Goal: Transaction & Acquisition: Purchase product/service

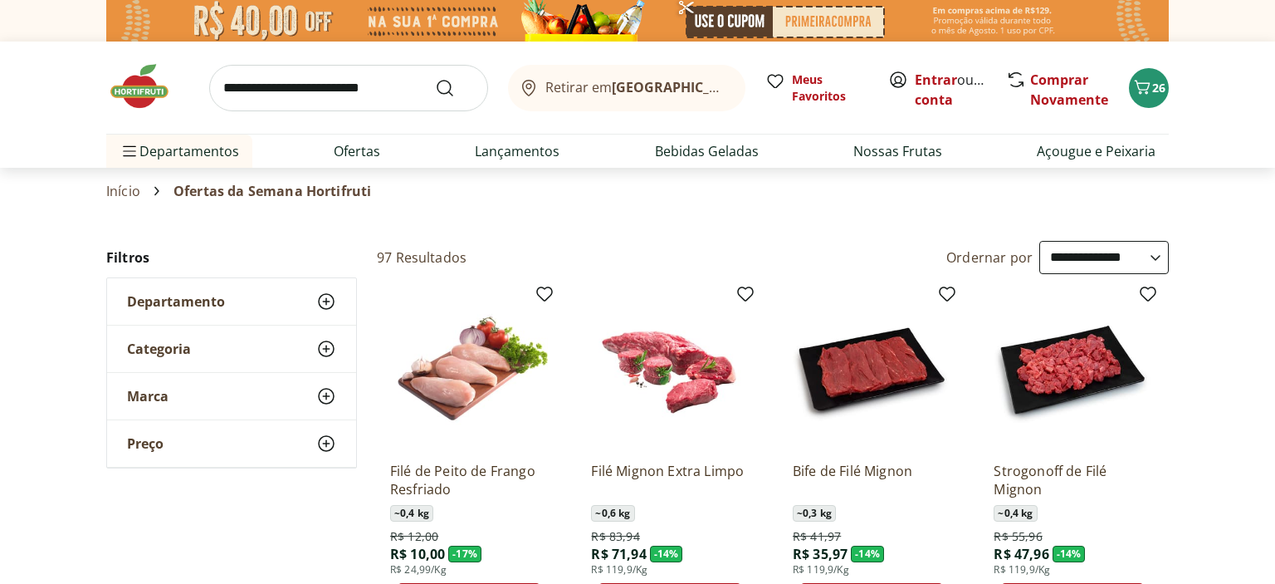
select select "**********"
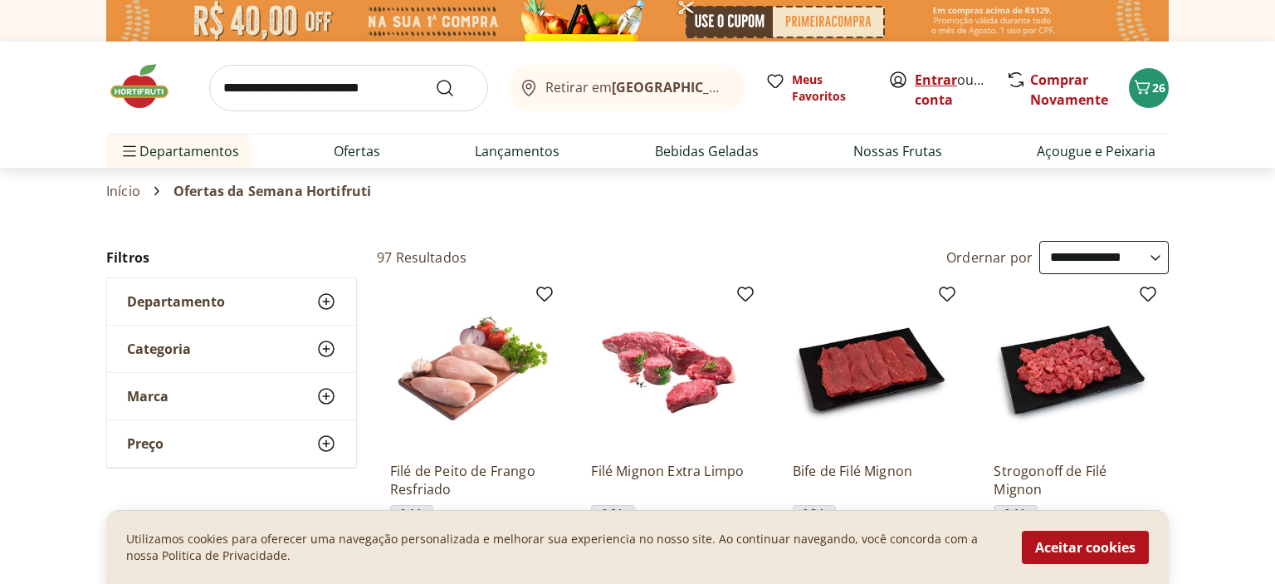
click at [928, 78] on link "Entrar" at bounding box center [936, 80] width 42 height 18
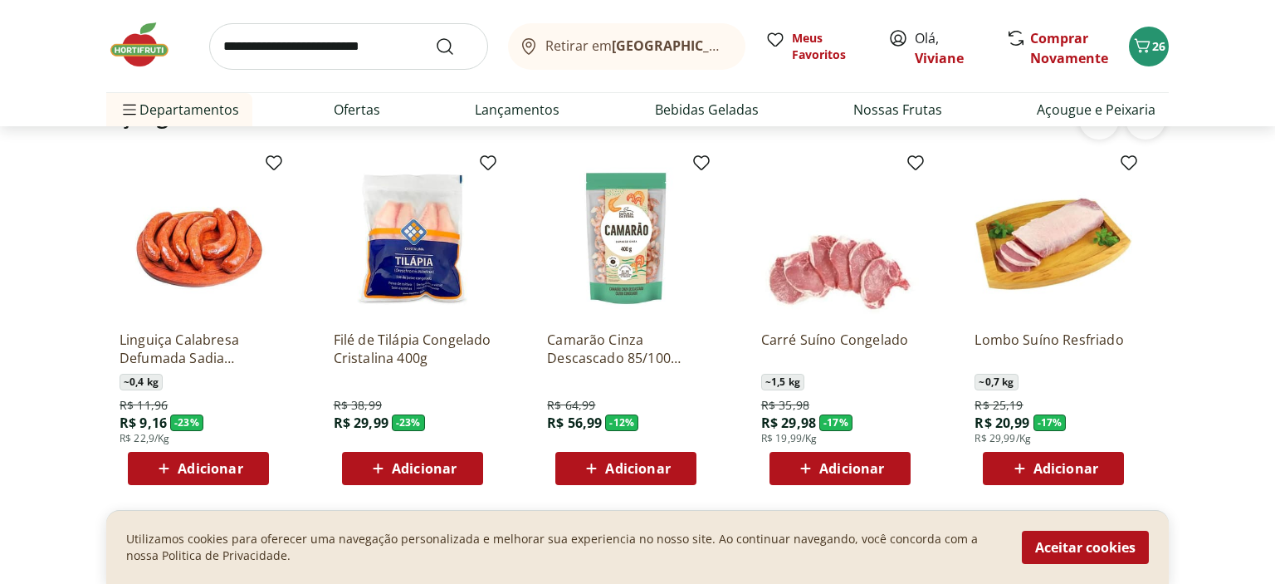
scroll to position [1885, 0]
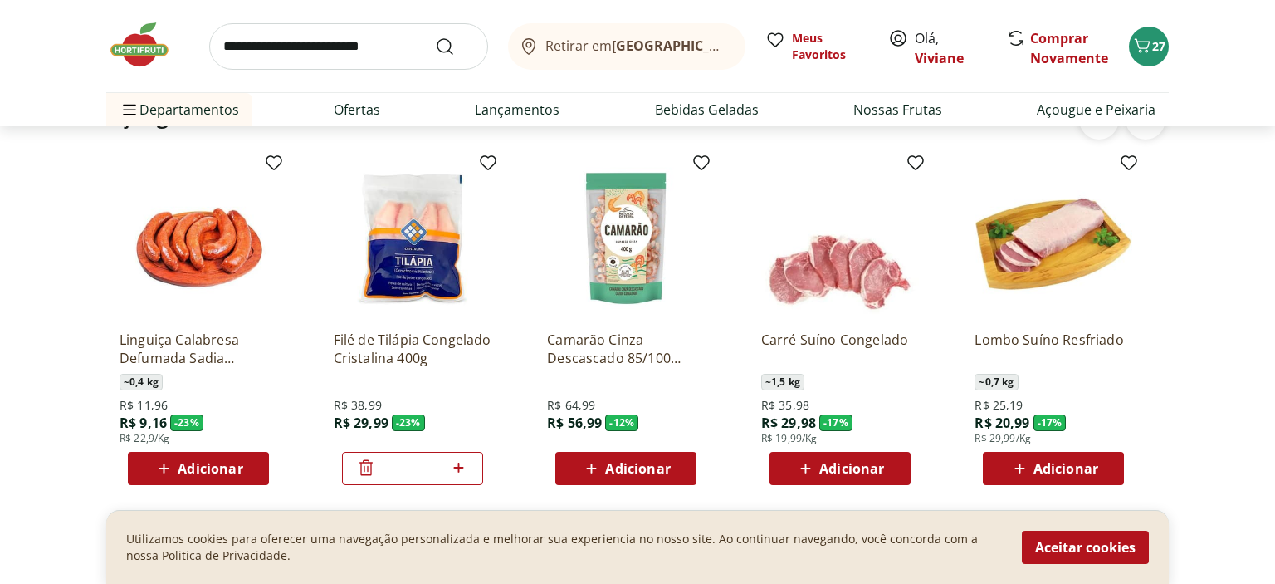
scroll to position [1797, 0]
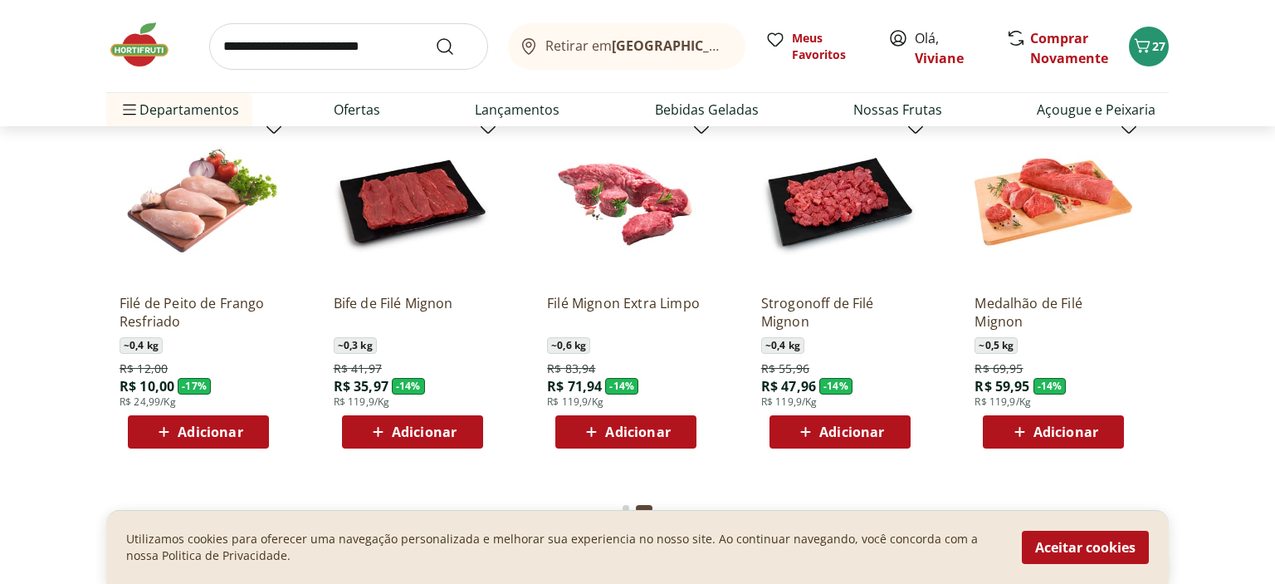
scroll to position [1885, 0]
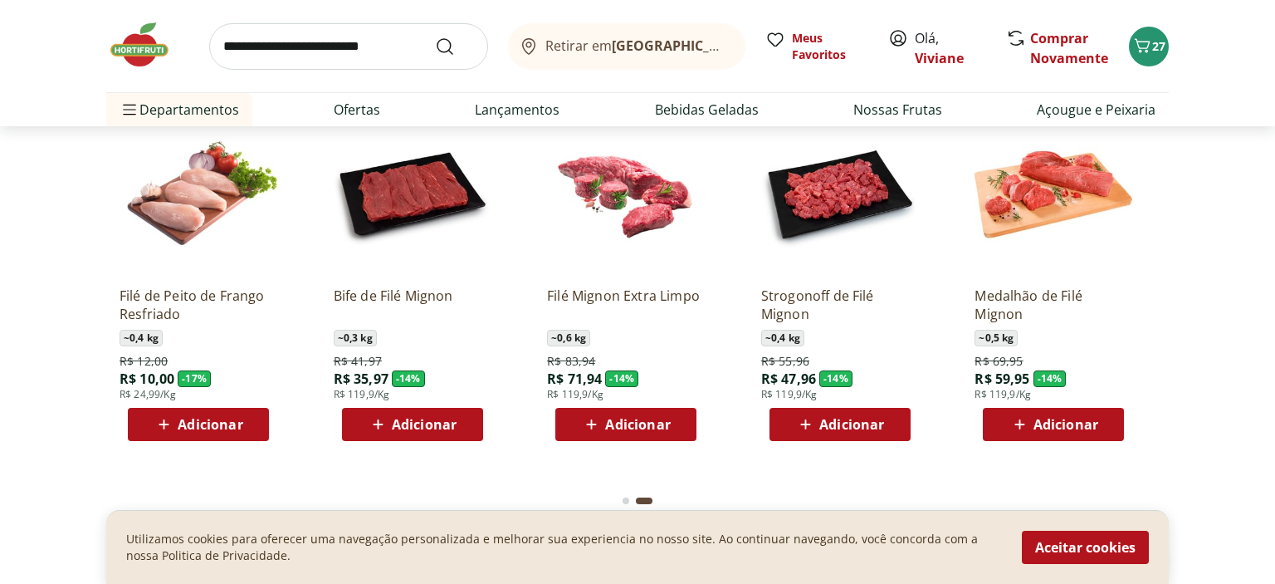
type input "*"
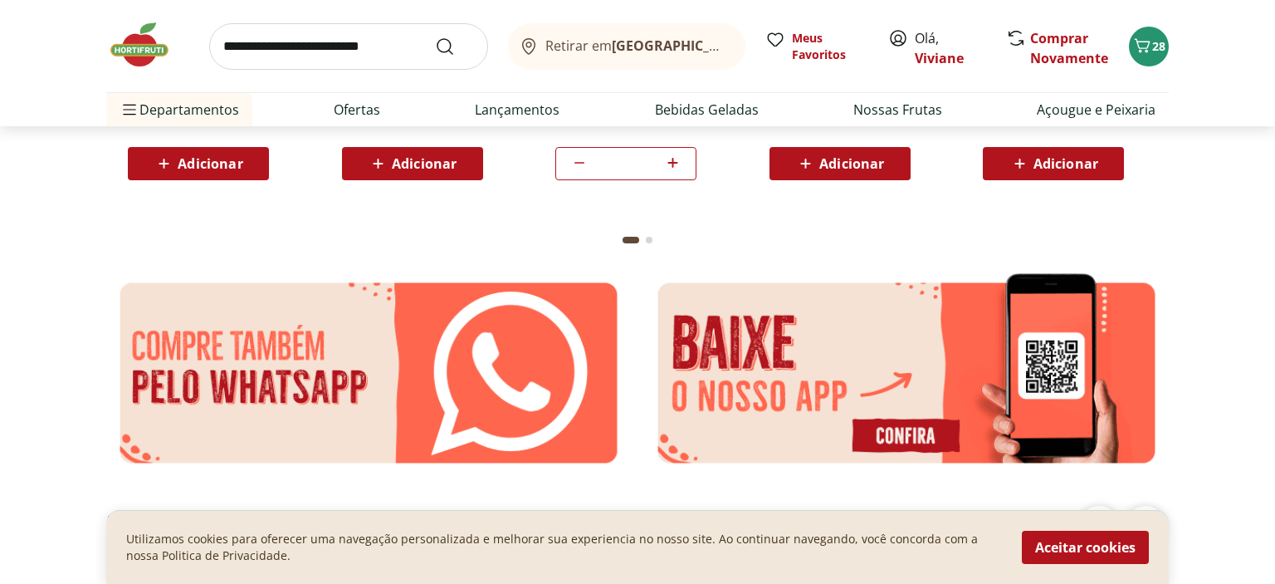
scroll to position [2674, 0]
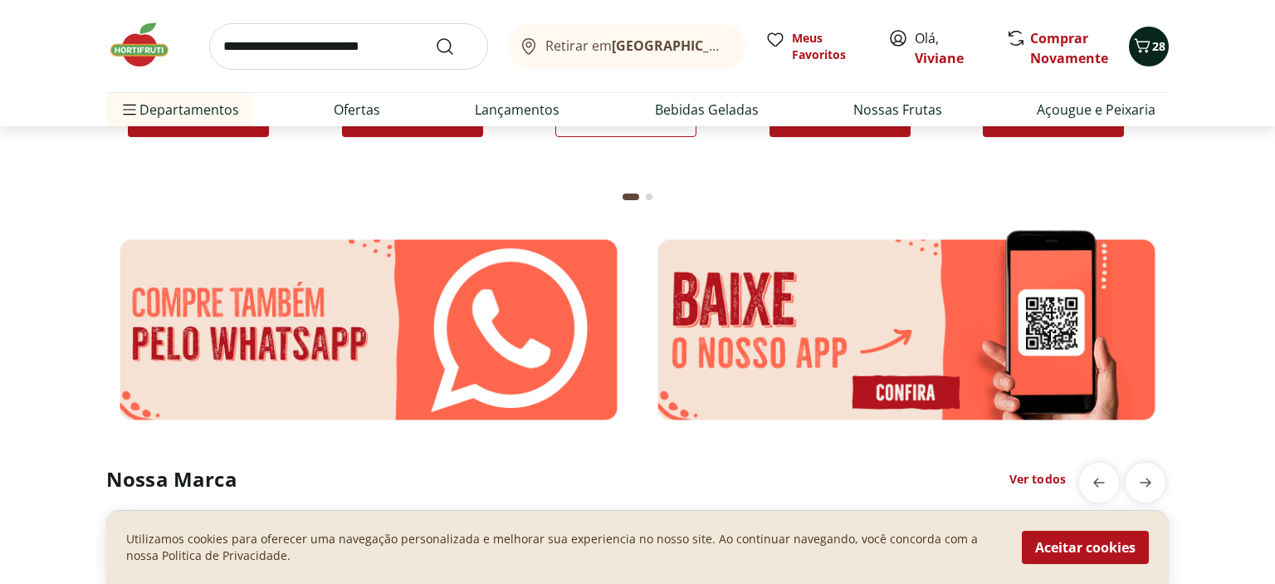
click at [1148, 51] on icon "Carrinho" at bounding box center [1143, 45] width 16 height 14
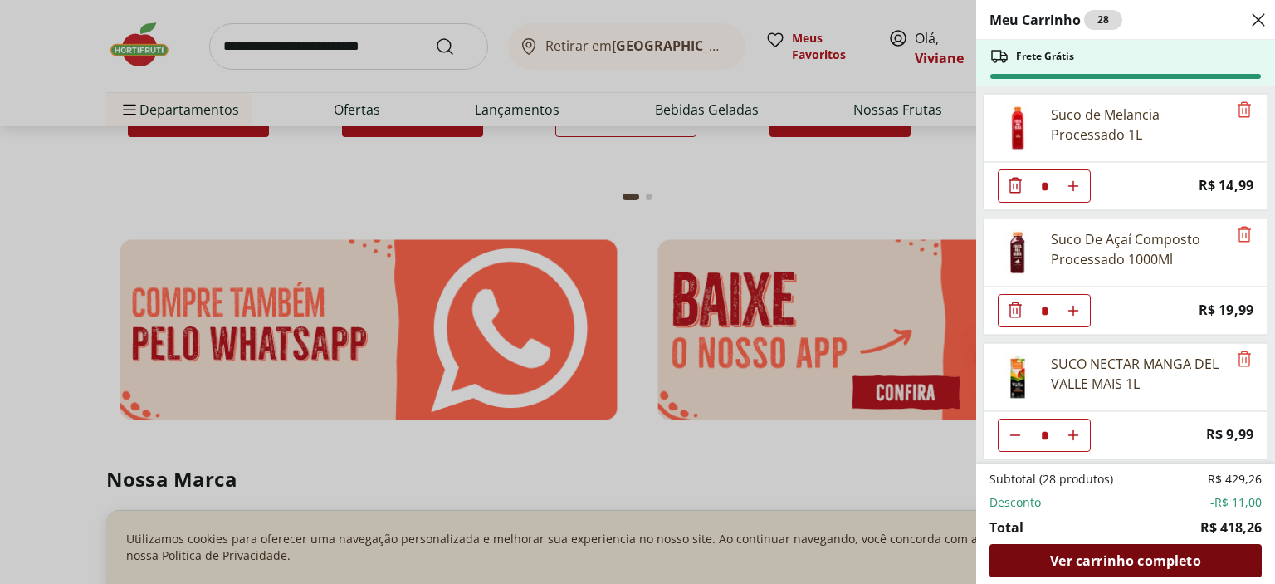
click at [1121, 563] on span "Ver carrinho completo" at bounding box center [1125, 560] width 150 height 13
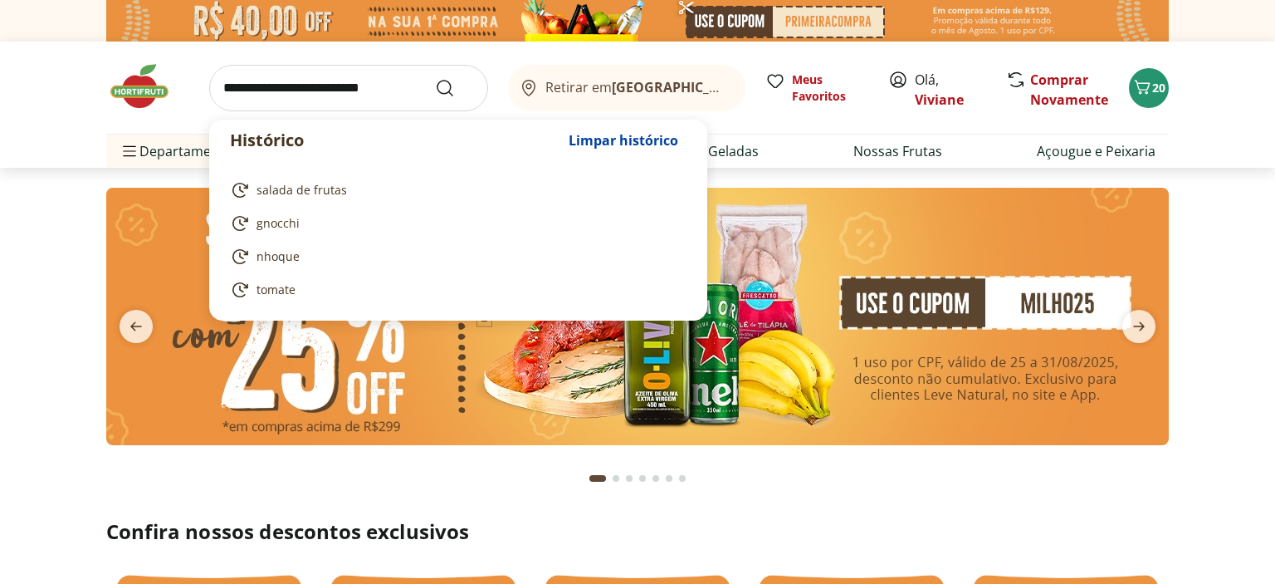
click at [261, 86] on input "search" at bounding box center [348, 88] width 279 height 46
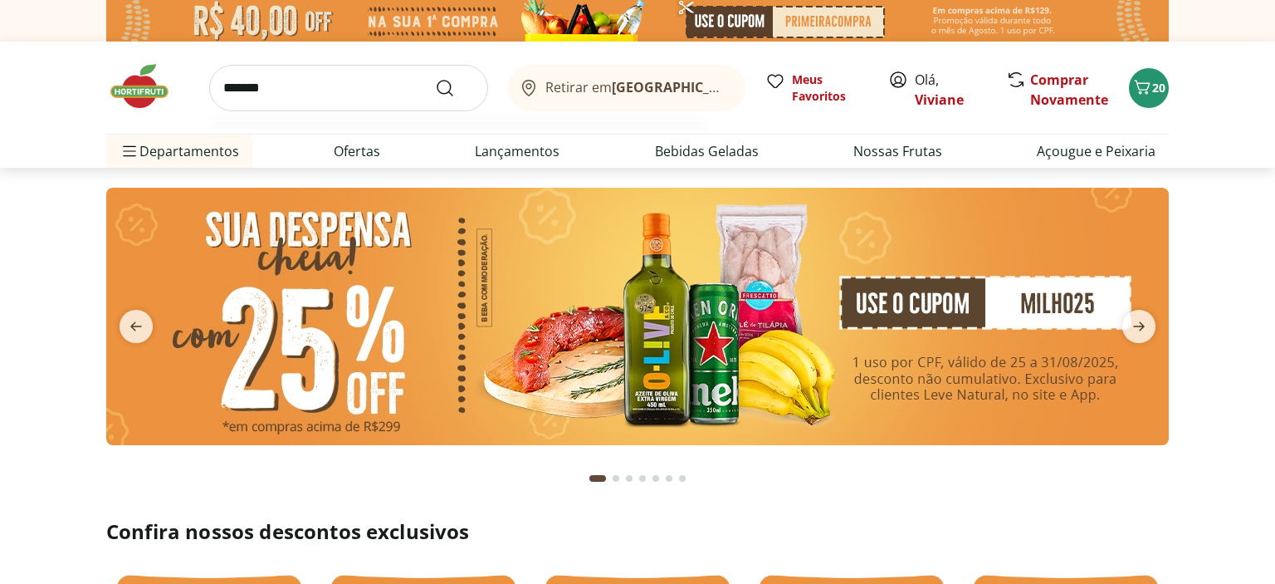
type input "*******"
click at [435, 78] on button "Submit Search" at bounding box center [455, 88] width 40 height 20
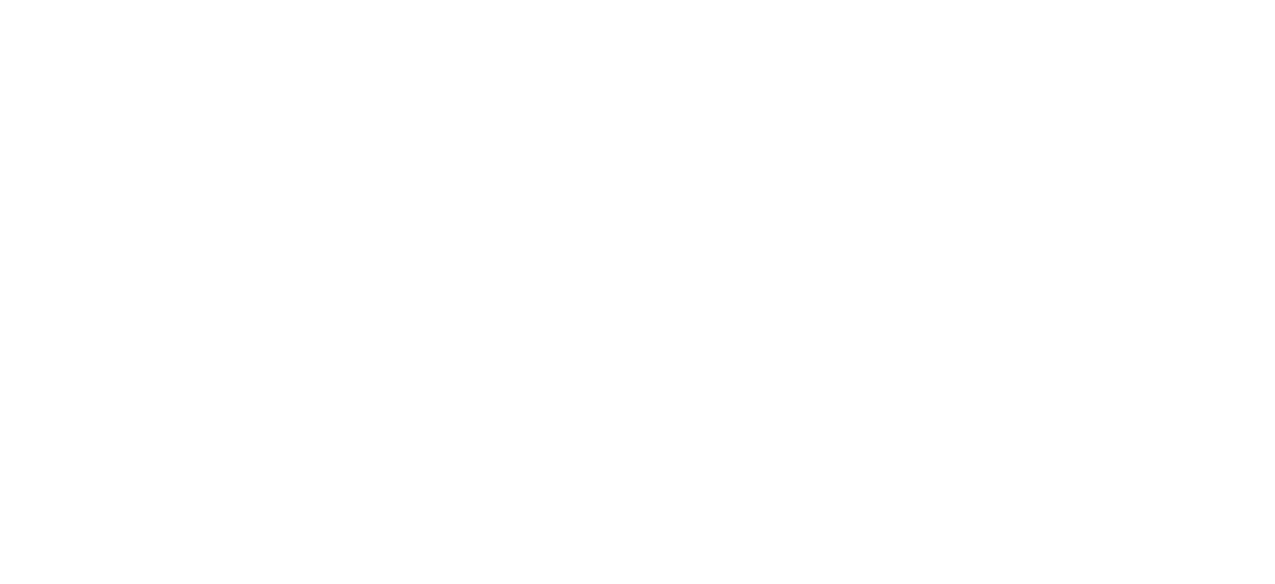
select select "**********"
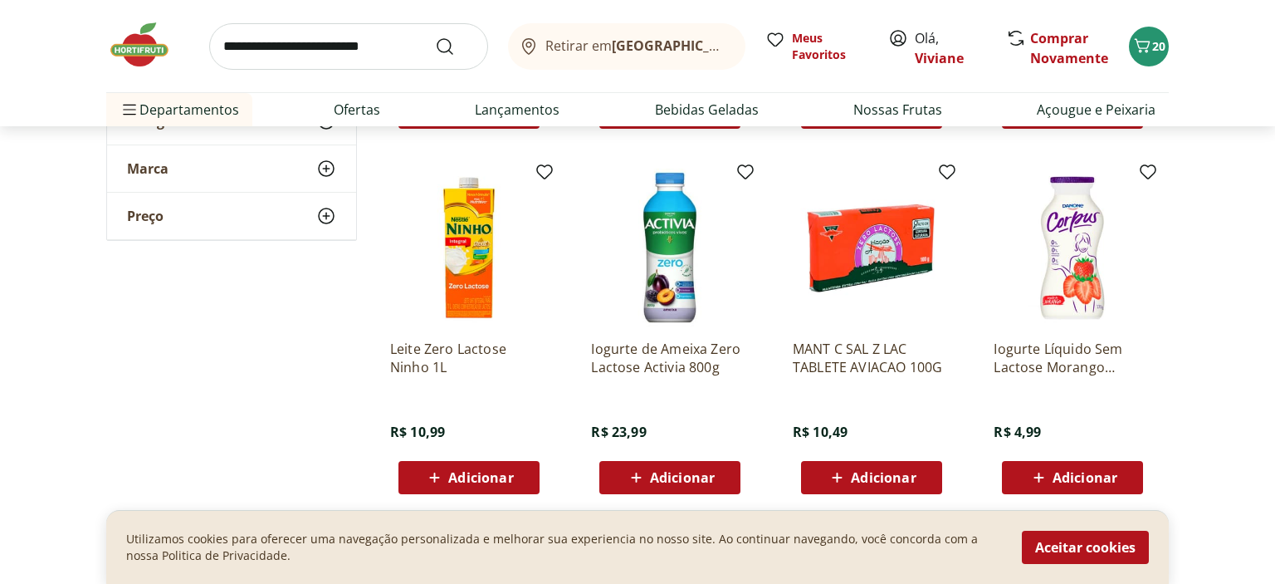
scroll to position [964, 0]
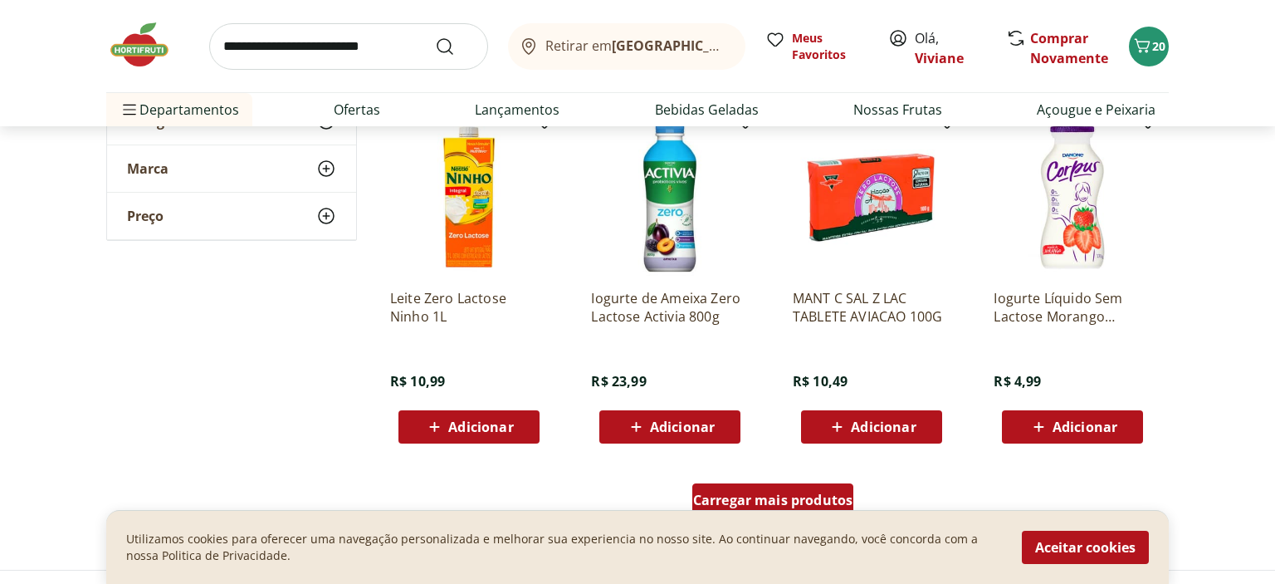
click at [743, 493] on span "Carregar mais produtos" at bounding box center [773, 499] width 160 height 13
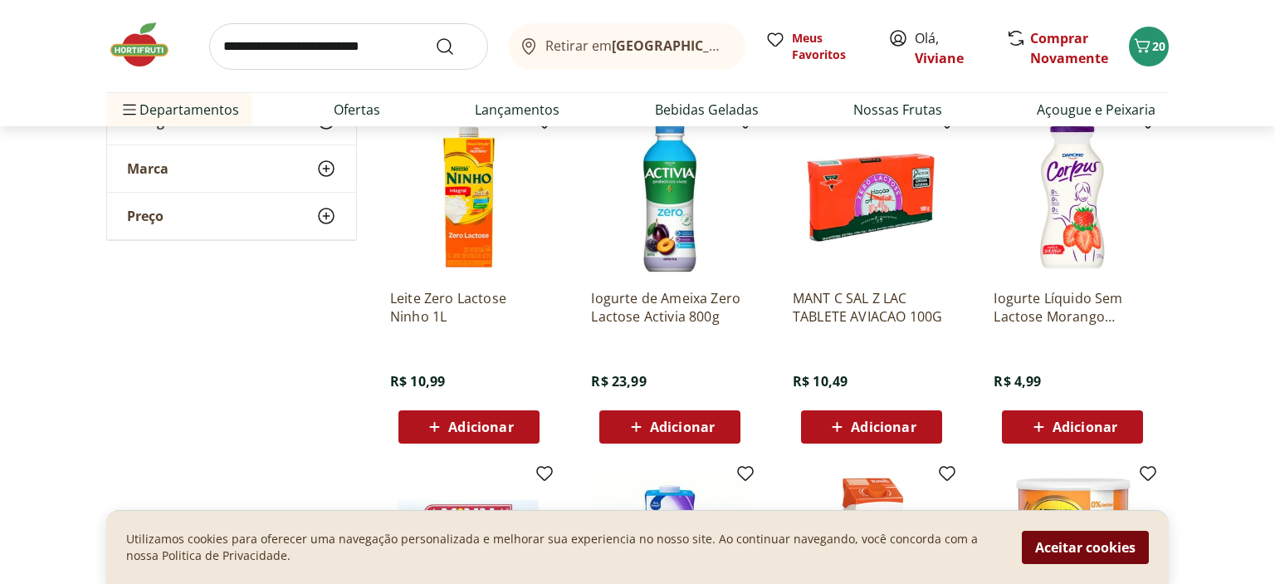
click at [1076, 547] on button "Aceitar cookies" at bounding box center [1085, 547] width 127 height 33
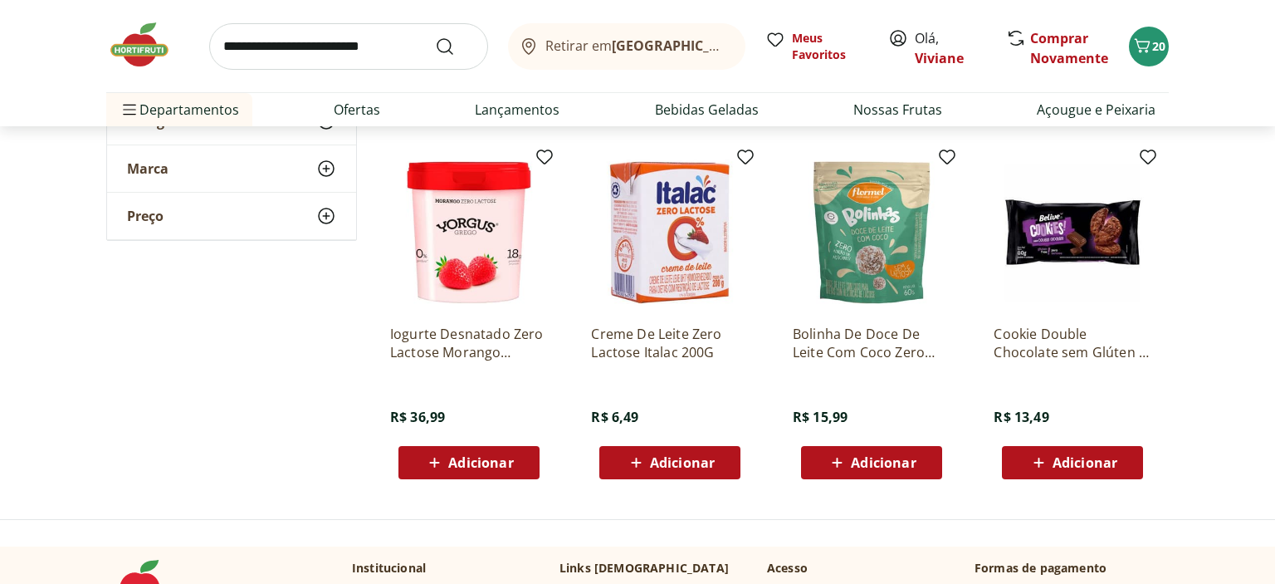
scroll to position [2016, 0]
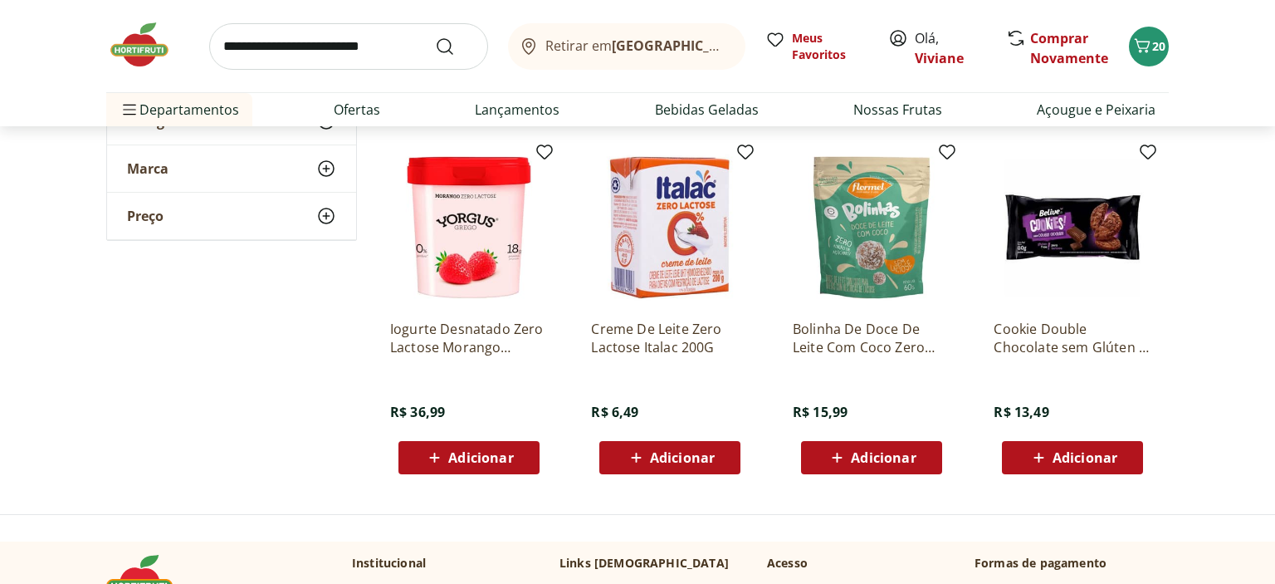
click at [663, 463] on span "Adicionar" at bounding box center [682, 457] width 65 height 13
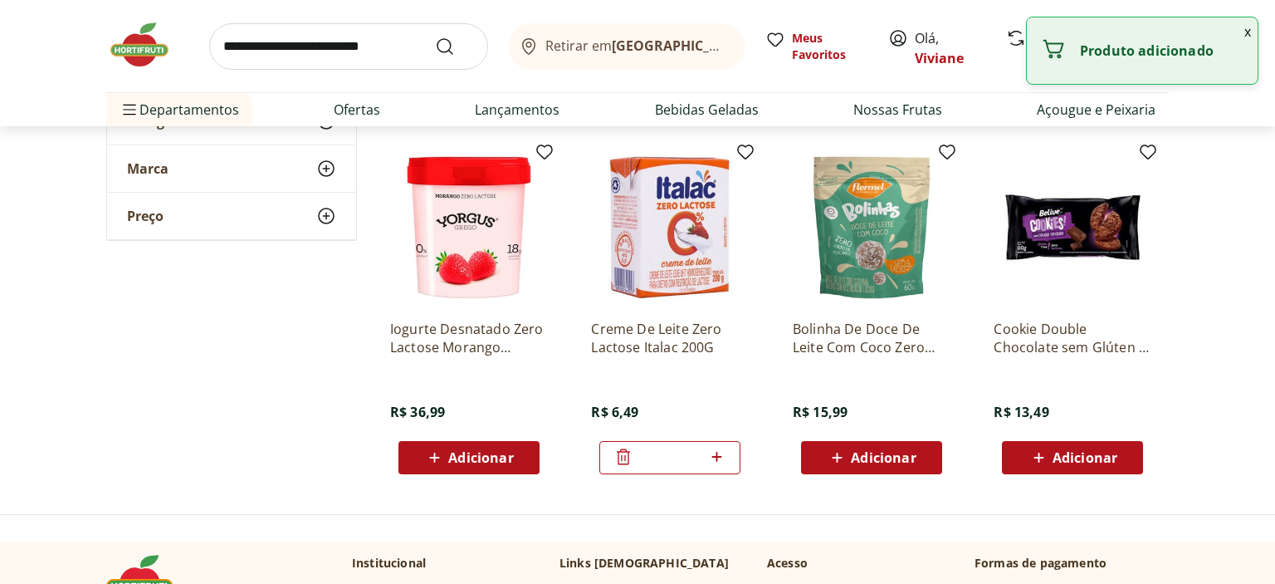
click at [716, 458] on icon at bounding box center [717, 457] width 21 height 20
type input "*"
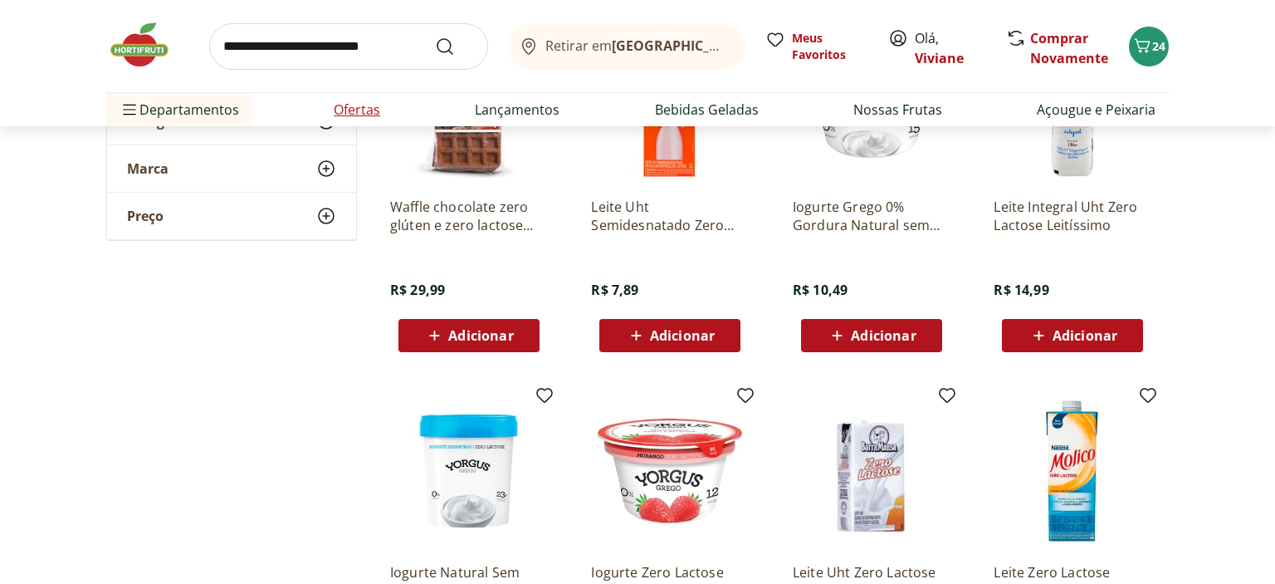
scroll to position [0, 0]
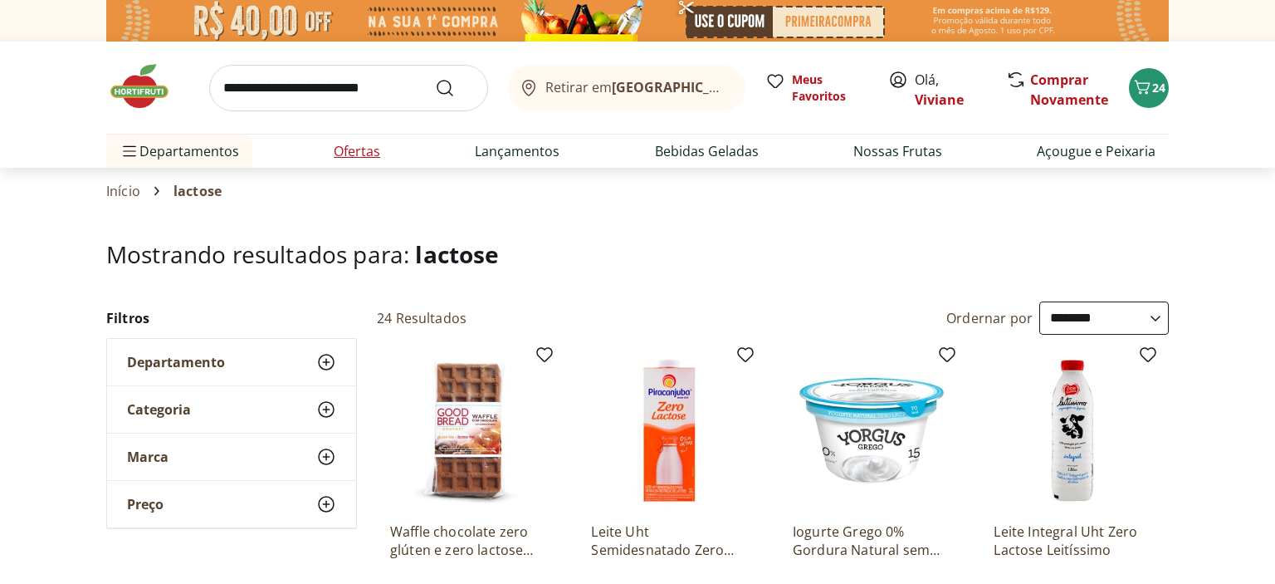
click at [362, 151] on link "Ofertas" at bounding box center [357, 151] width 46 height 20
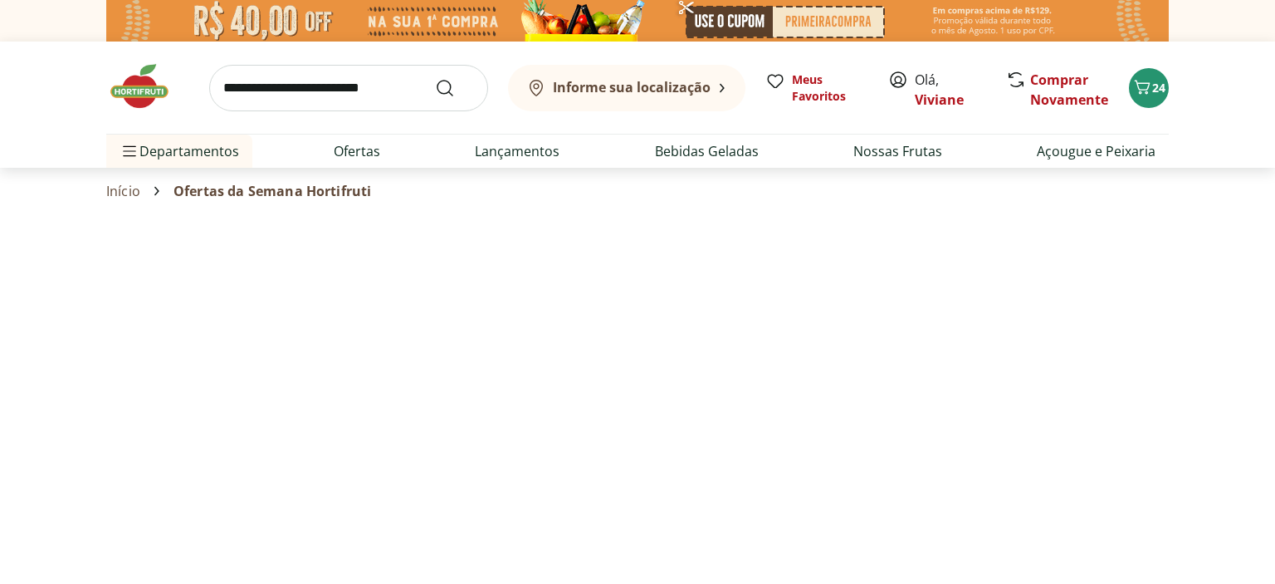
select select "**********"
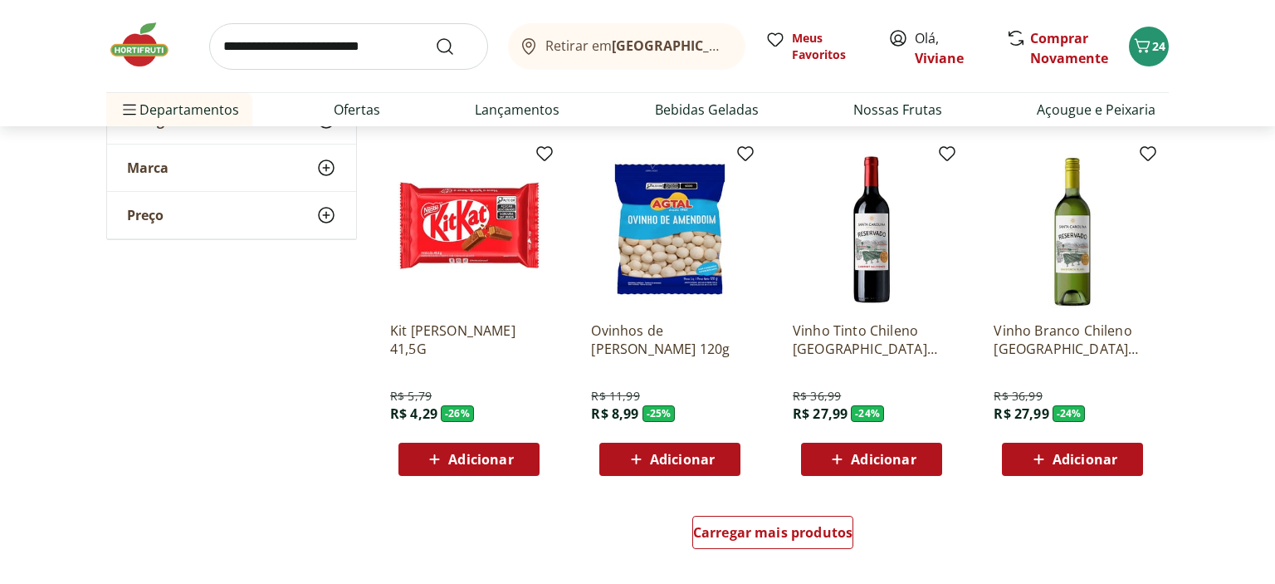
scroll to position [877, 0]
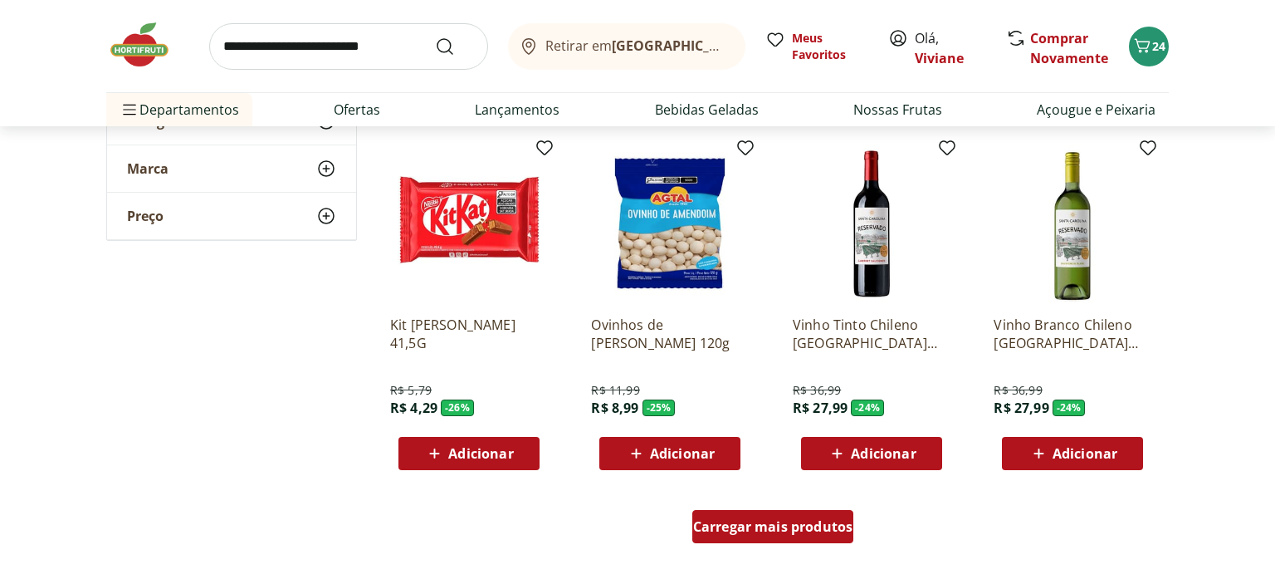
click at [822, 540] on div "Carregar mais produtos" at bounding box center [774, 526] width 162 height 33
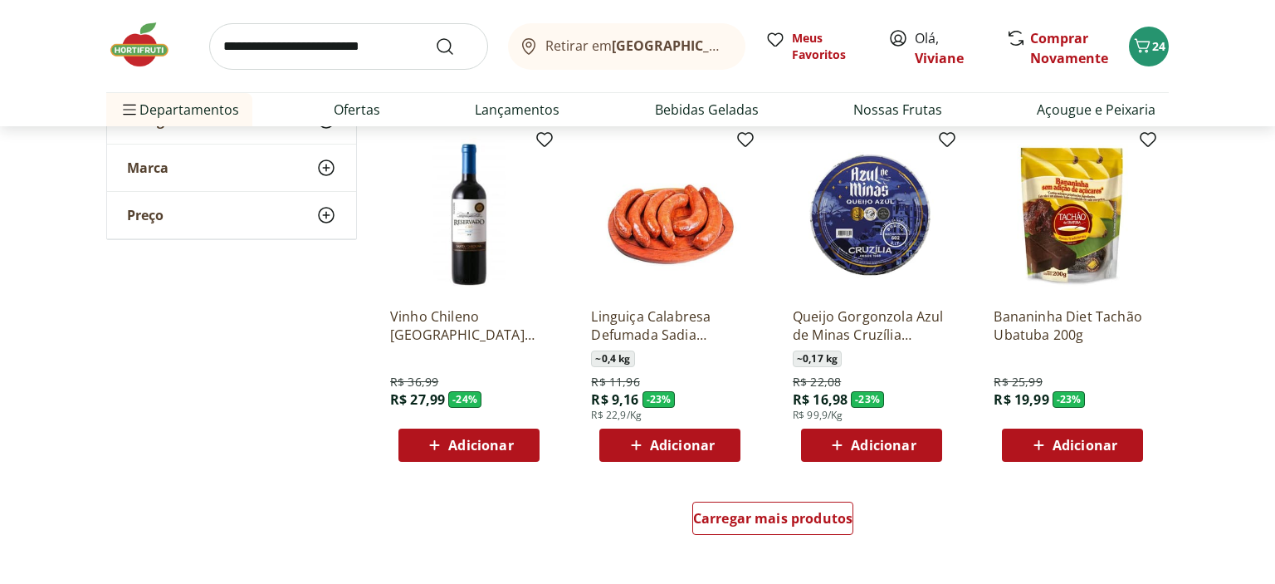
scroll to position [1973, 0]
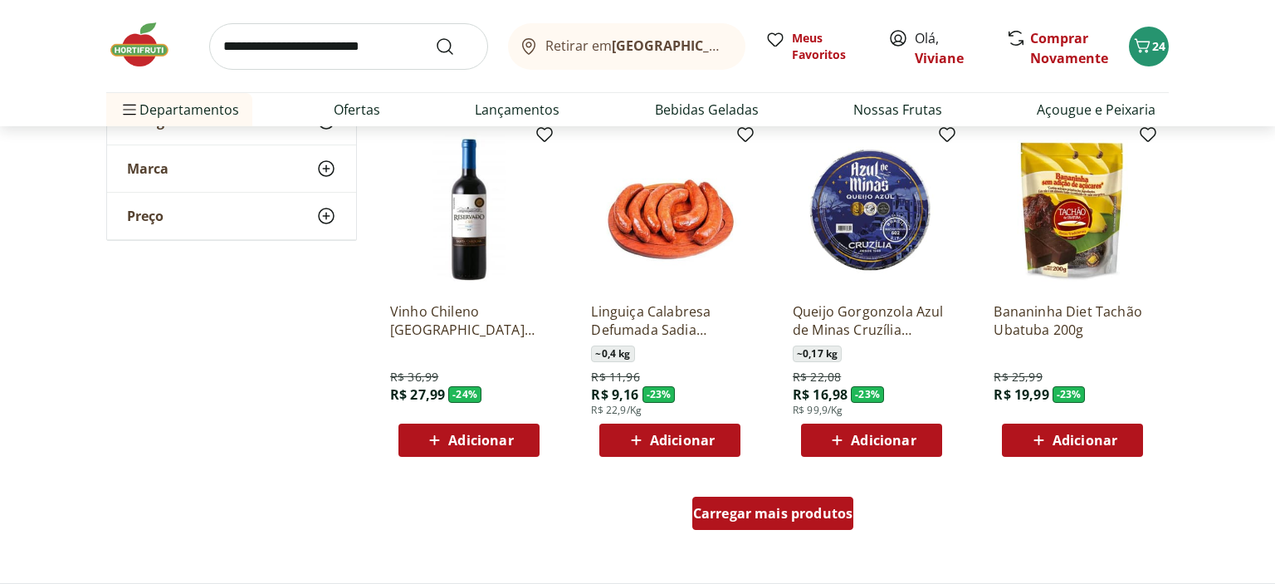
click at [748, 512] on span "Carregar mais produtos" at bounding box center [773, 513] width 160 height 13
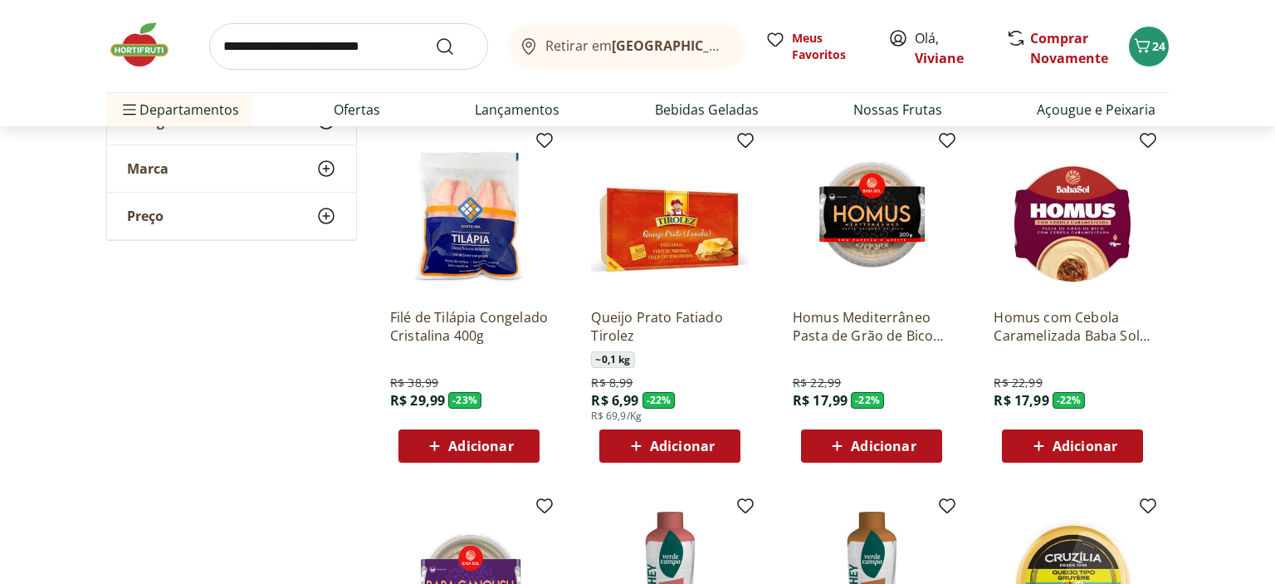
scroll to position [2323, 0]
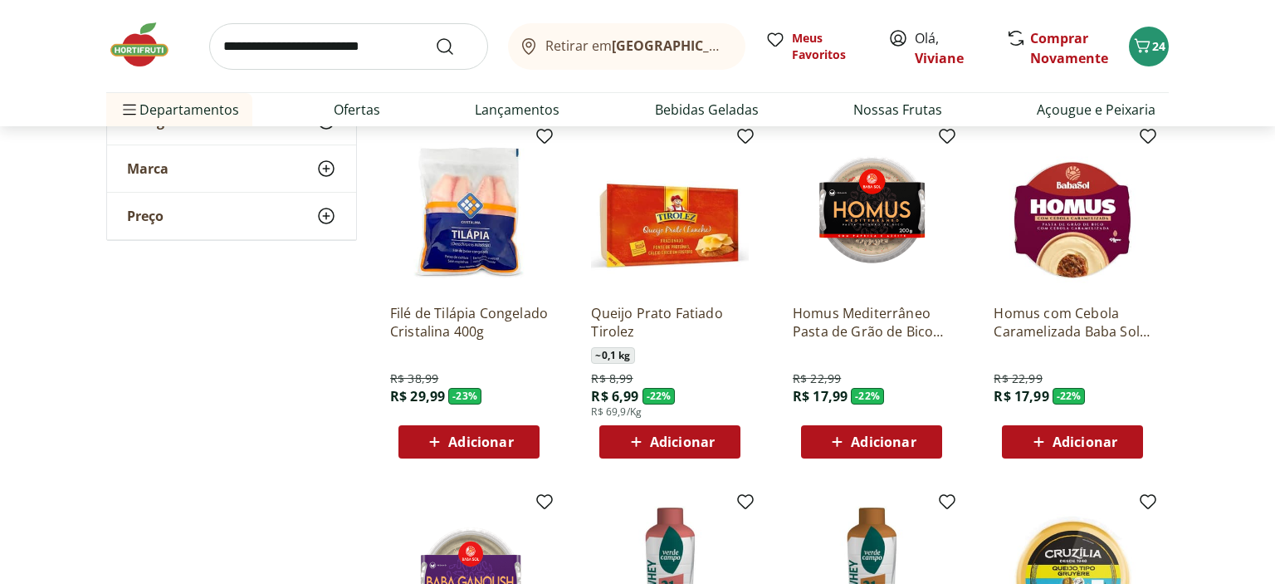
click at [474, 440] on span "Adicionar" at bounding box center [480, 441] width 65 height 13
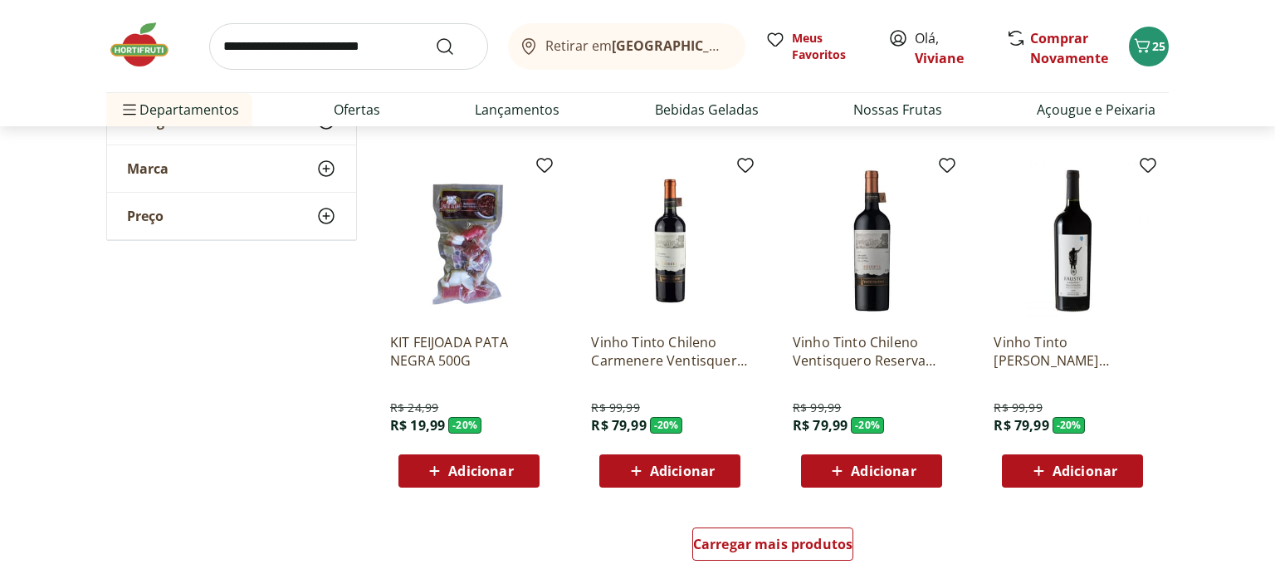
scroll to position [3069, 0]
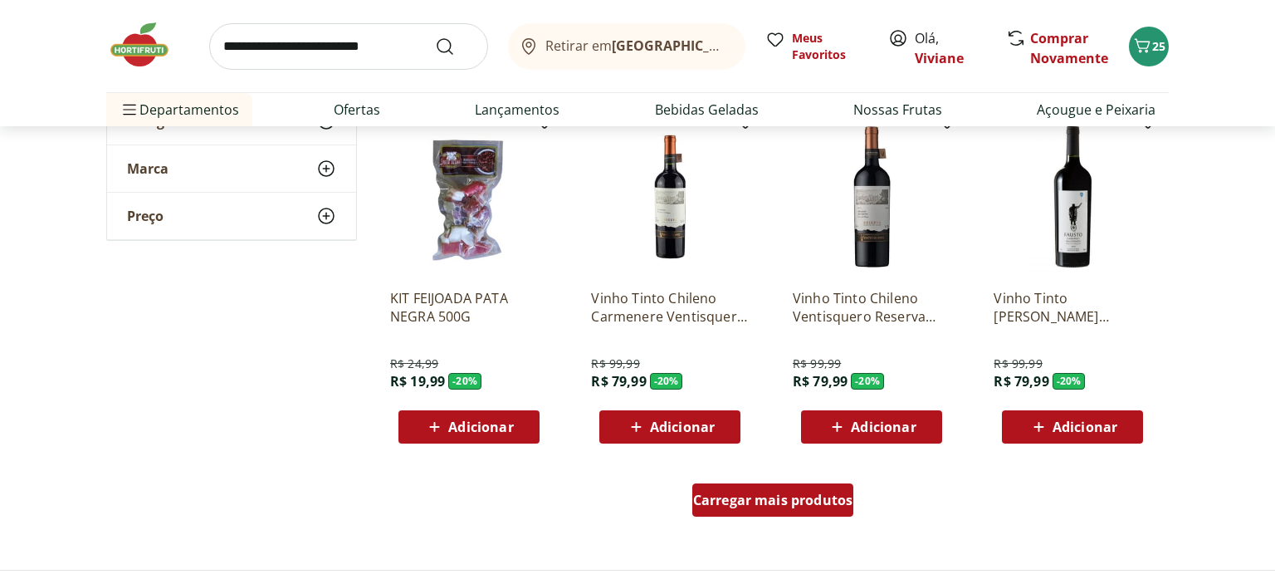
click at [766, 500] on span "Carregar mais produtos" at bounding box center [773, 499] width 160 height 13
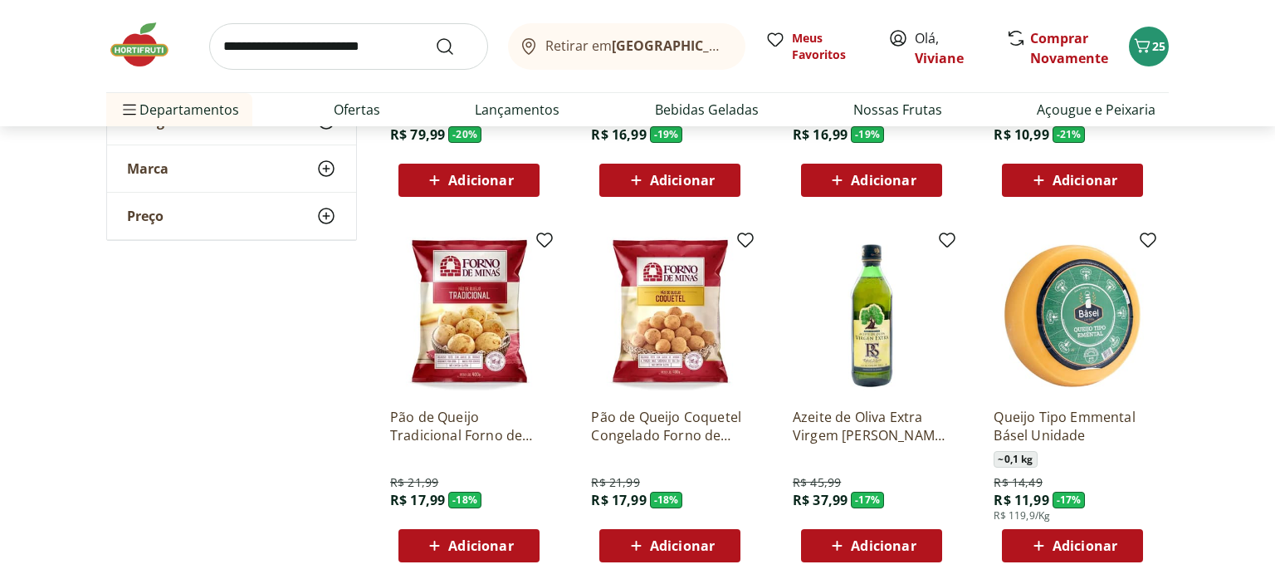
scroll to position [4077, 0]
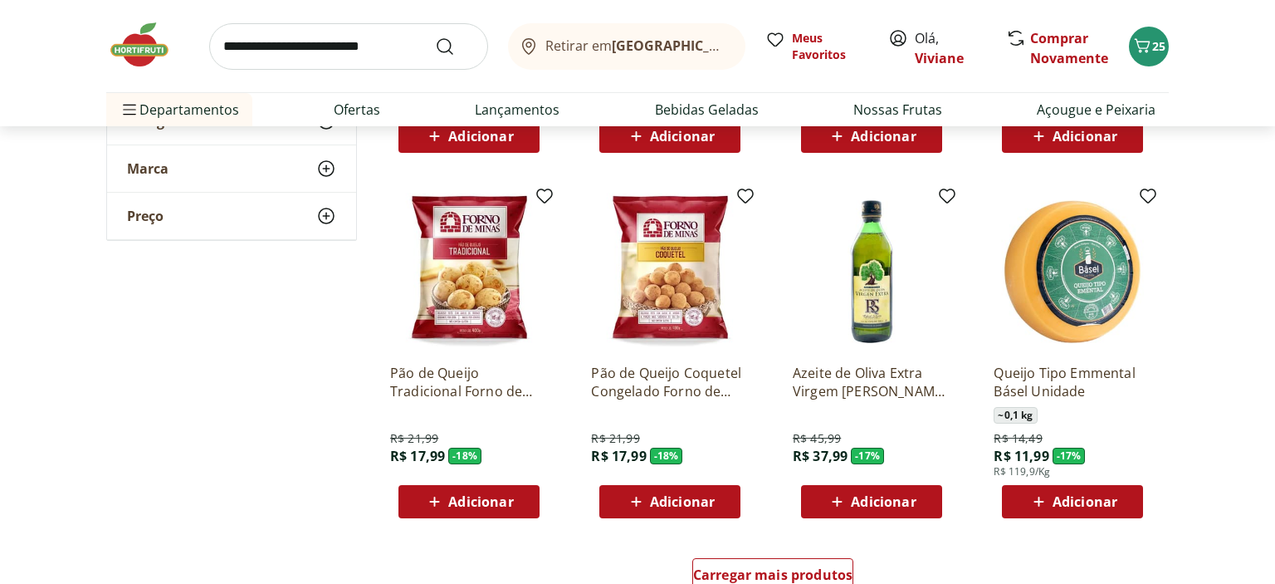
click at [465, 504] on span "Adicionar" at bounding box center [480, 501] width 65 height 13
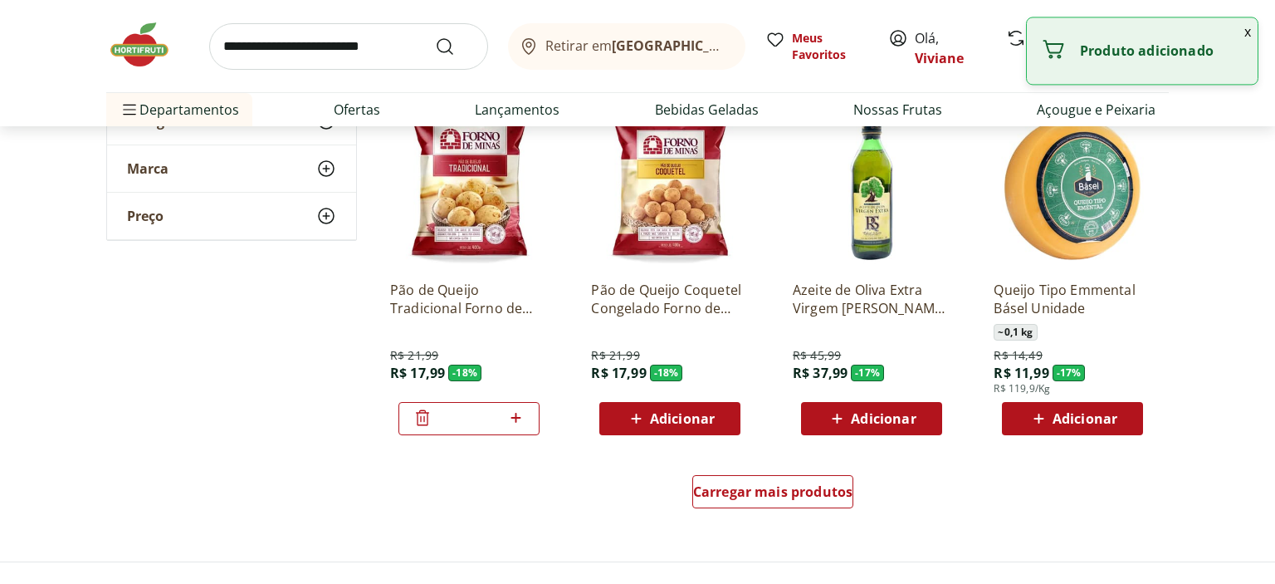
scroll to position [4165, 0]
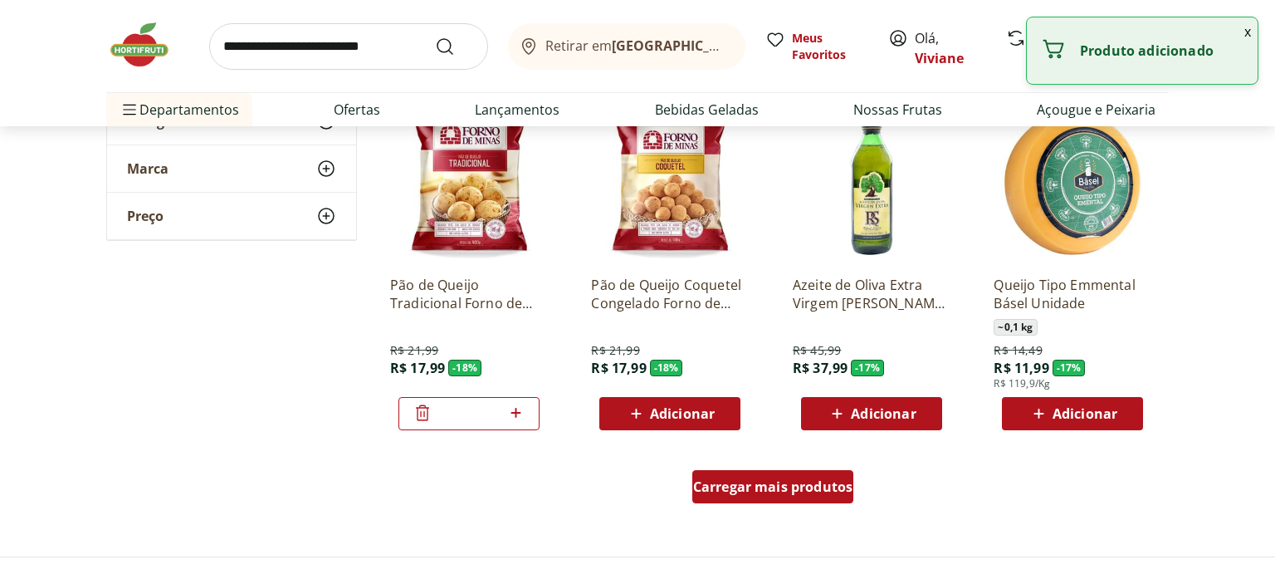
click at [758, 493] on span "Carregar mais produtos" at bounding box center [773, 486] width 160 height 13
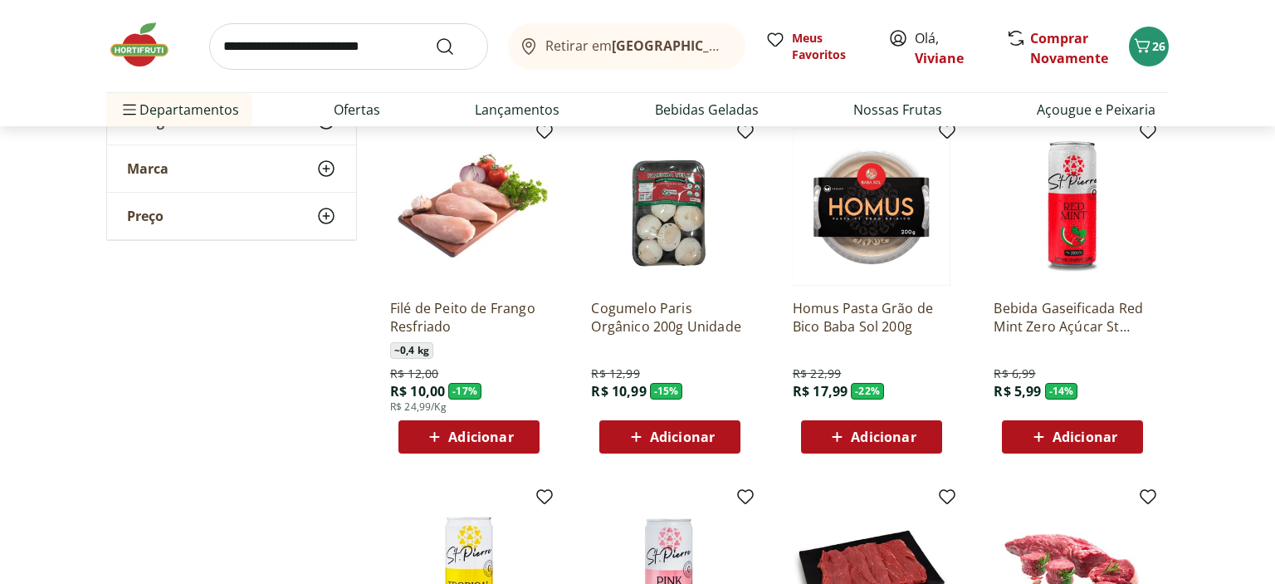
scroll to position [4866, 0]
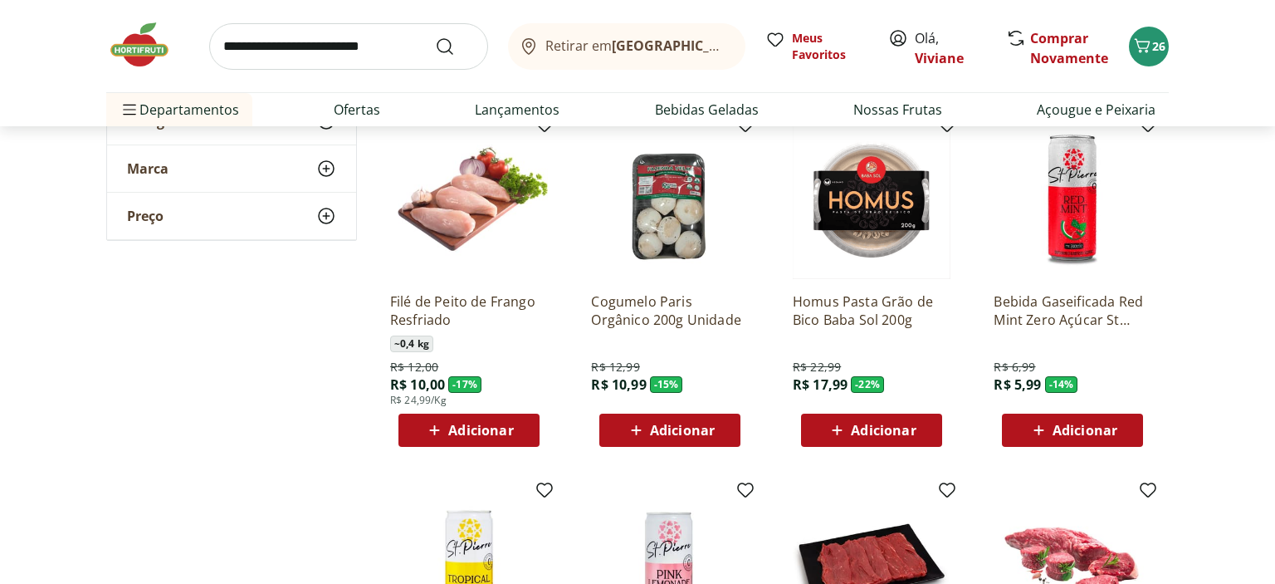
click at [478, 430] on span "Adicionar" at bounding box center [480, 429] width 65 height 13
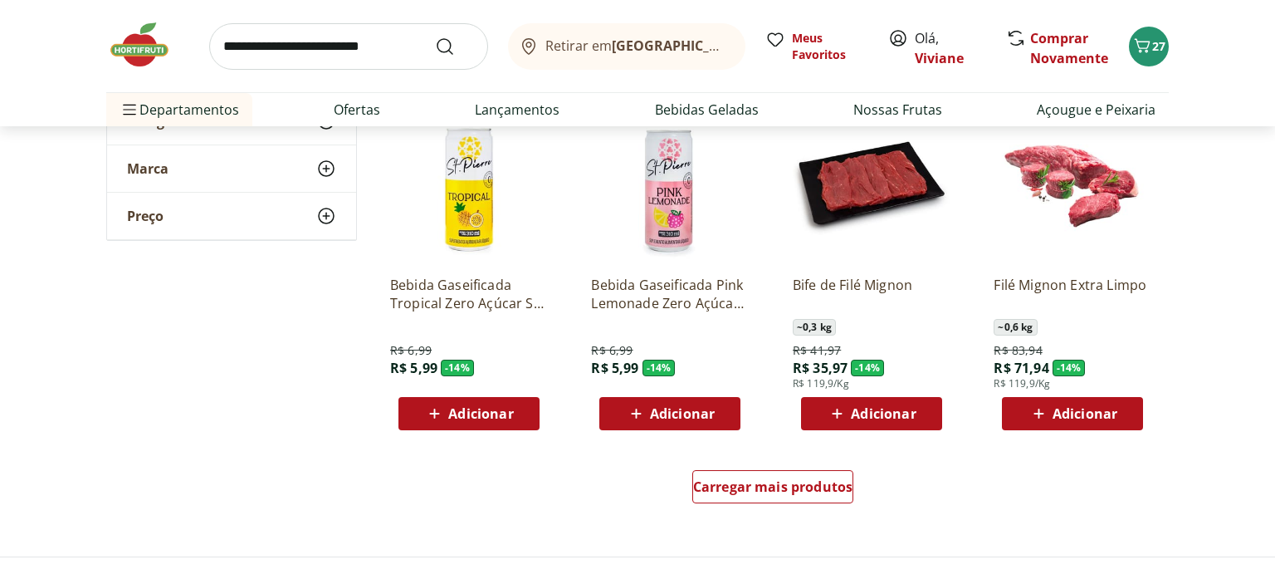
scroll to position [5261, 0]
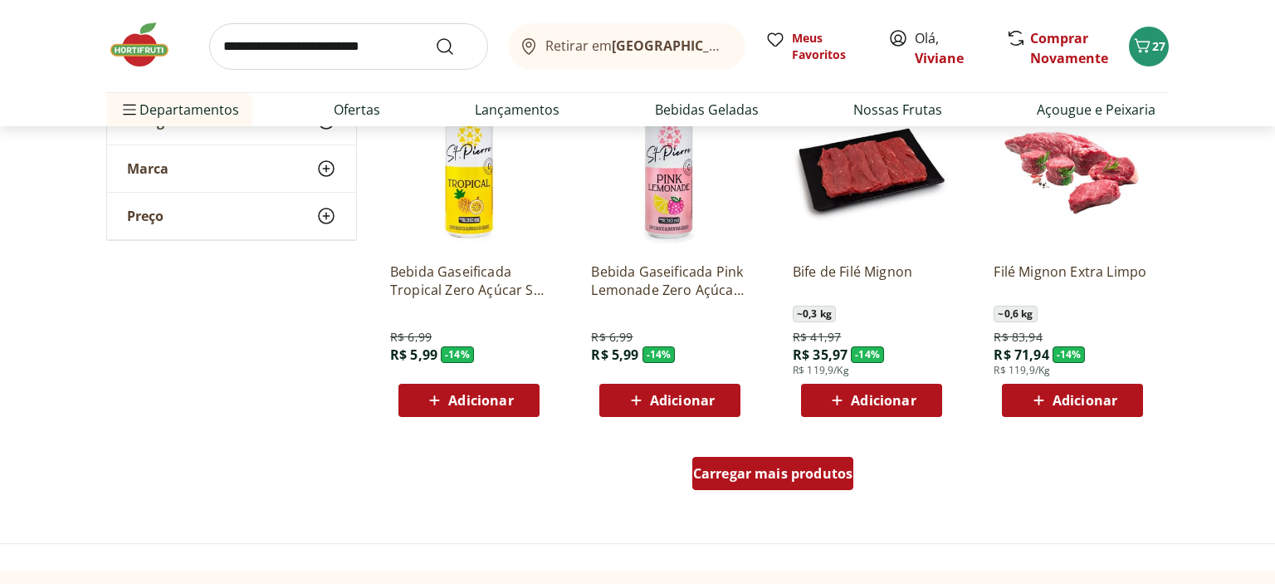
click at [748, 472] on span "Carregar mais produtos" at bounding box center [773, 473] width 160 height 13
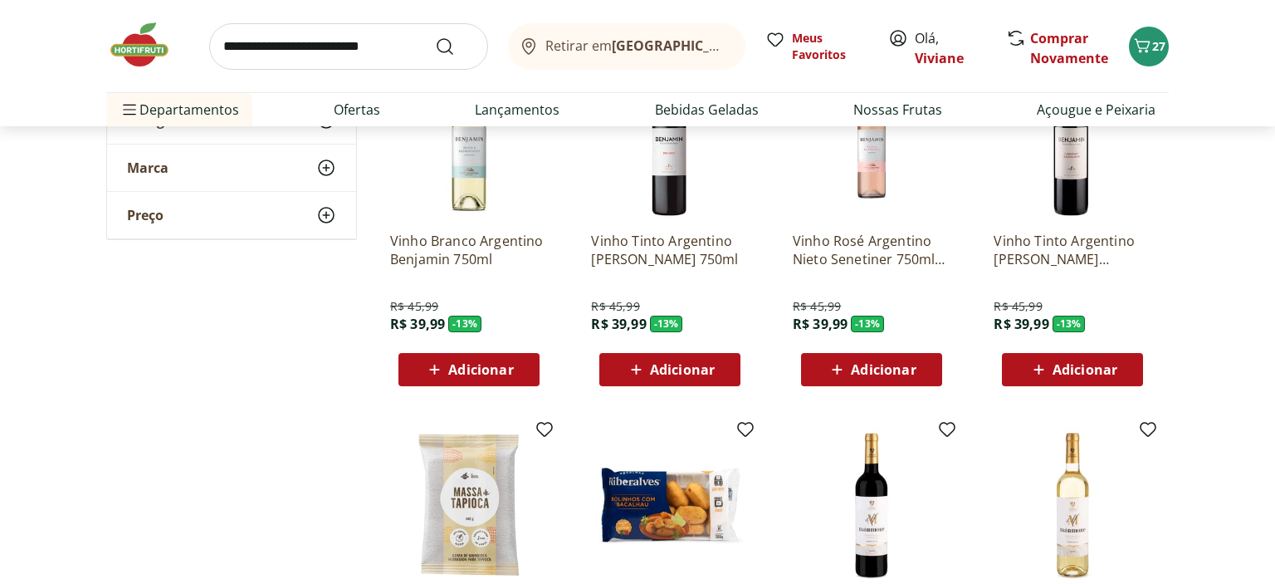
scroll to position [5919, 0]
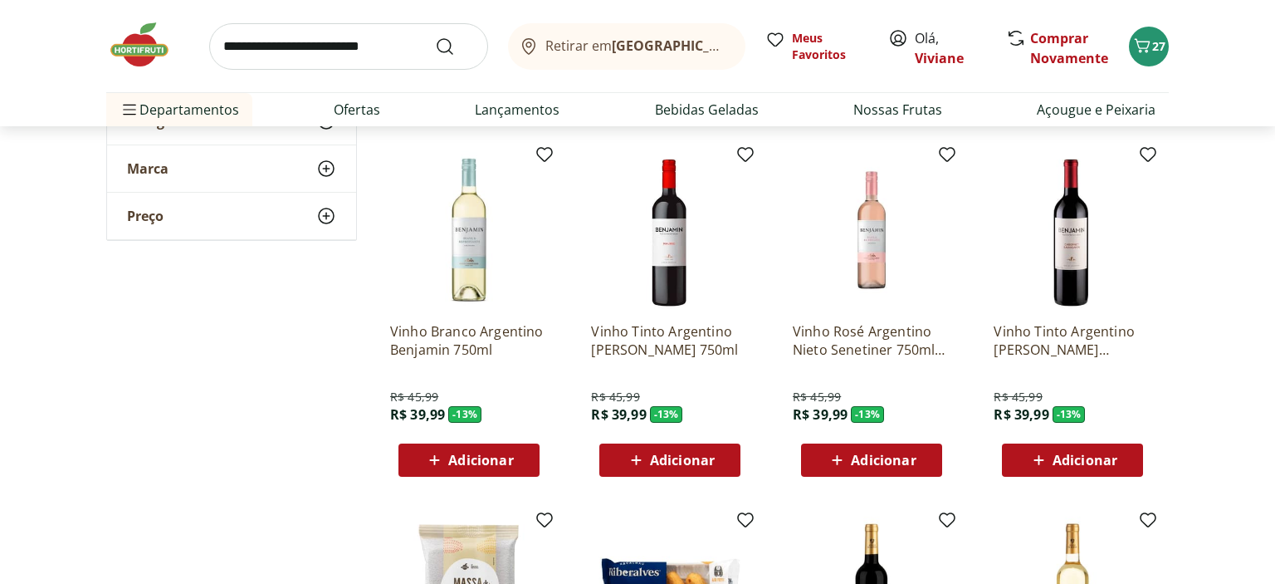
click at [888, 457] on span "Adicionar" at bounding box center [883, 459] width 65 height 13
click at [459, 457] on span "Adicionar" at bounding box center [480, 459] width 65 height 13
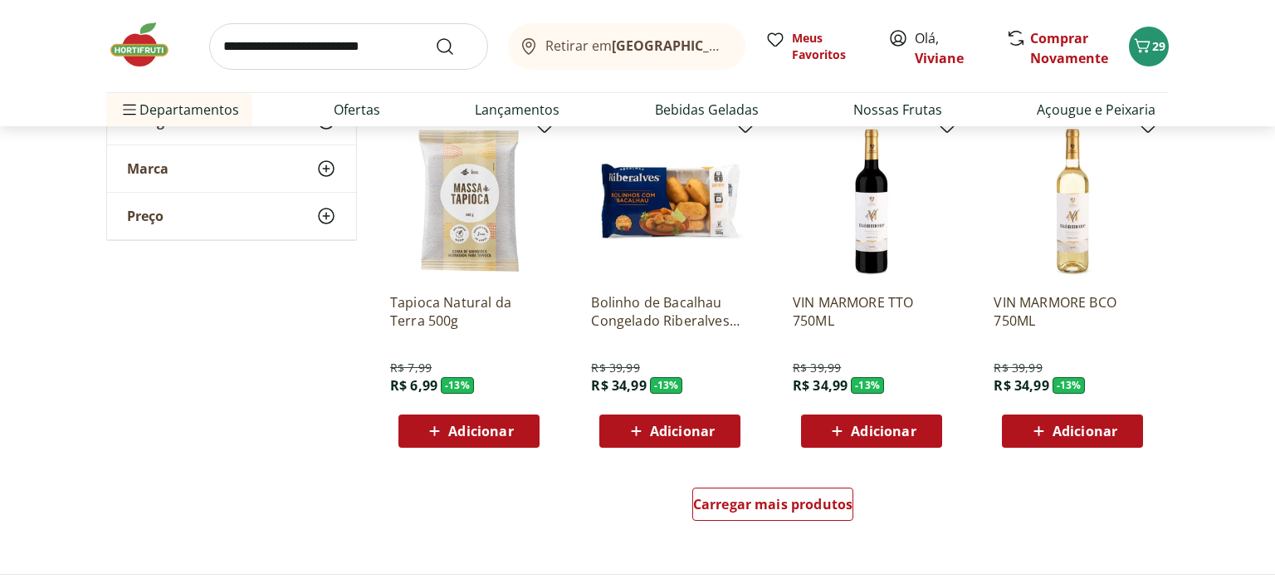
scroll to position [6357, 0]
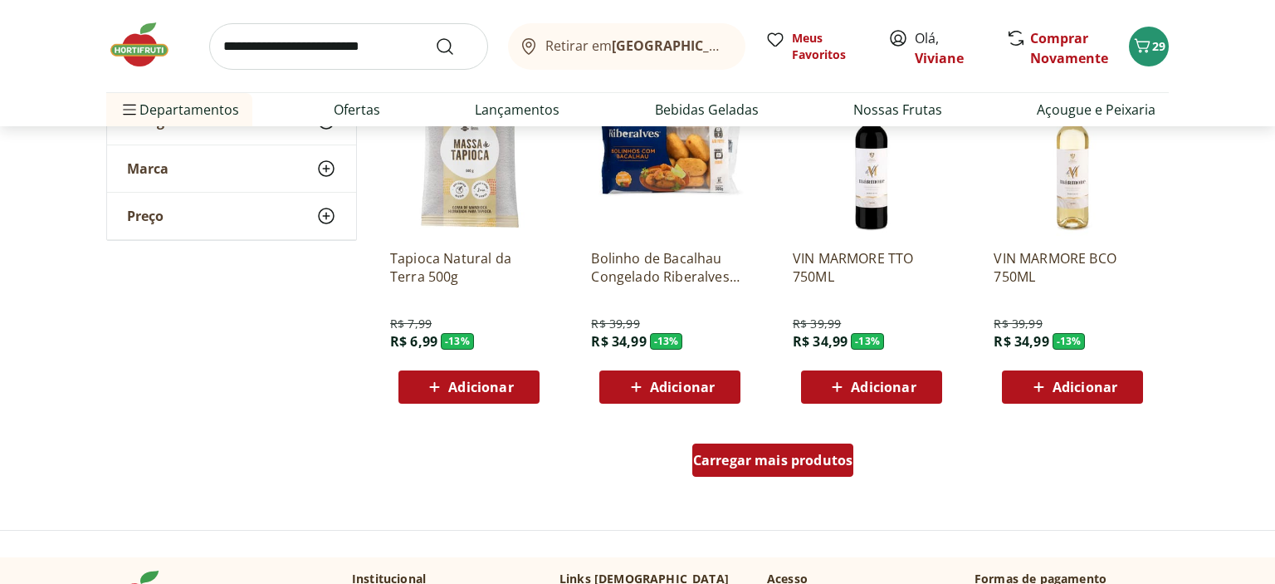
click at [746, 459] on span "Carregar mais produtos" at bounding box center [773, 459] width 160 height 13
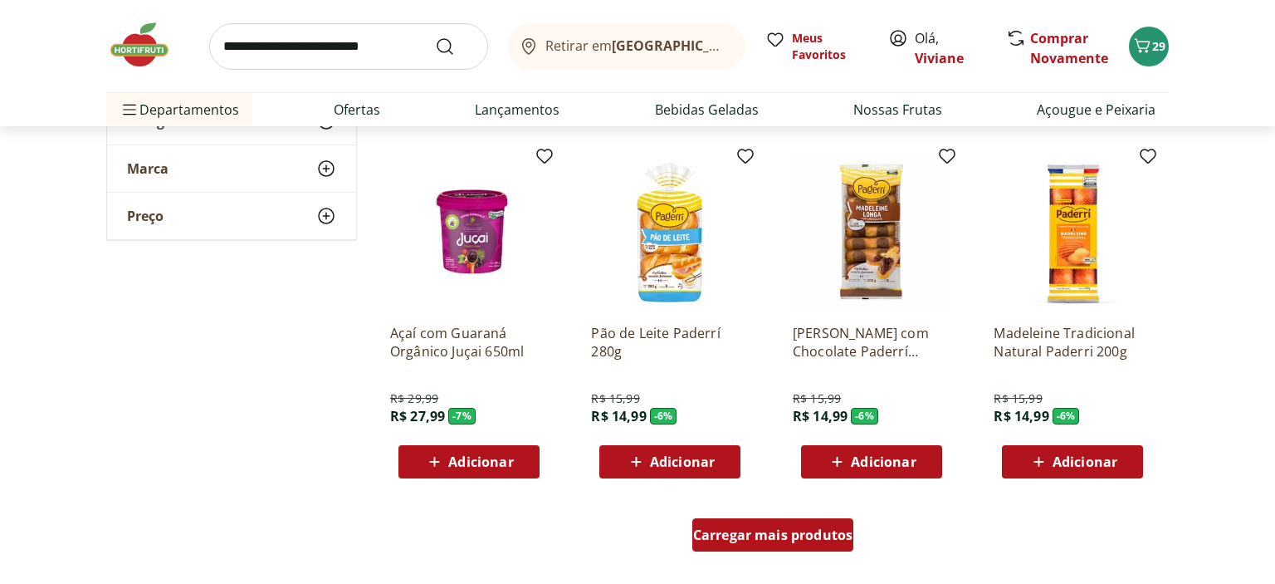
scroll to position [7409, 0]
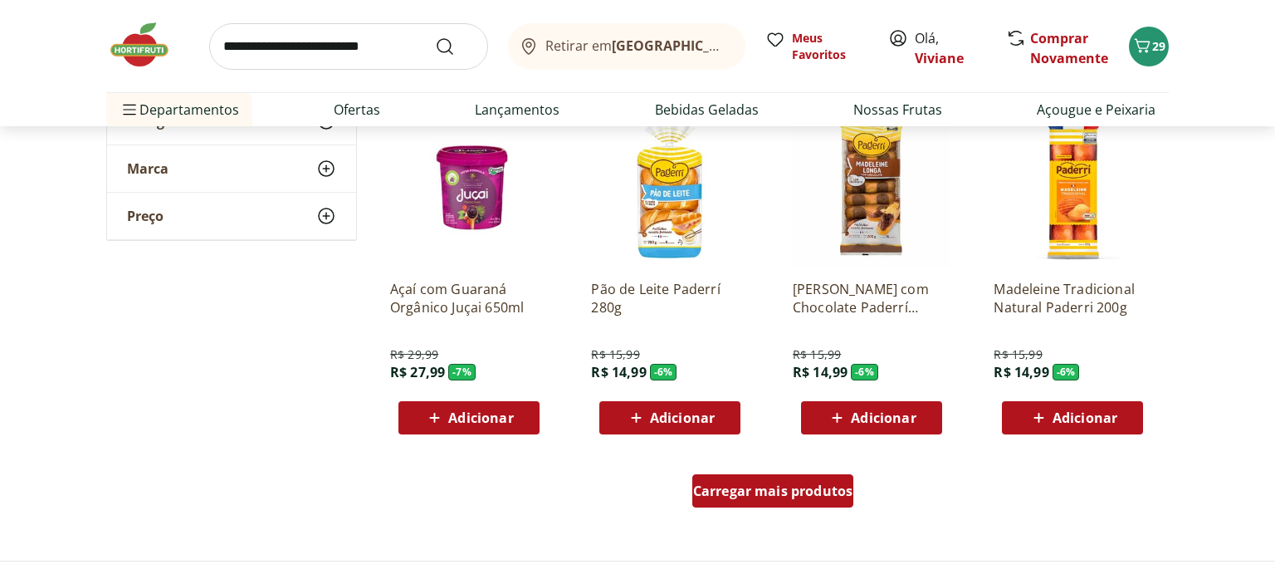
click at [776, 490] on span "Carregar mais produtos" at bounding box center [773, 490] width 160 height 13
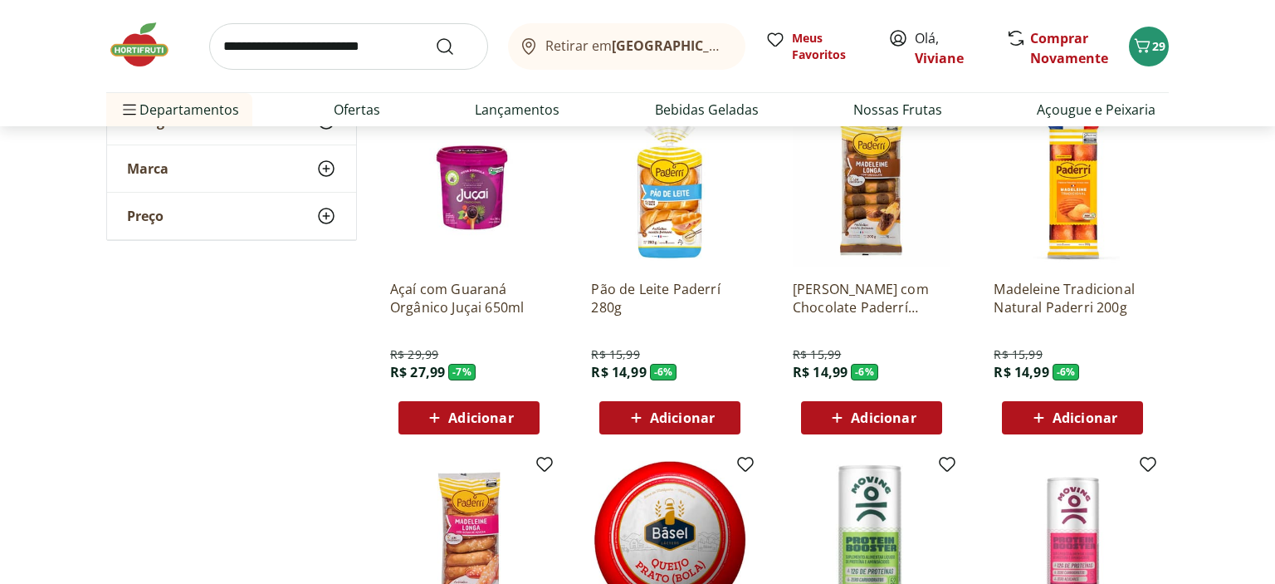
type input "*"
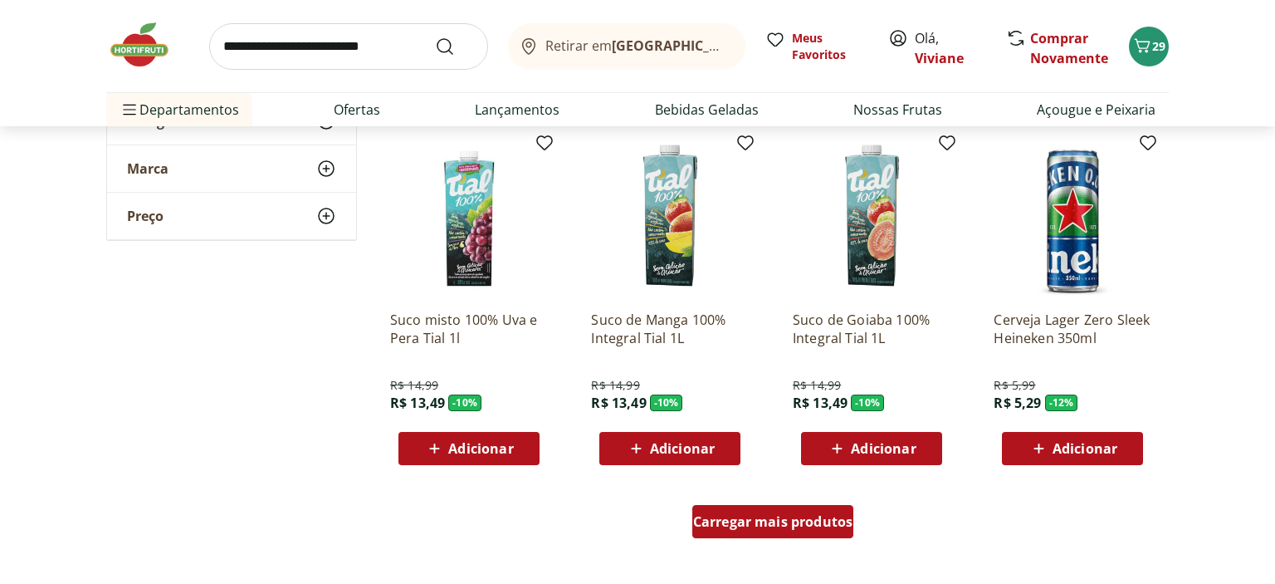
scroll to position [8592, 0]
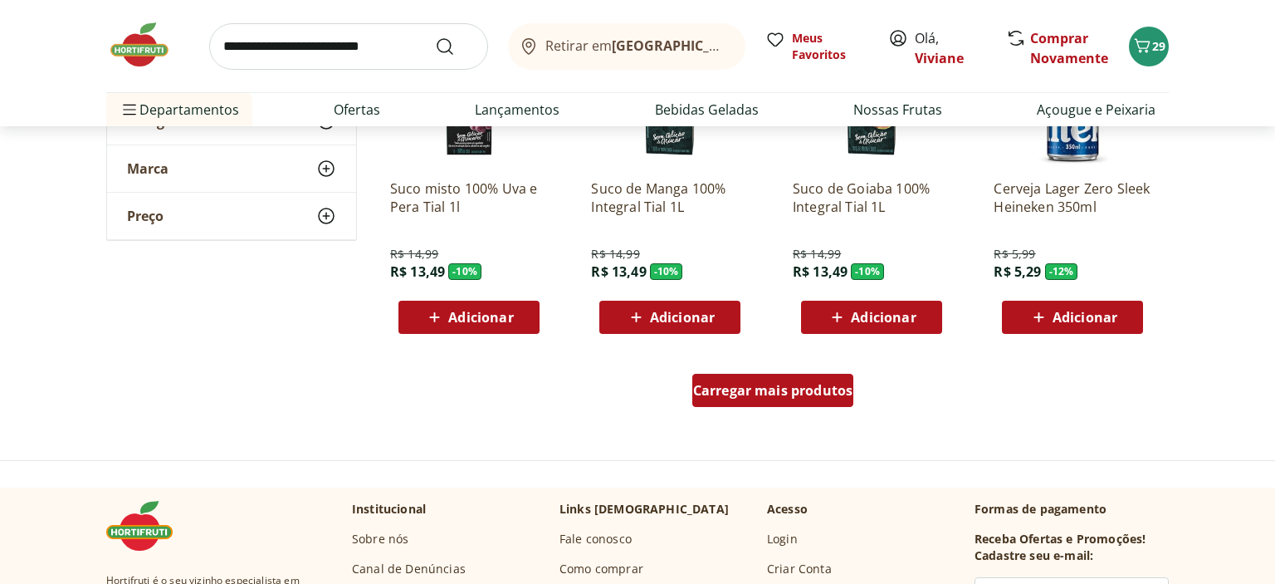
click at [761, 386] on span "Carregar mais produtos" at bounding box center [773, 390] width 160 height 13
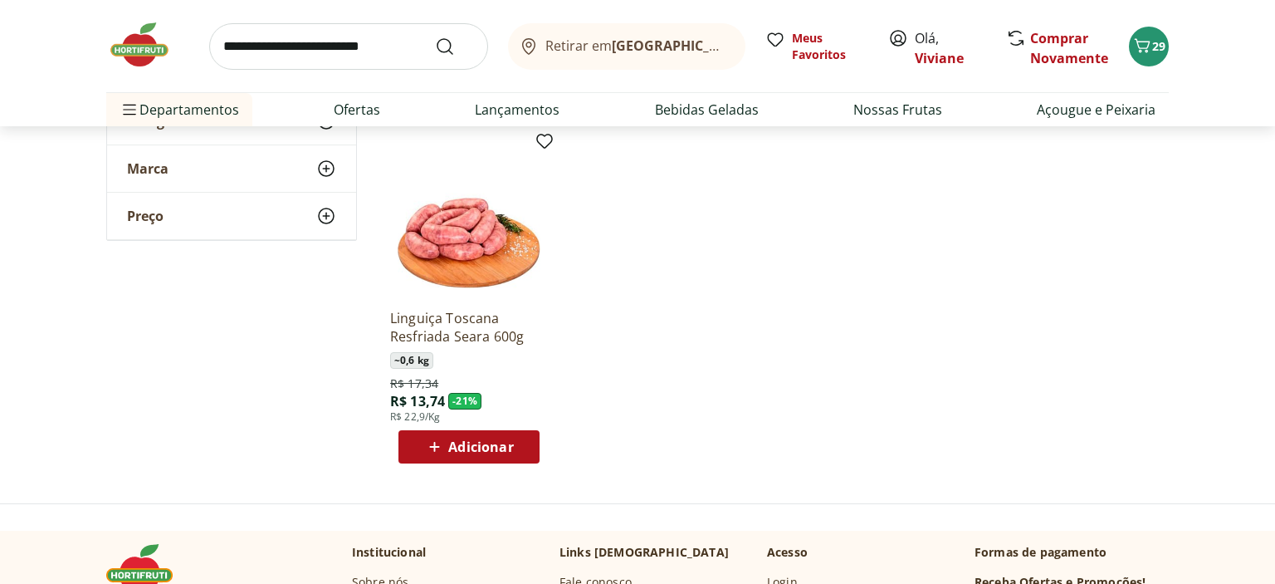
scroll to position [8856, 0]
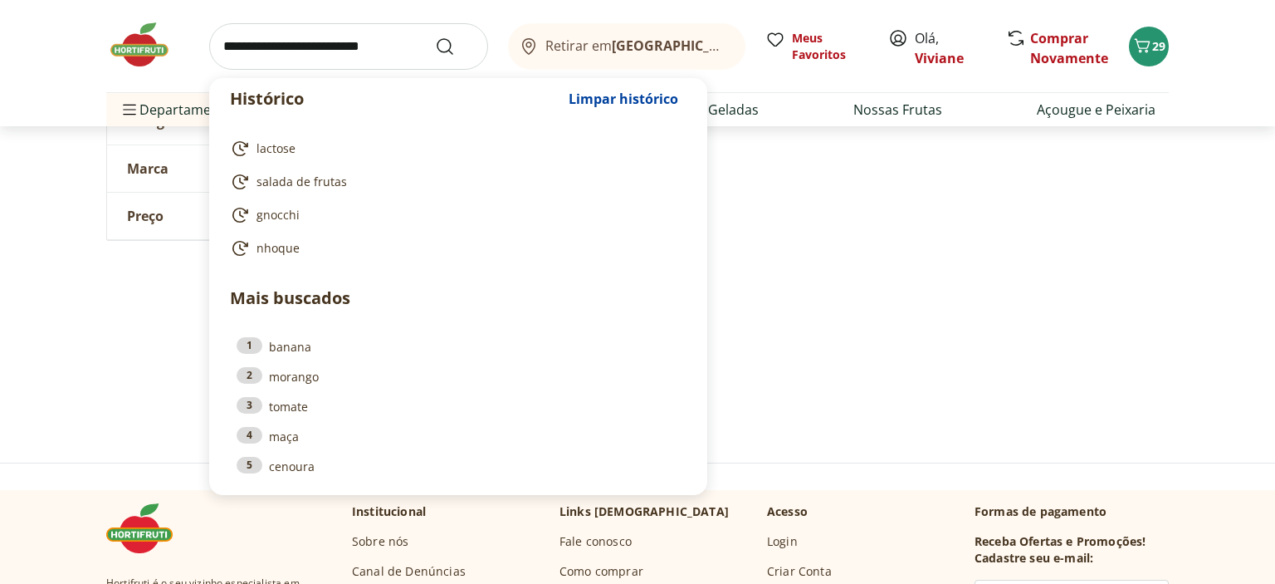
click at [311, 42] on input "search" at bounding box center [348, 46] width 279 height 46
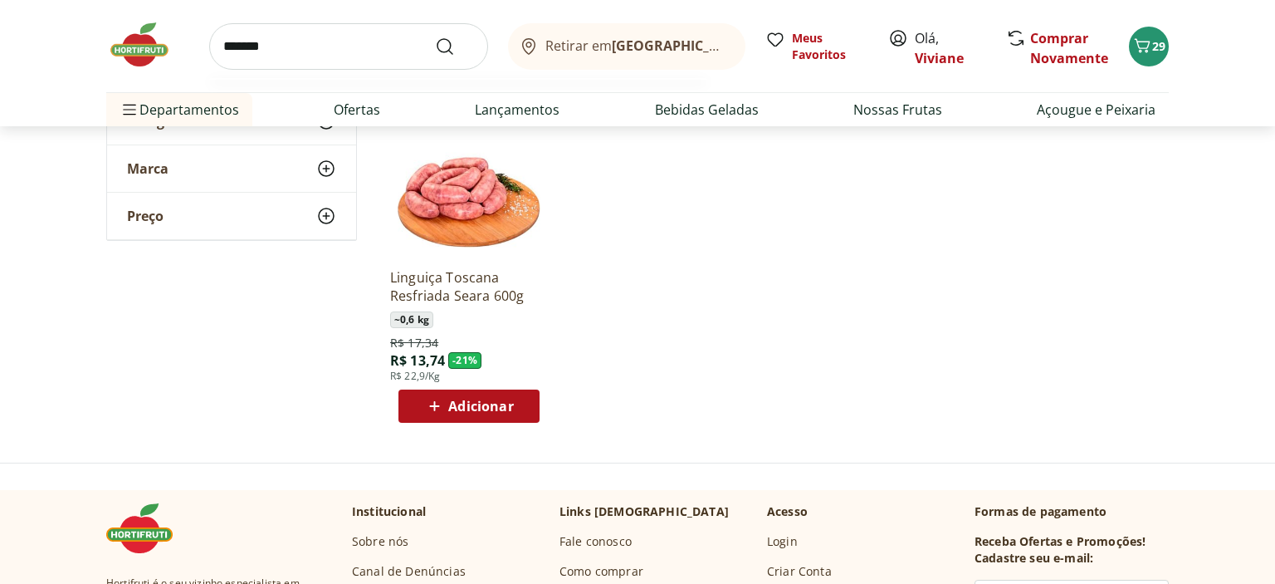
type input "*******"
click at [435, 37] on button "Submit Search" at bounding box center [455, 47] width 40 height 20
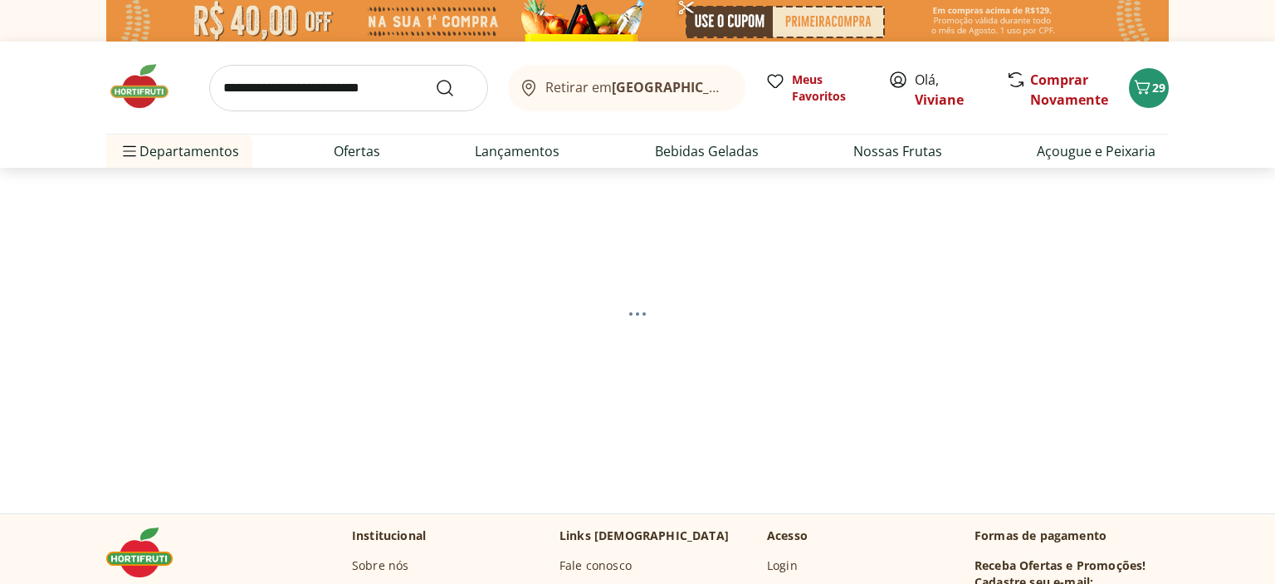
select select "**********"
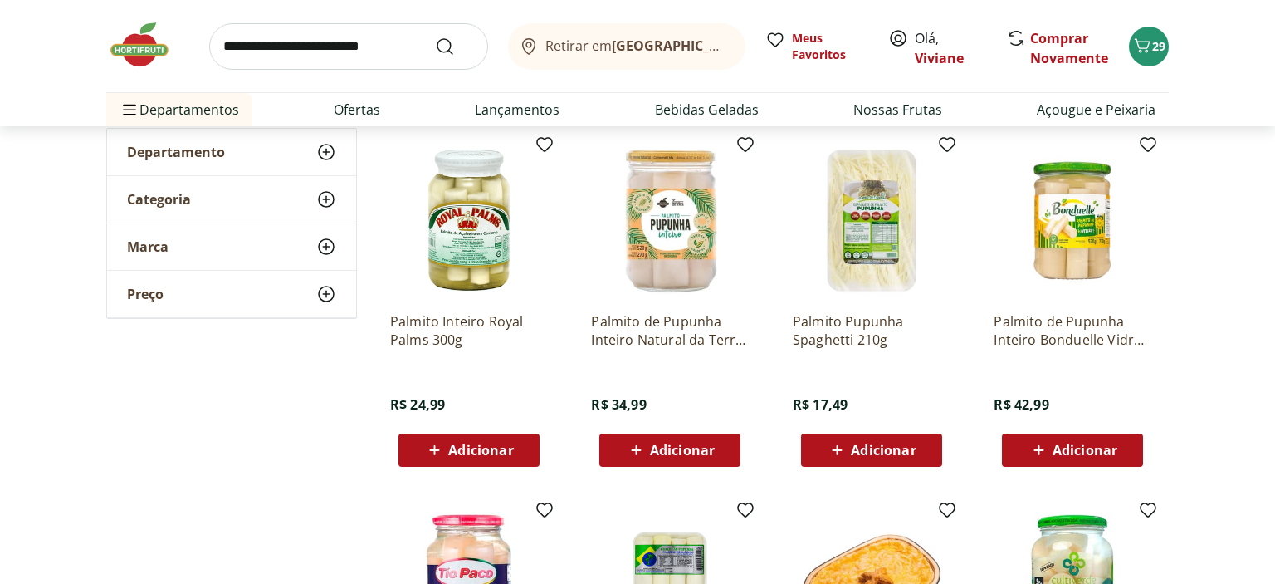
scroll to position [219, 0]
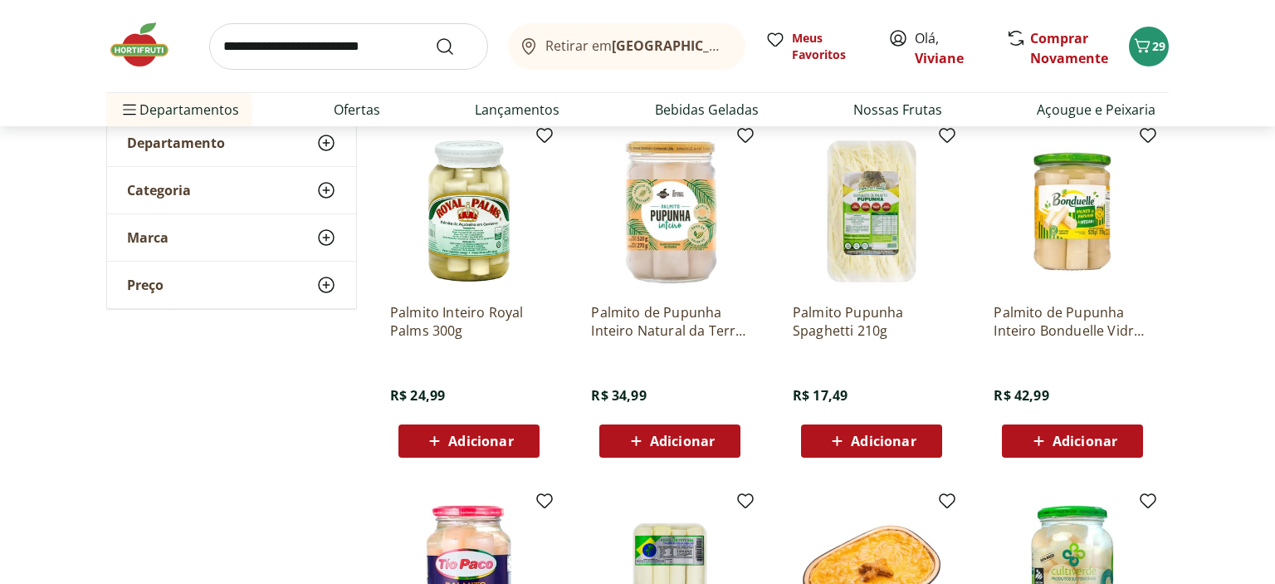
click at [461, 438] on span "Adicionar" at bounding box center [480, 440] width 65 height 13
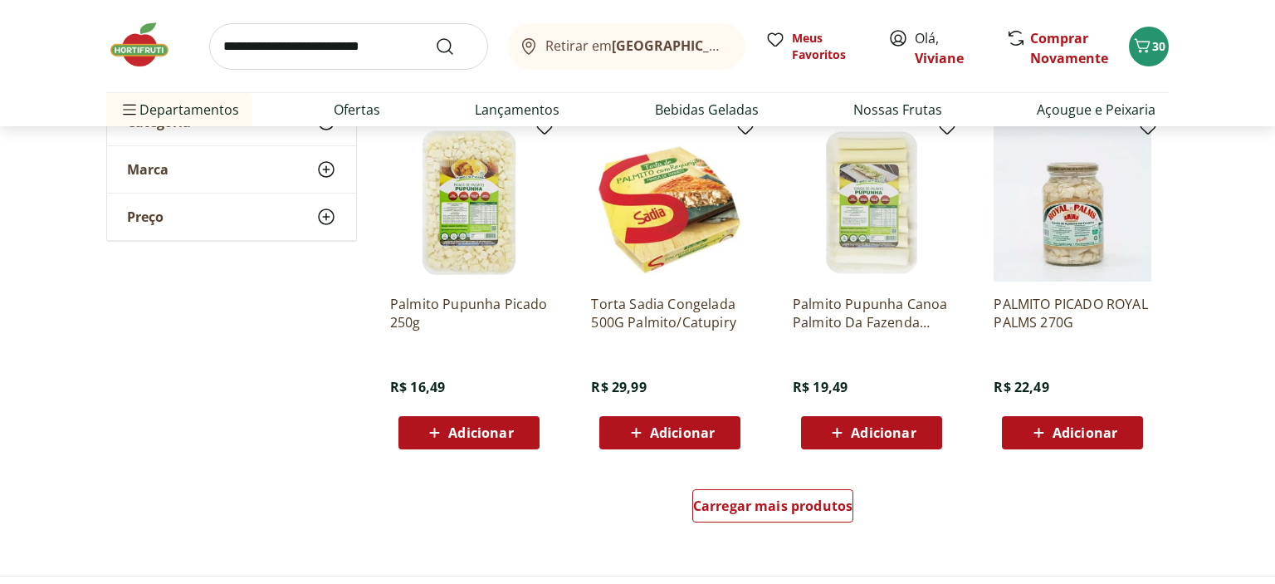
scroll to position [964, 0]
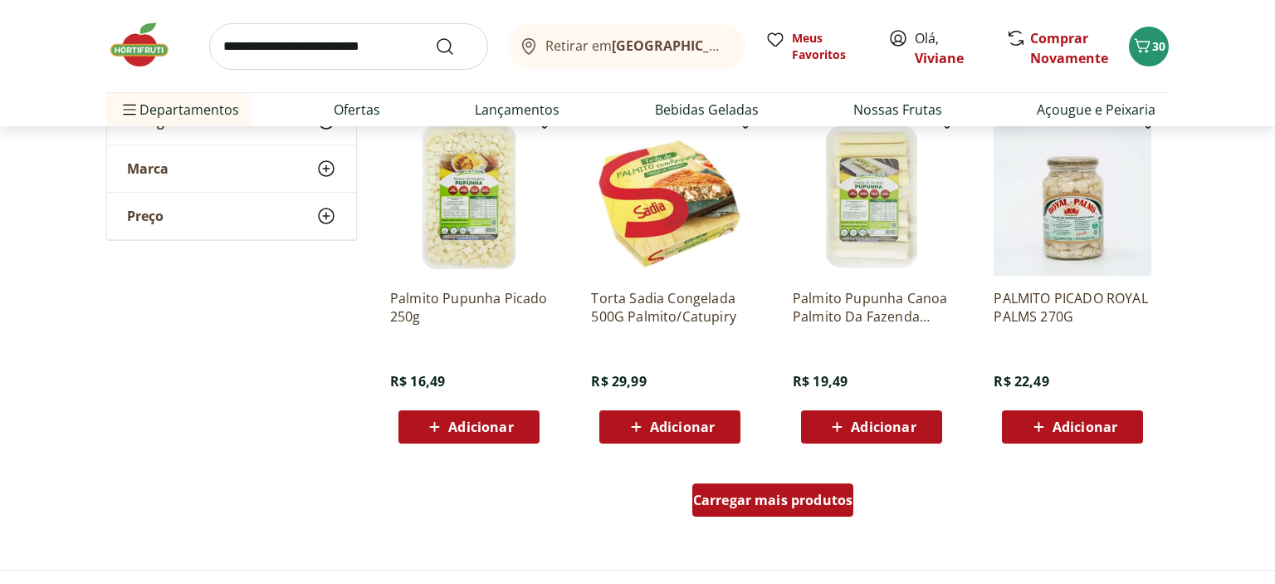
click at [773, 499] on span "Carregar mais produtos" at bounding box center [773, 499] width 160 height 13
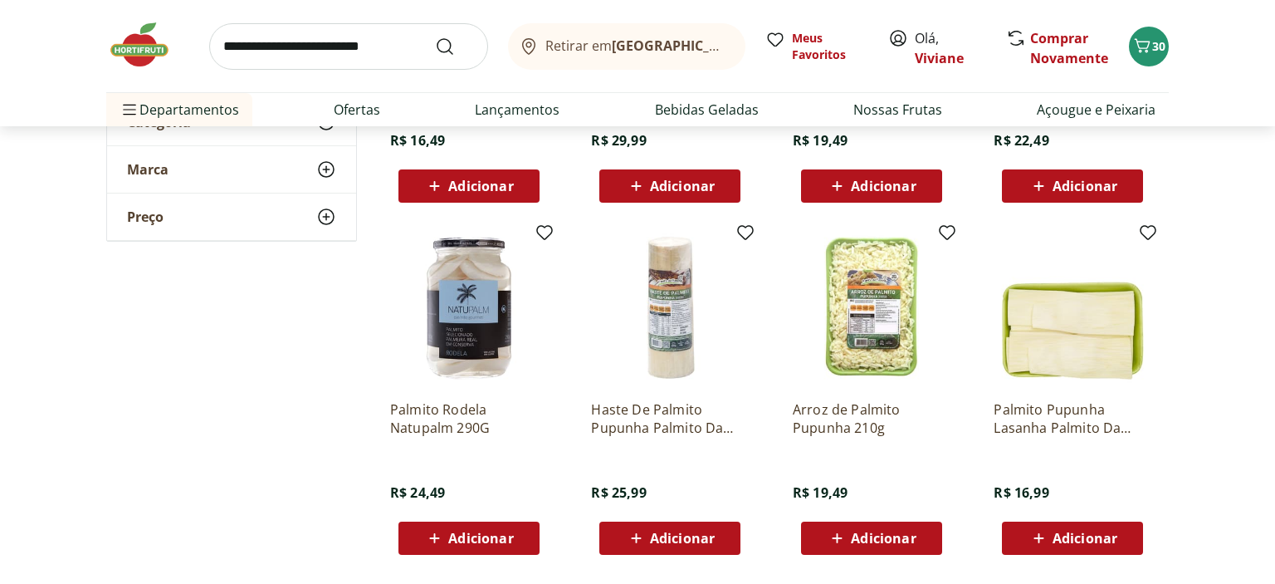
scroll to position [1227, 0]
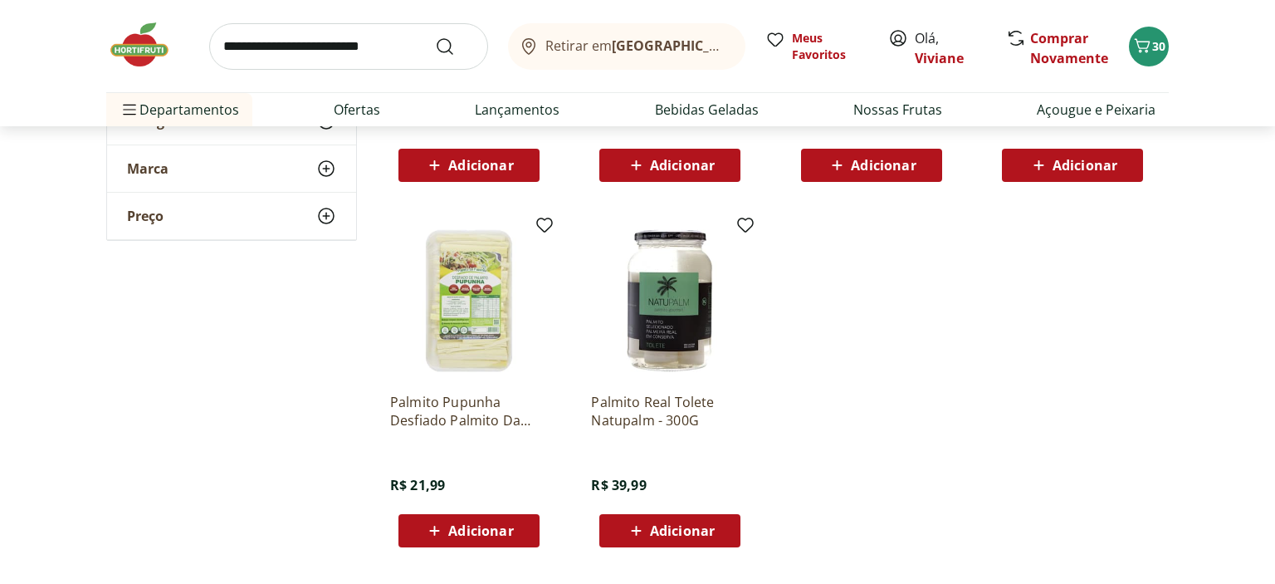
scroll to position [1622, 0]
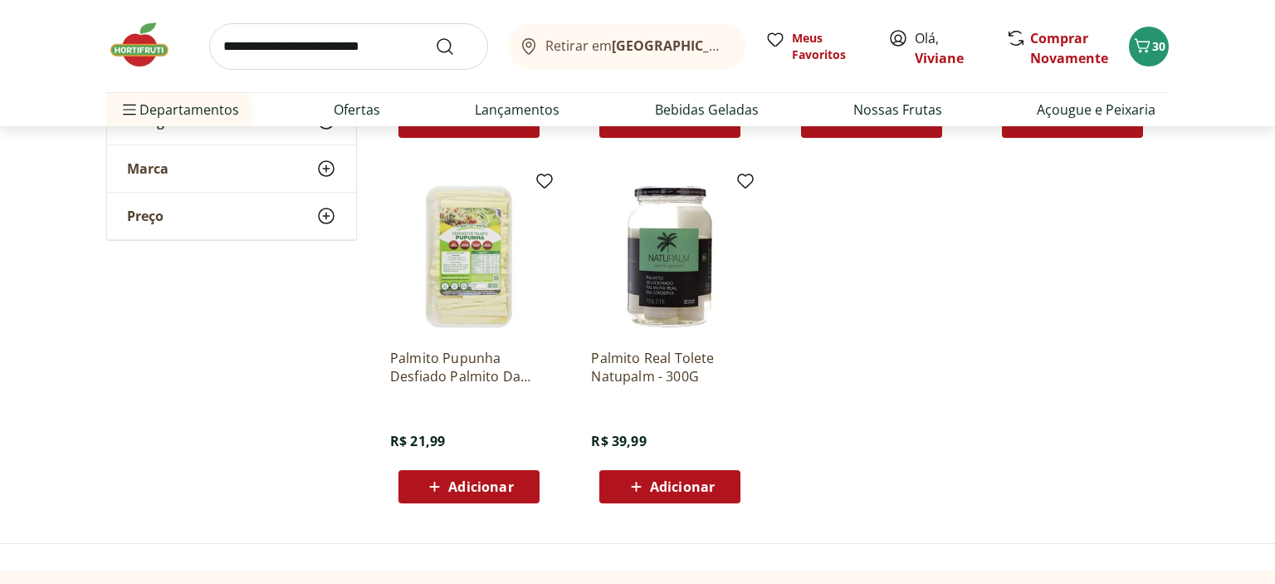
click at [350, 56] on input "search" at bounding box center [348, 46] width 279 height 46
type input "*******"
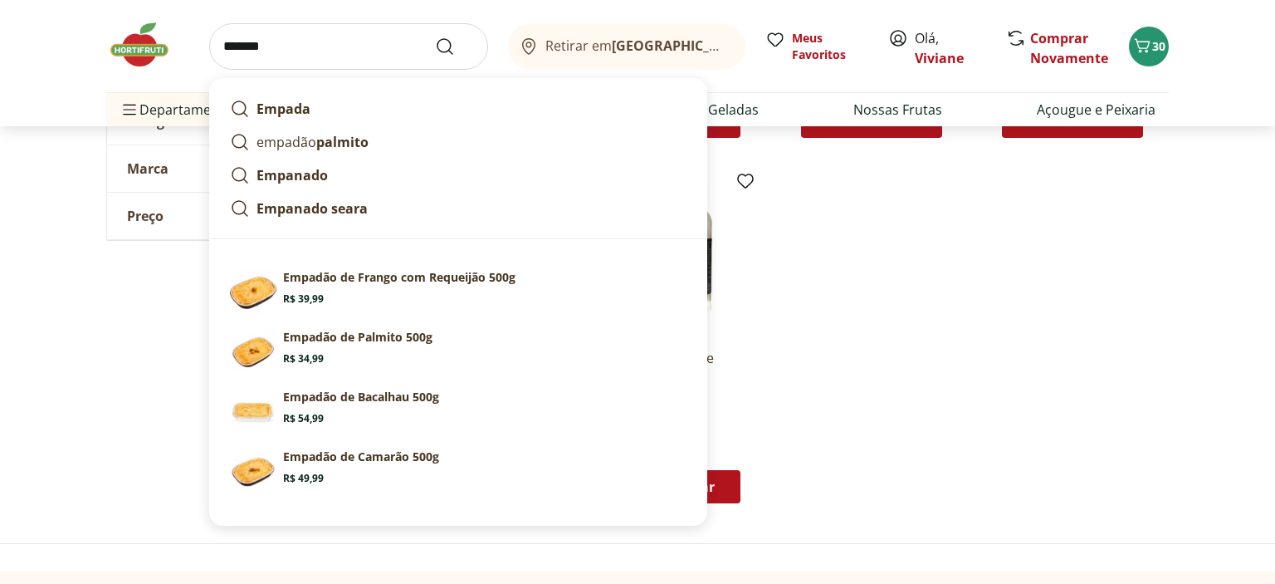
click button "Submit Search" at bounding box center [455, 47] width 40 height 20
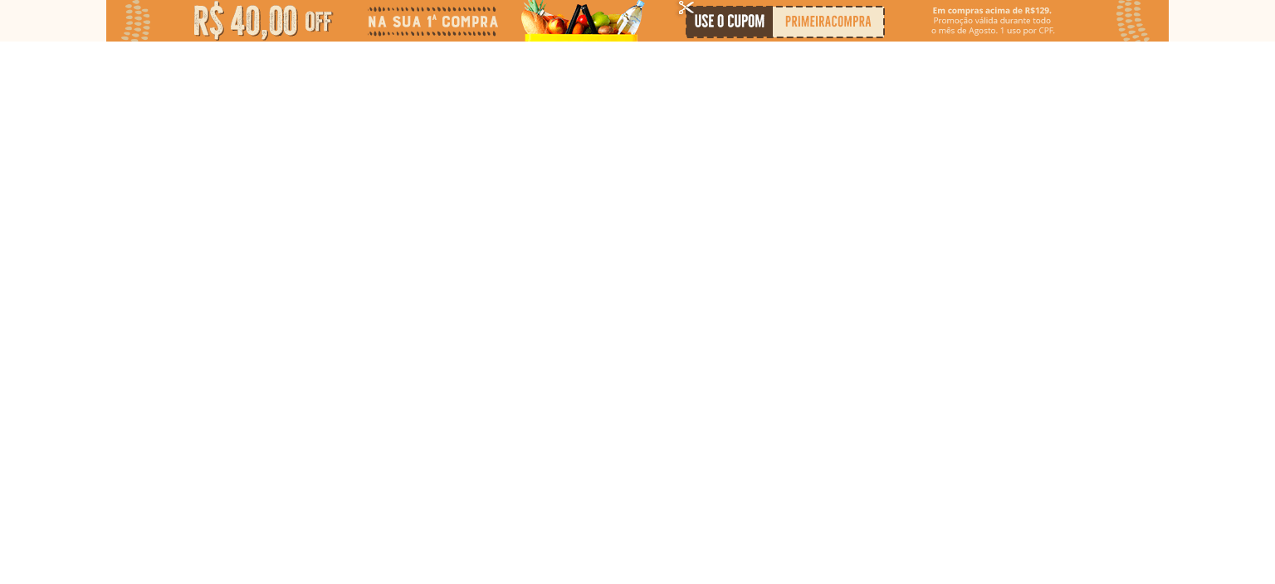
select select "**********"
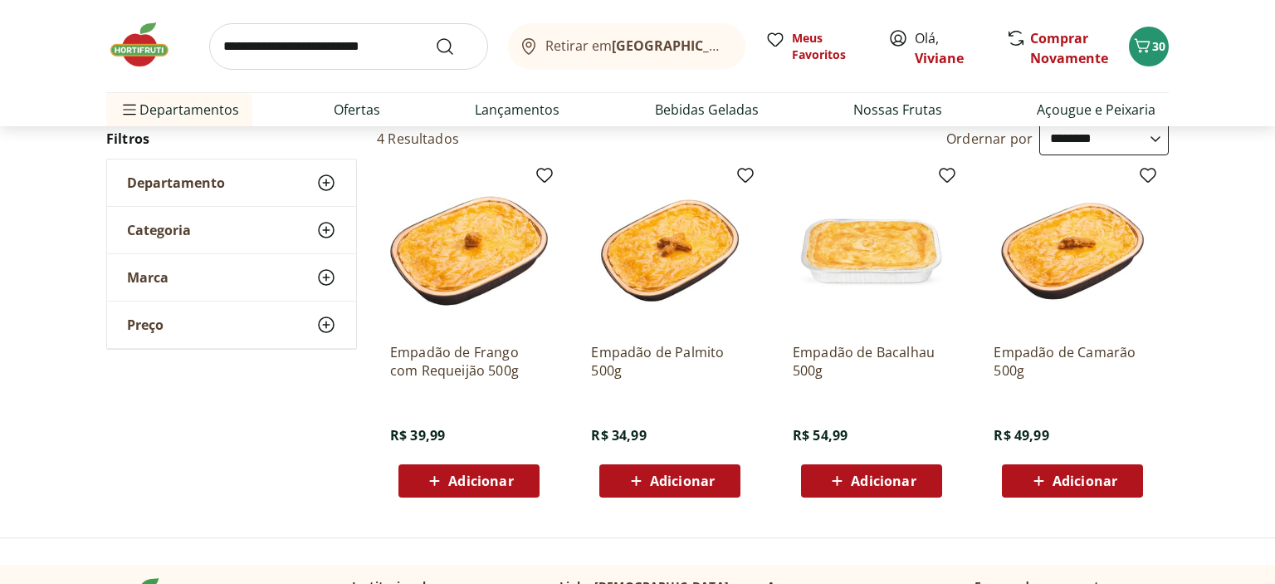
scroll to position [175, 0]
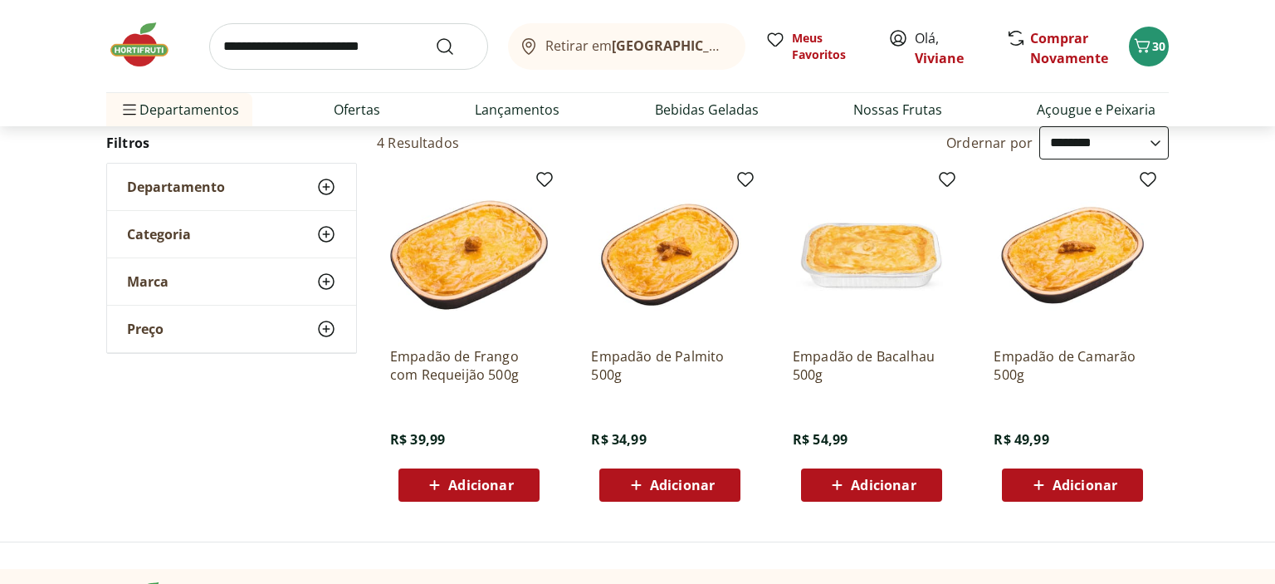
click at [497, 483] on span "Adicionar" at bounding box center [480, 484] width 65 height 13
click at [334, 423] on div "**********" at bounding box center [637, 320] width 1063 height 389
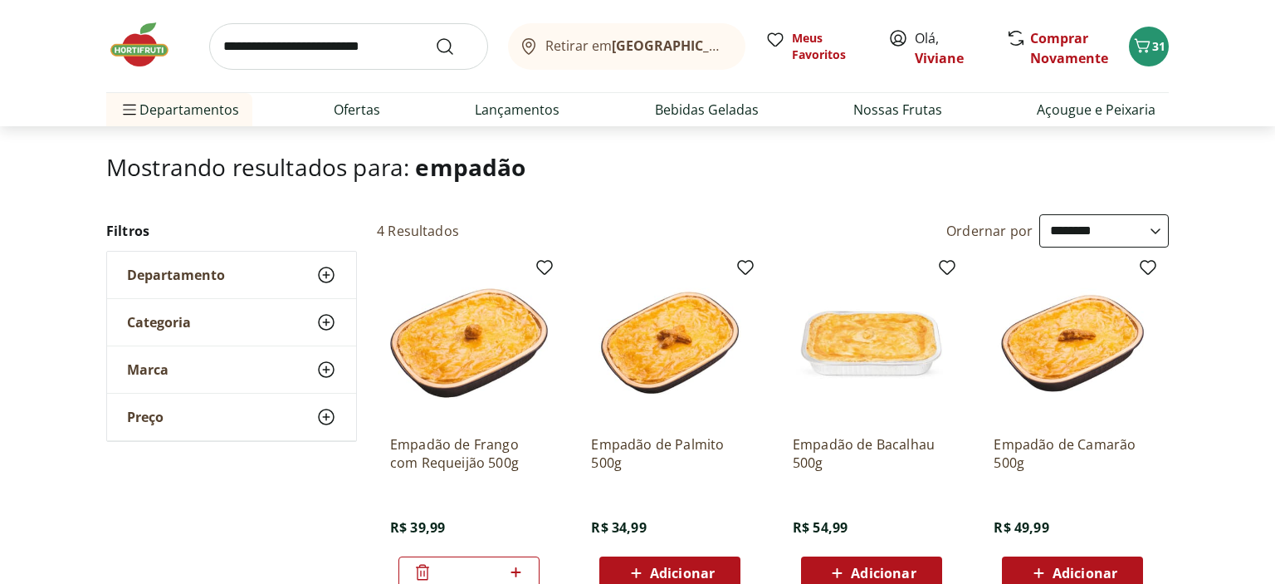
scroll to position [0, 0]
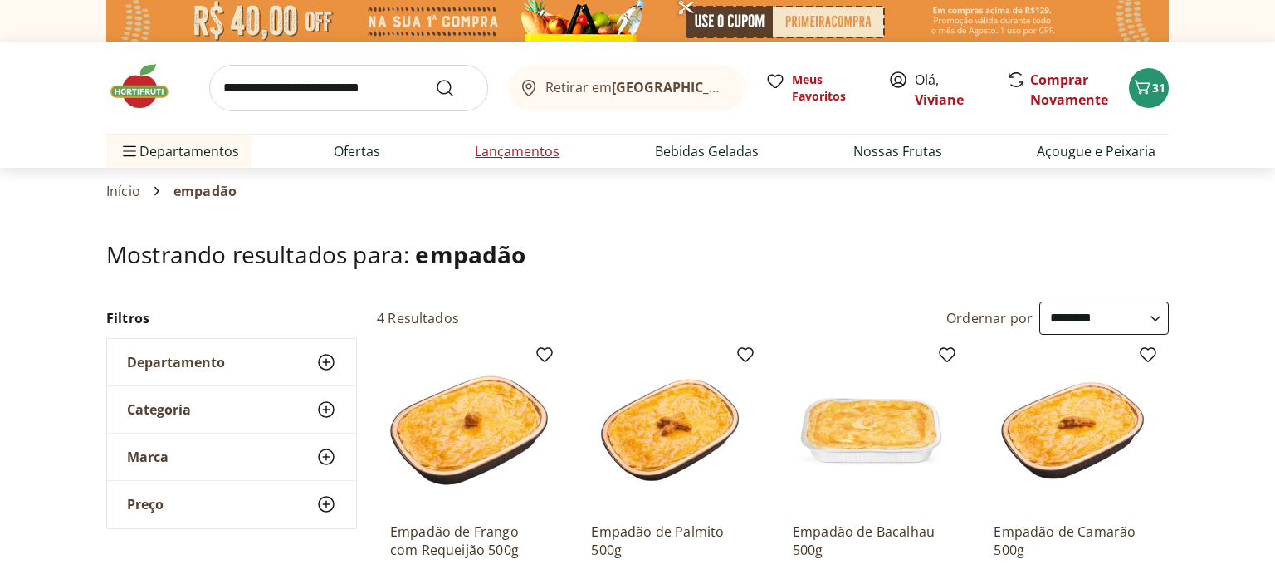
click at [516, 153] on link "Lançamentos" at bounding box center [517, 151] width 85 height 20
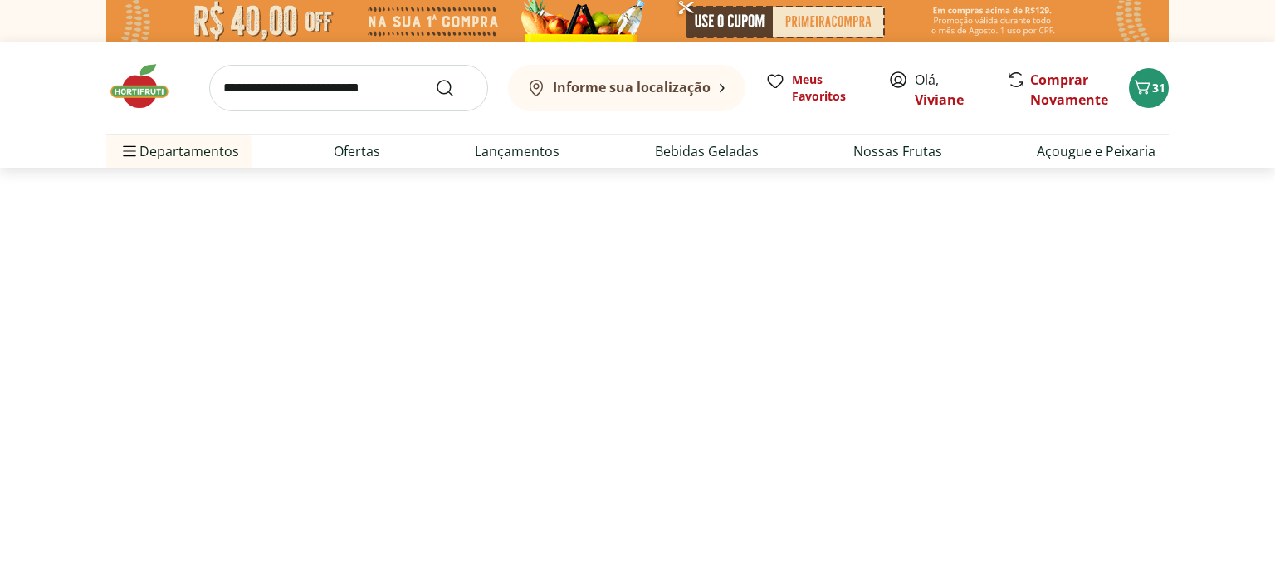
select select "**********"
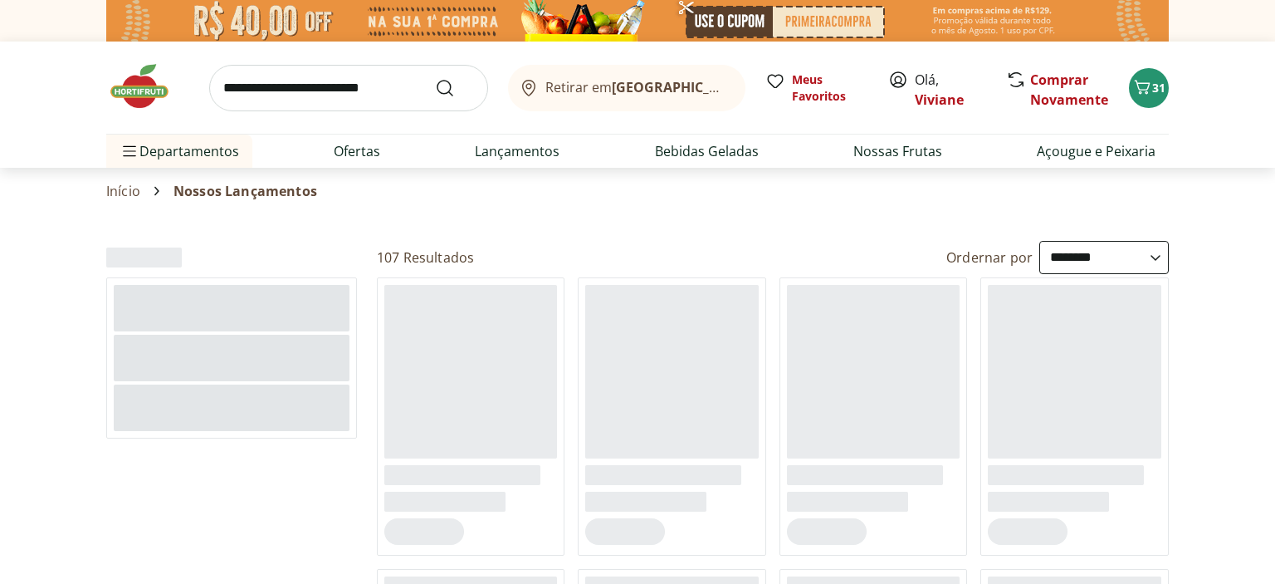
scroll to position [43, 0]
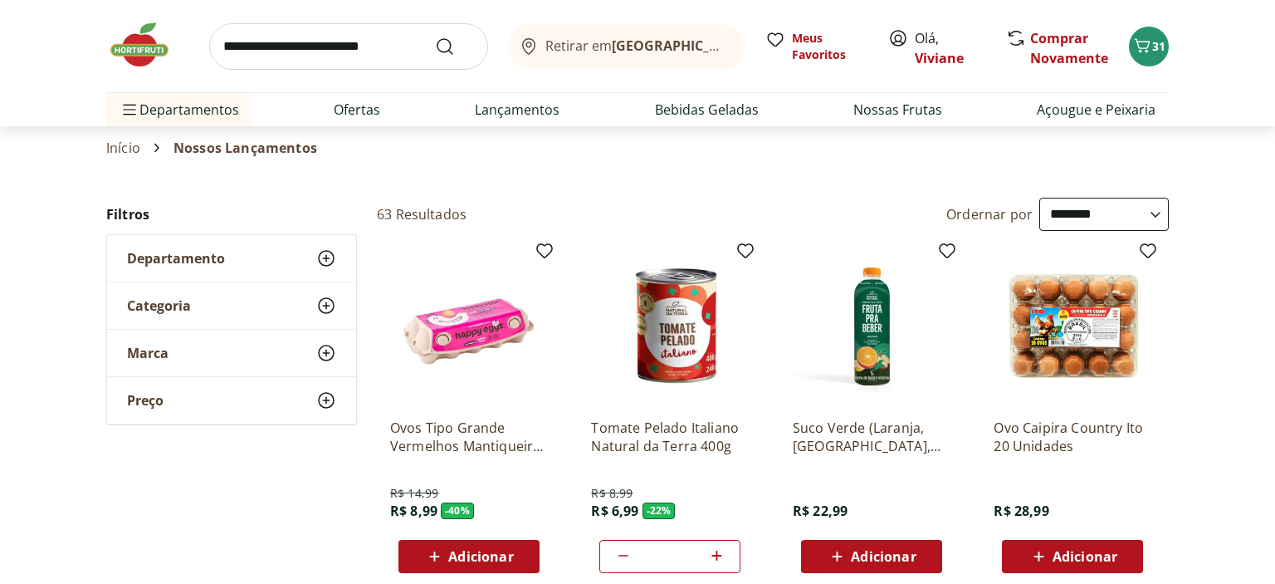
type input "*"
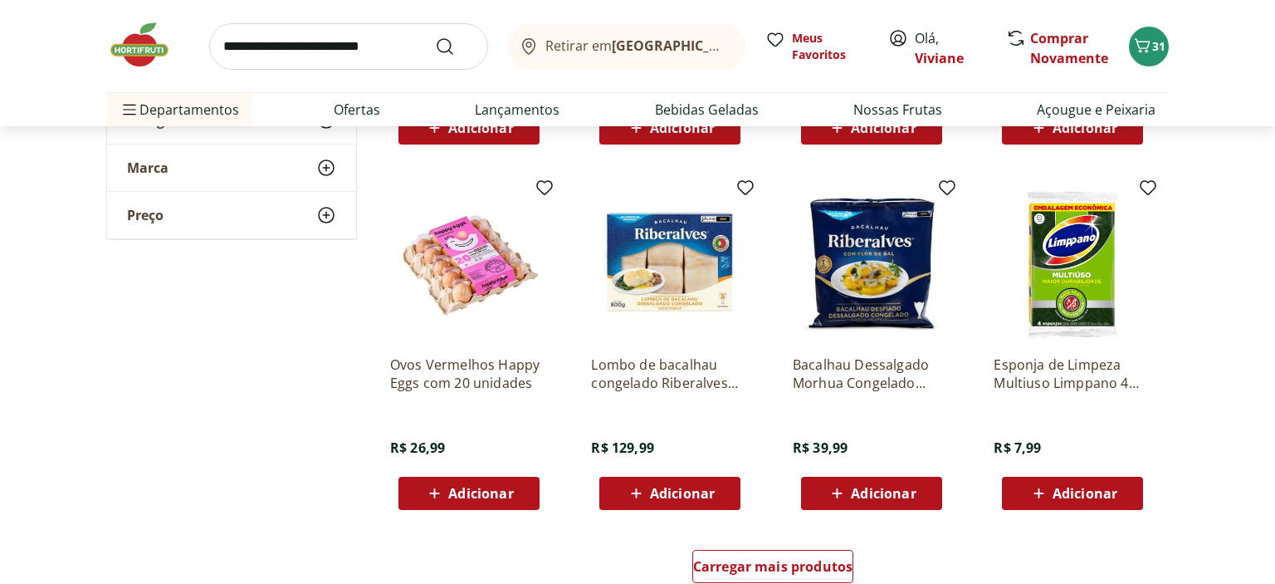
scroll to position [877, 0]
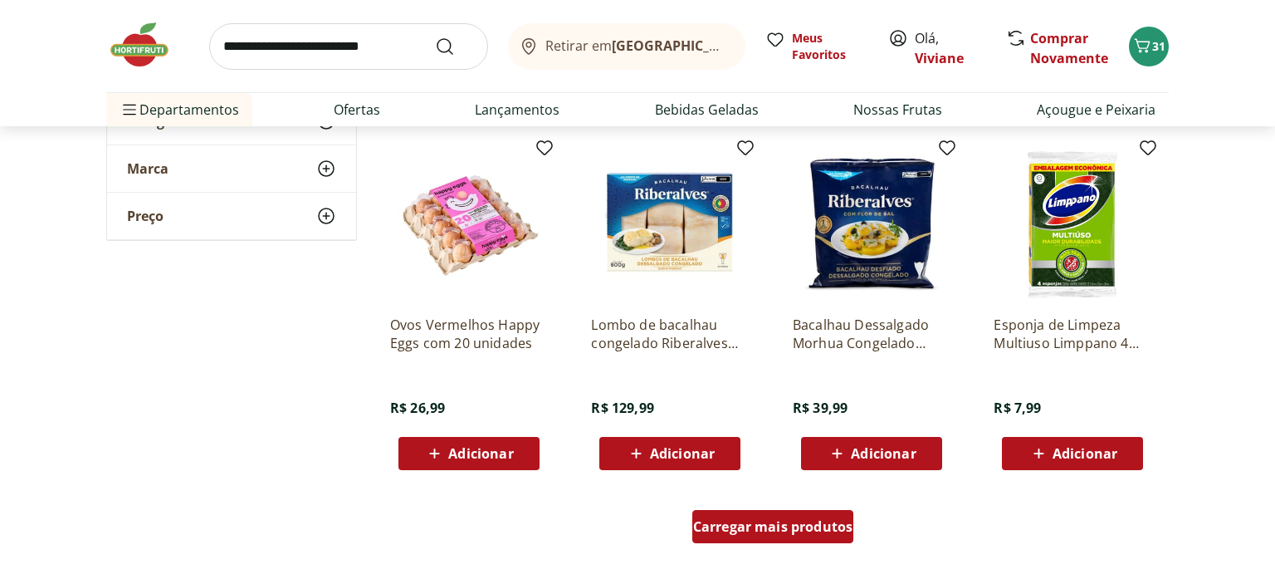
click at [776, 530] on span "Carregar mais produtos" at bounding box center [773, 526] width 160 height 13
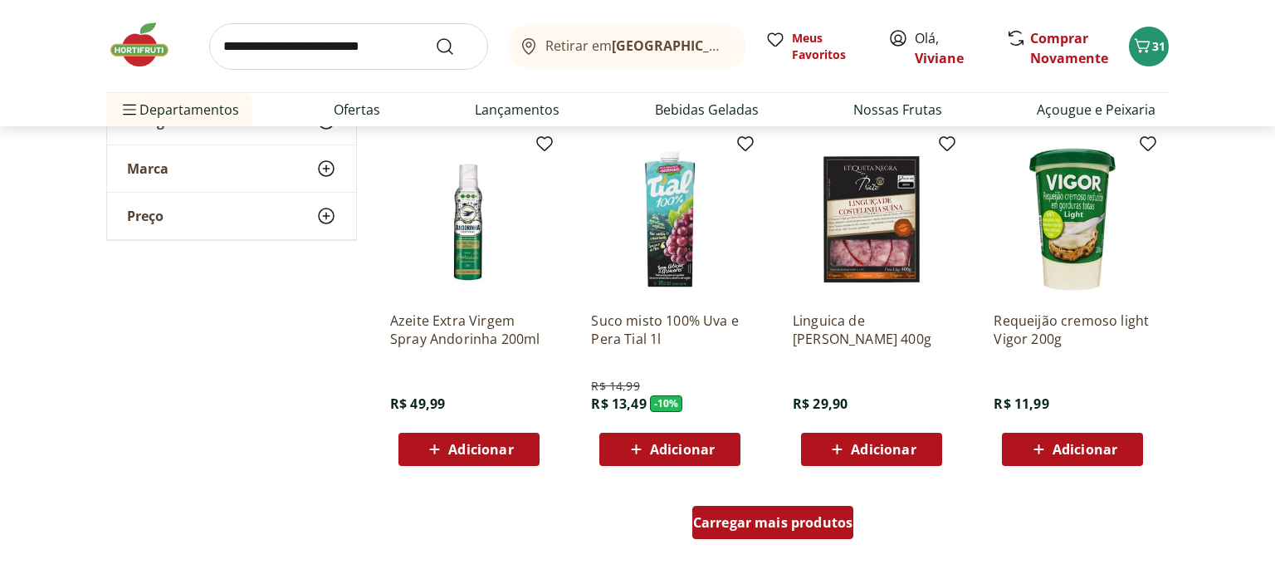
scroll to position [1973, 0]
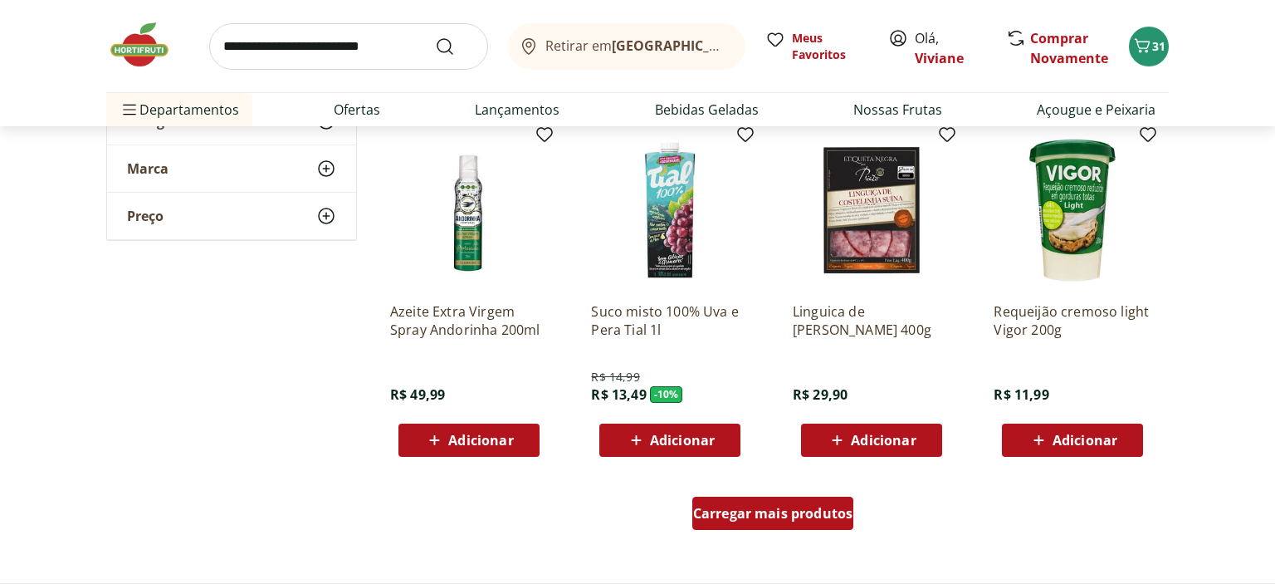
click at [771, 520] on span "Carregar mais produtos" at bounding box center [773, 513] width 160 height 13
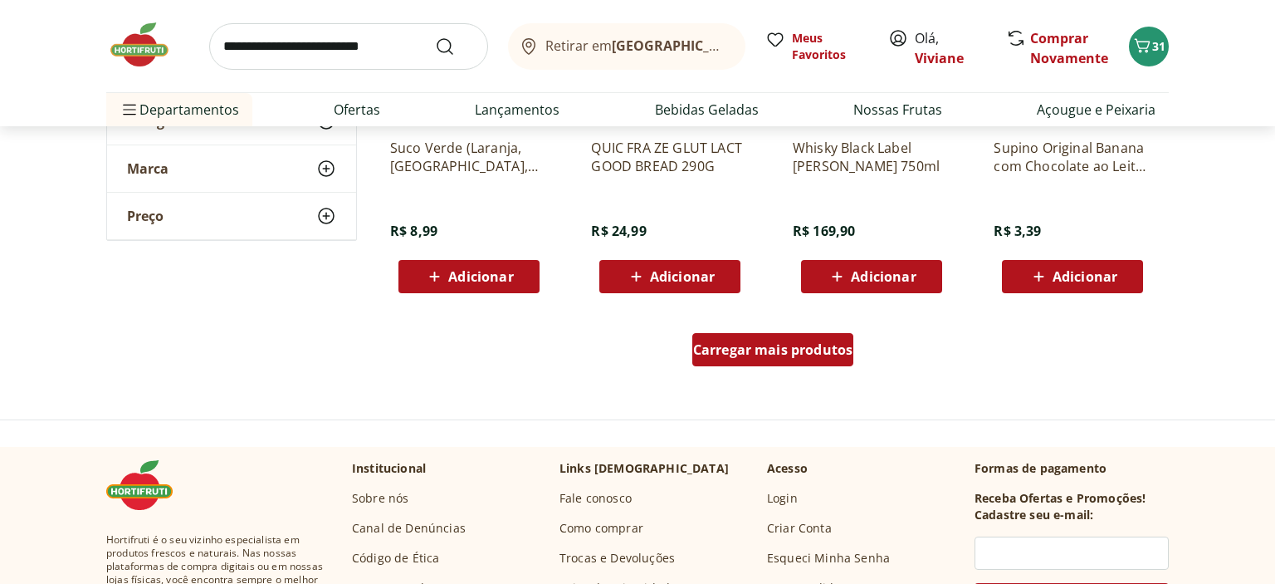
scroll to position [3244, 0]
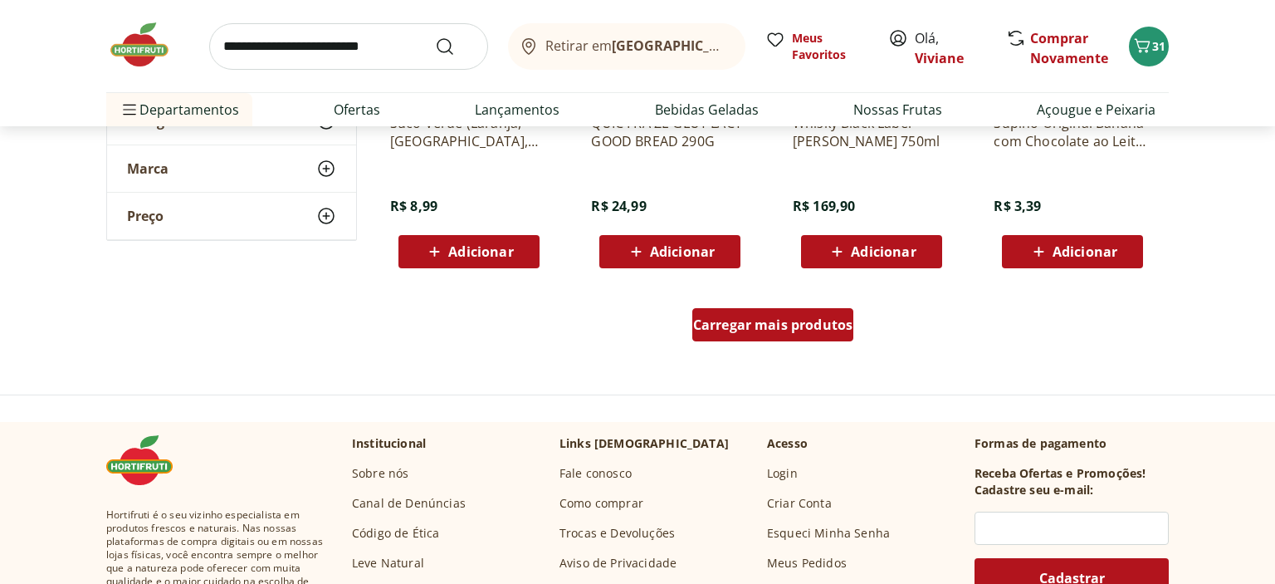
click at [764, 311] on div "Carregar mais produtos" at bounding box center [774, 324] width 162 height 33
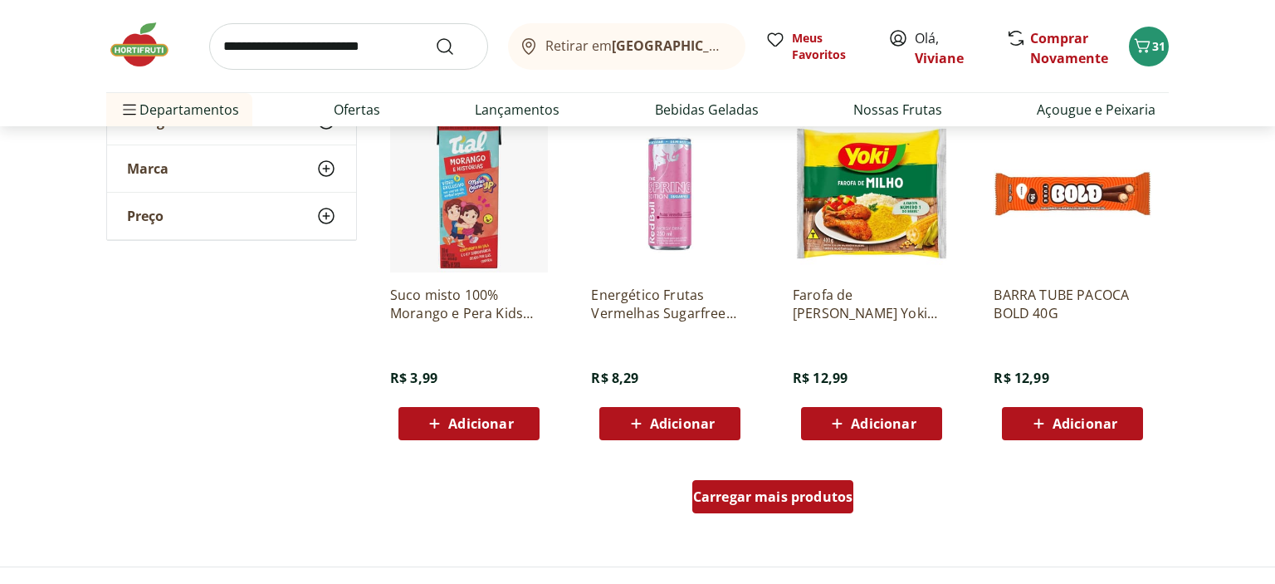
scroll to position [4165, 0]
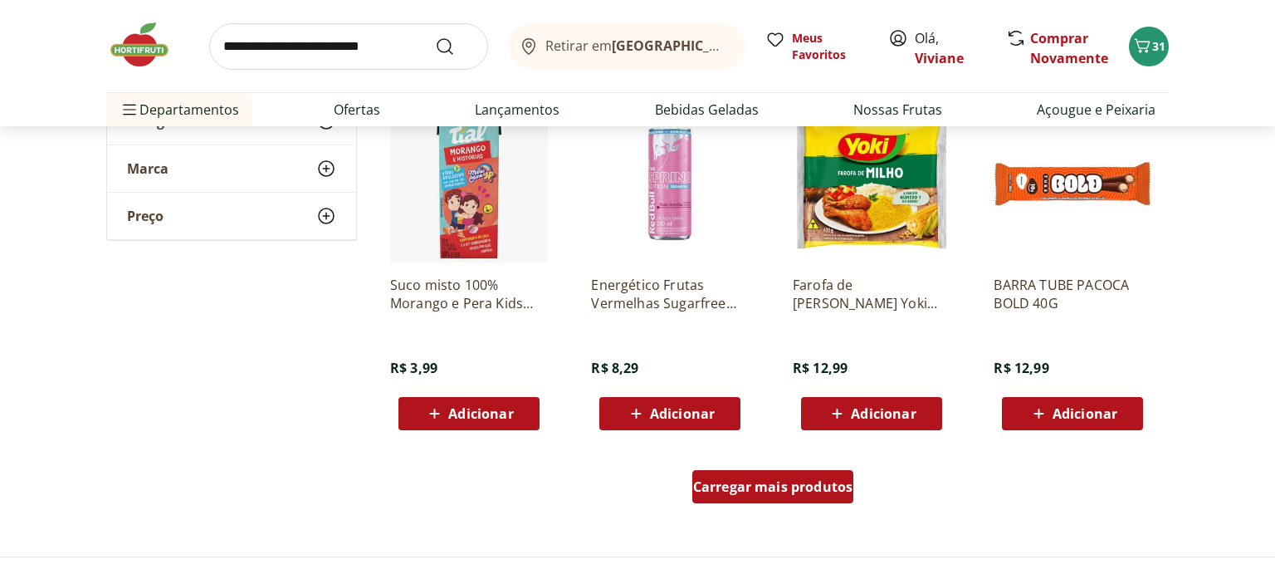
click at [756, 502] on div "Carregar mais produtos" at bounding box center [774, 486] width 162 height 33
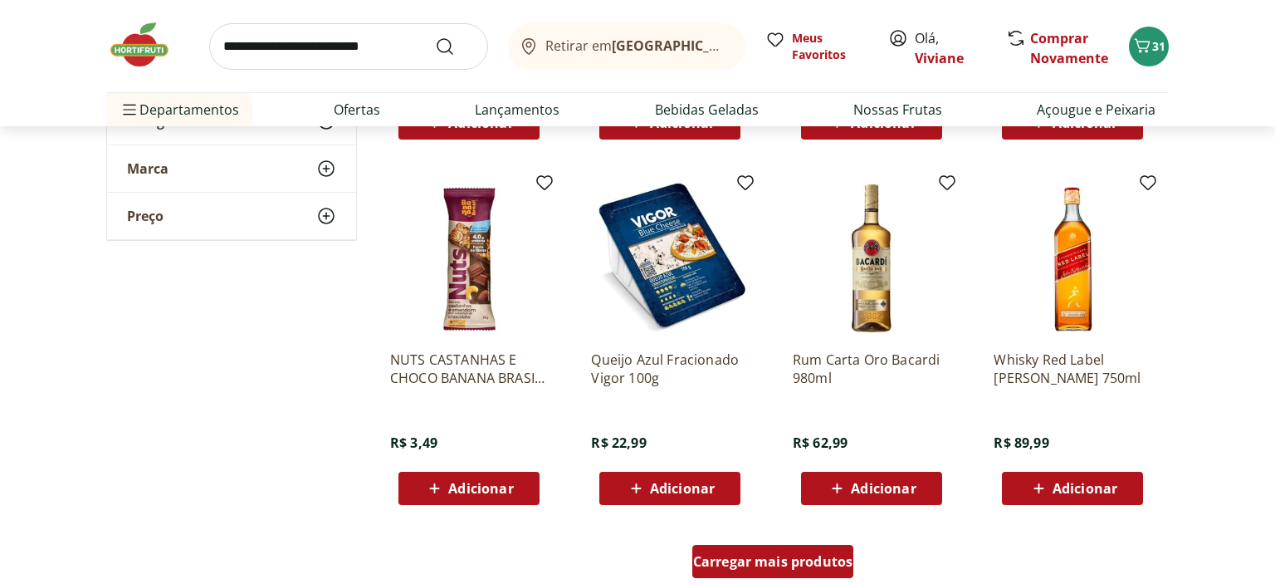
scroll to position [5217, 0]
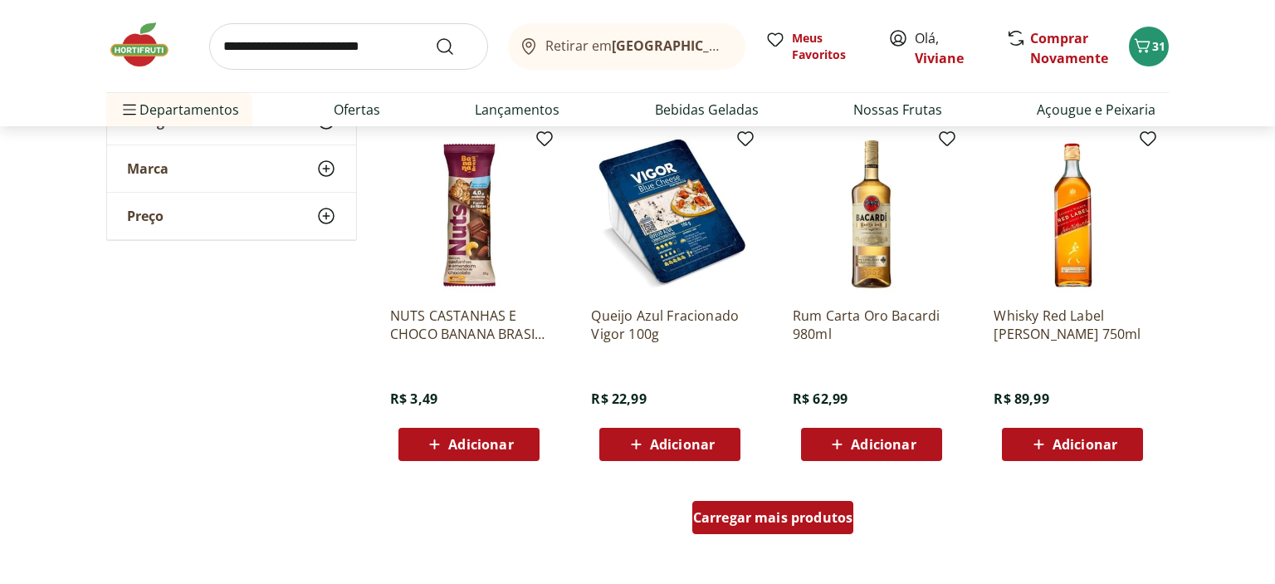
click at [756, 520] on span "Carregar mais produtos" at bounding box center [773, 517] width 160 height 13
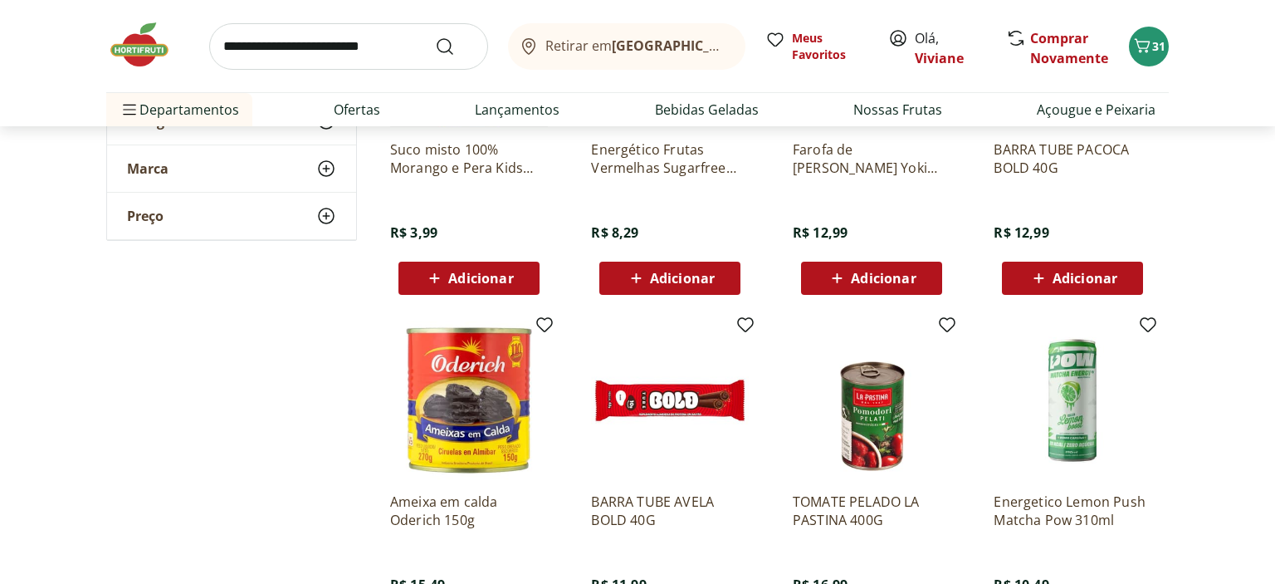
scroll to position [4296, 0]
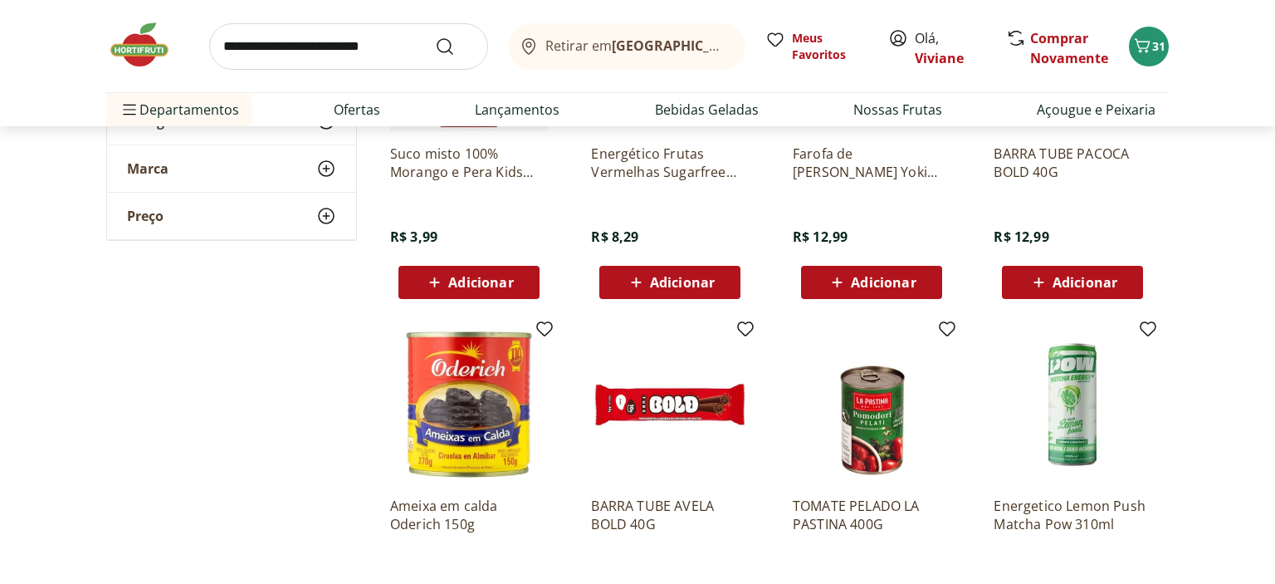
click at [322, 47] on input "search" at bounding box center [348, 46] width 279 height 46
click at [798, 101] on ul "Departamentos Nossa Marca Nossa Marca Ver tudo do departamento Açougue & Peixar…" at bounding box center [637, 109] width 1063 height 33
click at [1072, 105] on link "Açougue e Peixaria" at bounding box center [1096, 110] width 119 height 20
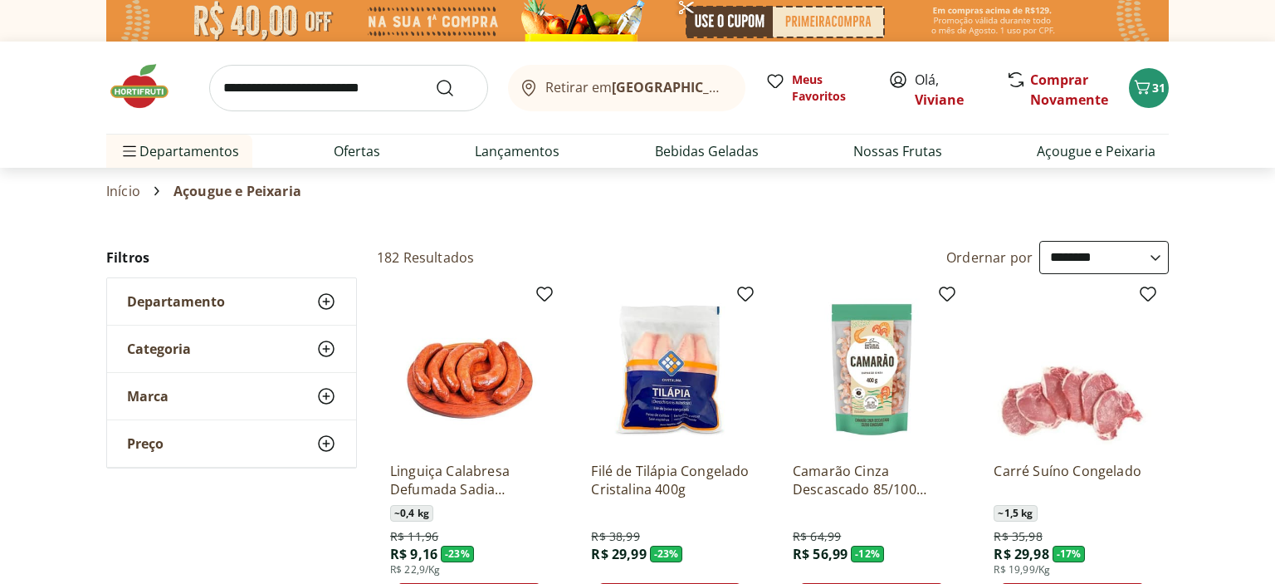
click at [1040, 241] on select "**********" at bounding box center [1105, 257] width 130 height 33
click option "**********" at bounding box center [0, 0] width 0 height 0
select select "**********"
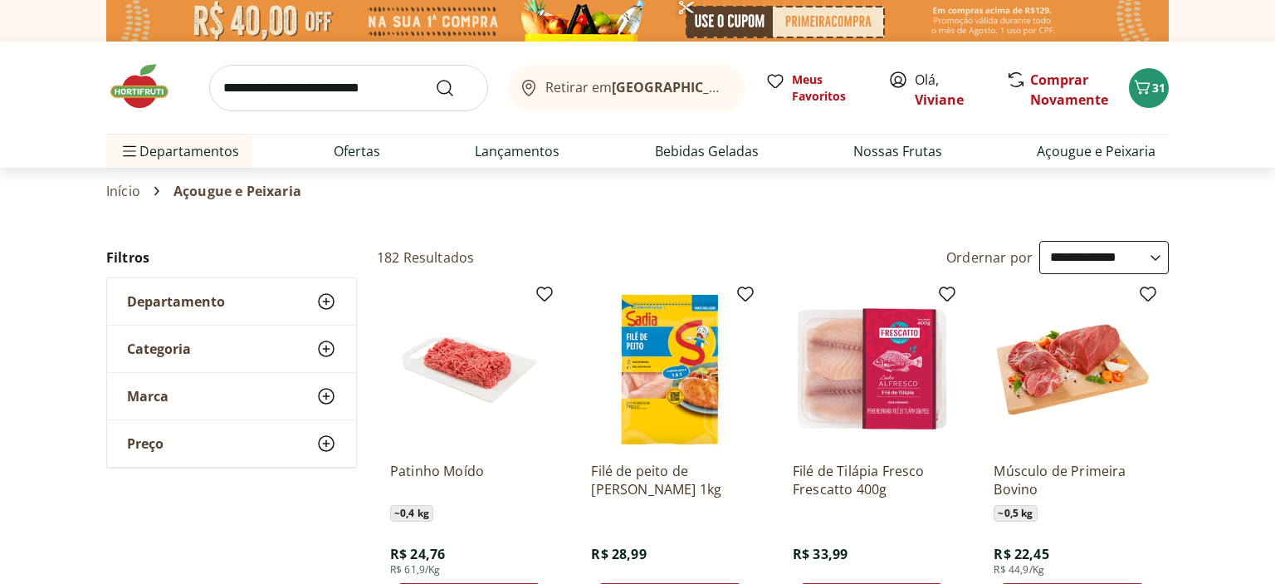
type input "*"
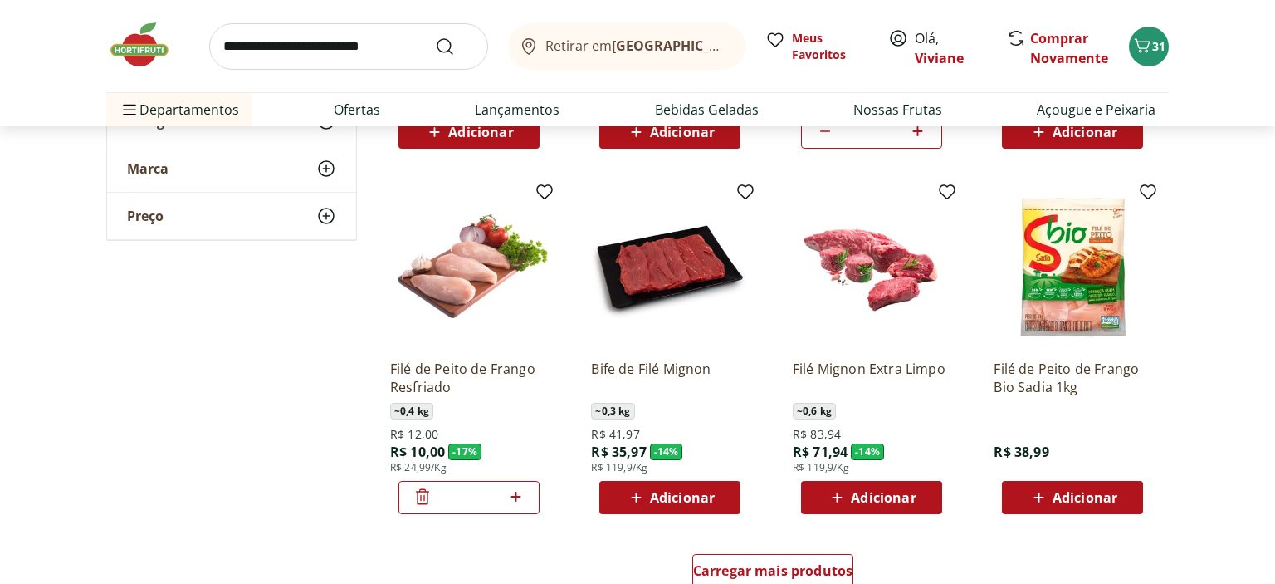
scroll to position [877, 0]
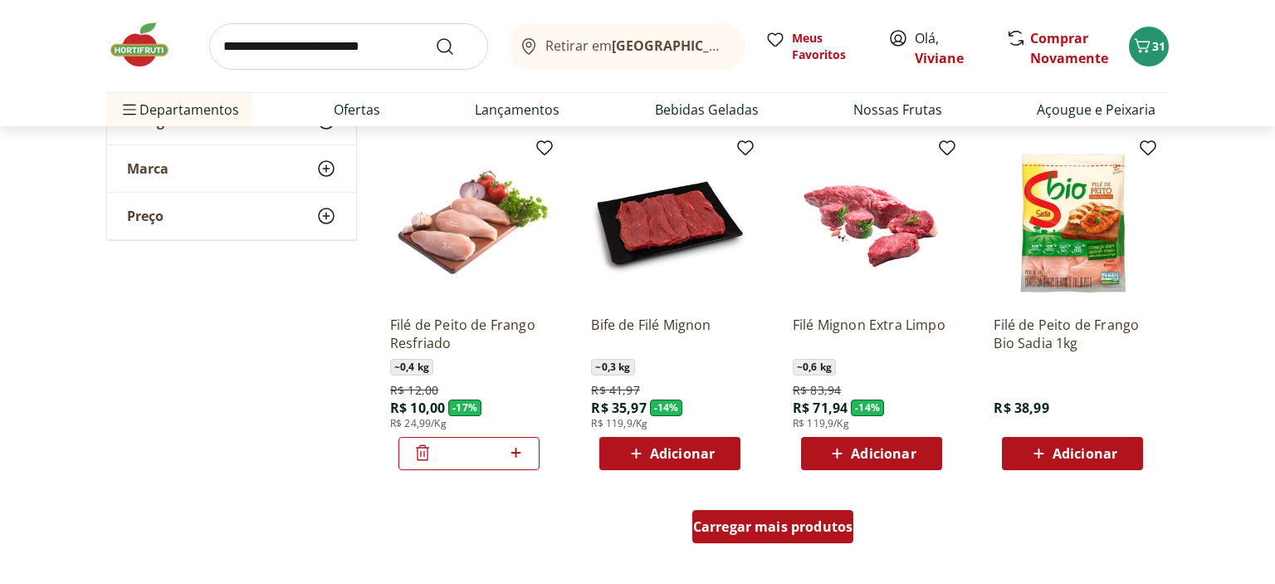
click at [815, 533] on span "Carregar mais produtos" at bounding box center [773, 526] width 160 height 13
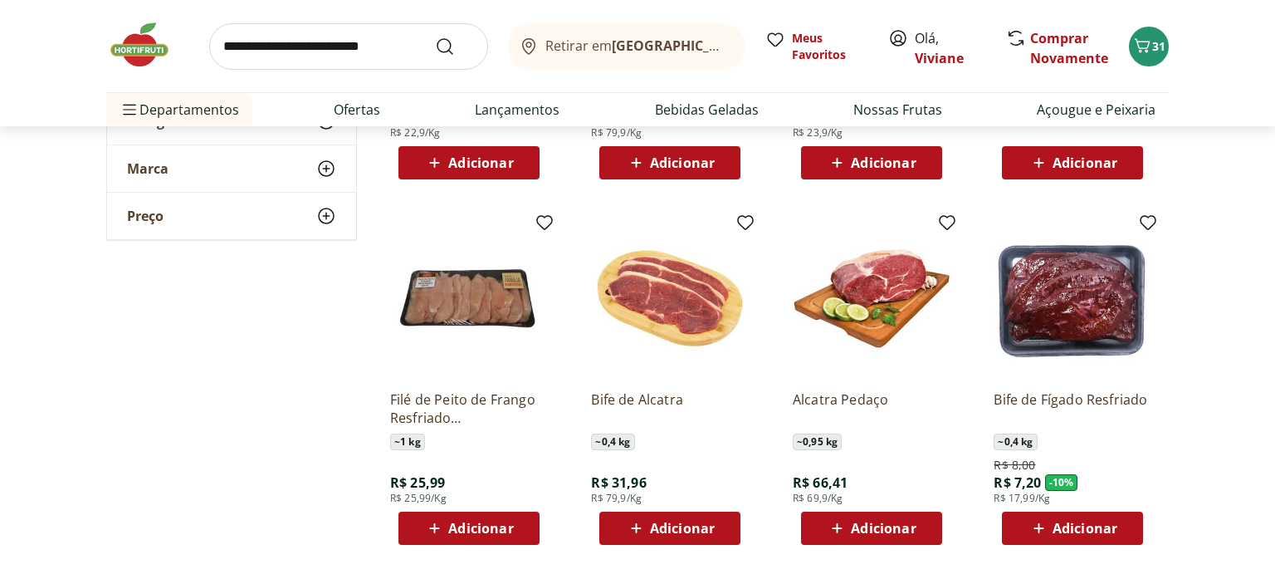
scroll to position [1929, 0]
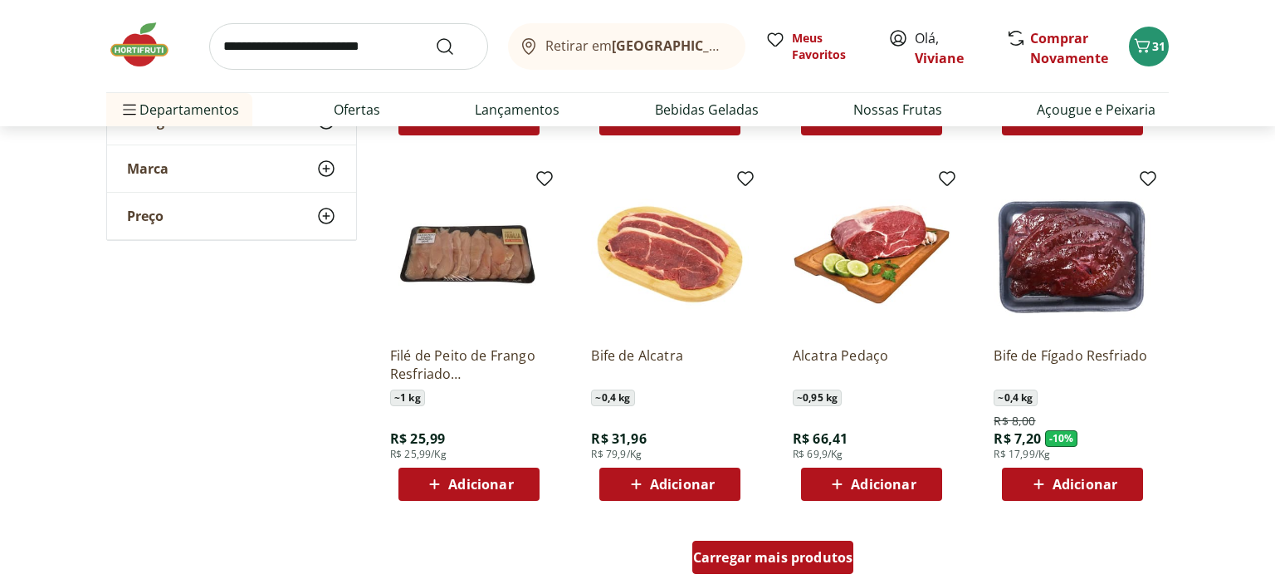
click at [842, 564] on span "Carregar mais produtos" at bounding box center [773, 557] width 160 height 13
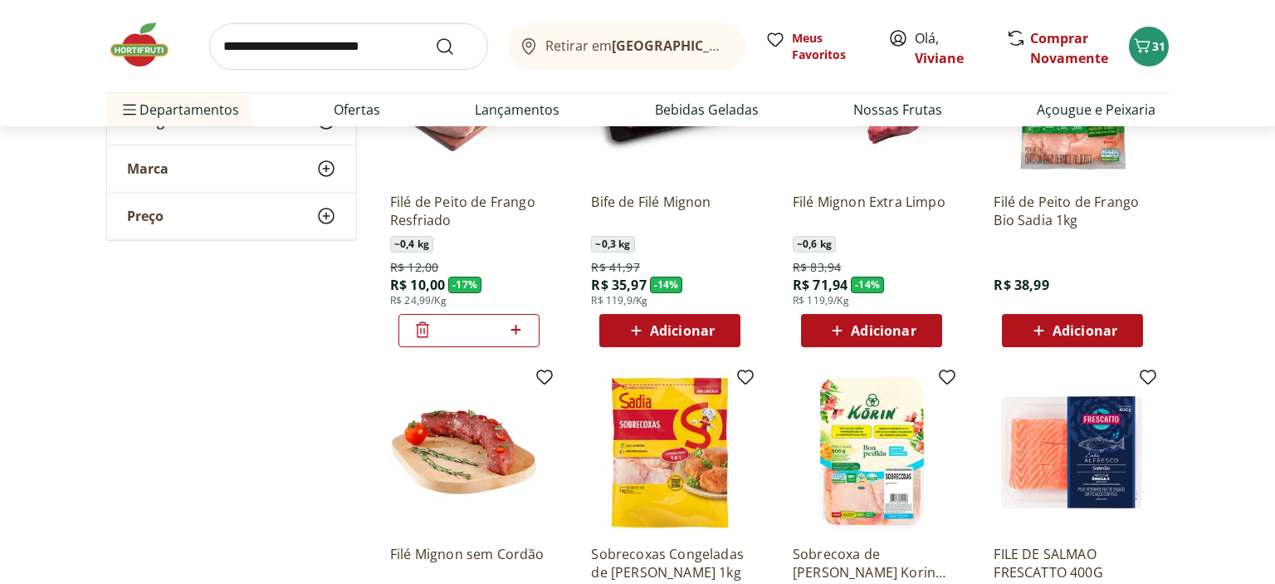
scroll to position [1008, 0]
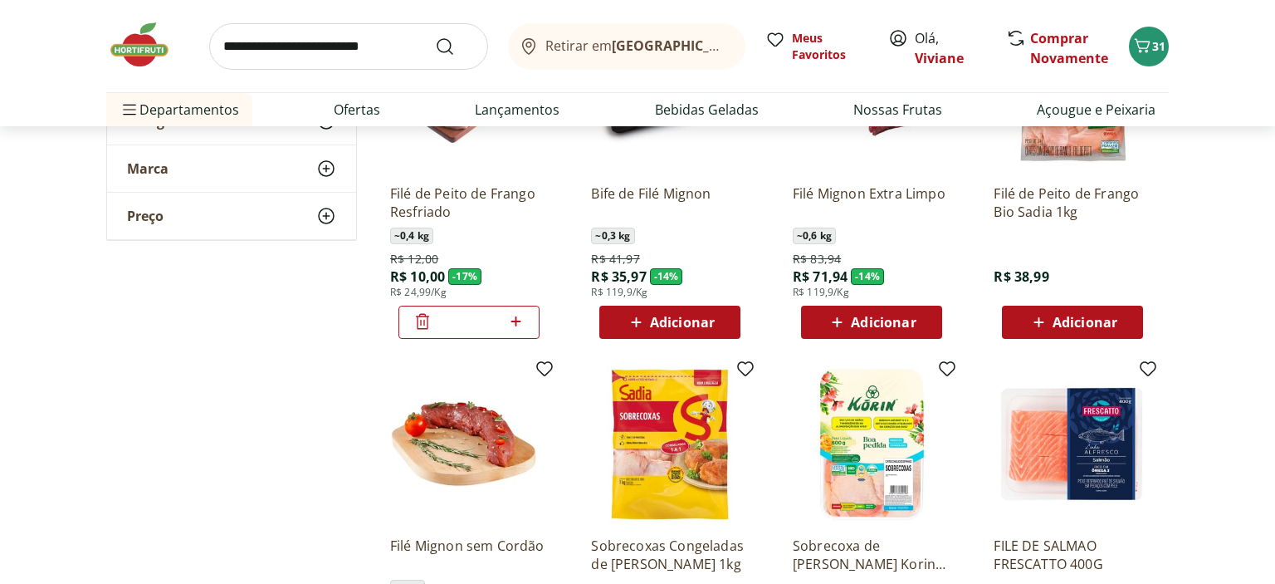
click at [515, 313] on icon at bounding box center [516, 321] width 21 height 20
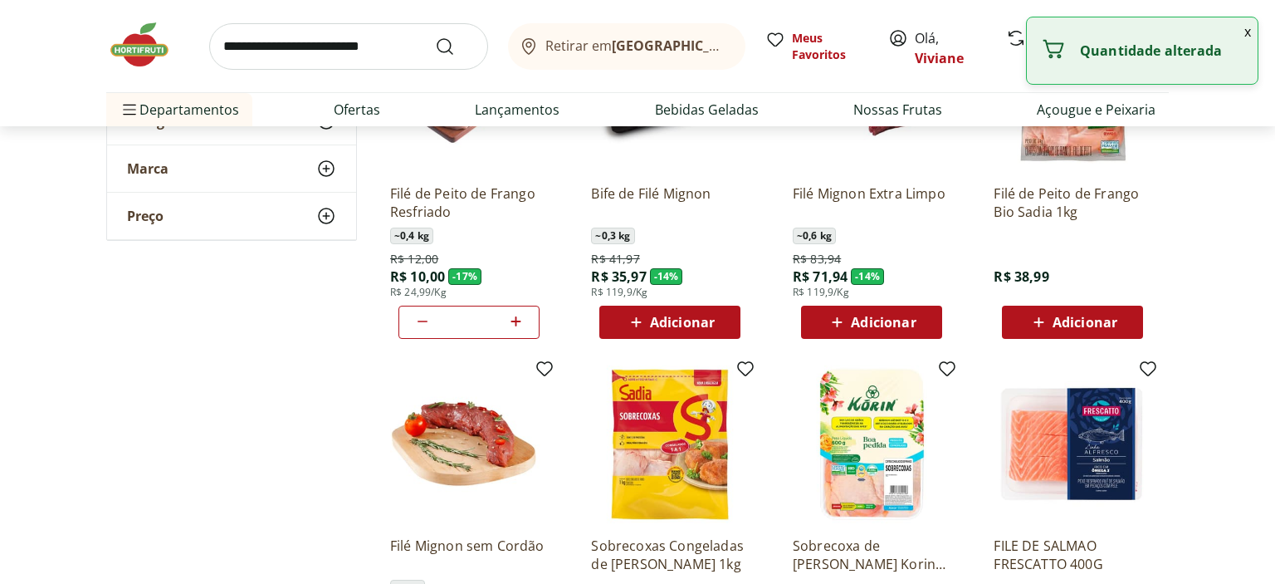
click at [515, 313] on icon at bounding box center [516, 321] width 21 height 20
type input "*"
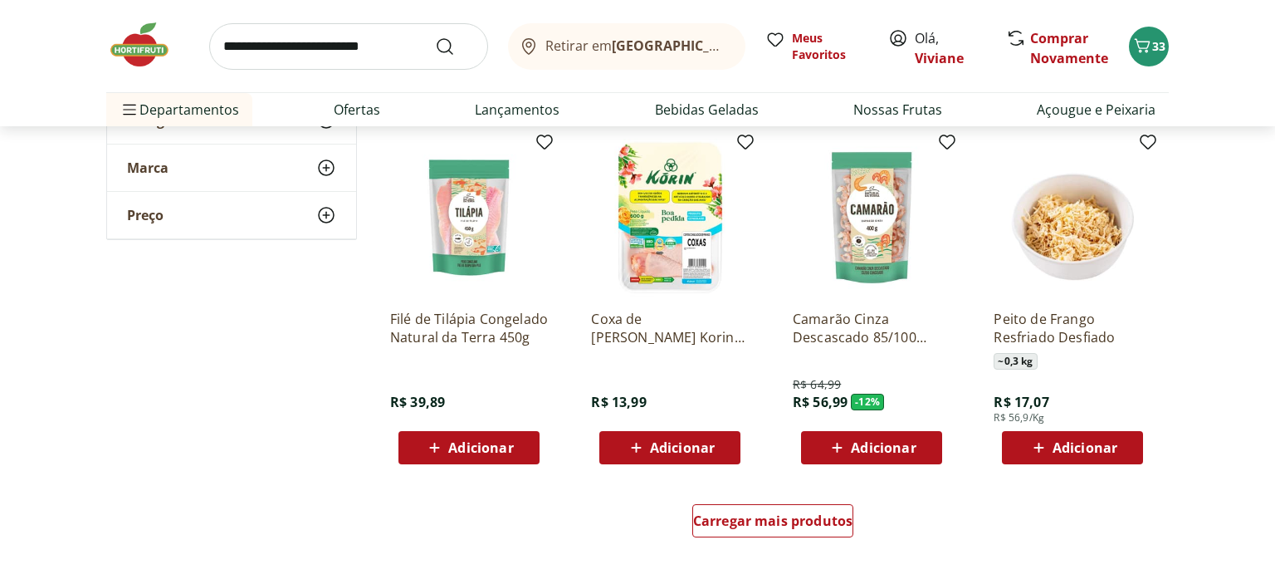
scroll to position [3112, 0]
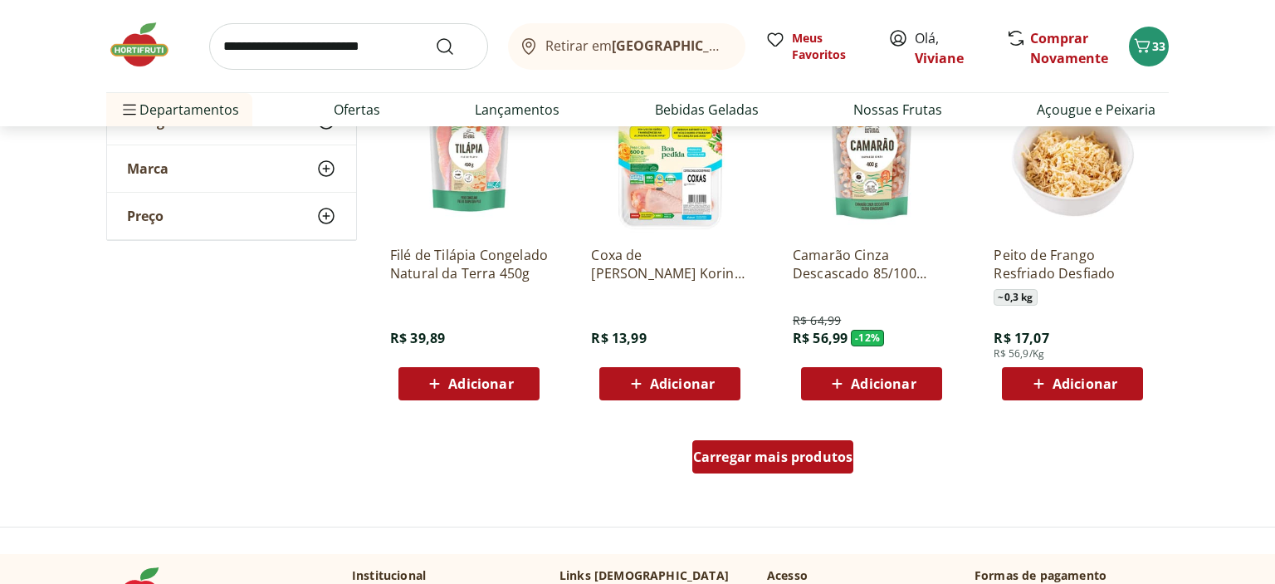
click at [742, 451] on span "Carregar mais produtos" at bounding box center [773, 456] width 160 height 13
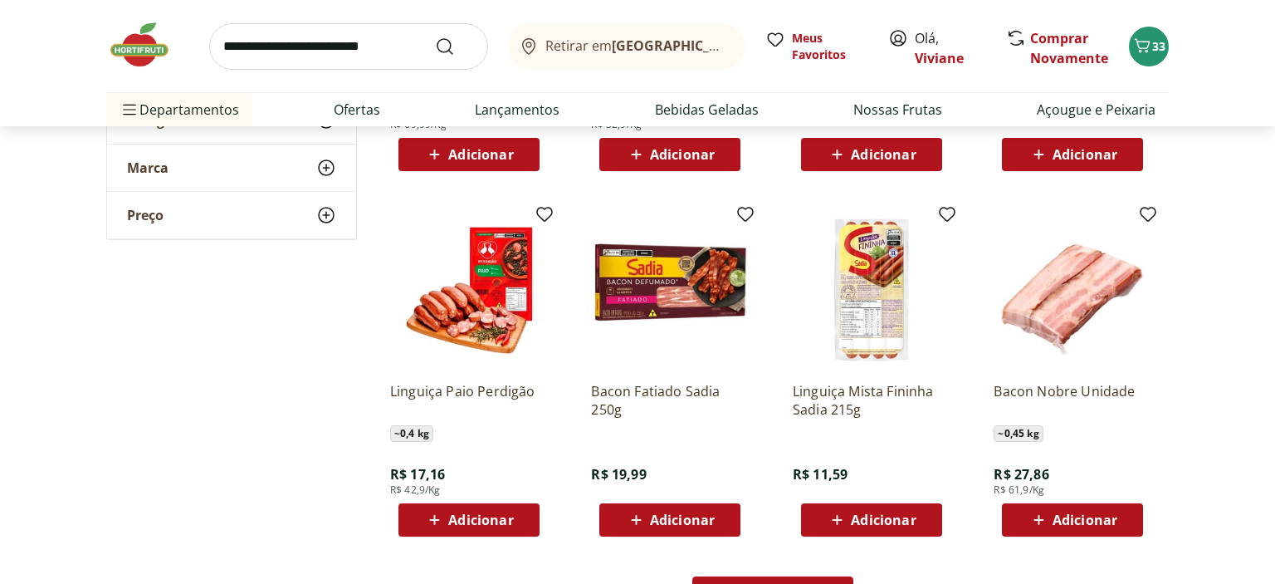
scroll to position [4121, 0]
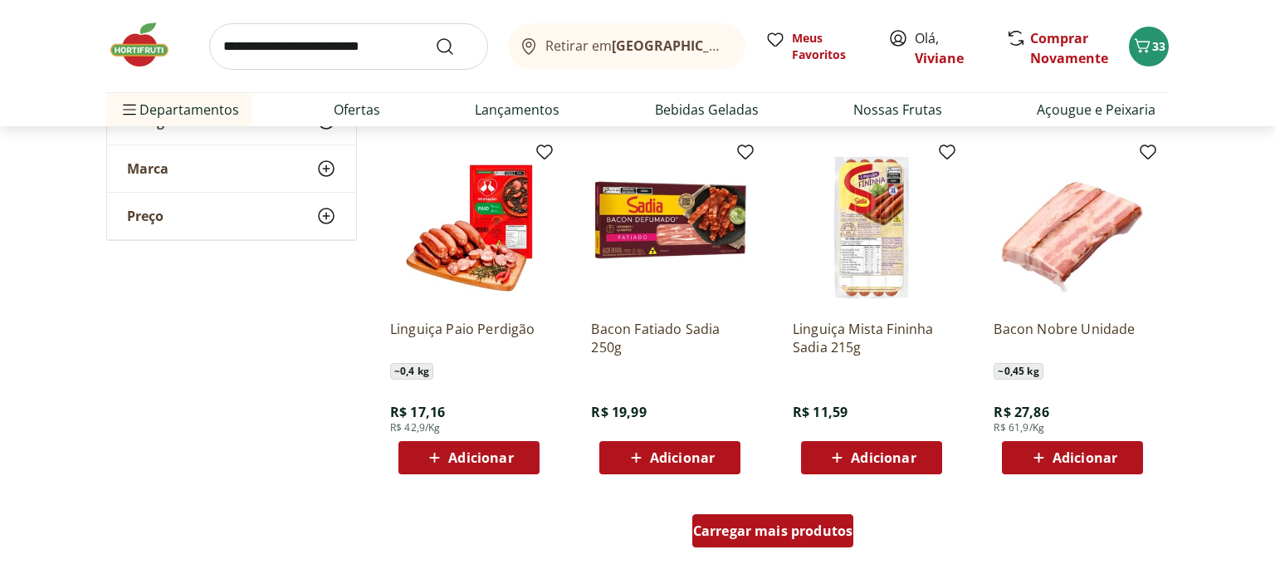
click at [786, 533] on span "Carregar mais produtos" at bounding box center [773, 530] width 160 height 13
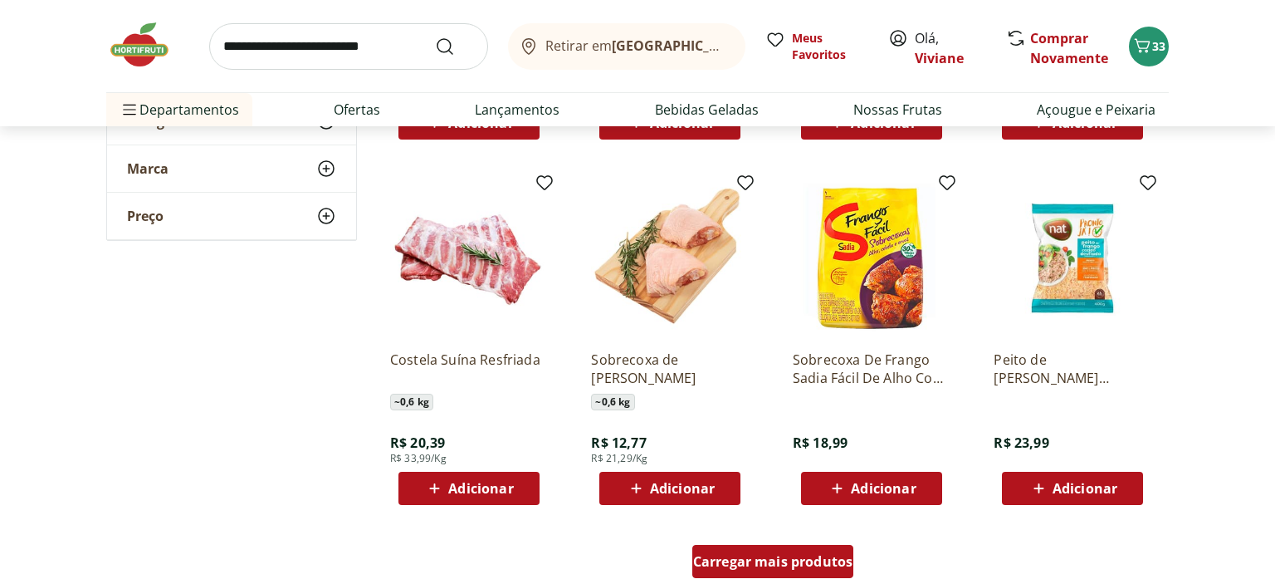
scroll to position [5217, 0]
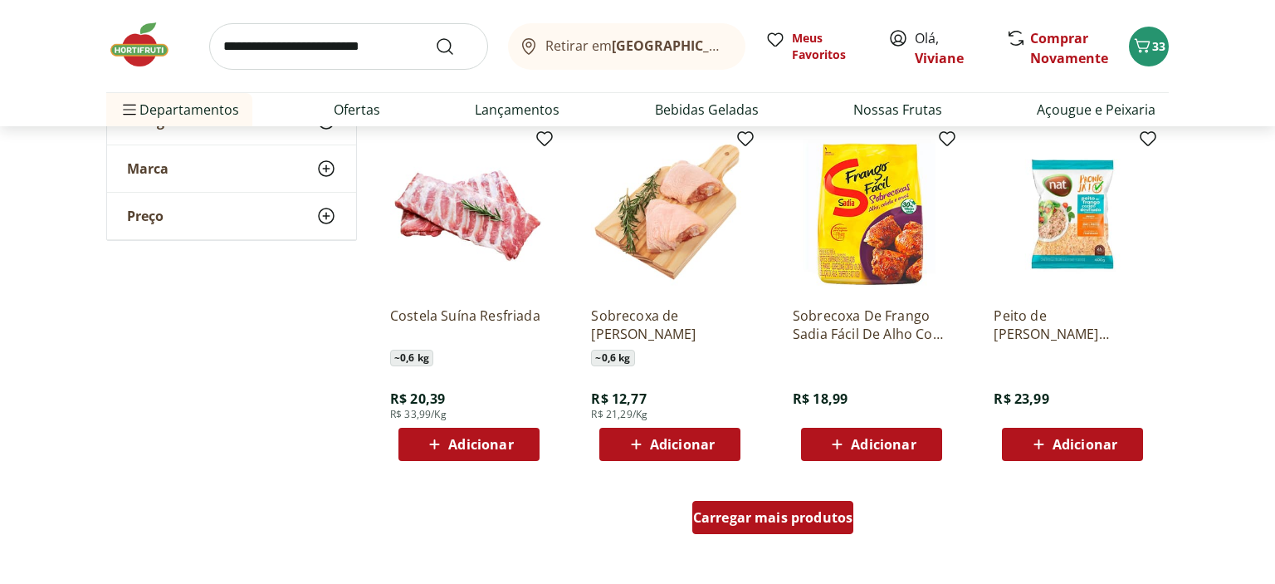
click at [775, 513] on span "Carregar mais produtos" at bounding box center [773, 517] width 160 height 13
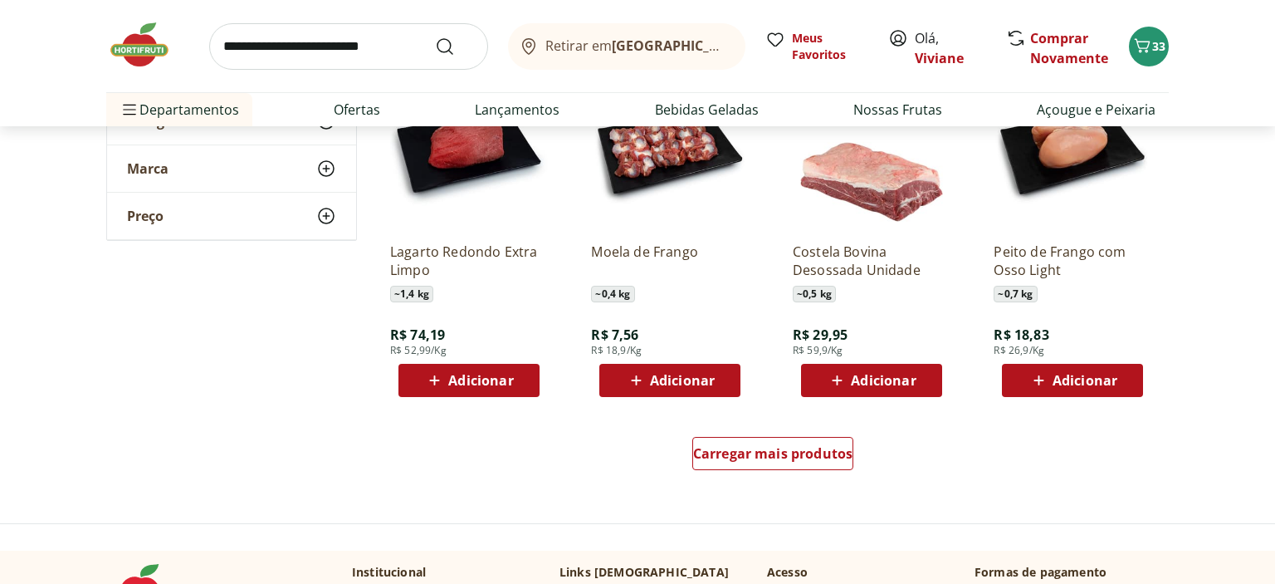
scroll to position [6400, 0]
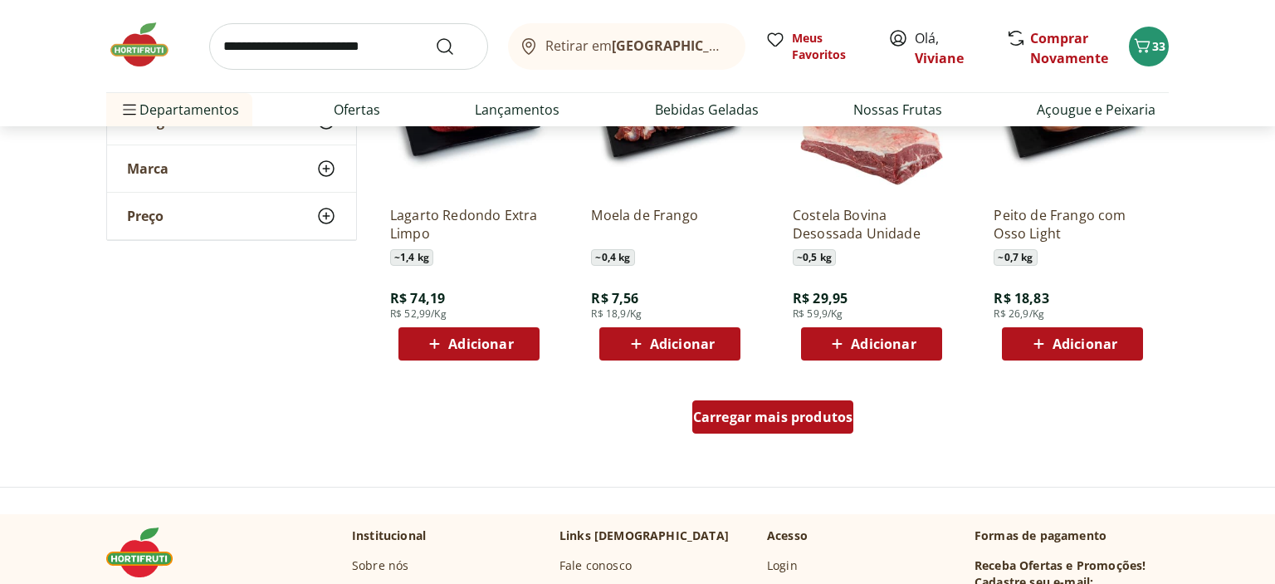
click at [788, 414] on span "Carregar mais produtos" at bounding box center [773, 416] width 160 height 13
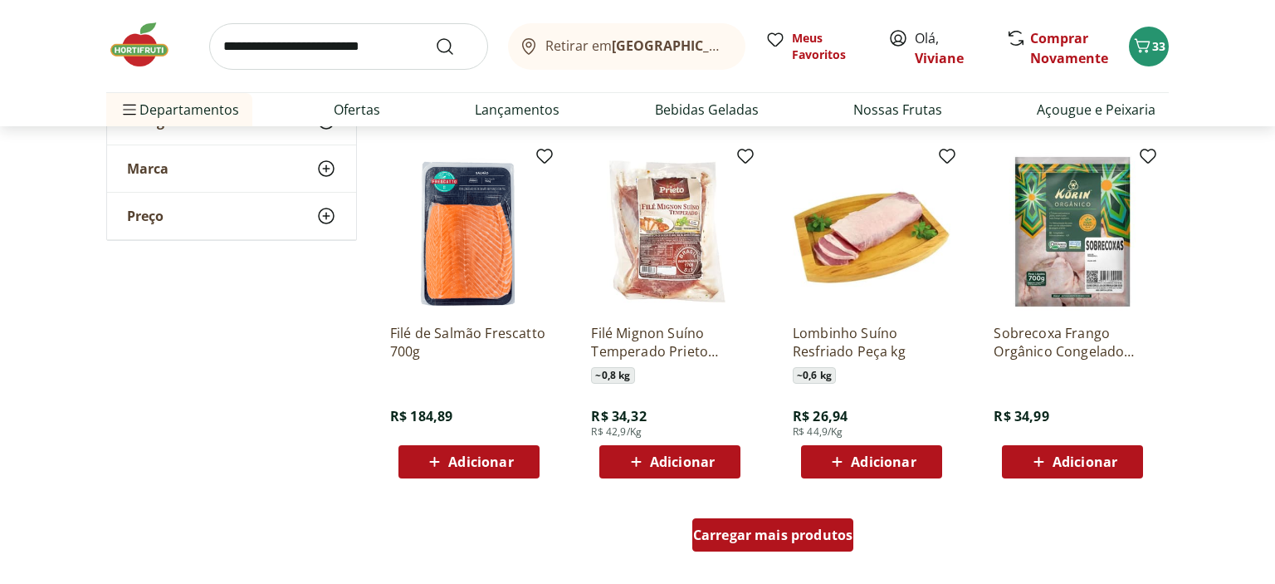
scroll to position [7409, 0]
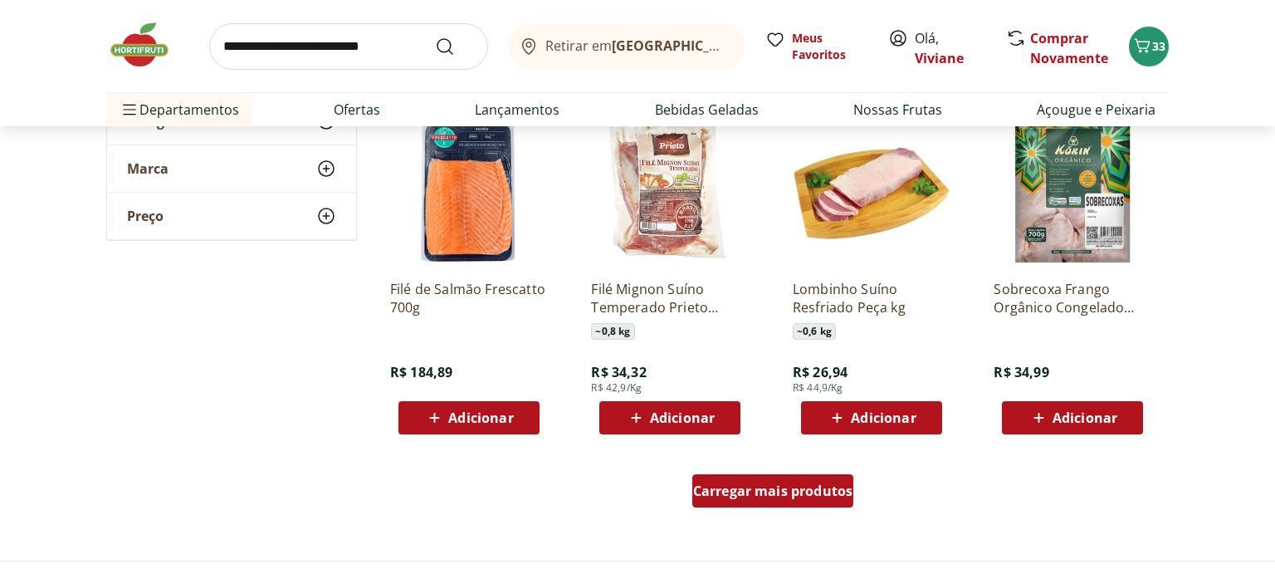
click at [780, 501] on div "Carregar mais produtos" at bounding box center [774, 490] width 162 height 33
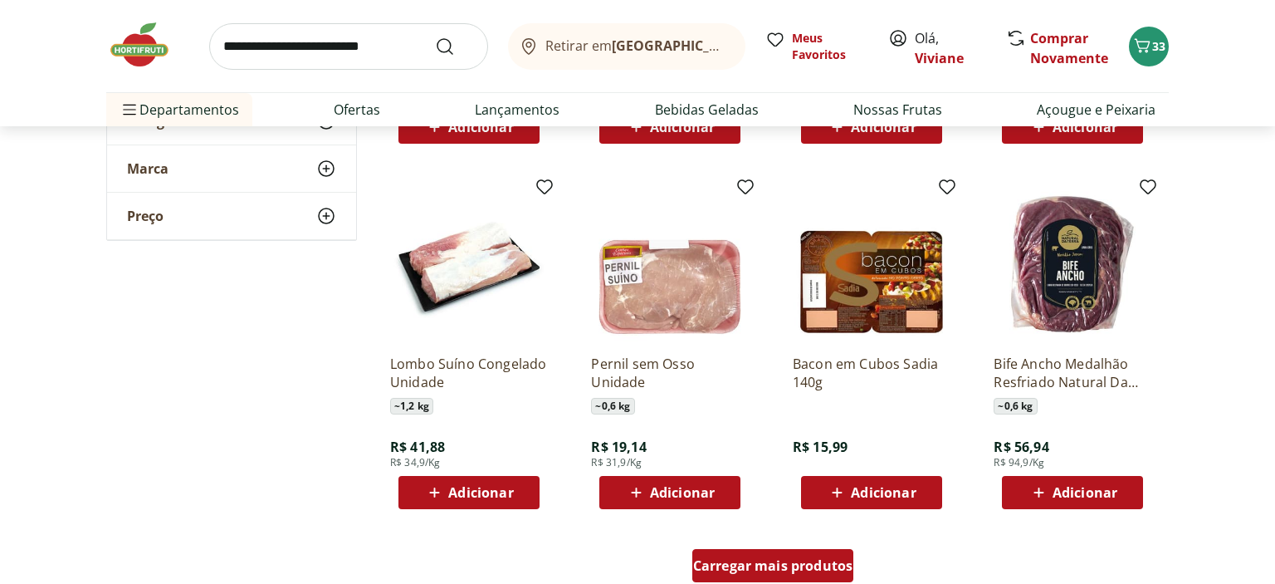
scroll to position [8461, 0]
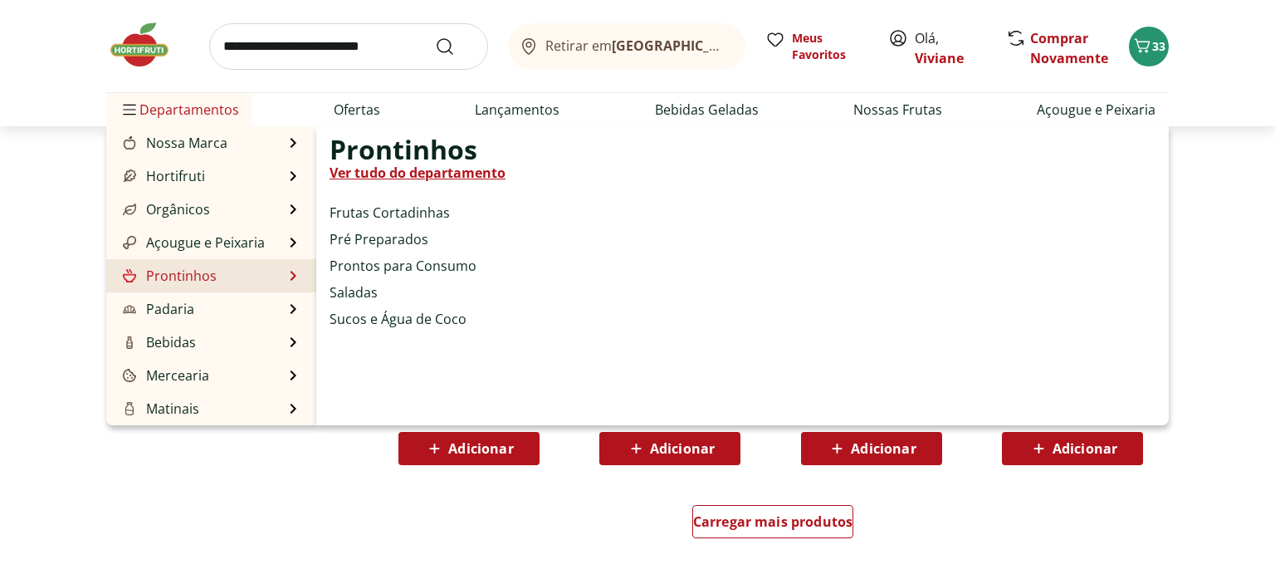
click at [395, 174] on link "Ver tudo do departamento" at bounding box center [418, 173] width 176 height 20
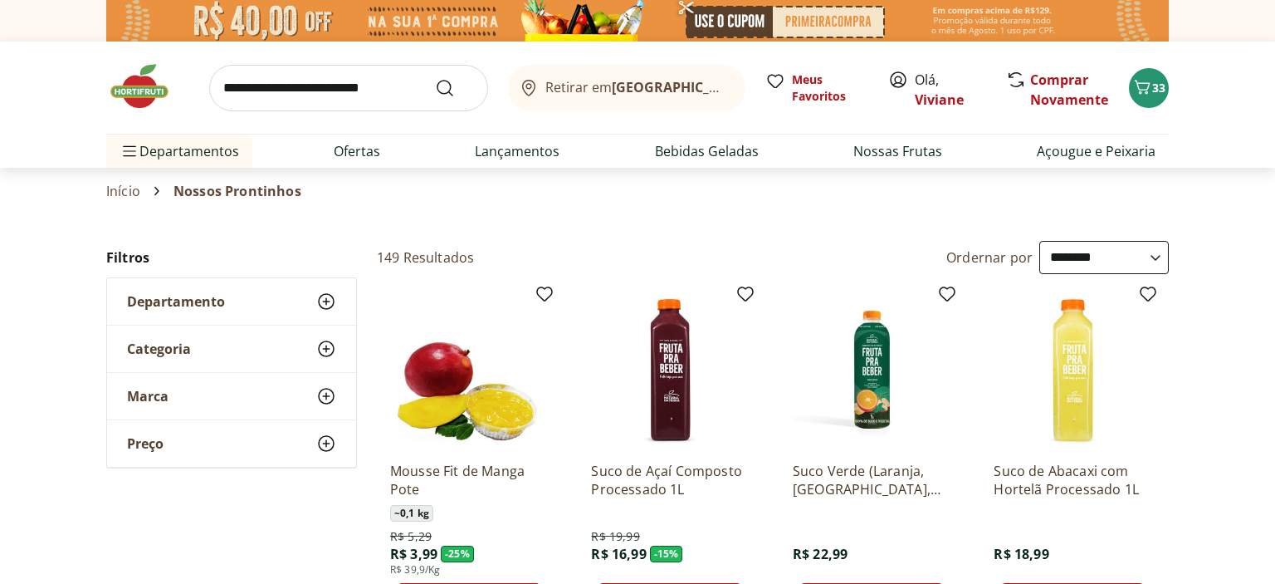
click at [1040, 241] on select "**********" at bounding box center [1105, 257] width 130 height 33
click option "**********" at bounding box center [0, 0] width 0 height 0
select select "**********"
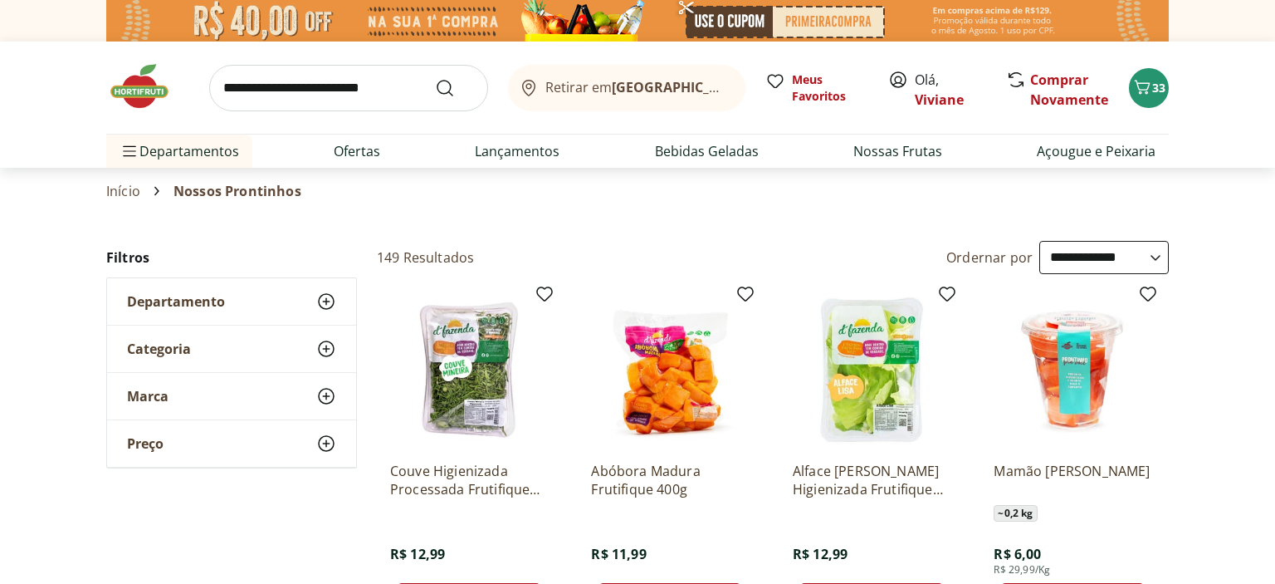
select select "**********"
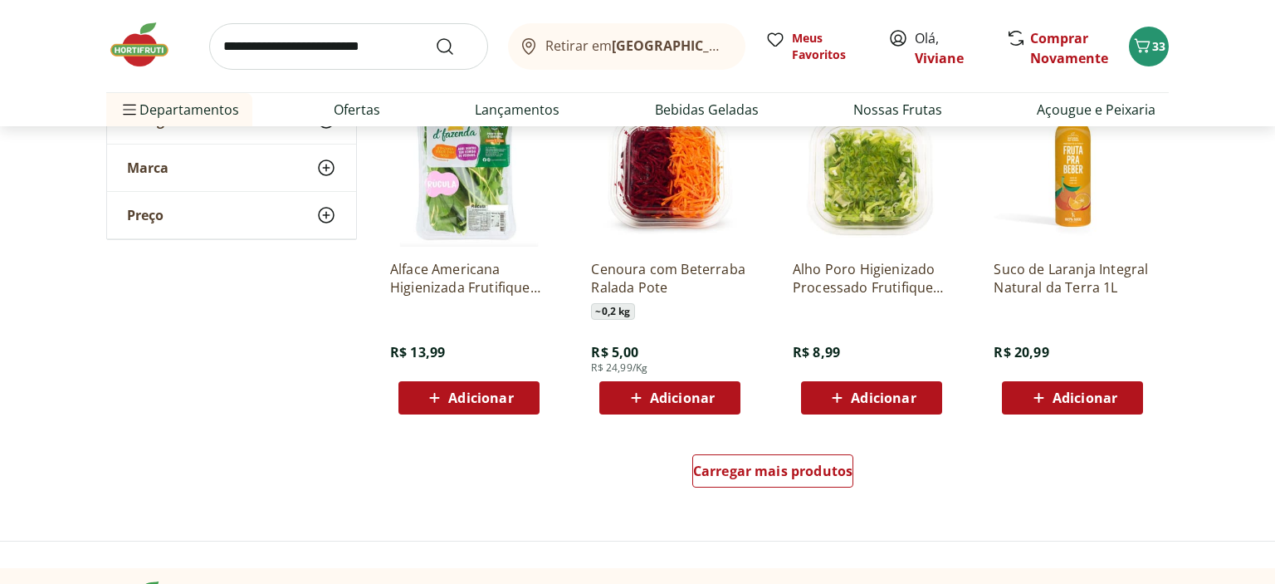
scroll to position [964, 0]
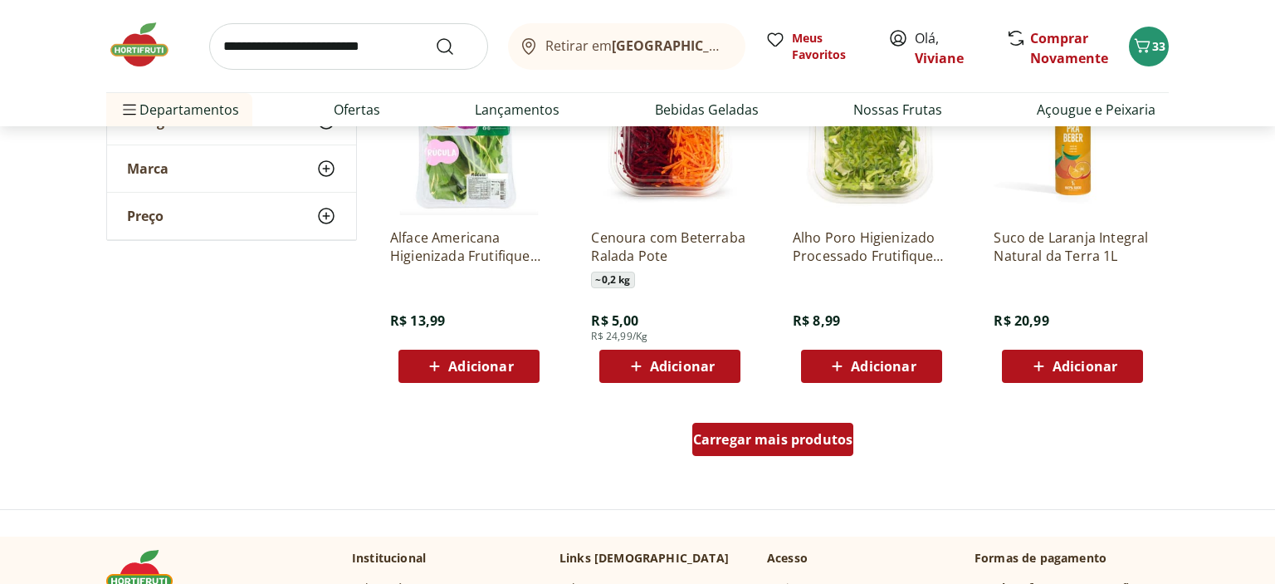
click at [795, 452] on div "Carregar mais produtos" at bounding box center [774, 439] width 162 height 33
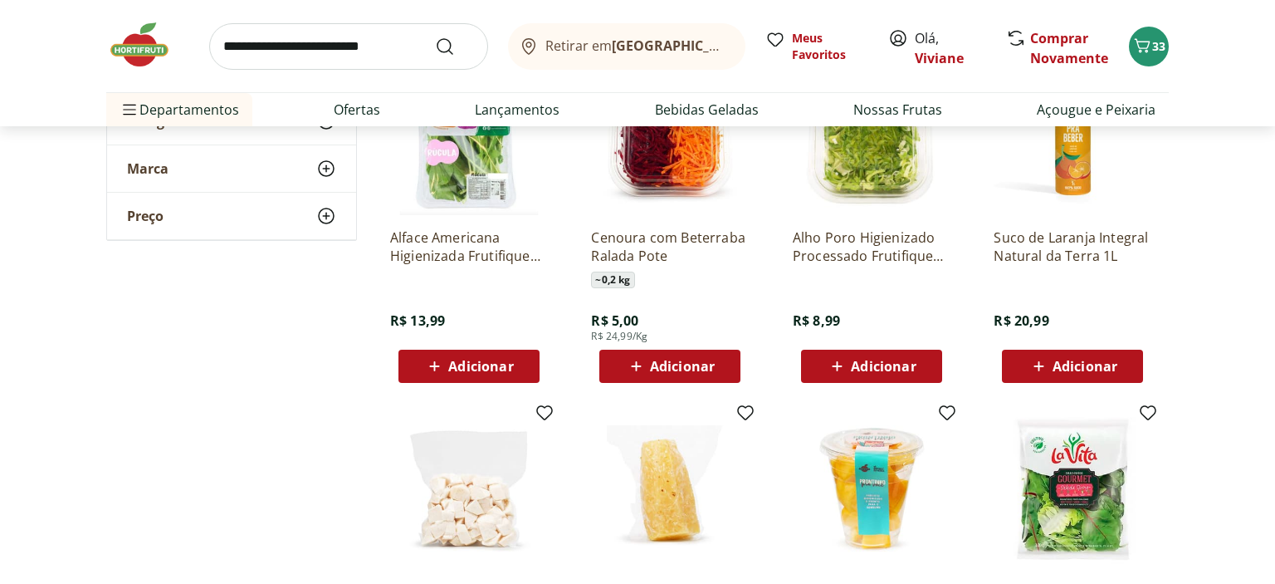
type input "*"
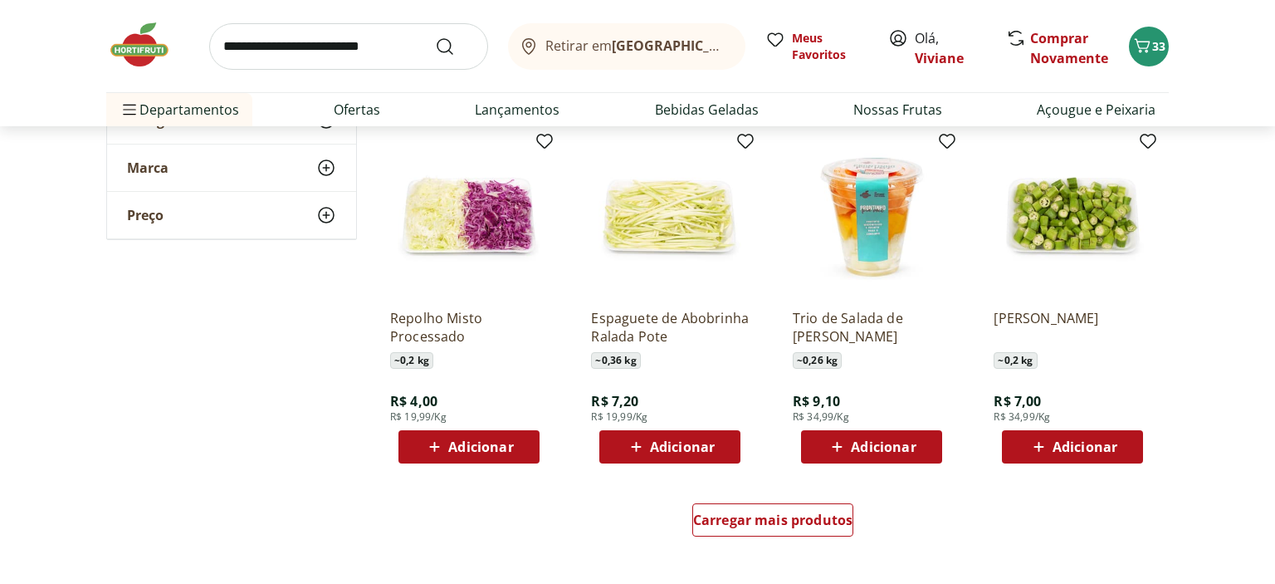
scroll to position [1973, 0]
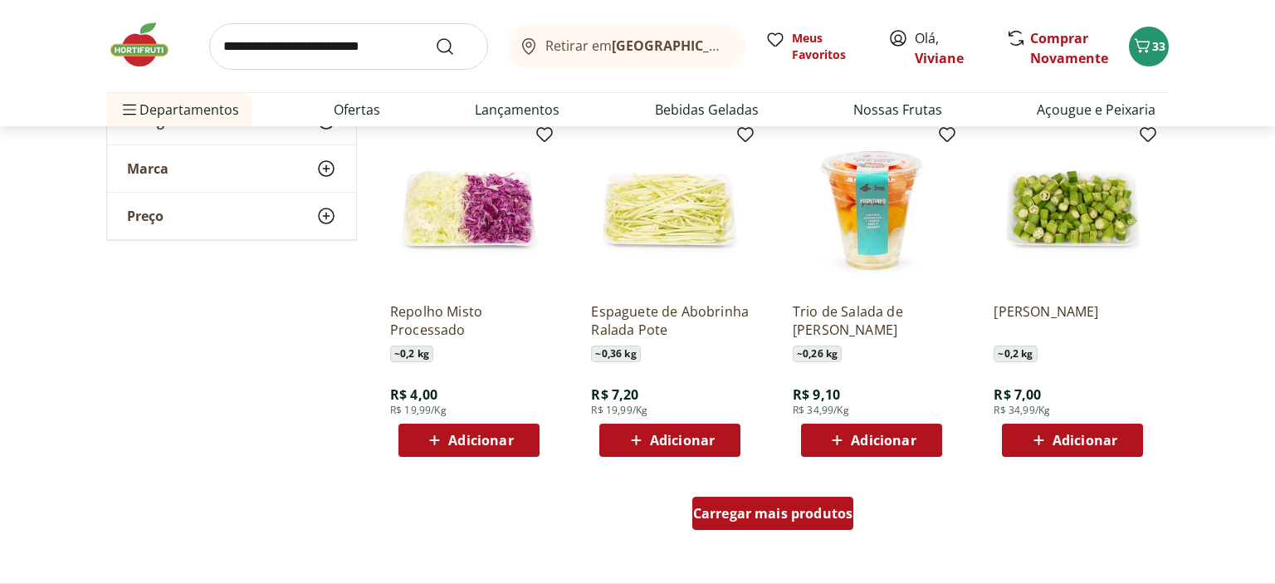
click at [812, 512] on span "Carregar mais produtos" at bounding box center [773, 513] width 160 height 13
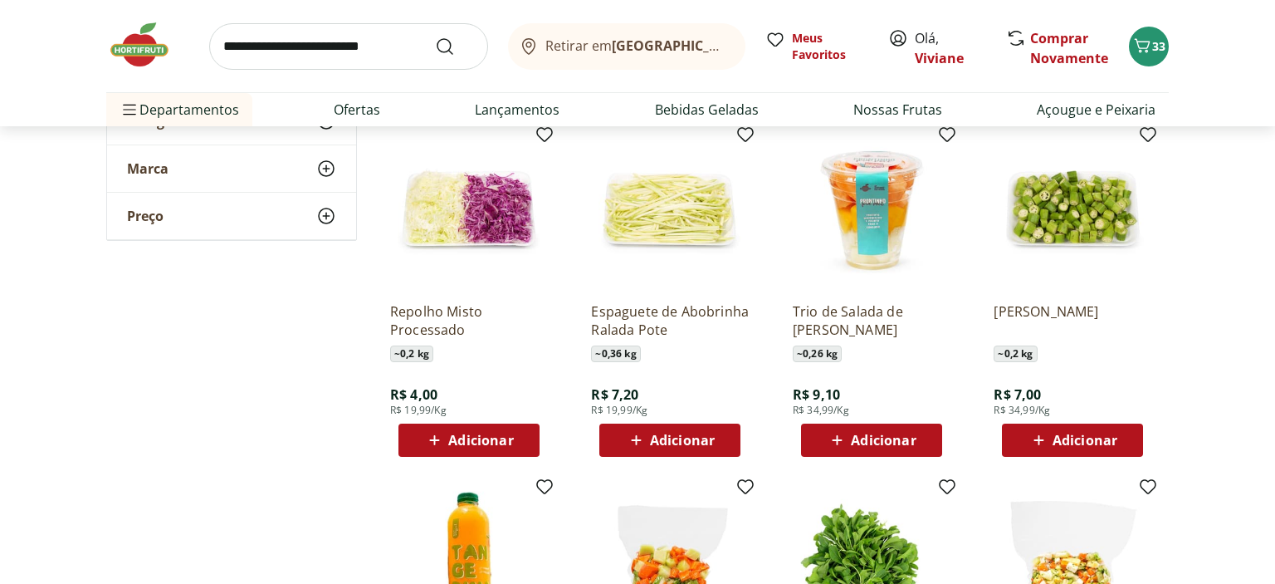
type input "*"
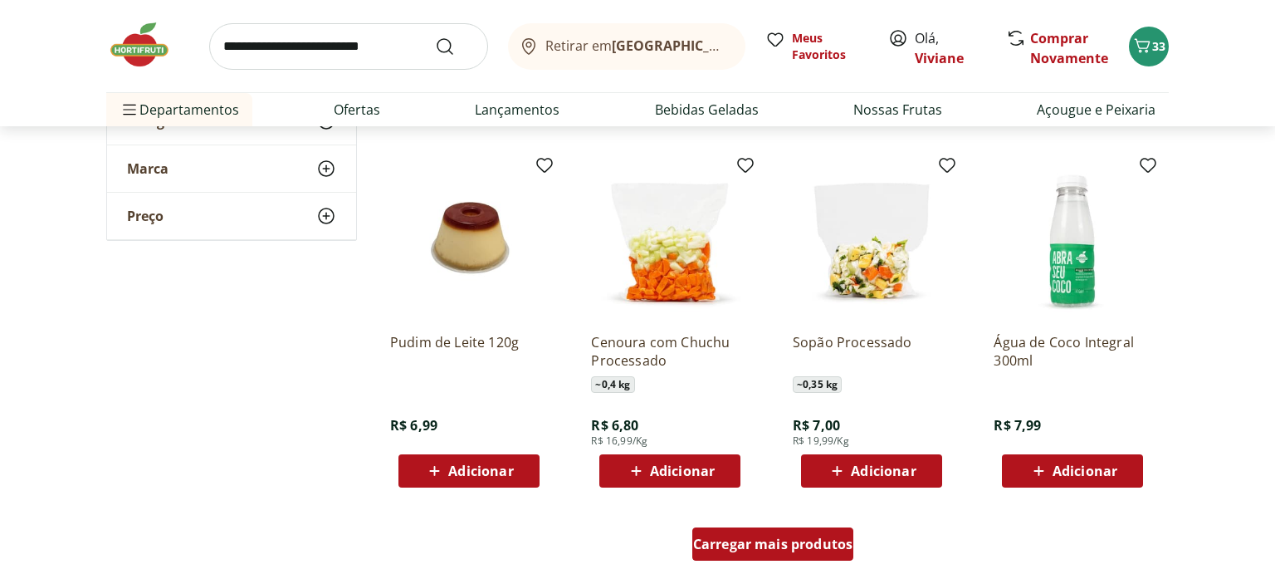
scroll to position [3069, 0]
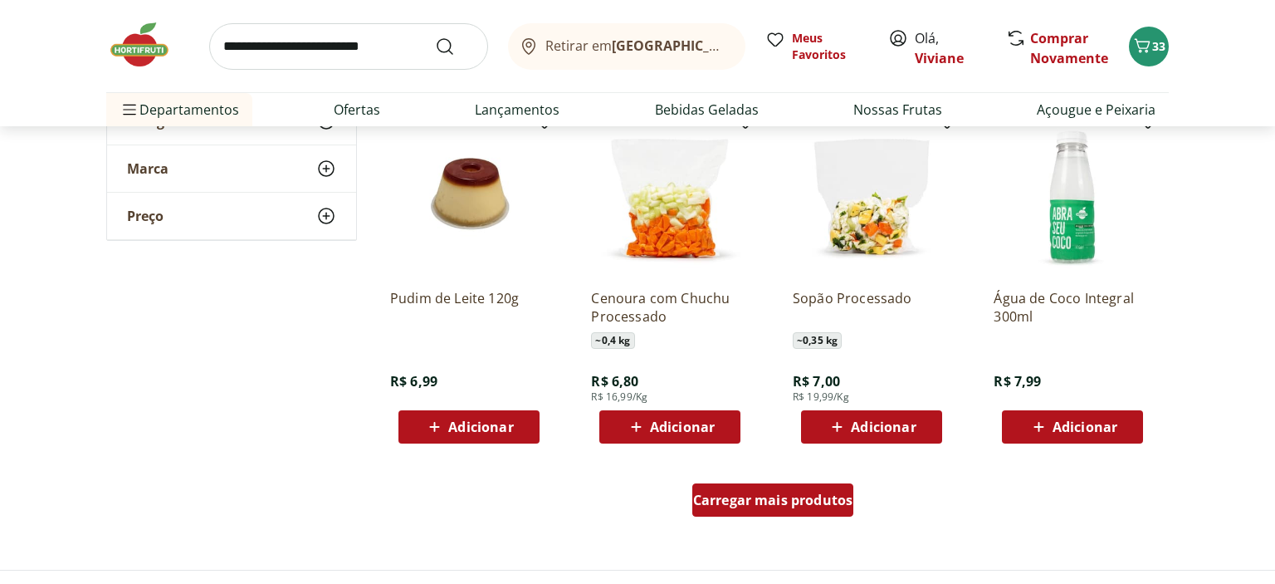
click at [780, 497] on span "Carregar mais produtos" at bounding box center [773, 499] width 160 height 13
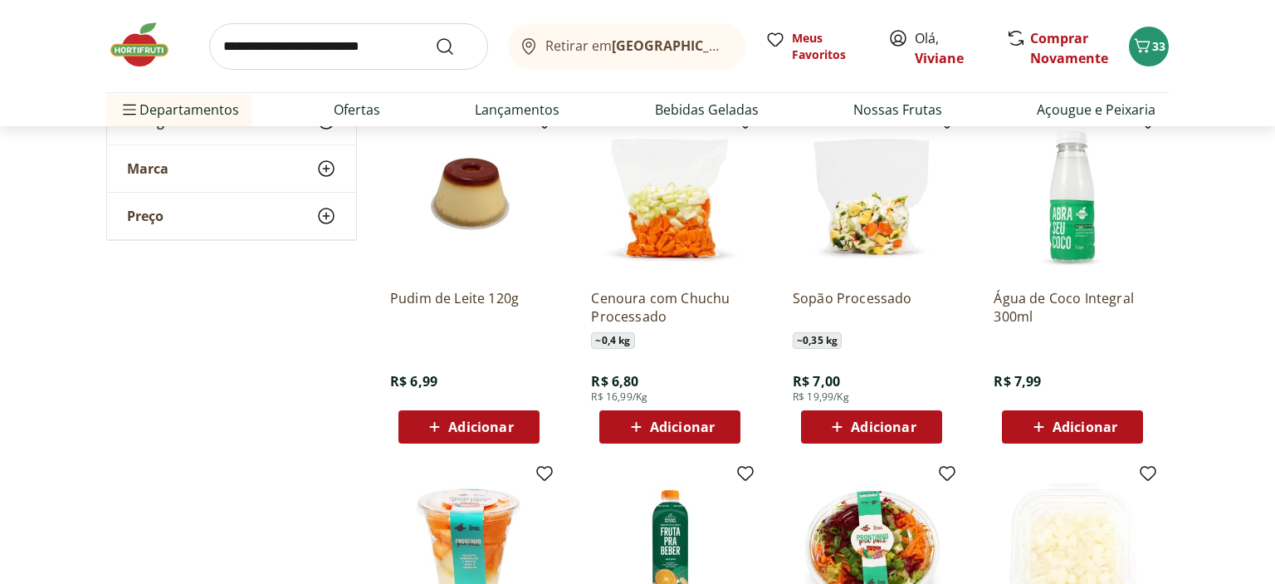
type input "*"
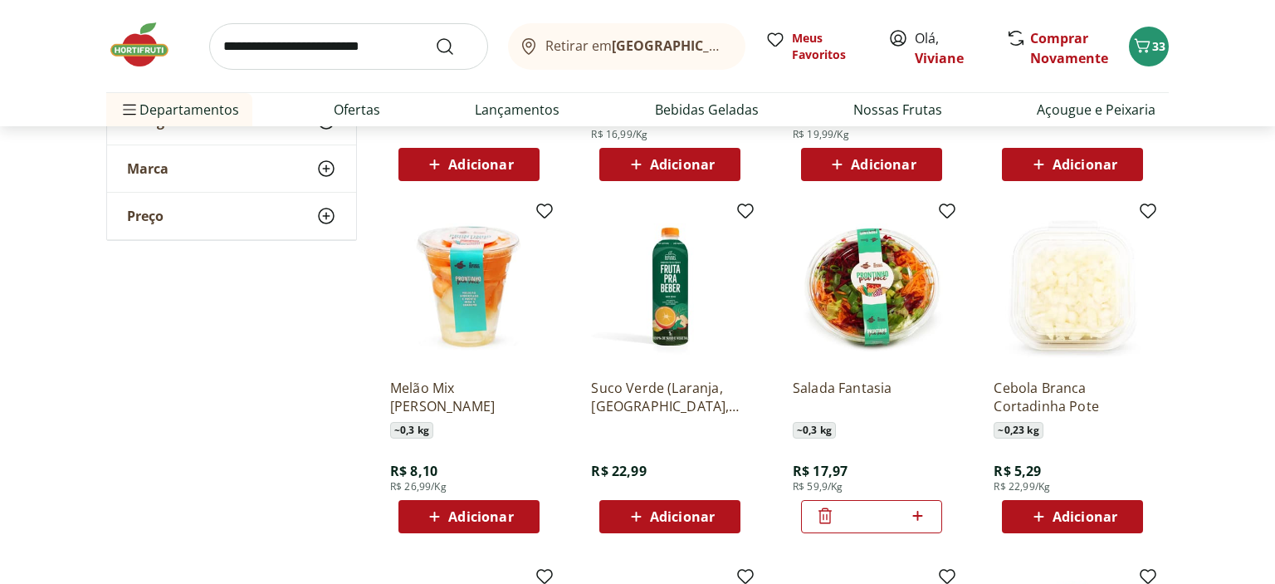
scroll to position [3375, 0]
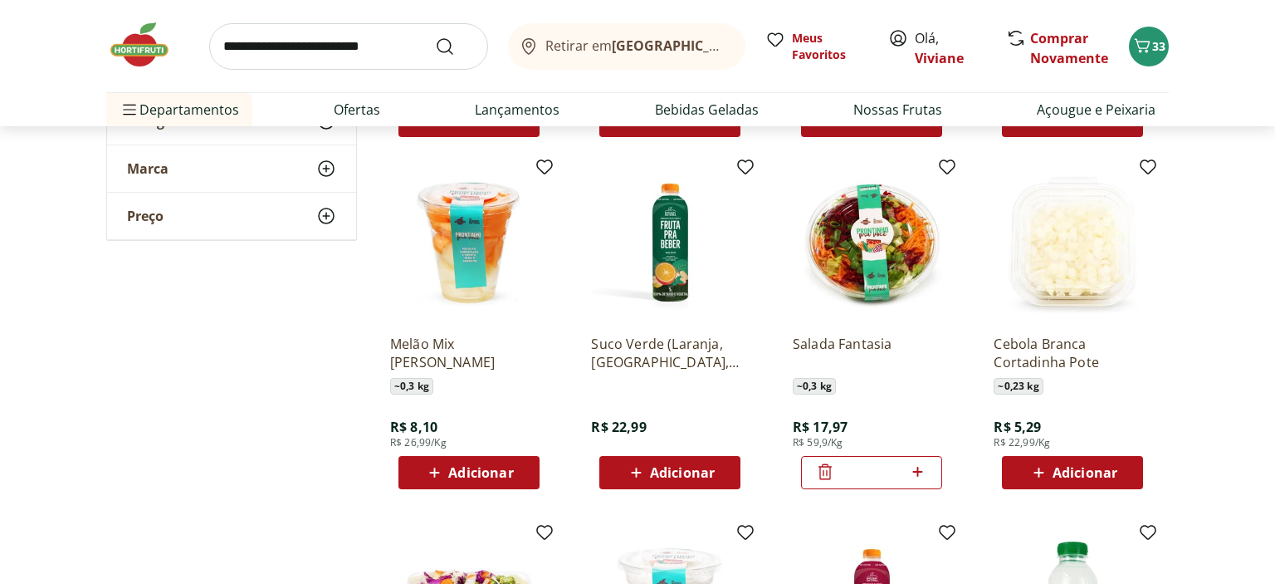
click at [822, 475] on icon at bounding box center [825, 472] width 20 height 20
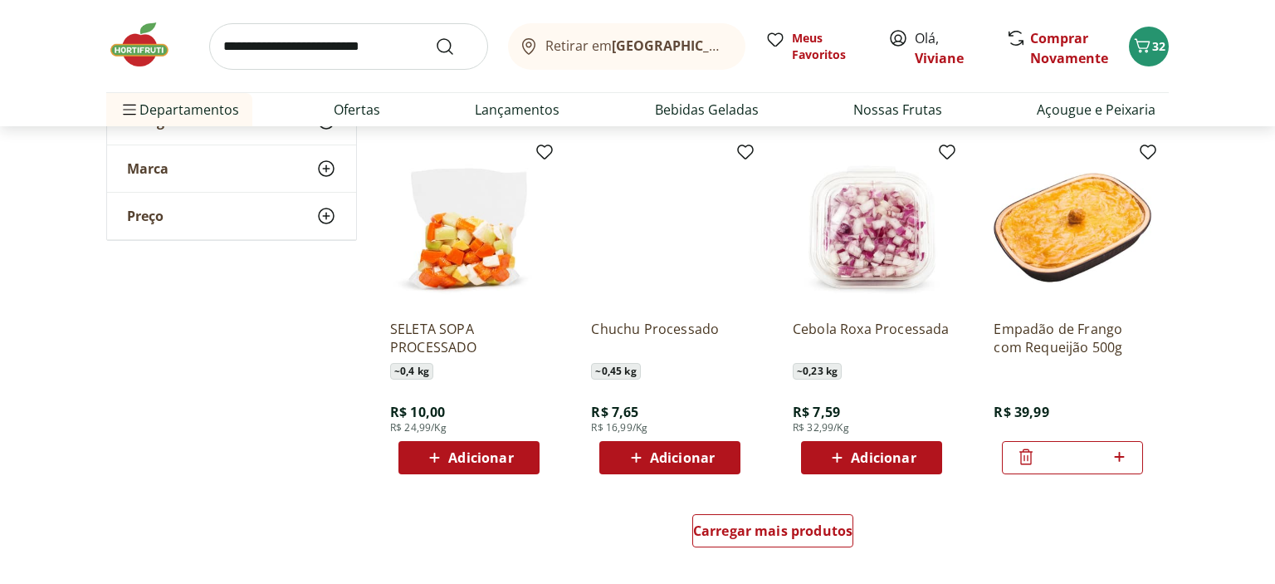
scroll to position [4165, 0]
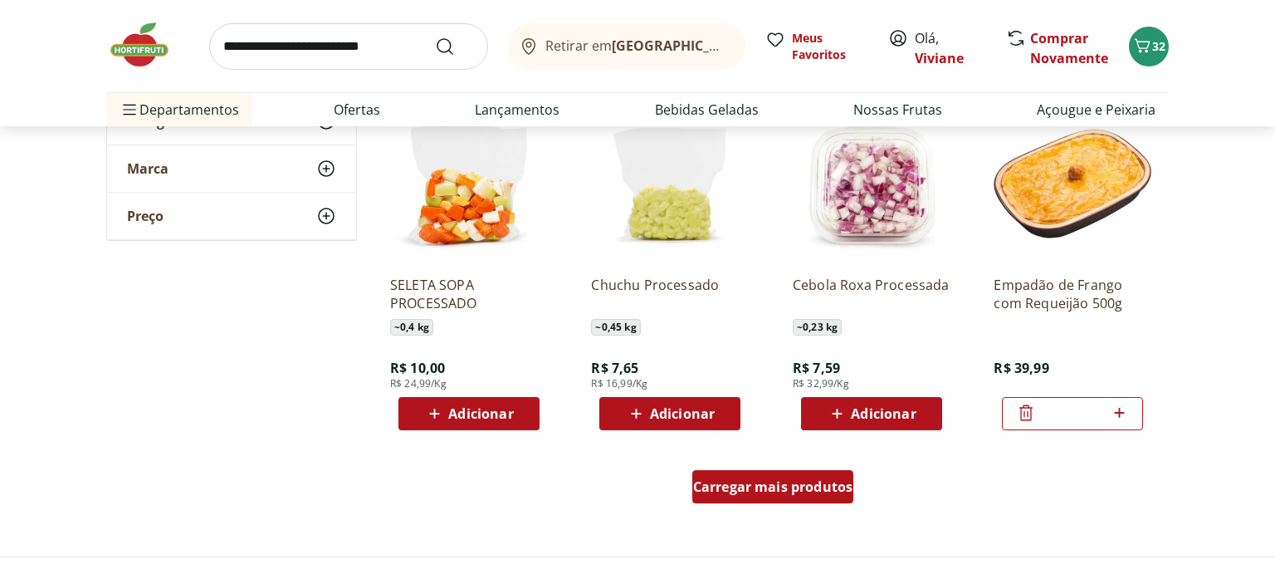
click at [742, 490] on span "Carregar mais produtos" at bounding box center [773, 486] width 160 height 13
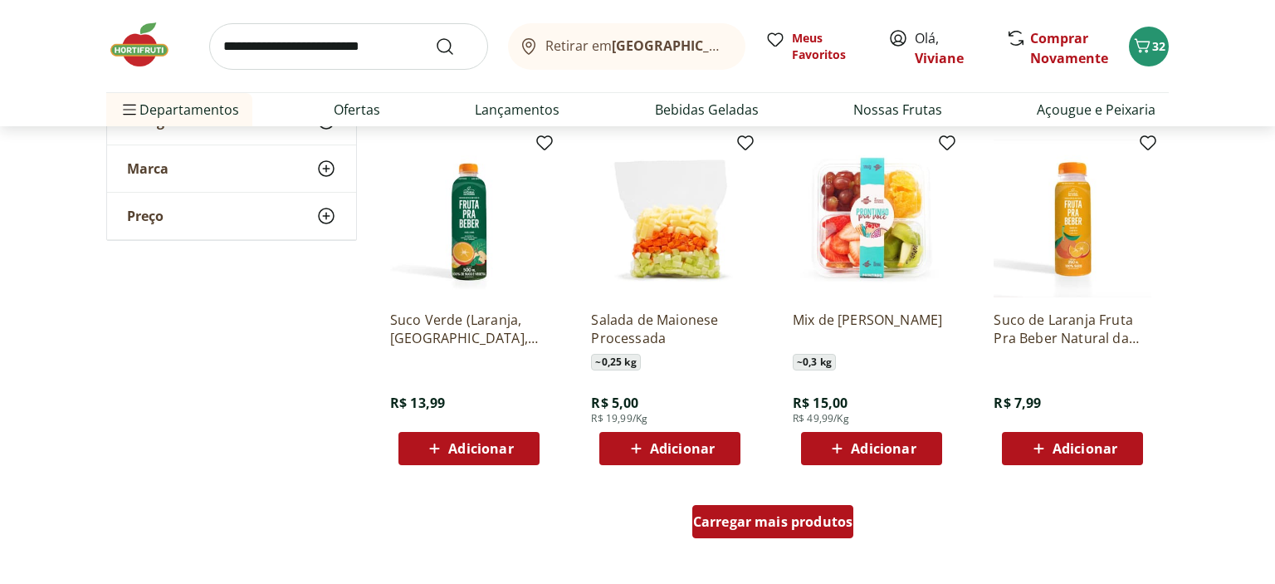
scroll to position [5217, 0]
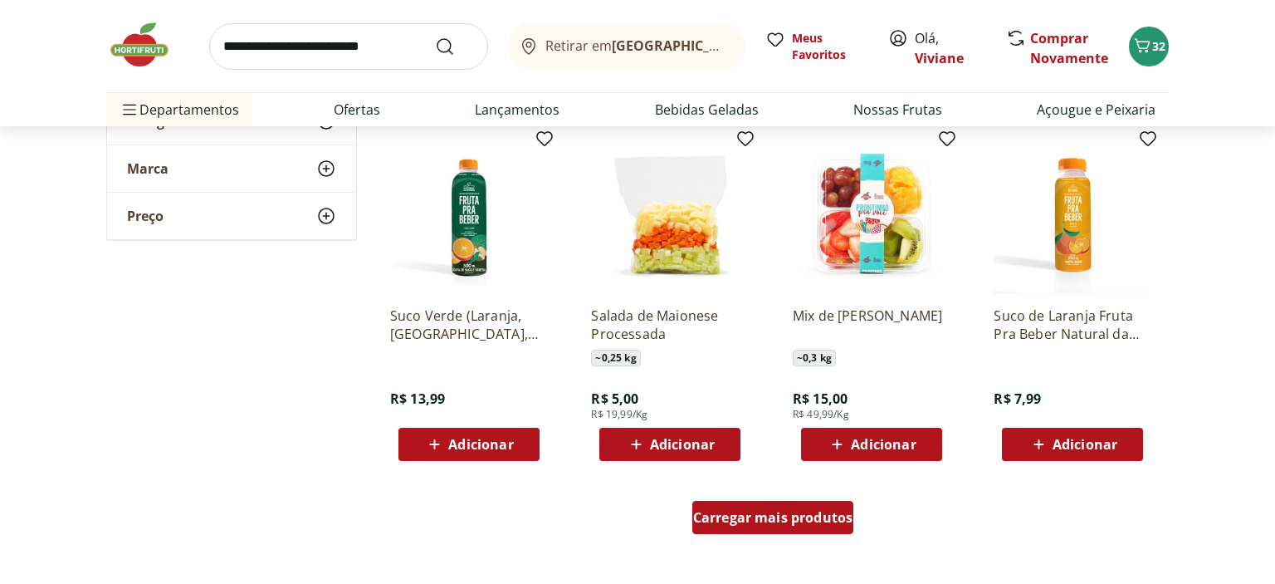
click at [742, 517] on span "Carregar mais produtos" at bounding box center [773, 517] width 160 height 13
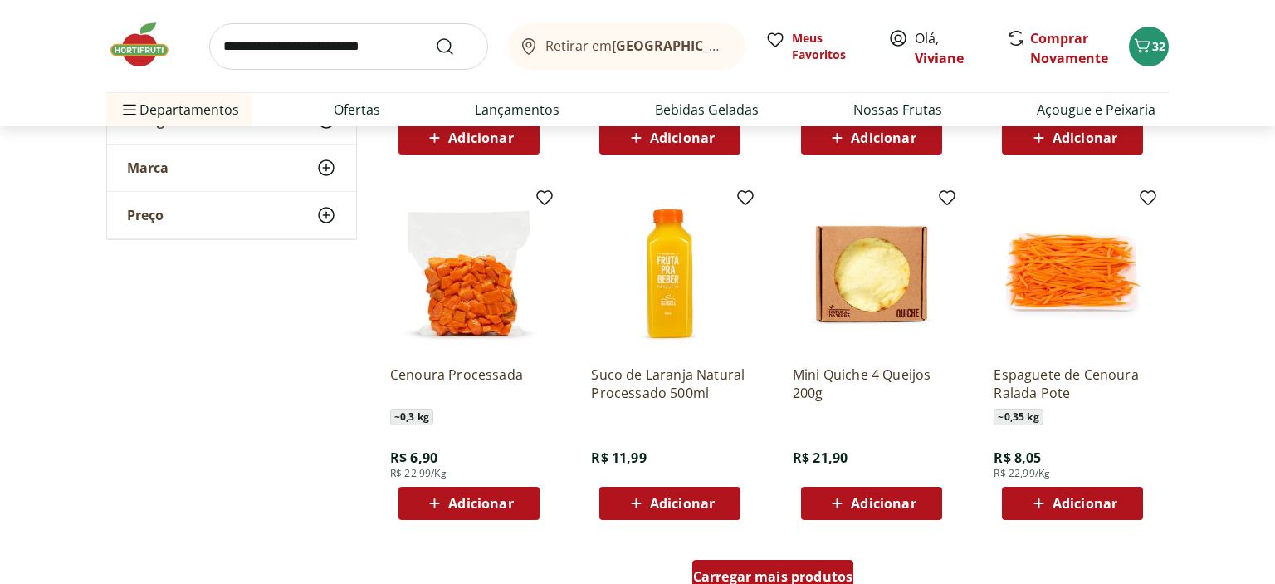
scroll to position [6313, 0]
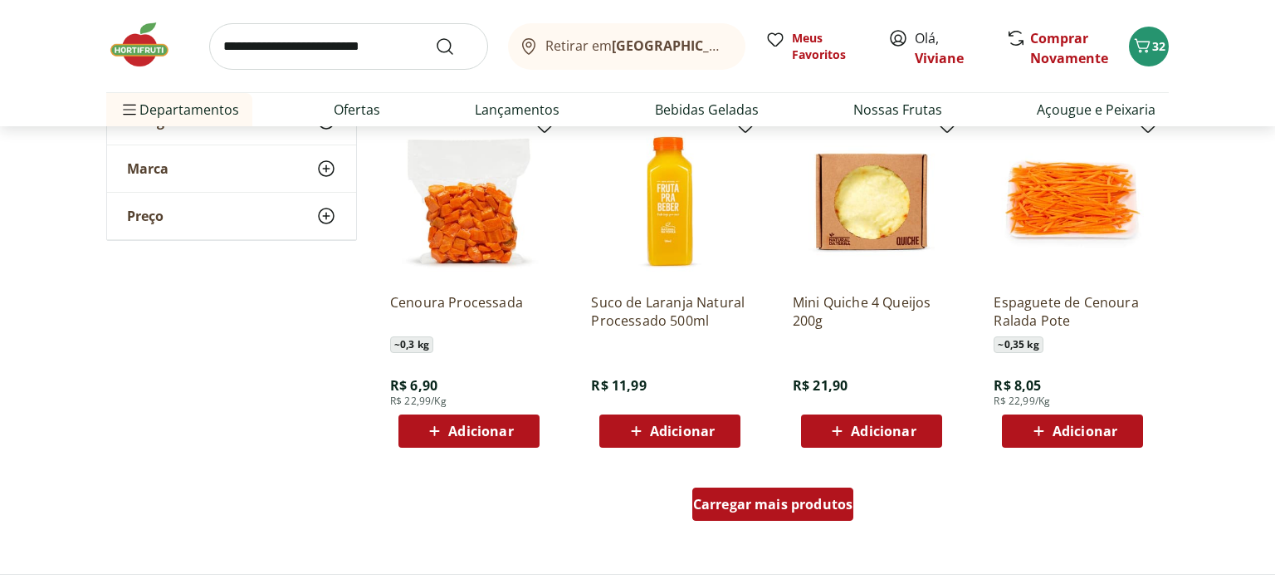
click at [746, 501] on span "Carregar mais produtos" at bounding box center [773, 503] width 160 height 13
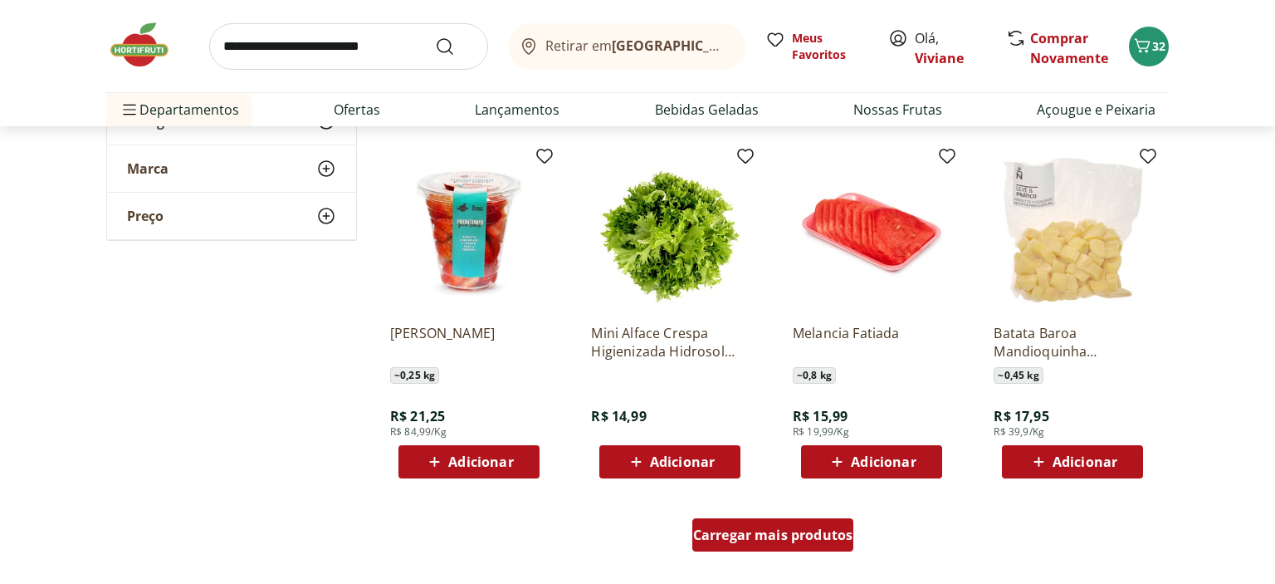
scroll to position [7409, 0]
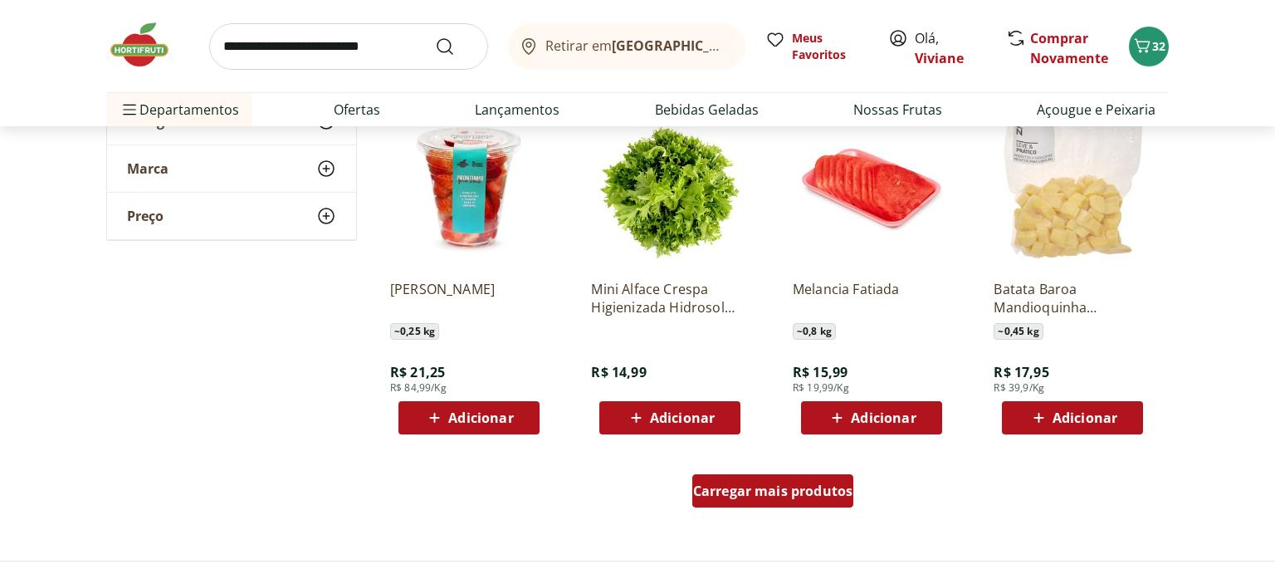
click at [762, 487] on span "Carregar mais produtos" at bounding box center [773, 490] width 160 height 13
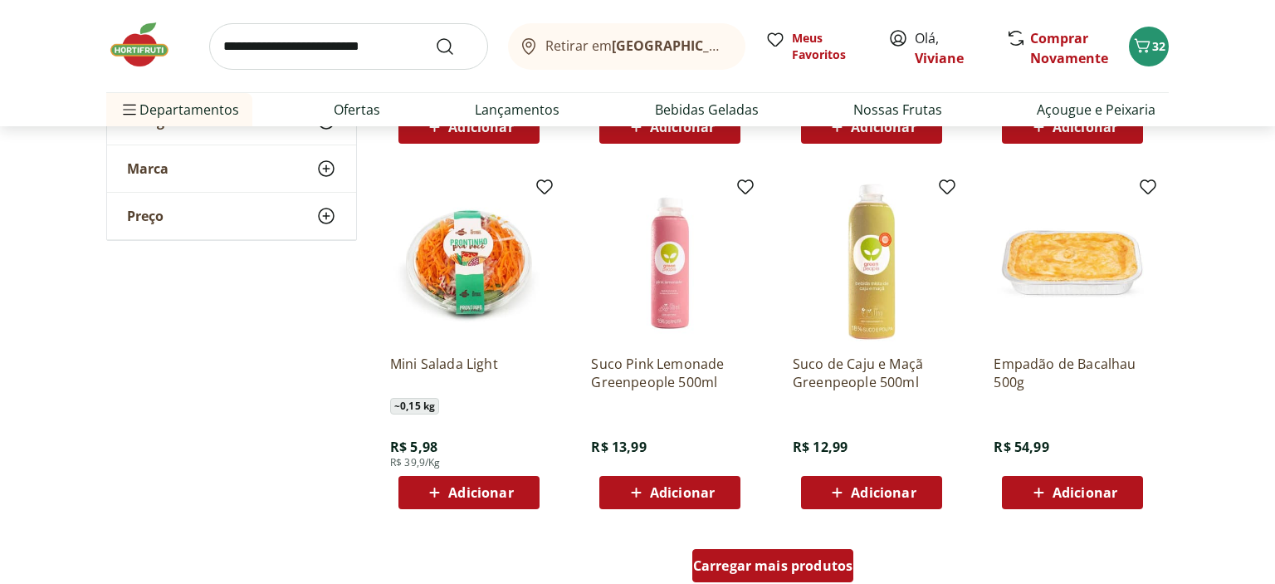
scroll to position [8461, 0]
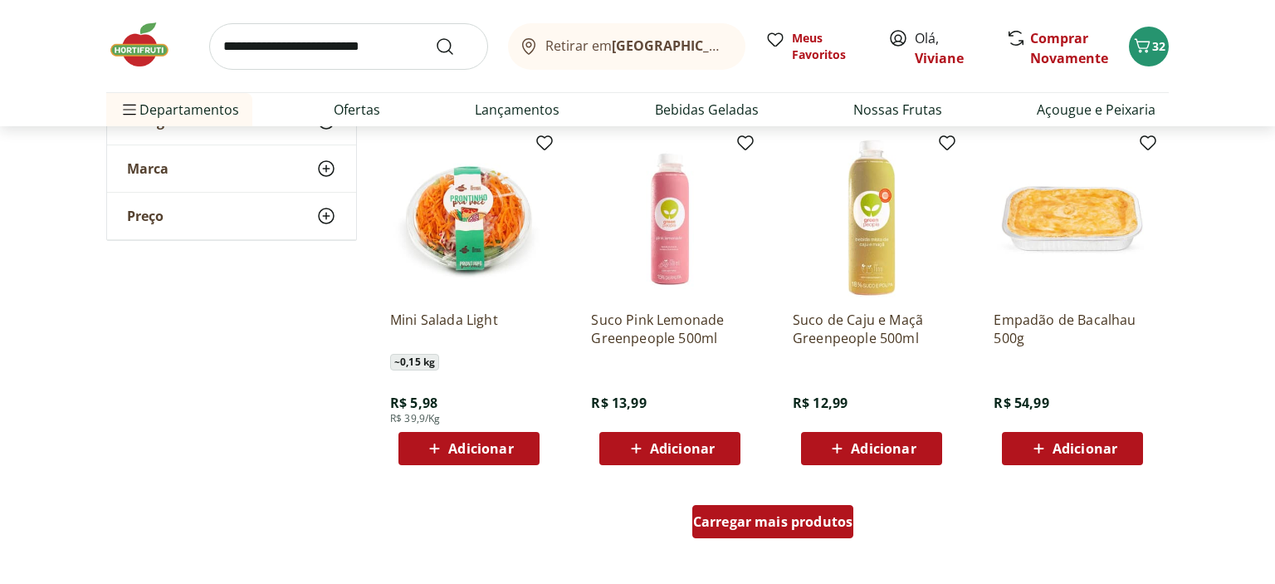
click at [777, 515] on span "Carregar mais produtos" at bounding box center [773, 521] width 160 height 13
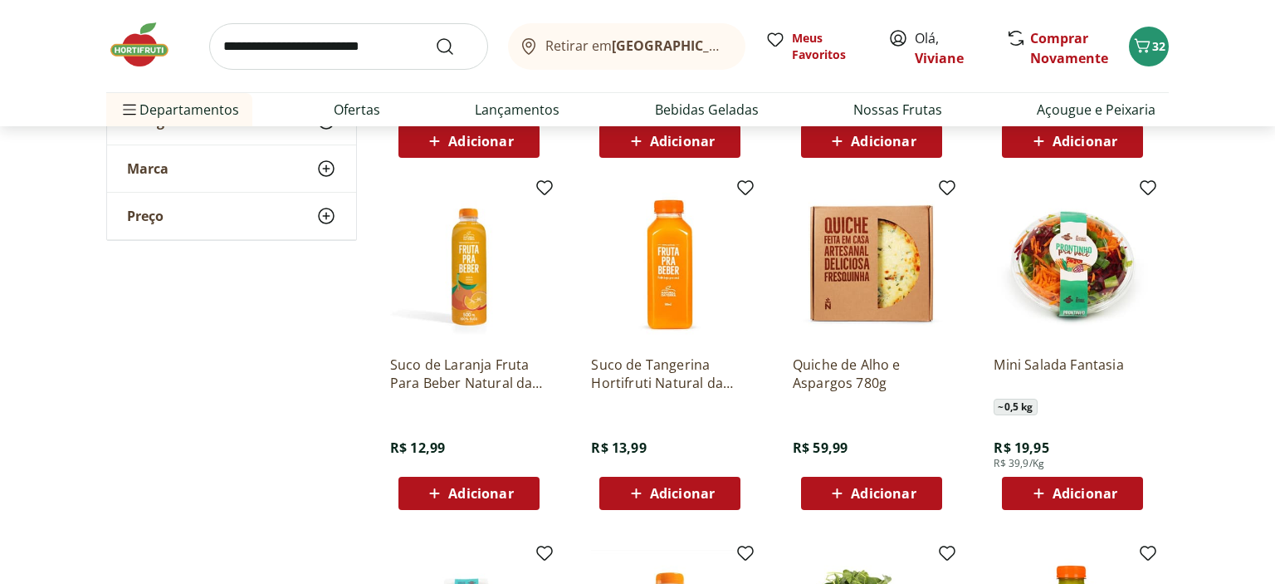
scroll to position [8812, 0]
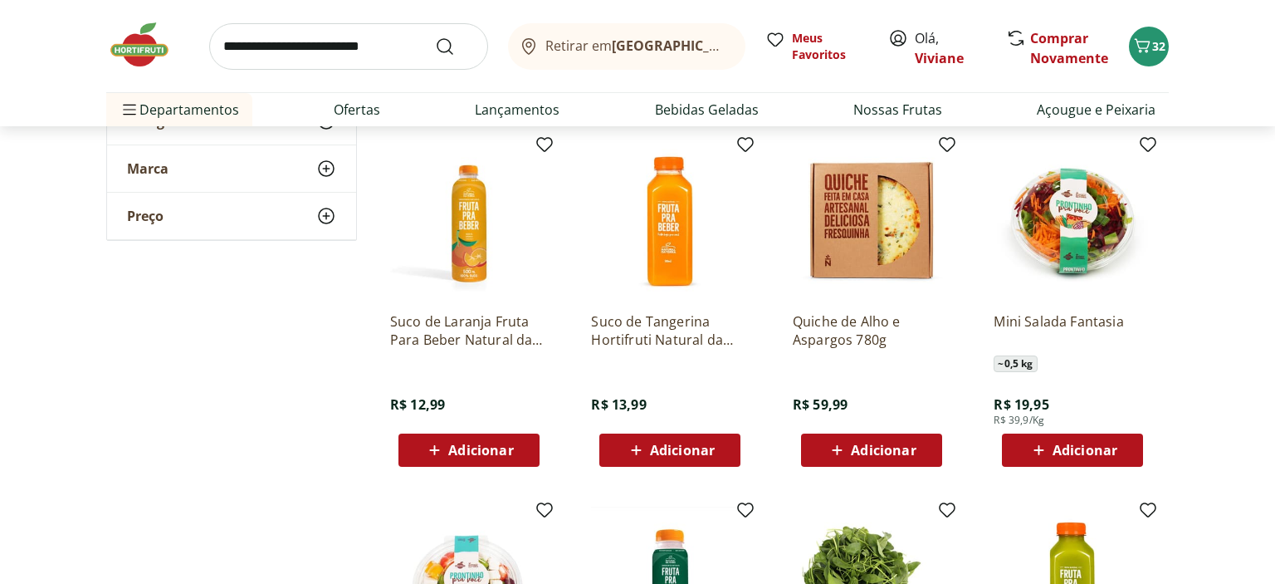
click at [1035, 435] on div "Adicionar" at bounding box center [1073, 450] width 115 height 30
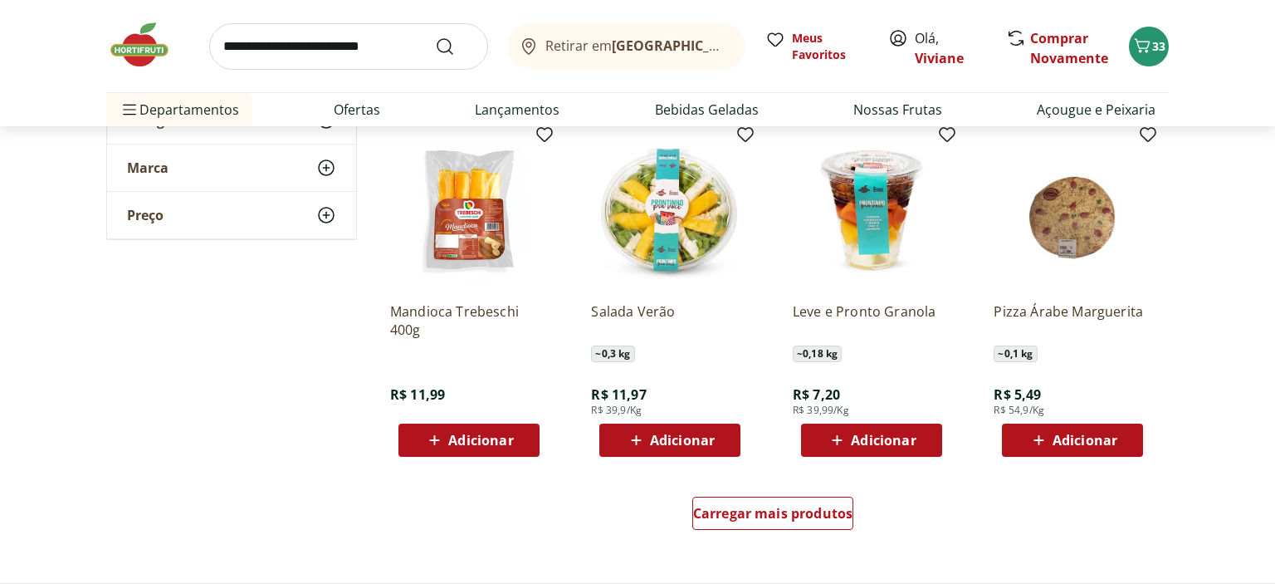
scroll to position [9557, 0]
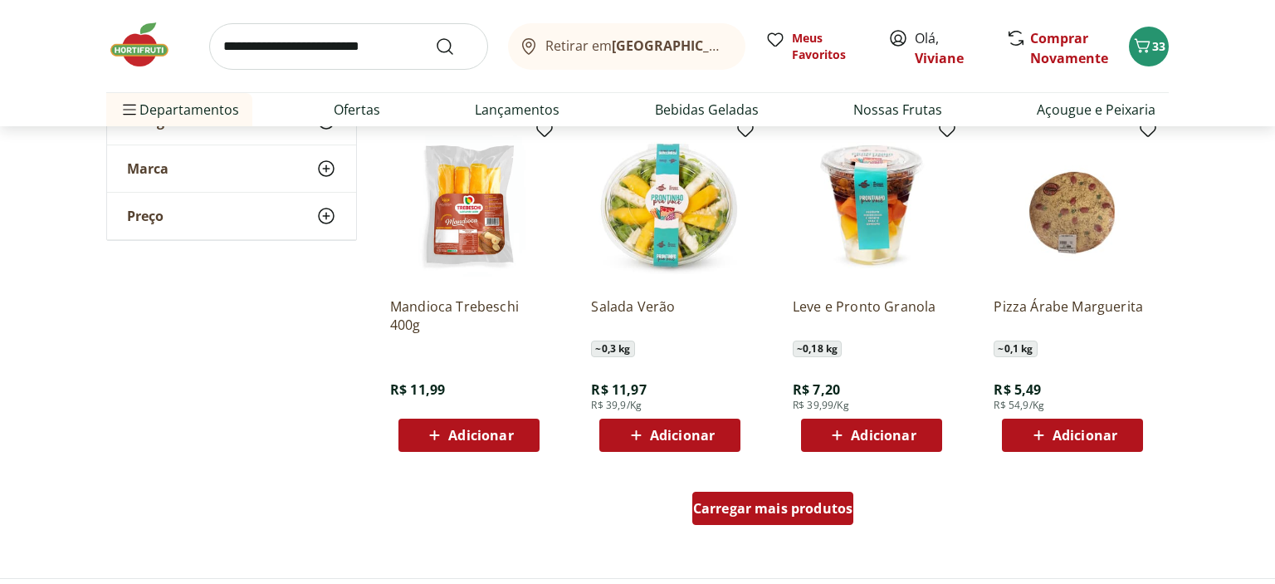
click at [769, 519] on div "Carregar mais produtos" at bounding box center [774, 508] width 162 height 33
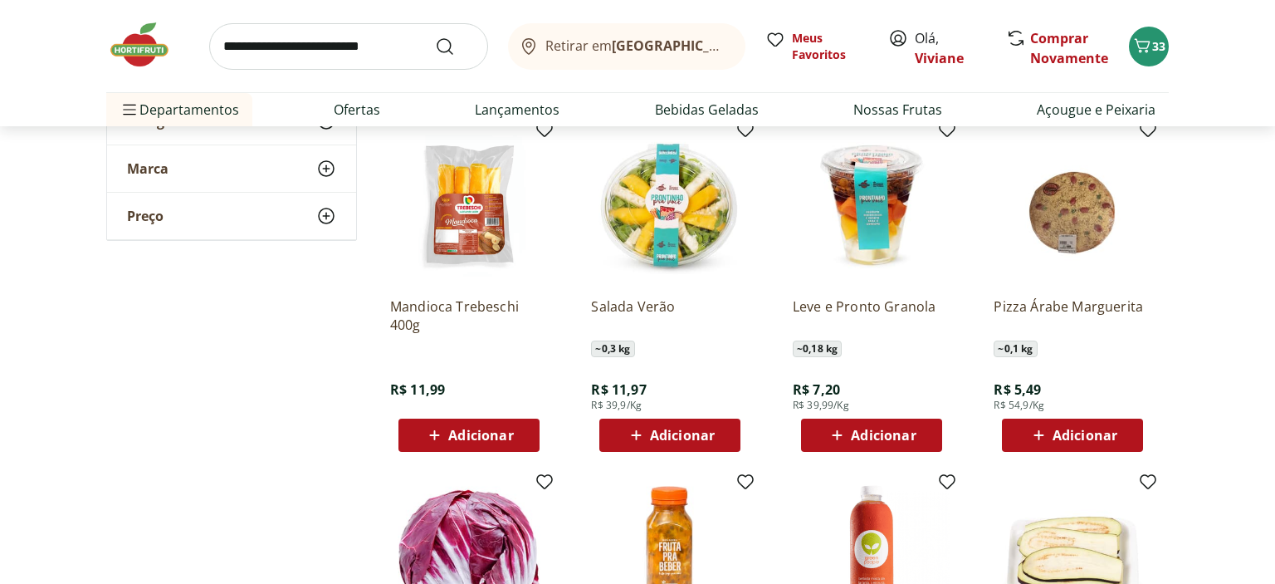
type input "*"
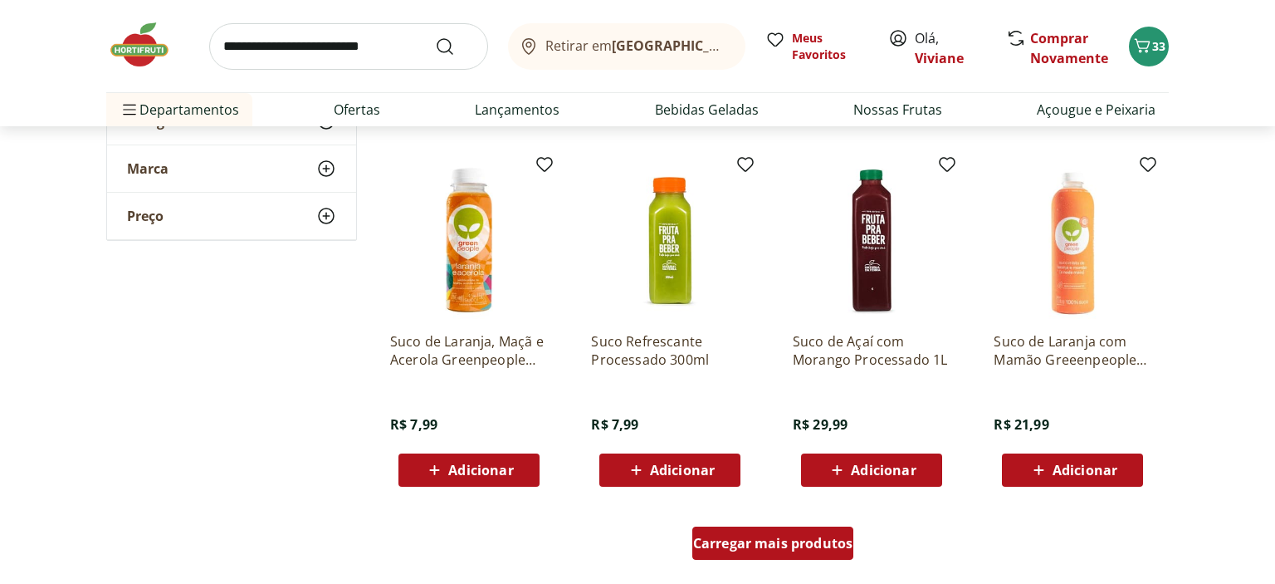
scroll to position [10609, 0]
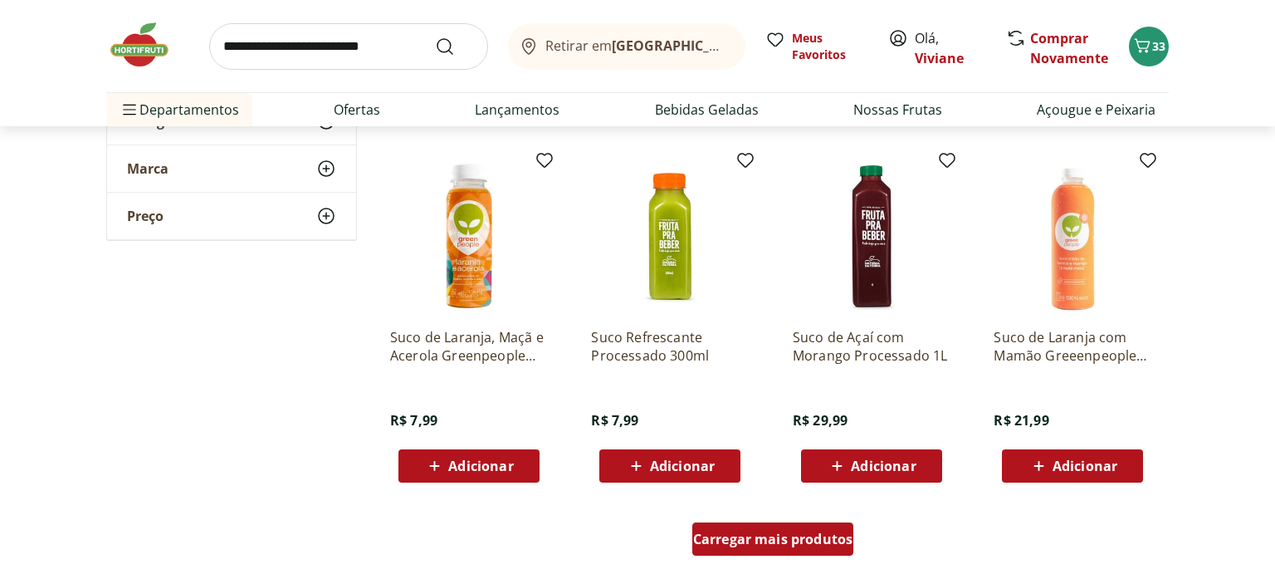
click at [769, 540] on span "Carregar mais produtos" at bounding box center [773, 538] width 160 height 13
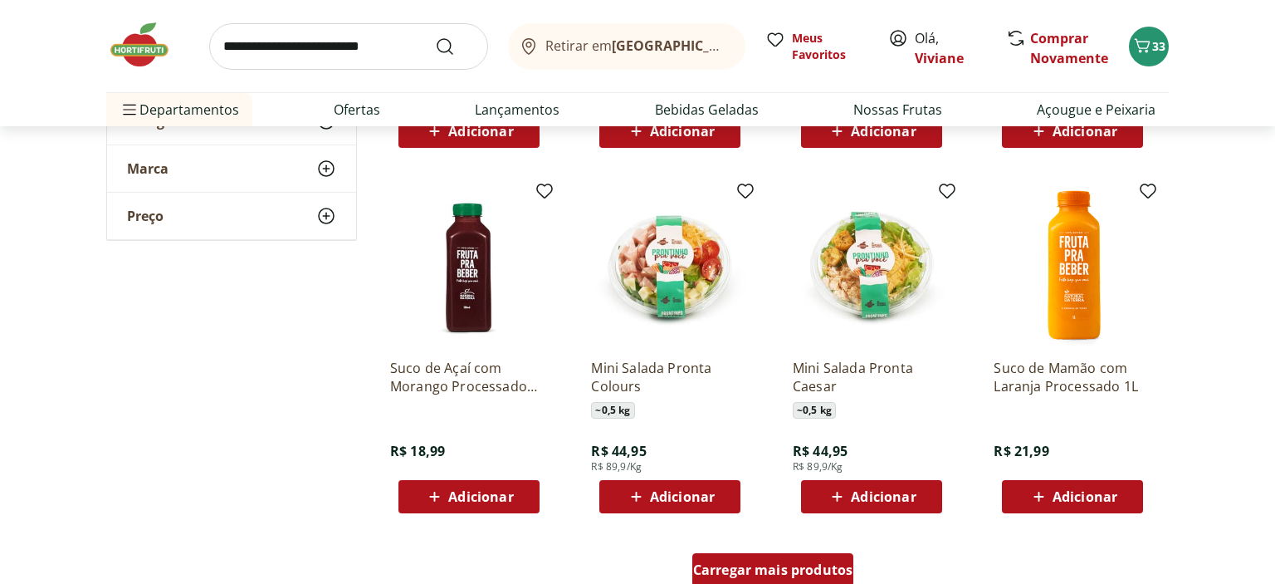
scroll to position [11705, 0]
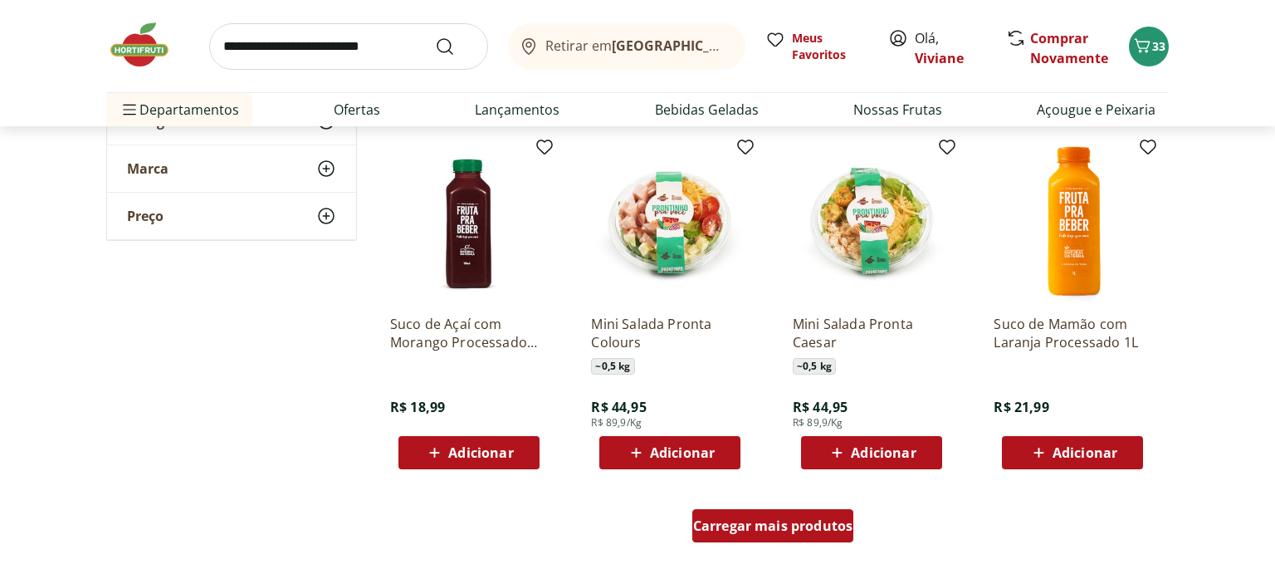
click at [766, 537] on div "Carregar mais produtos" at bounding box center [774, 525] width 162 height 33
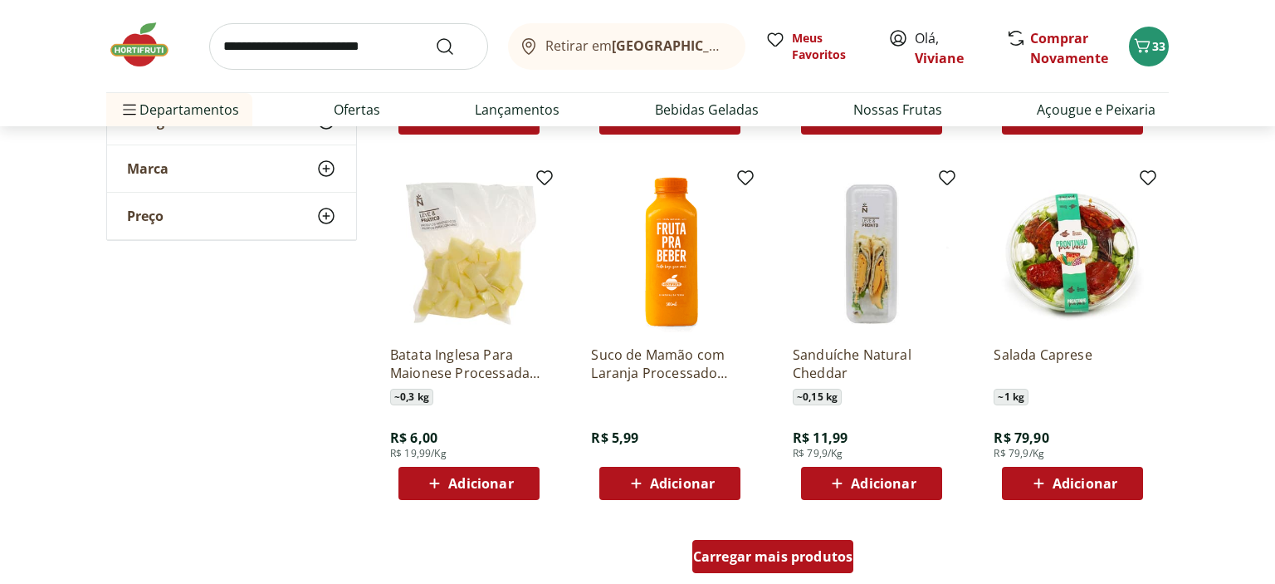
scroll to position [12802, 0]
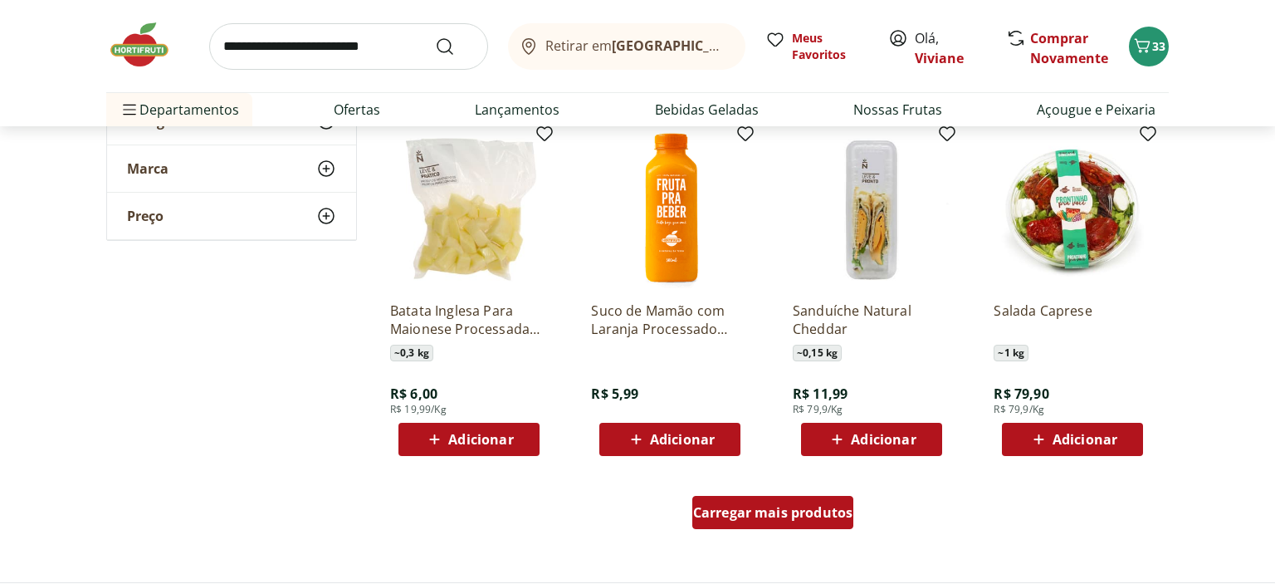
click at [805, 522] on div "Carregar mais produtos" at bounding box center [774, 512] width 162 height 33
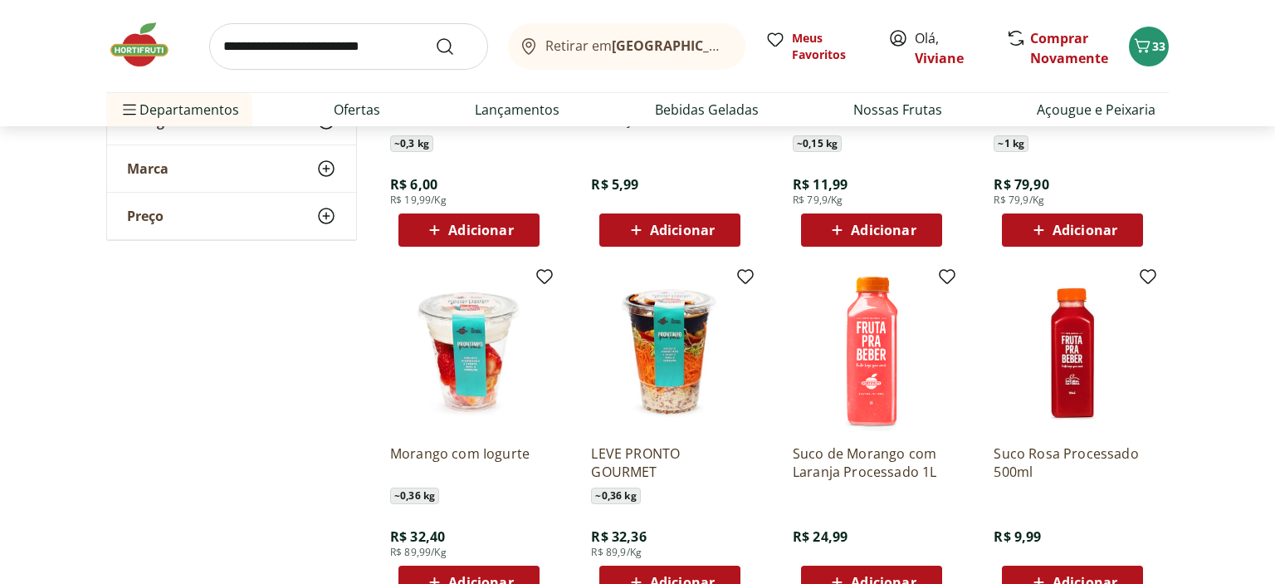
scroll to position [13153, 0]
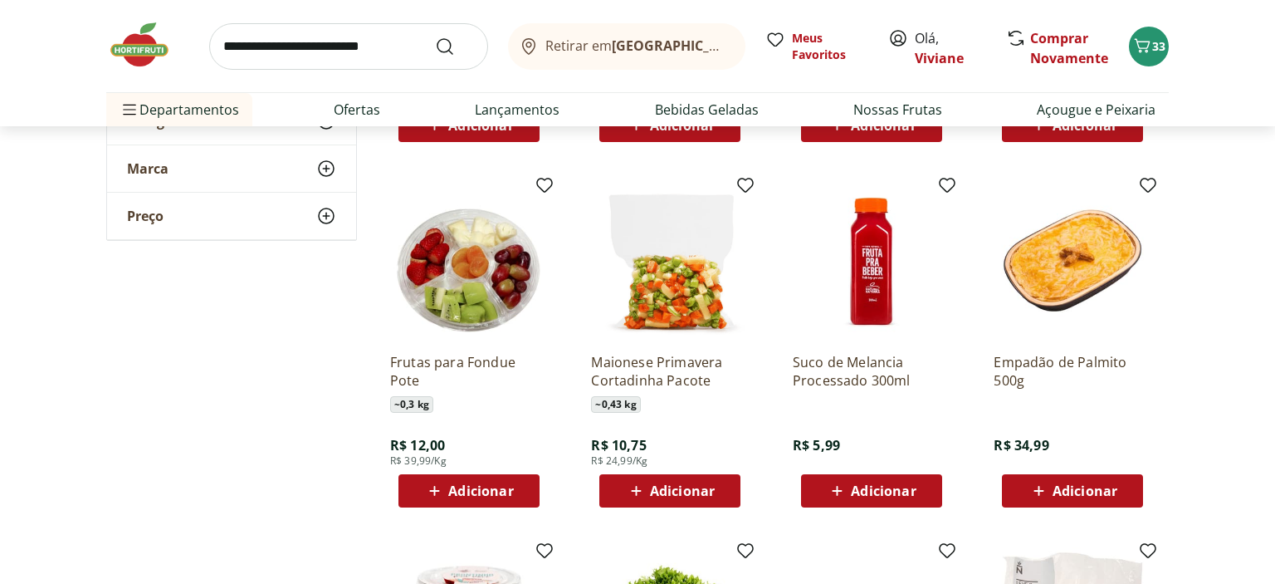
scroll to position [7015, 0]
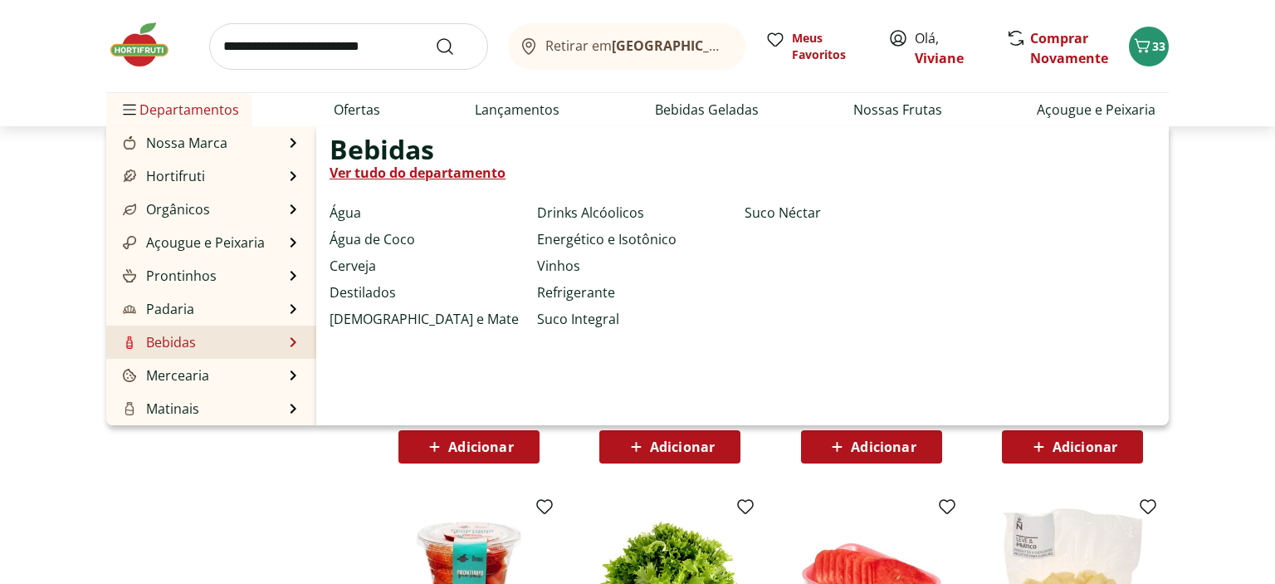
click at [375, 178] on link "Ver tudo do departamento" at bounding box center [418, 173] width 176 height 20
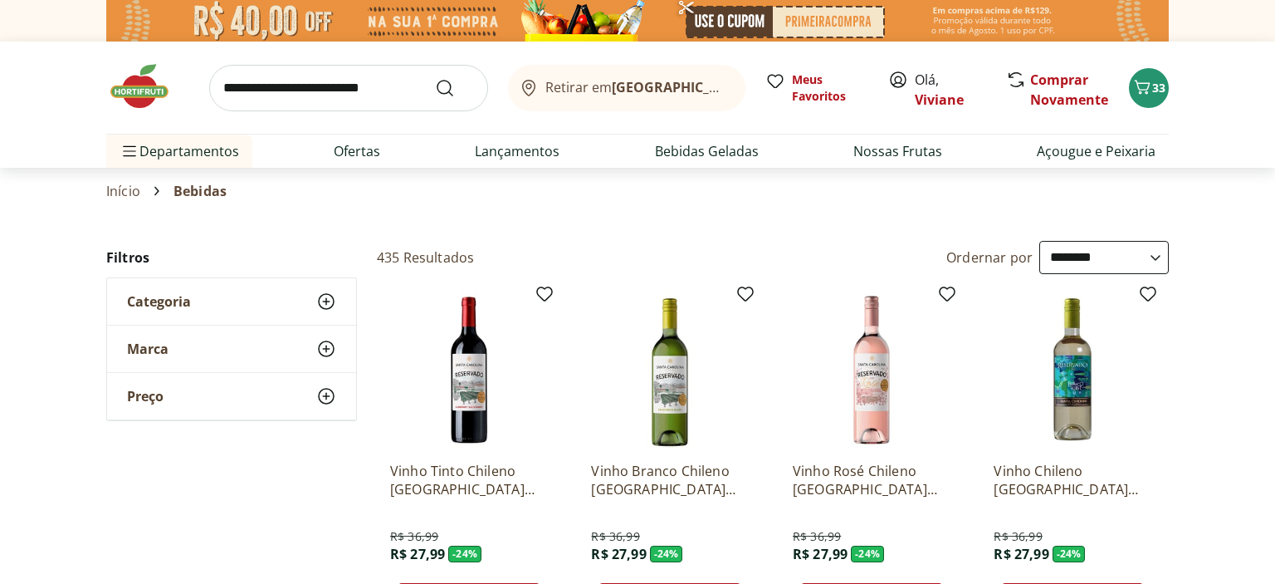
click at [1040, 241] on select "**********" at bounding box center [1105, 257] width 130 height 33
click option "**********" at bounding box center [0, 0] width 0 height 0
select select "**********"
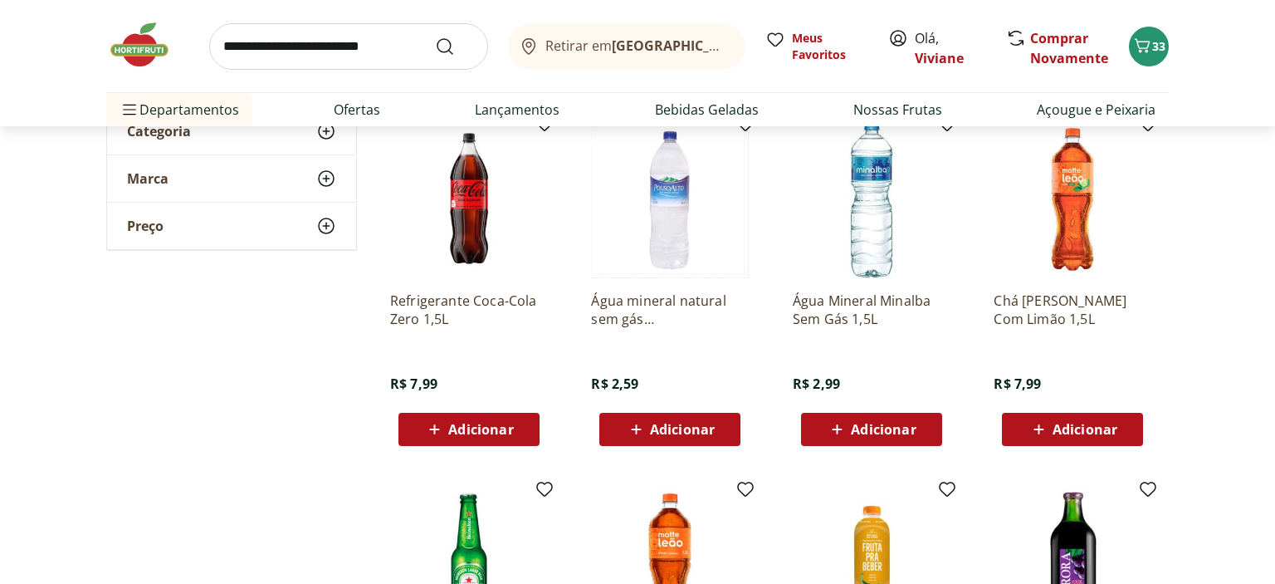
scroll to position [175, 0]
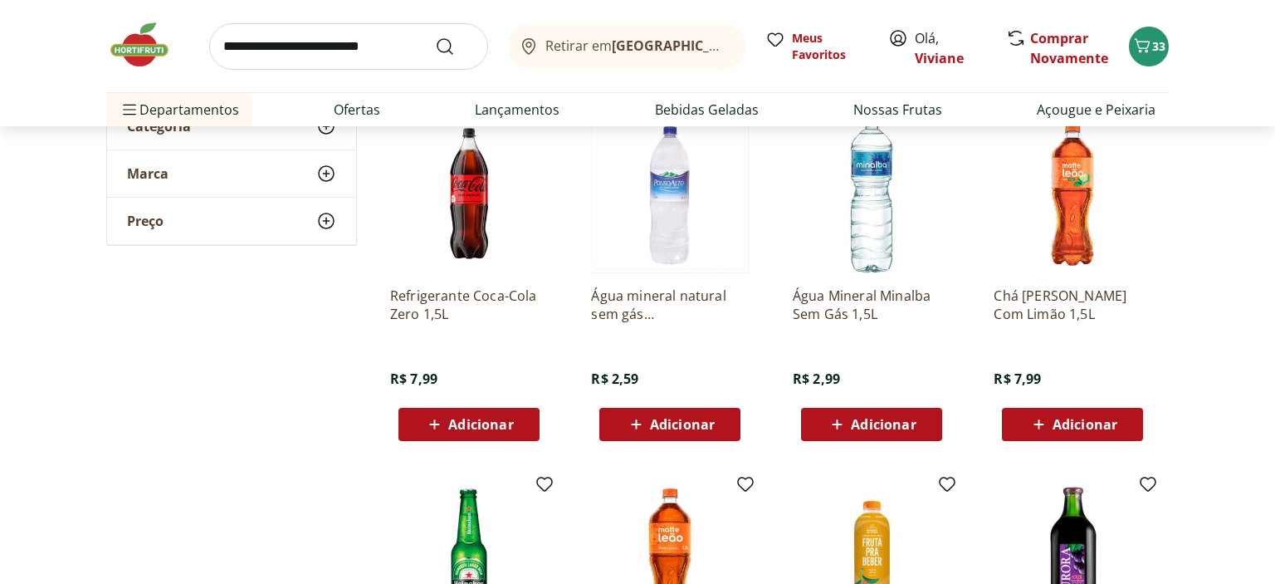
click at [483, 418] on span "Adicionar" at bounding box center [480, 424] width 65 height 13
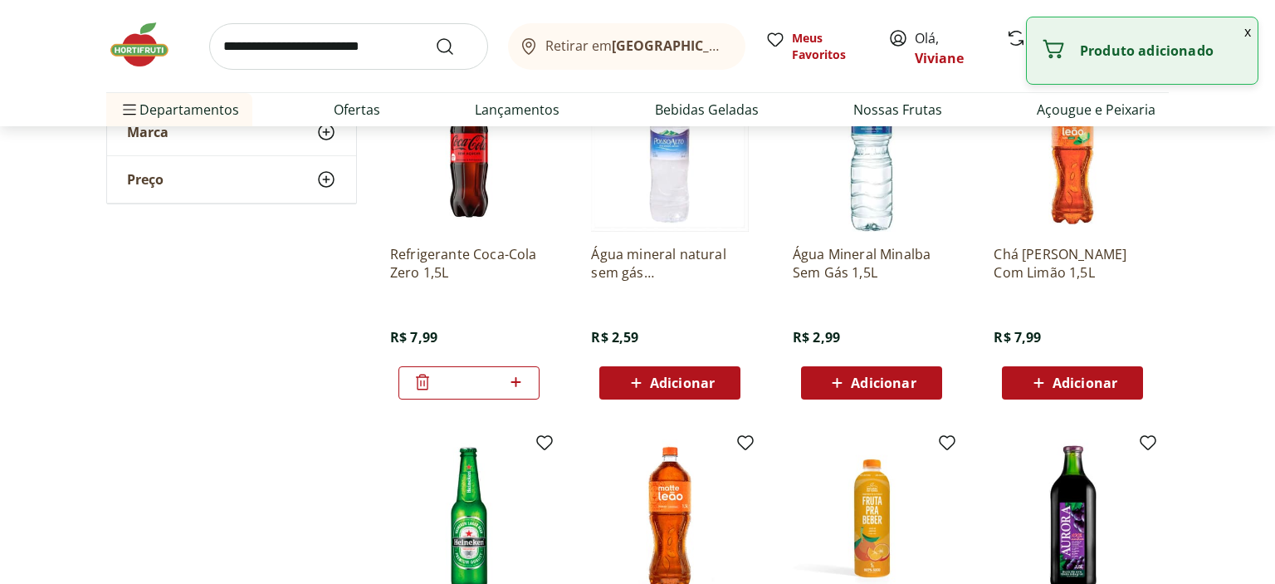
scroll to position [219, 0]
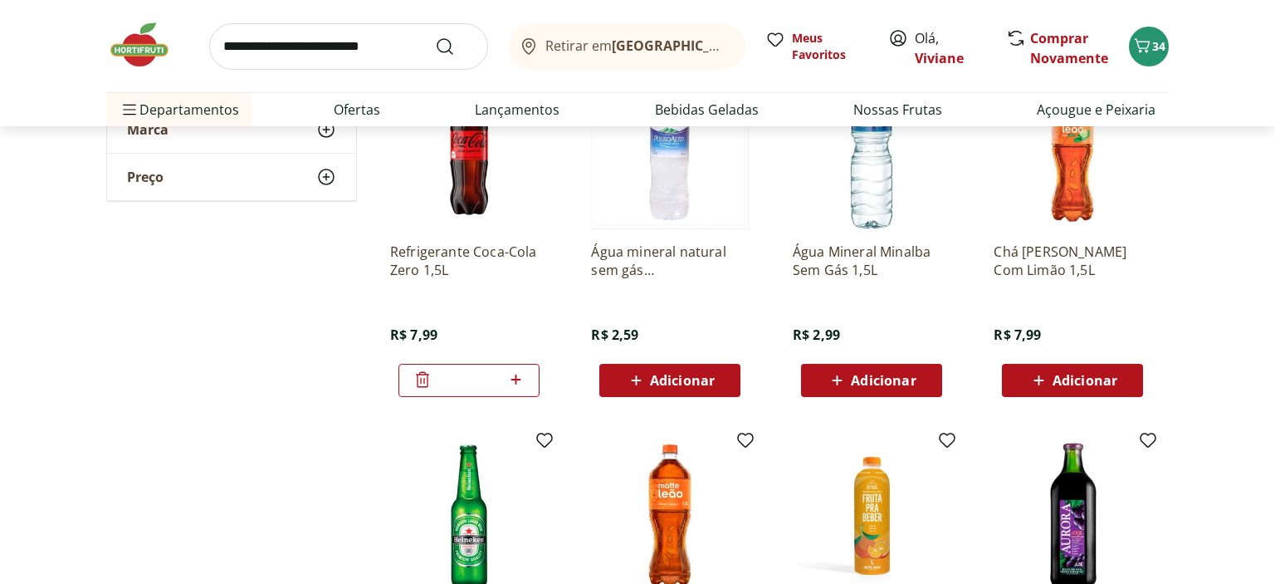
click at [1105, 377] on span "Adicionar" at bounding box center [1085, 380] width 65 height 13
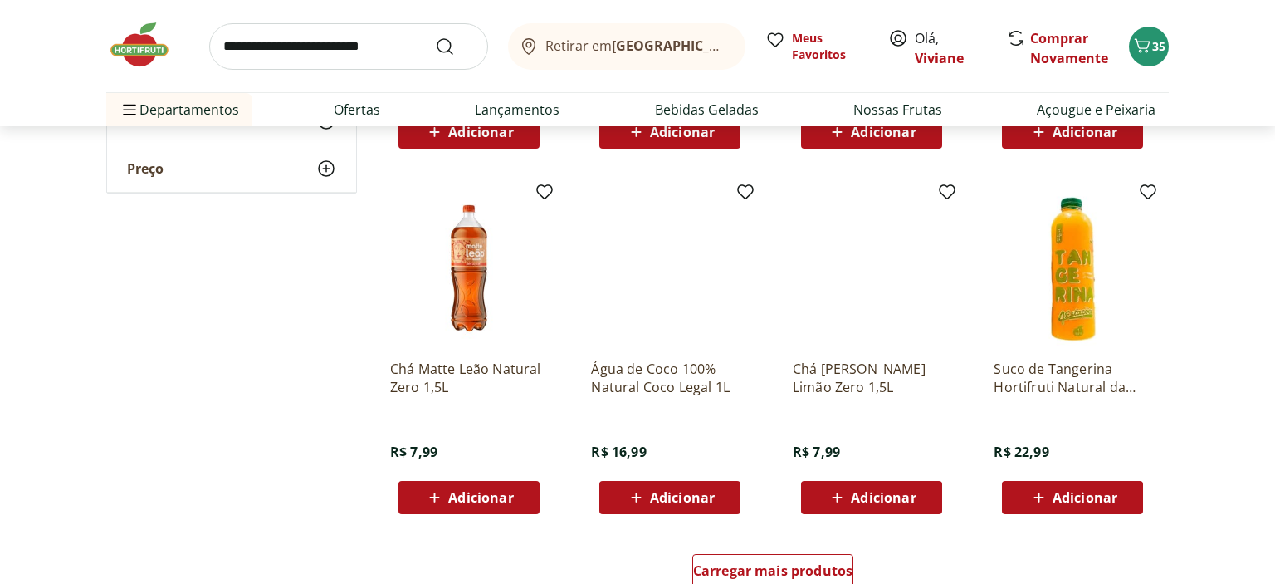
scroll to position [877, 0]
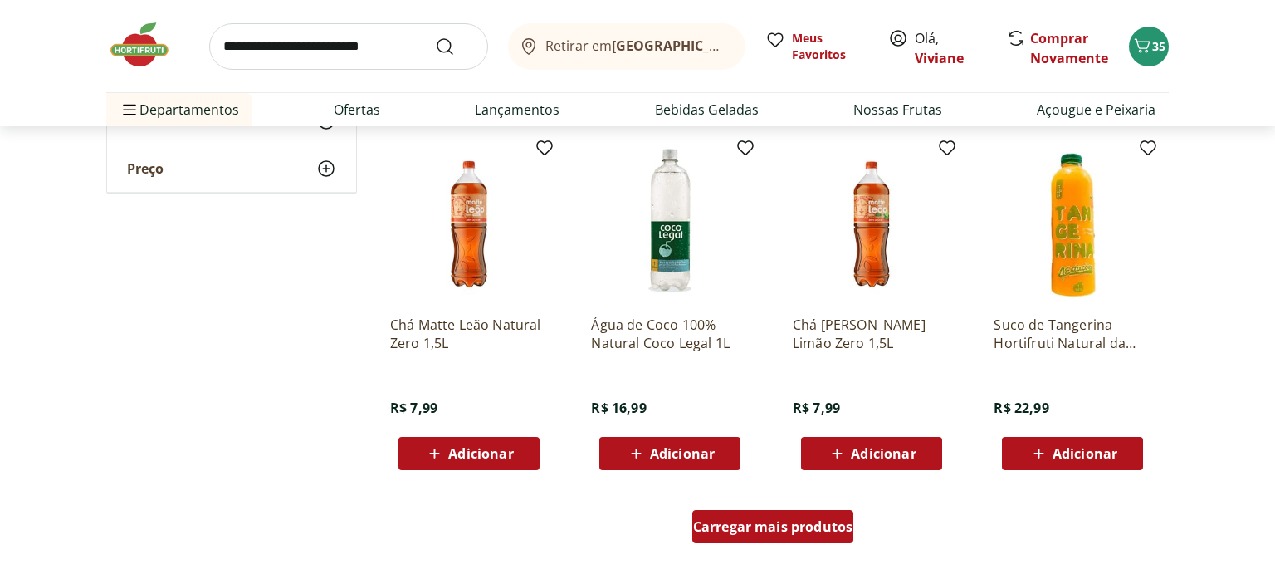
click at [706, 524] on span "Carregar mais produtos" at bounding box center [773, 526] width 160 height 13
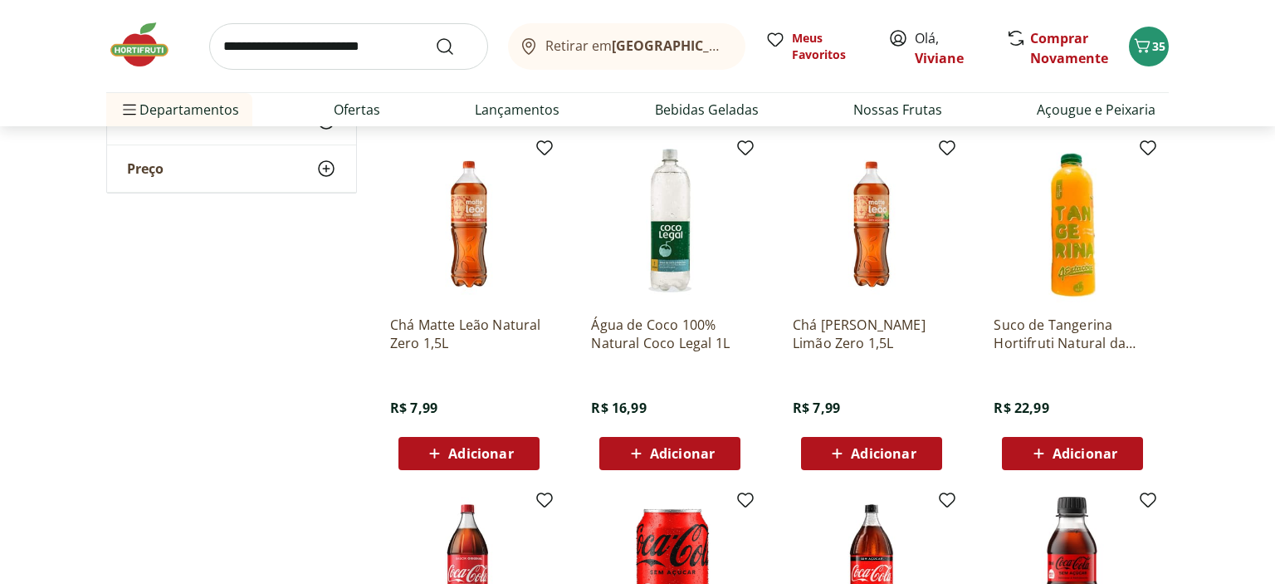
click at [276, 430] on div "**********" at bounding box center [637, 508] width 1063 height 2288
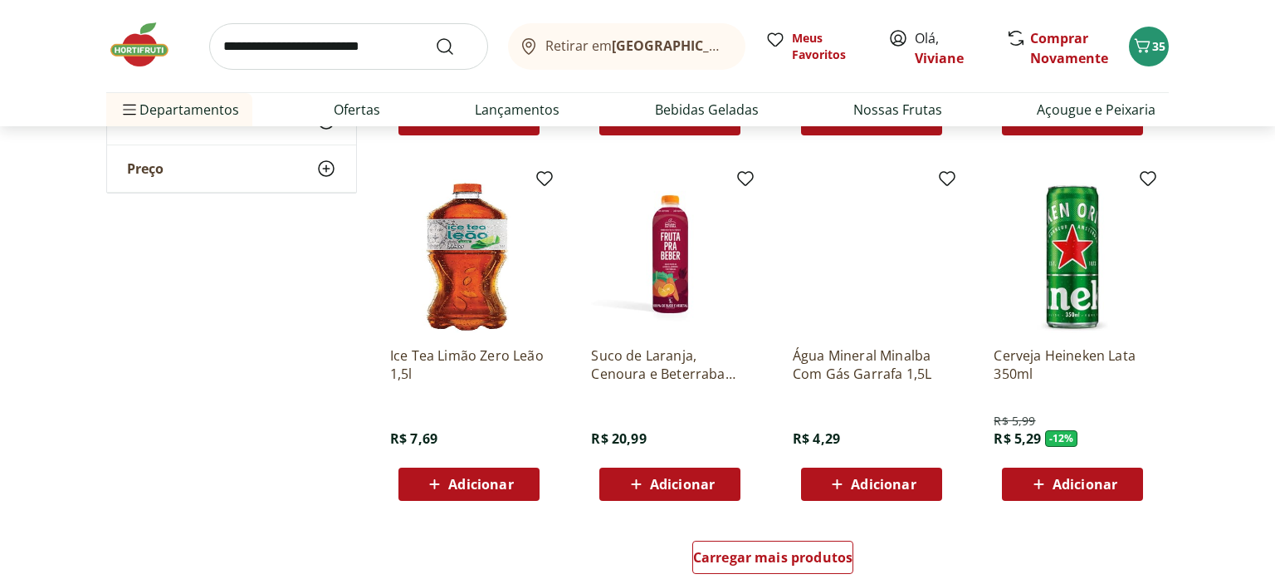
scroll to position [1973, 0]
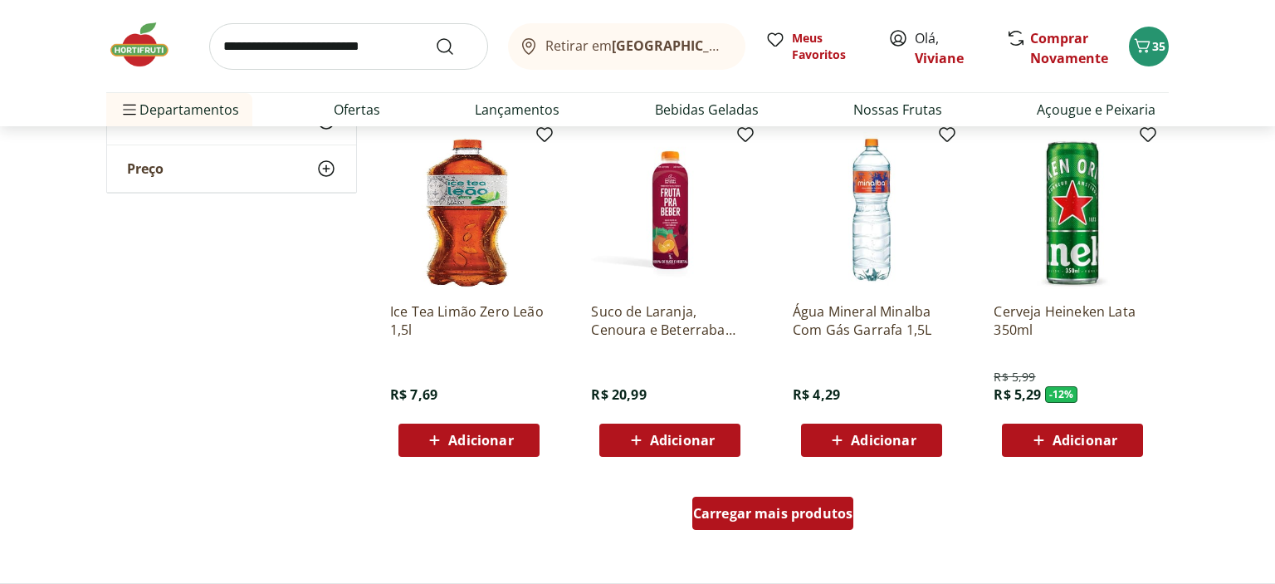
click at [769, 507] on span "Carregar mais produtos" at bounding box center [773, 513] width 160 height 13
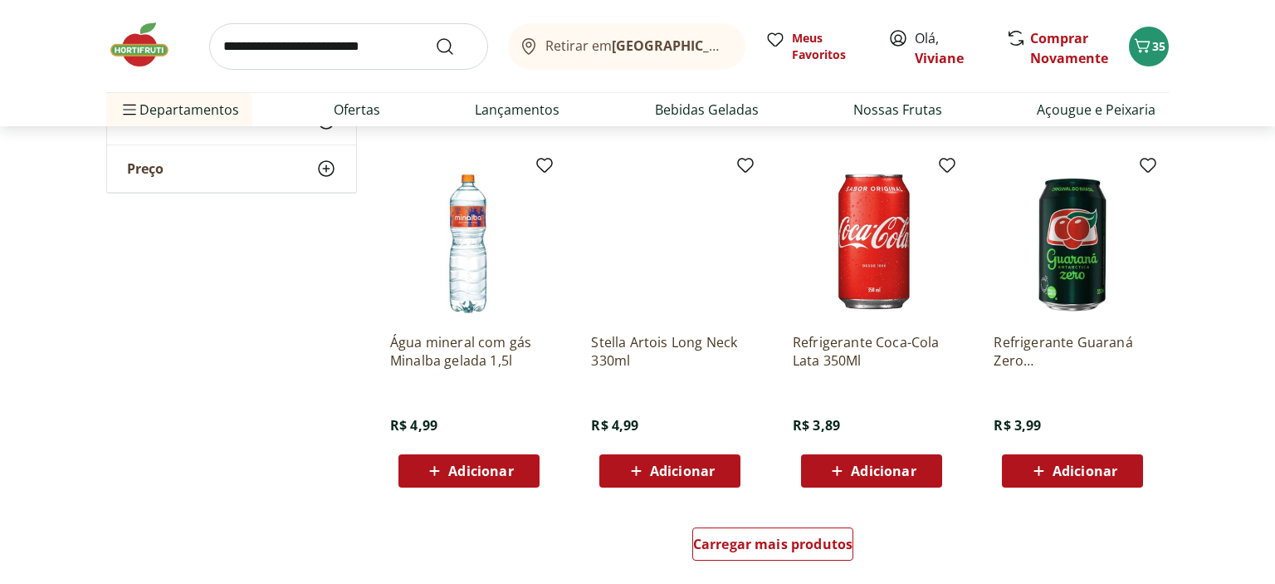
scroll to position [3069, 0]
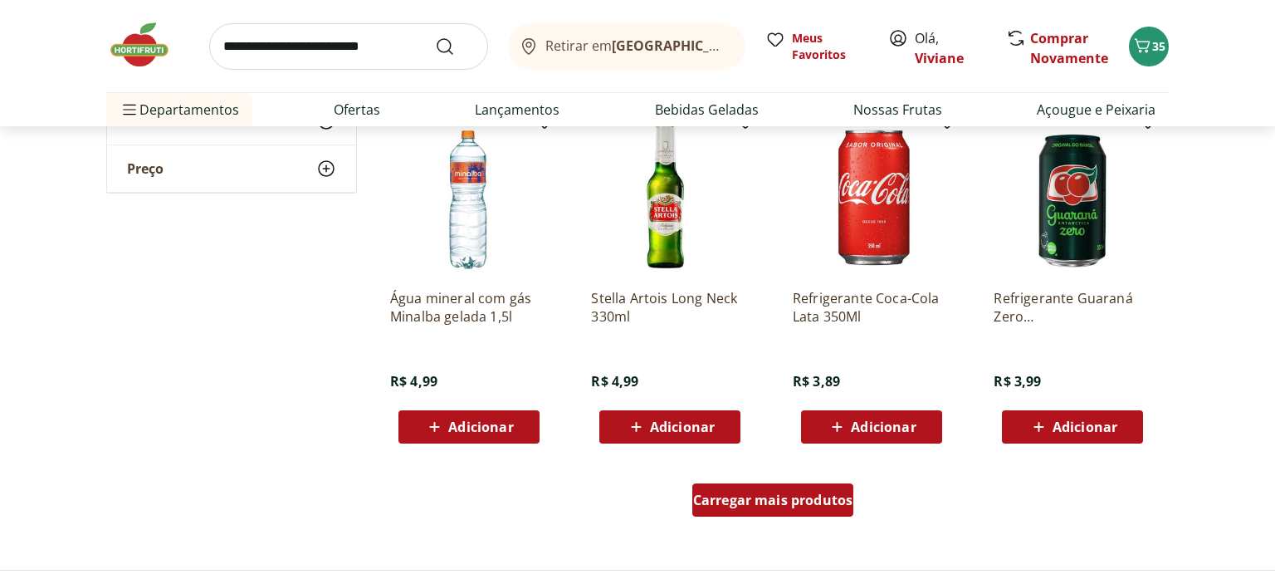
click at [792, 497] on span "Carregar mais produtos" at bounding box center [773, 499] width 160 height 13
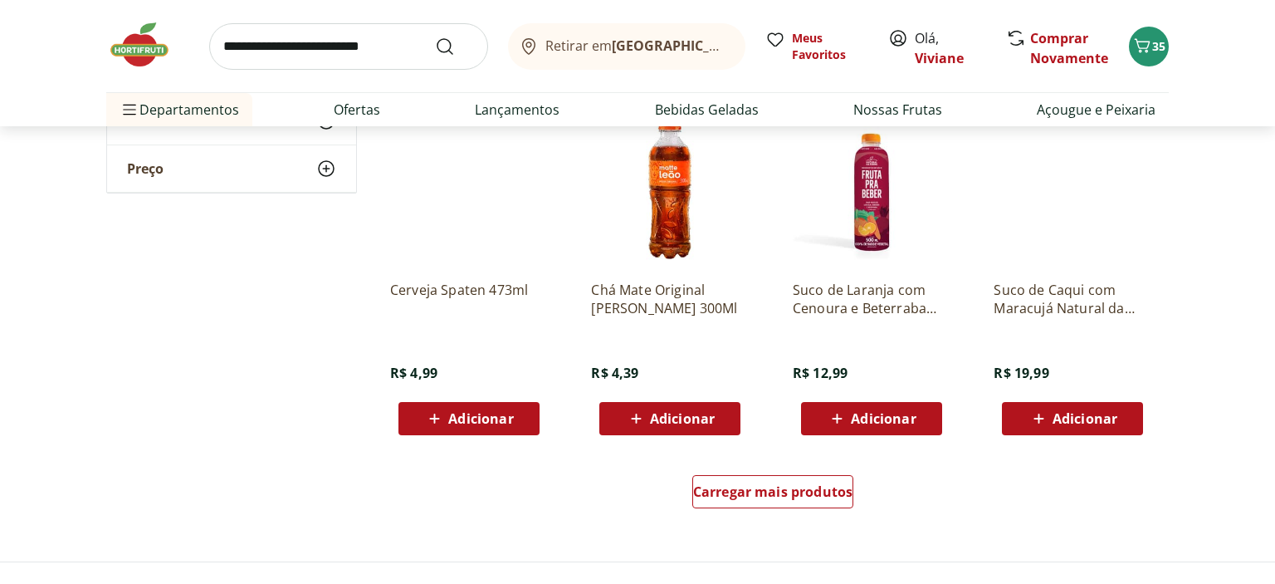
scroll to position [4165, 0]
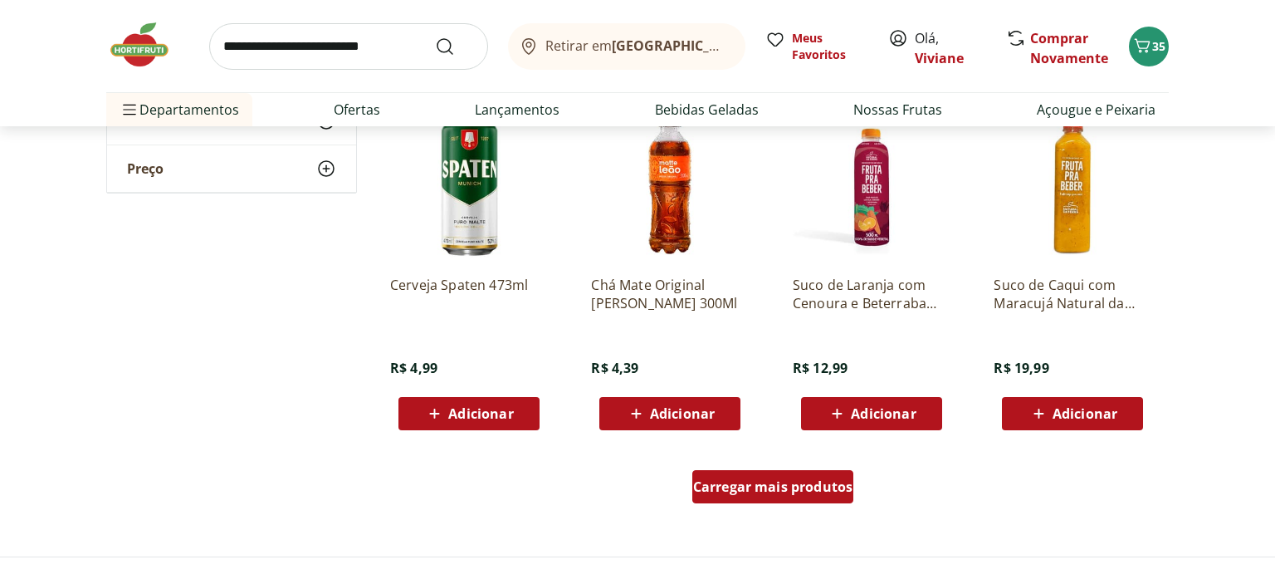
click at [766, 497] on div "Carregar mais produtos" at bounding box center [774, 486] width 162 height 33
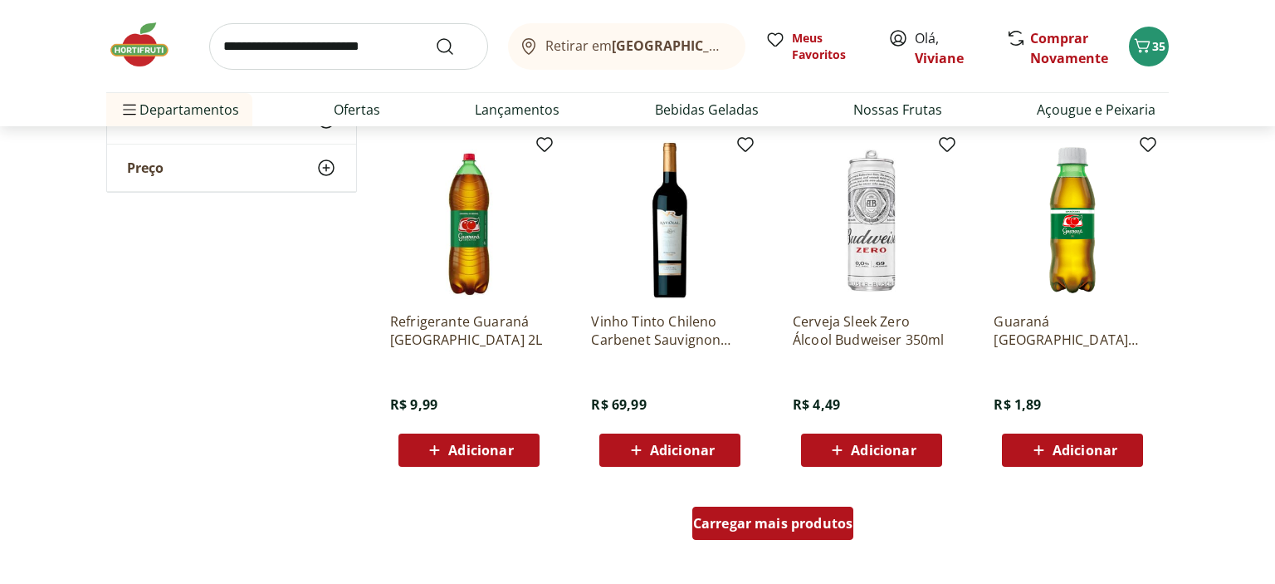
scroll to position [5217, 0]
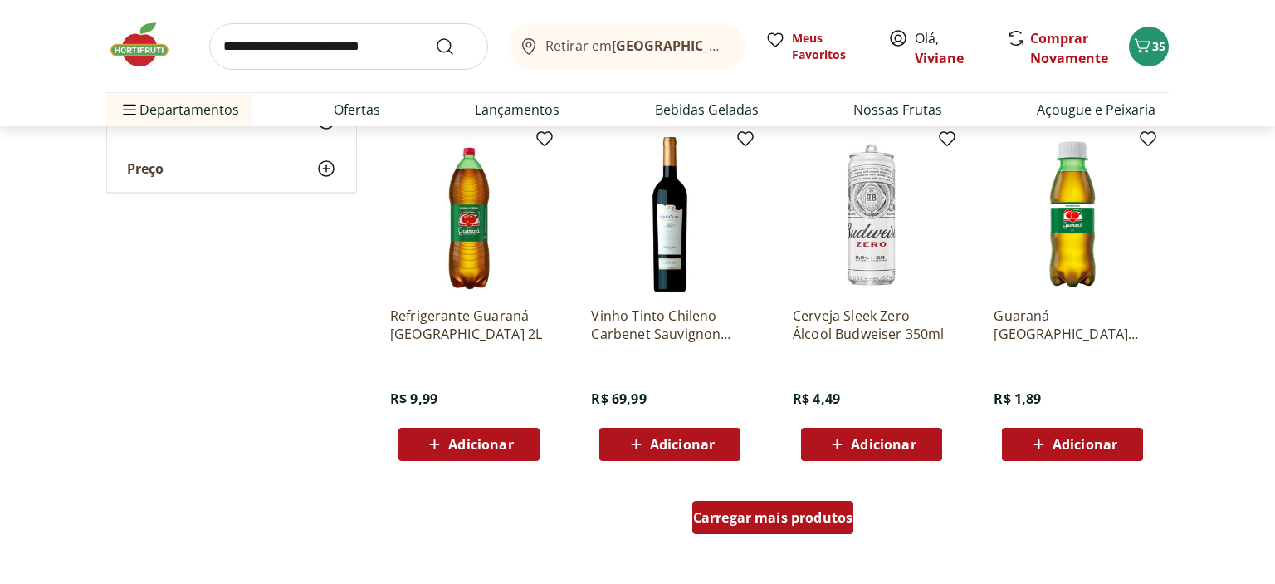
click at [759, 517] on span "Carregar mais produtos" at bounding box center [773, 517] width 160 height 13
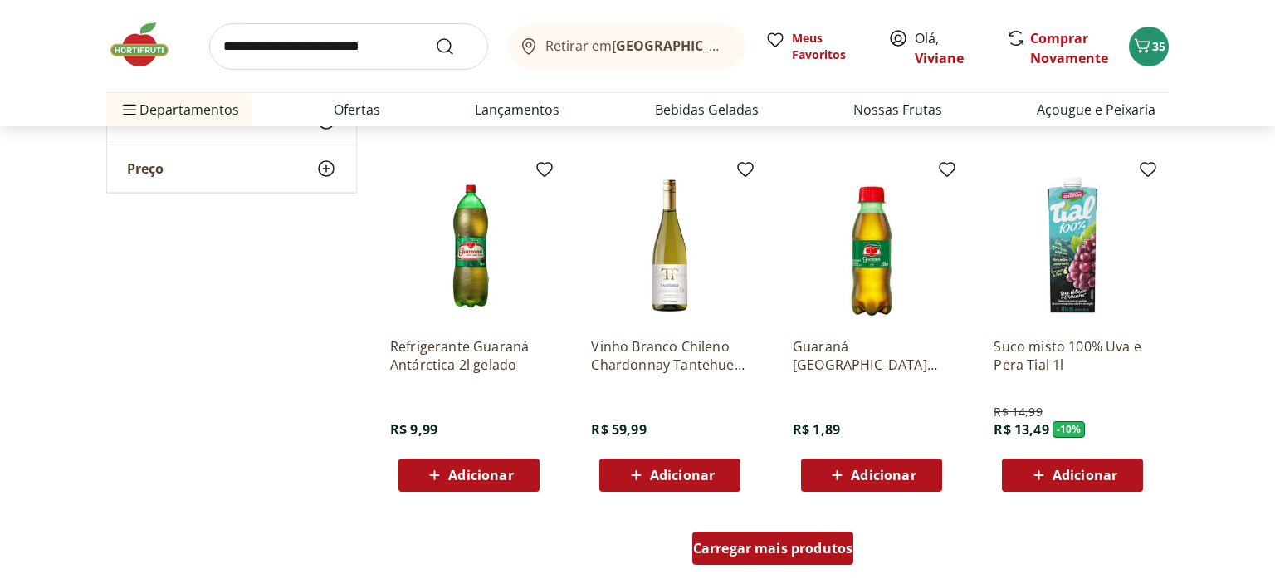
scroll to position [6313, 0]
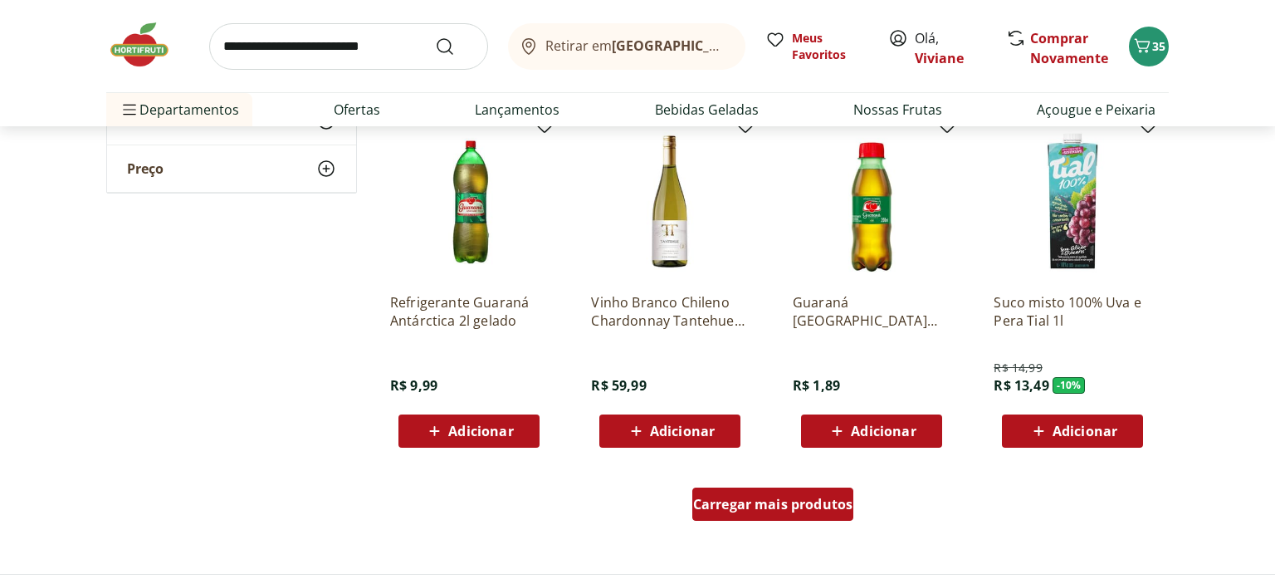
click at [756, 508] on span "Carregar mais produtos" at bounding box center [773, 503] width 160 height 13
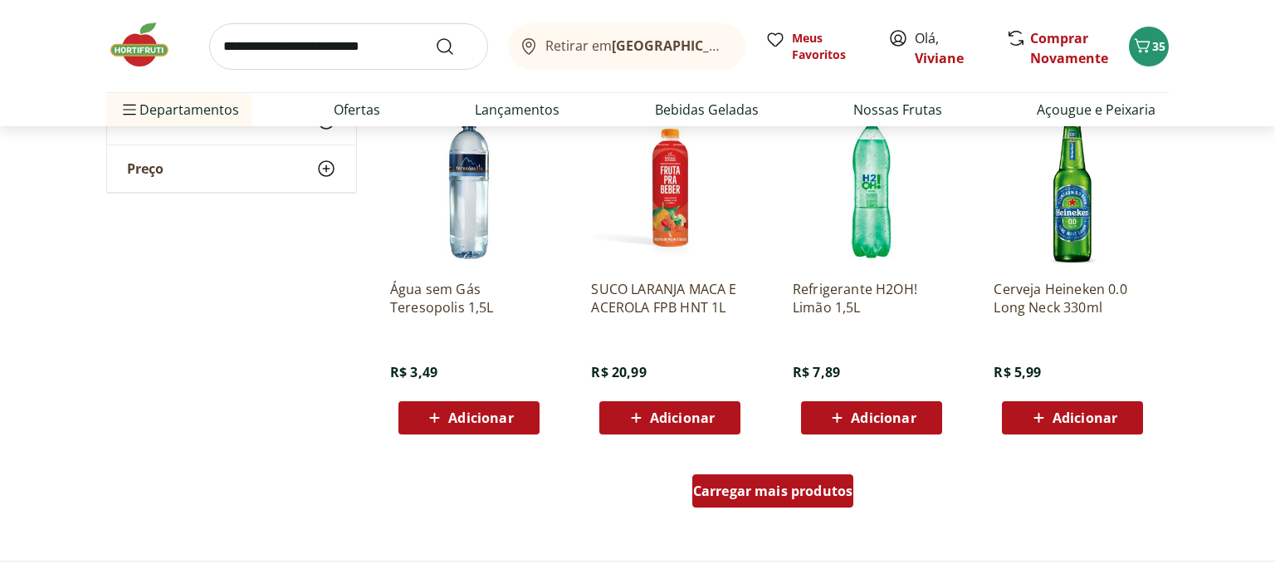
scroll to position [7453, 0]
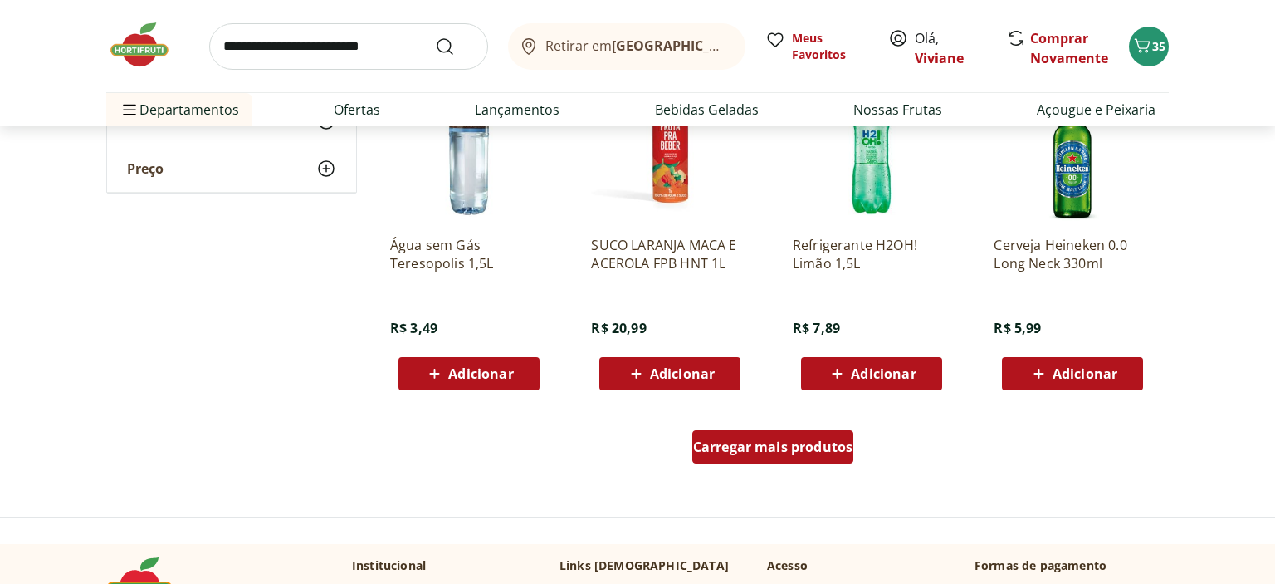
click at [756, 459] on div "Carregar mais produtos" at bounding box center [774, 446] width 162 height 33
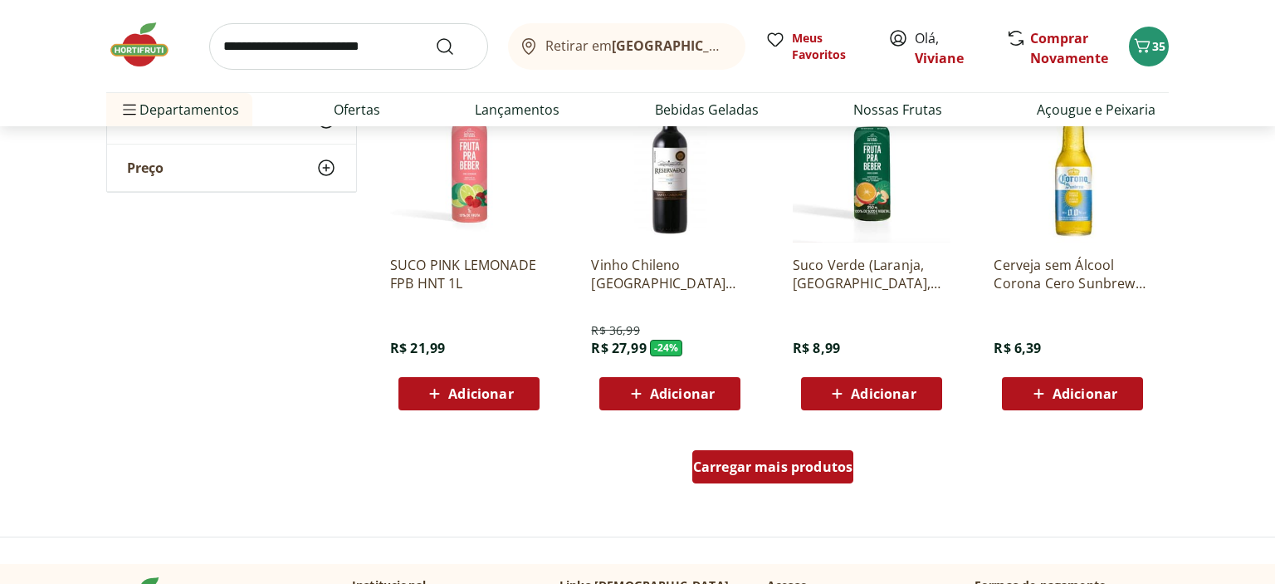
scroll to position [8549, 0]
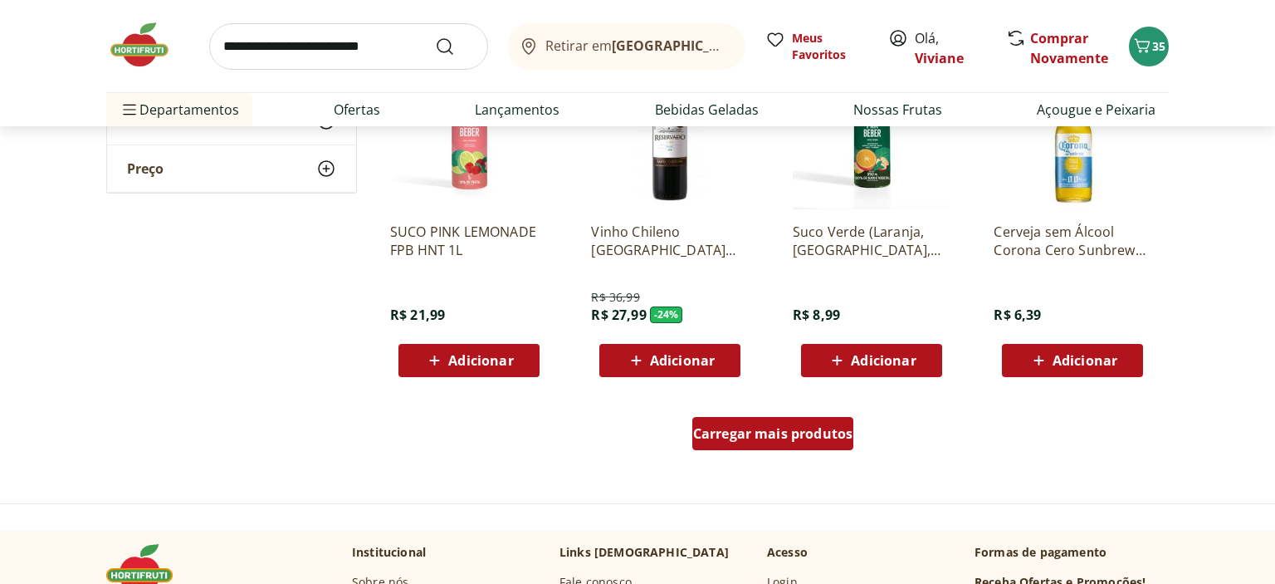
click at [746, 427] on span "Carregar mais produtos" at bounding box center [773, 433] width 160 height 13
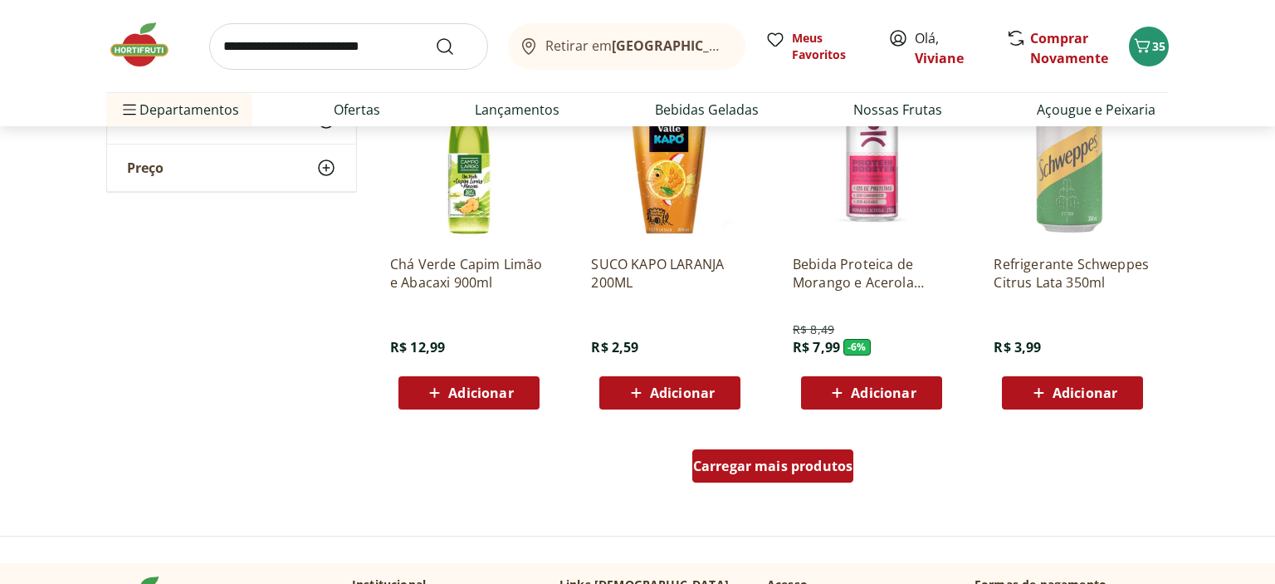
scroll to position [9601, 0]
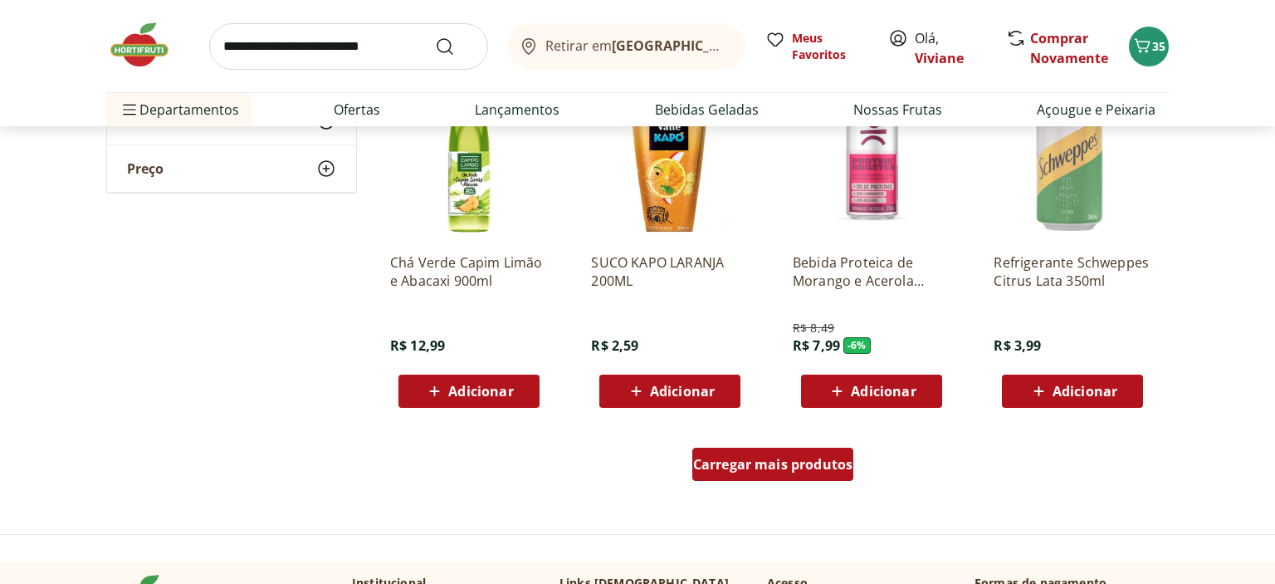
click at [734, 460] on span "Carregar mais produtos" at bounding box center [773, 464] width 160 height 13
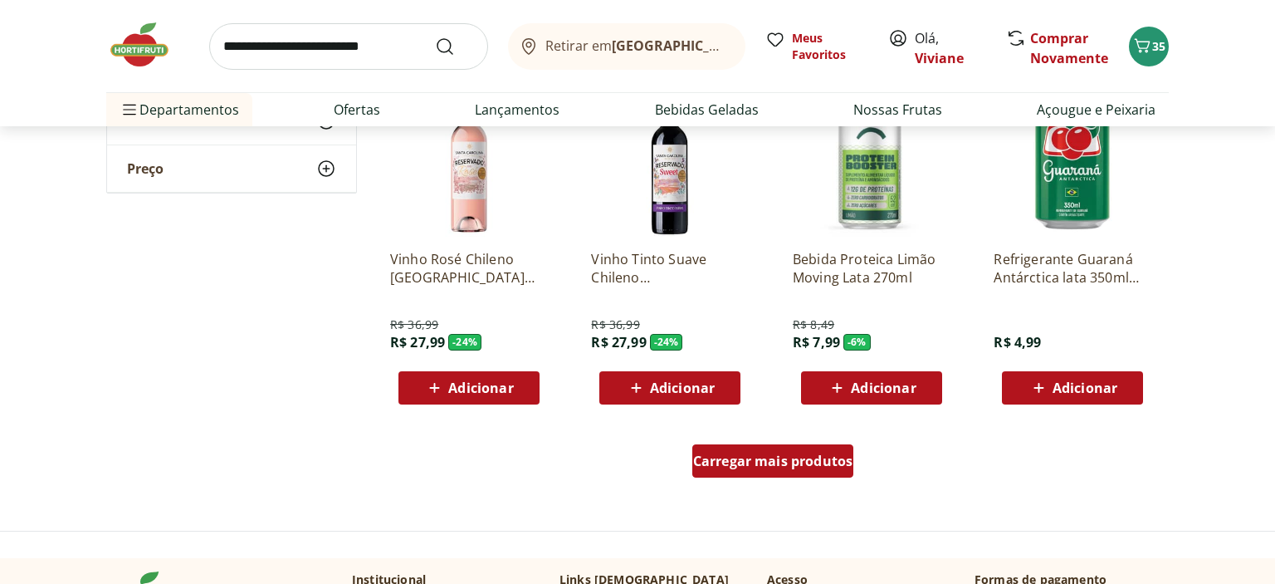
scroll to position [10697, 0]
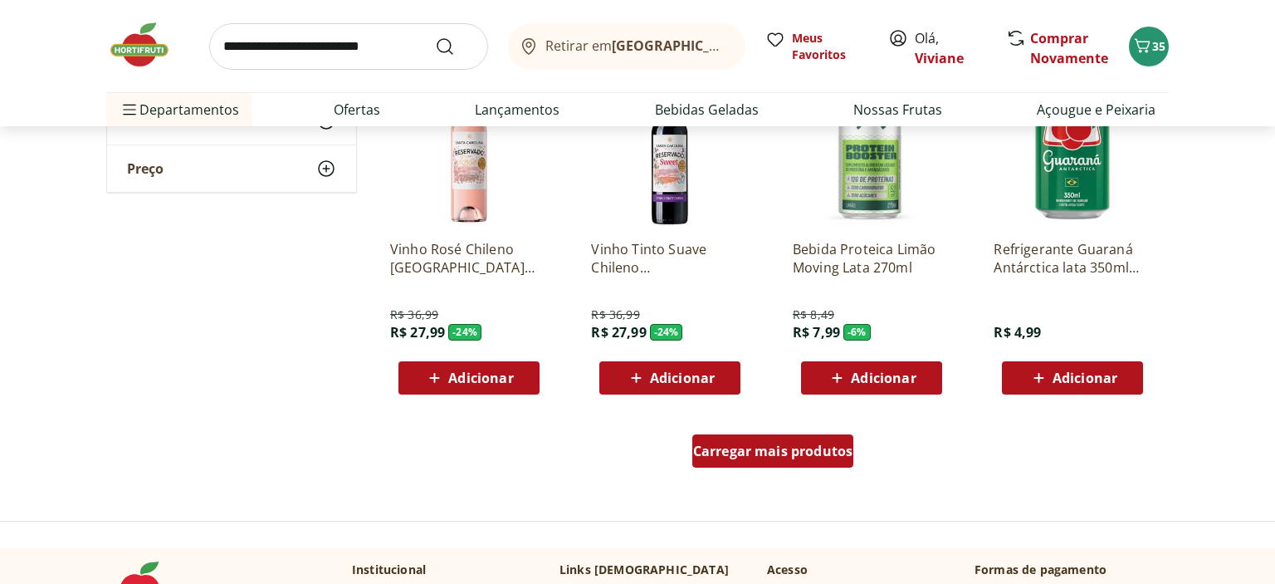
click at [746, 448] on span "Carregar mais produtos" at bounding box center [773, 450] width 160 height 13
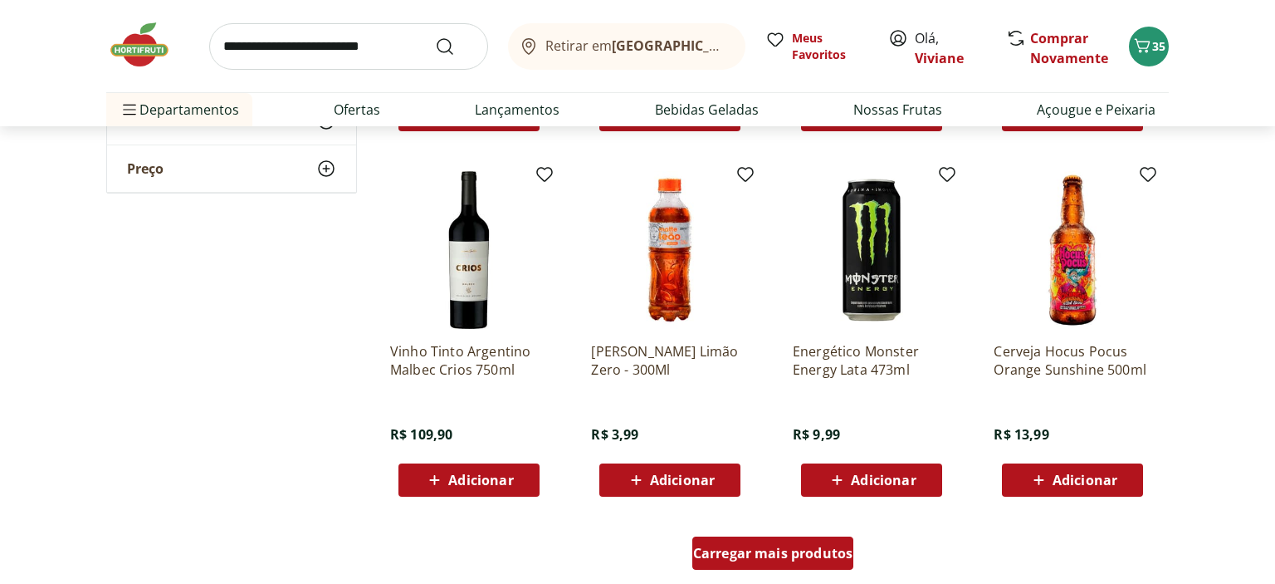
scroll to position [11705, 0]
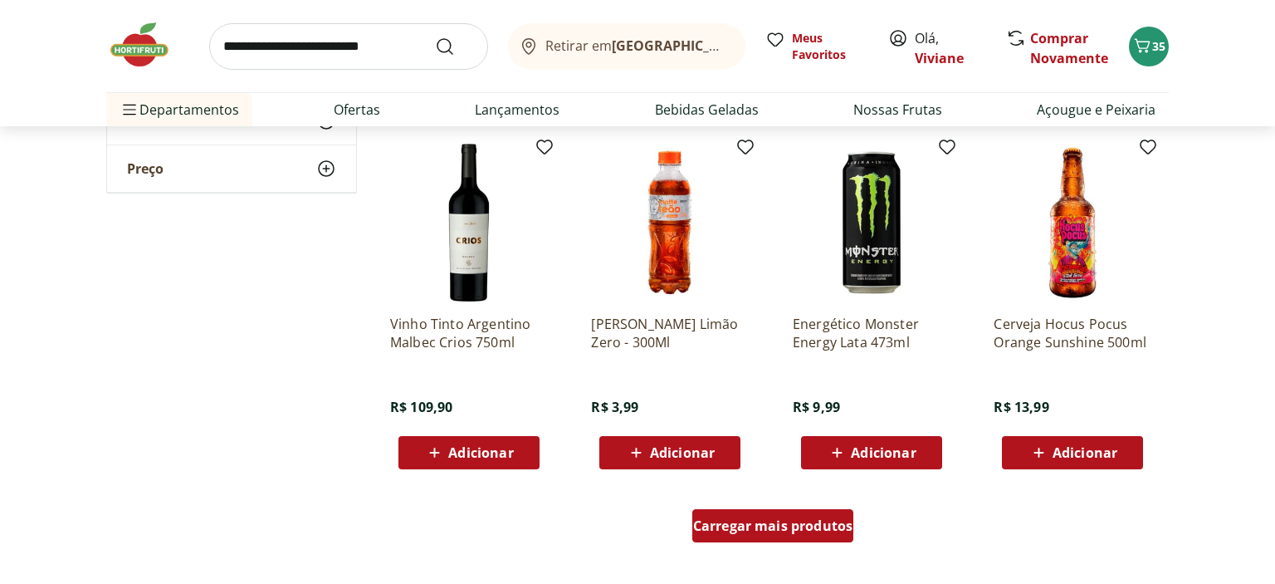
click at [765, 515] on div "Carregar mais produtos" at bounding box center [774, 525] width 162 height 33
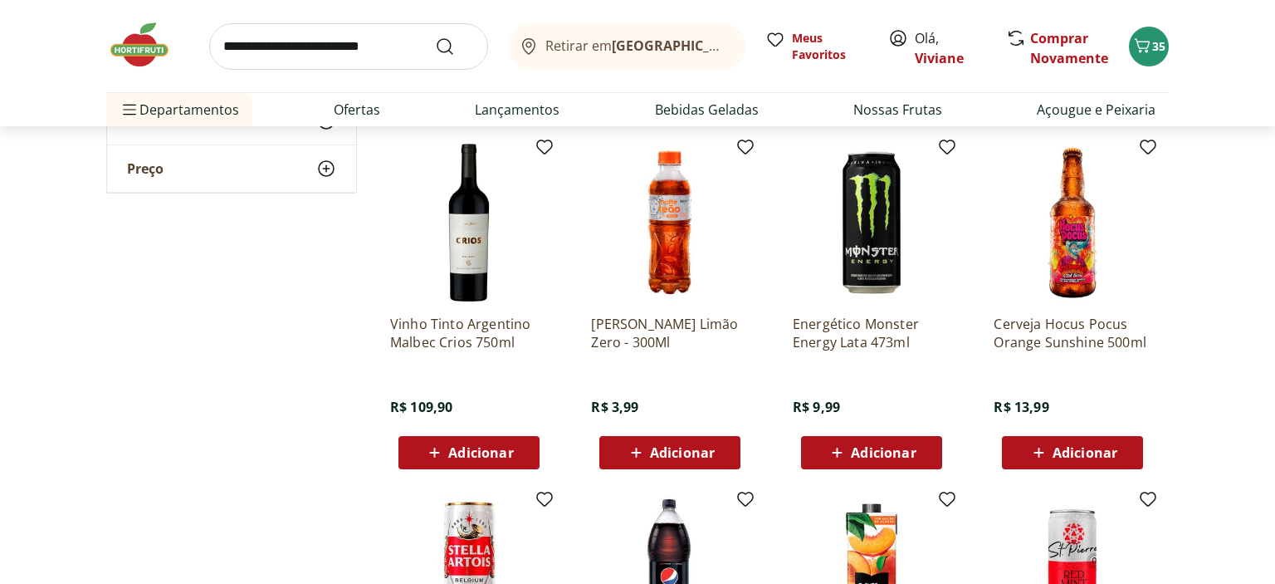
type input "*"
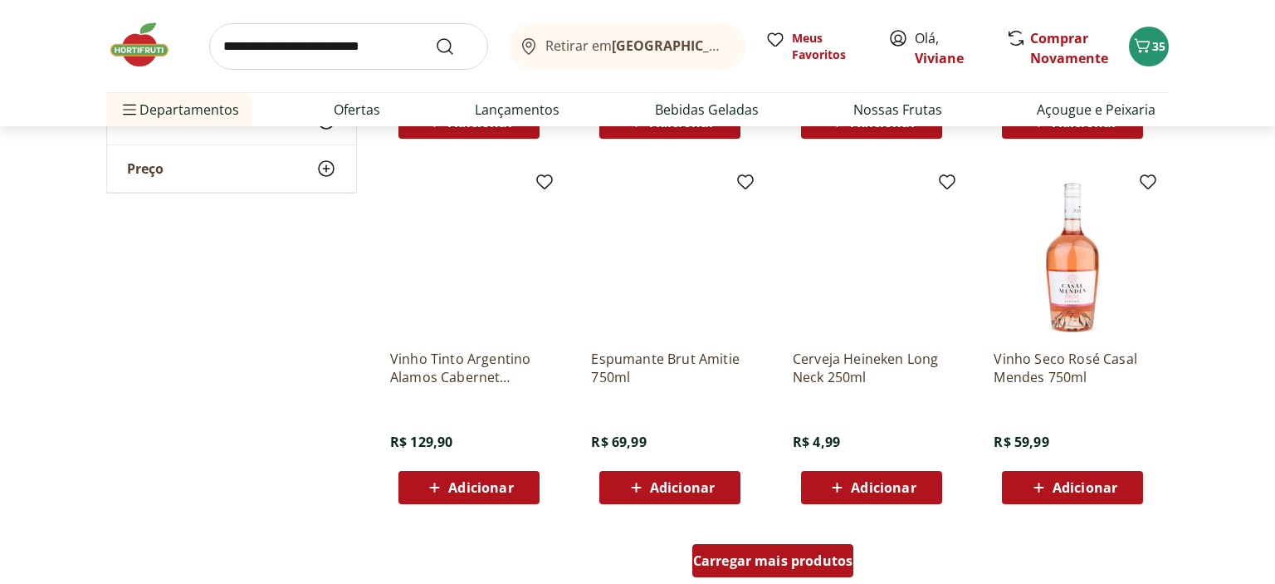
scroll to position [12758, 0]
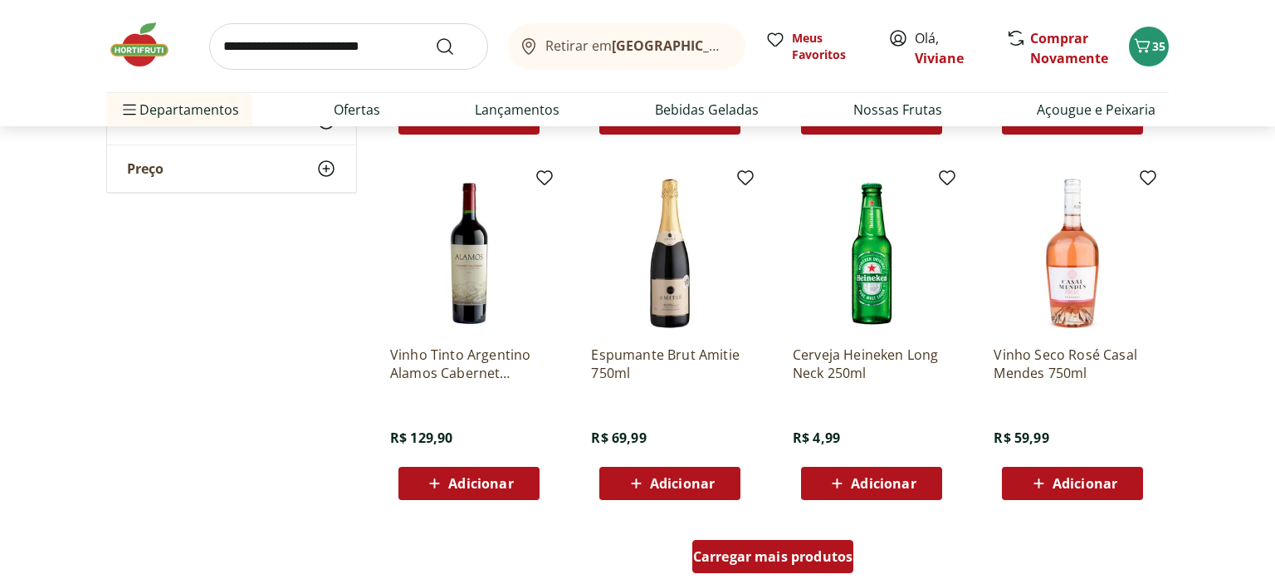
click at [755, 551] on span "Carregar mais produtos" at bounding box center [773, 556] width 160 height 13
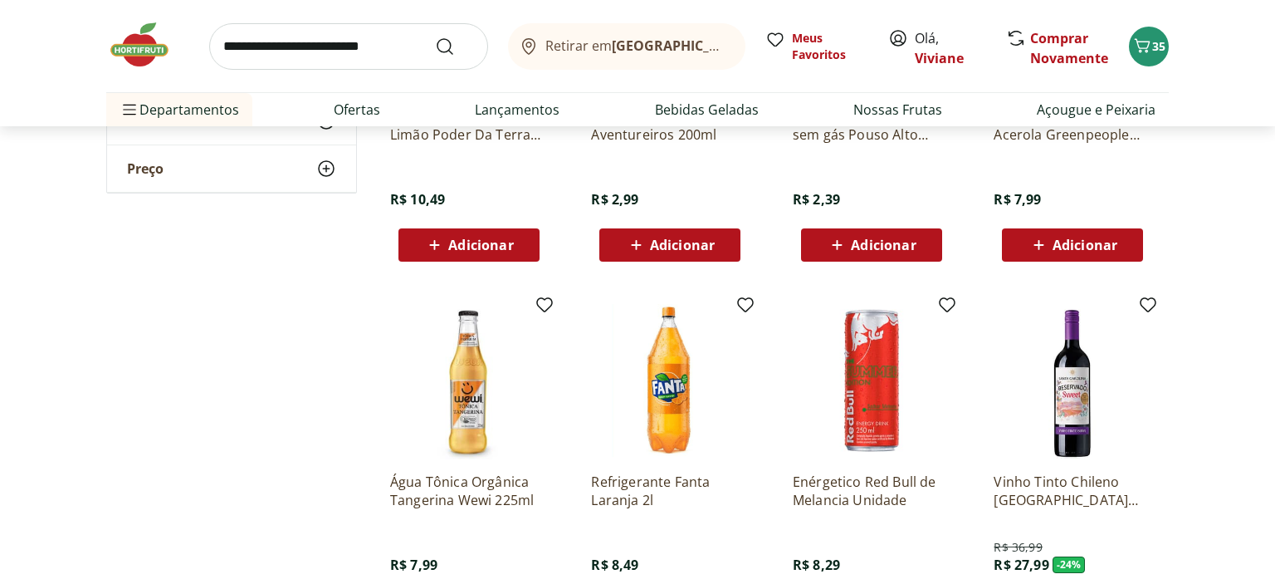
scroll to position [13854, 0]
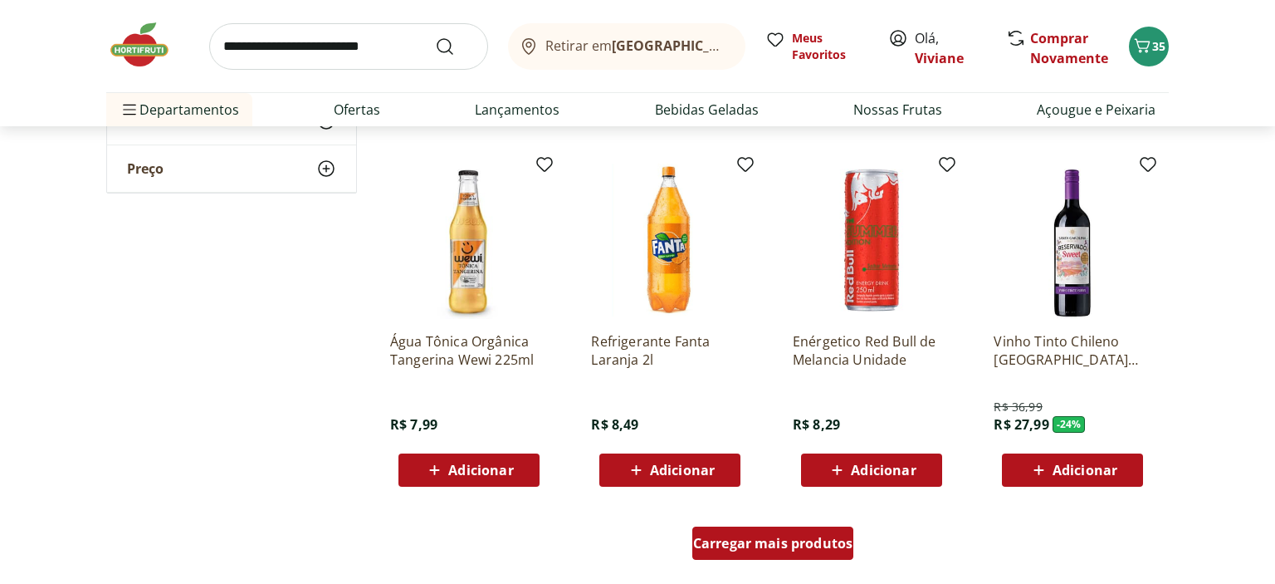
click at [751, 549] on span "Carregar mais produtos" at bounding box center [773, 542] width 160 height 13
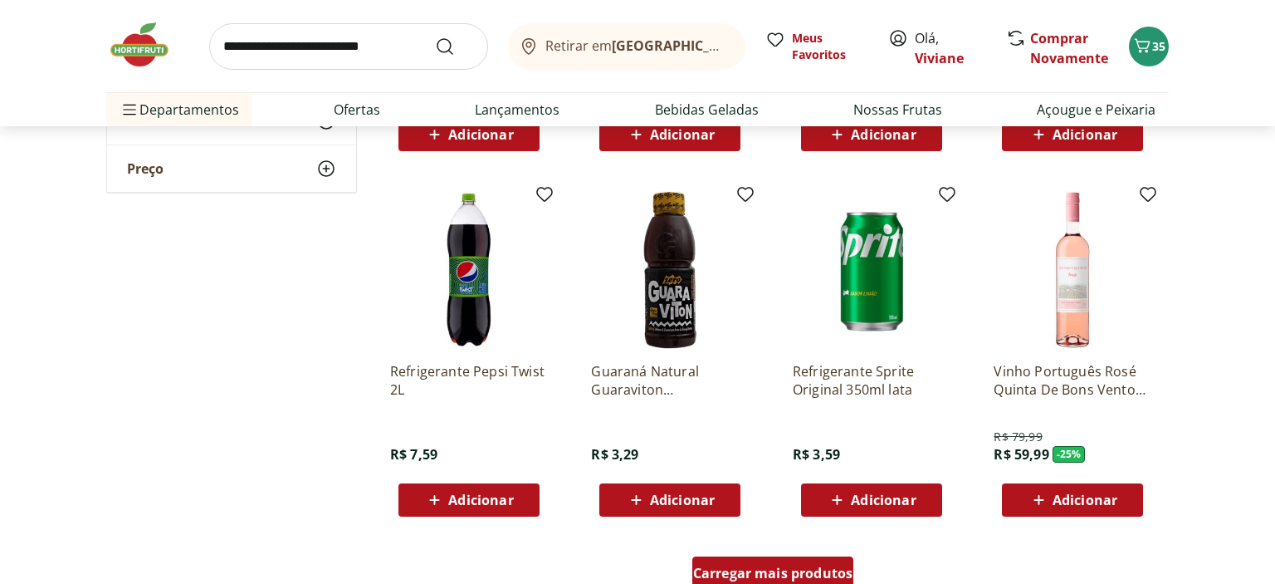
scroll to position [14950, 0]
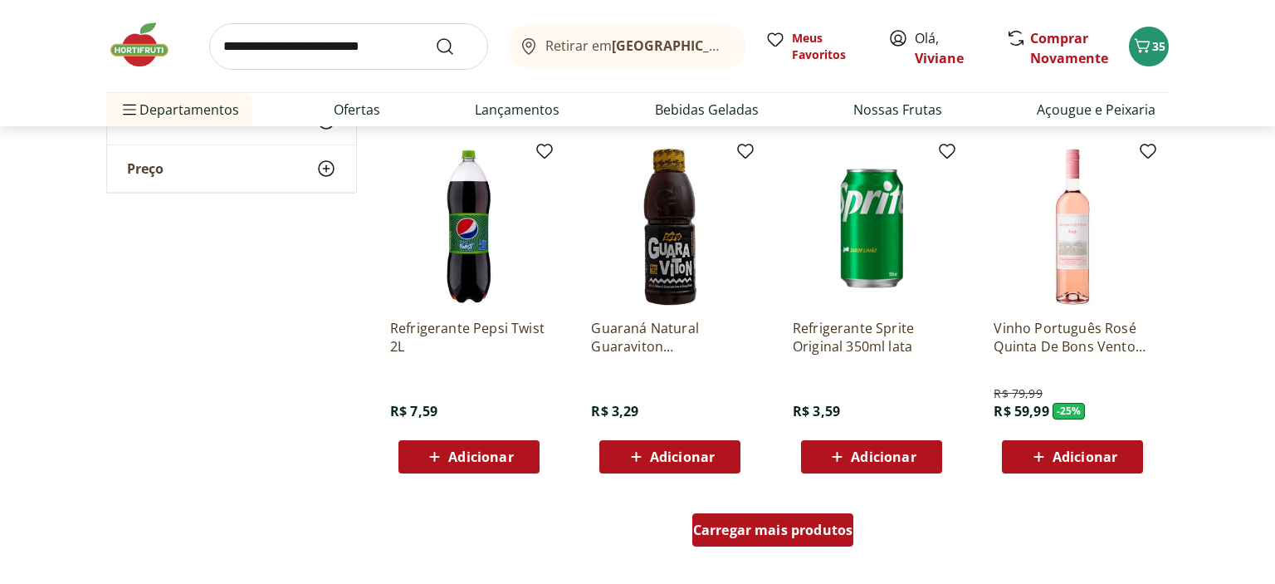
click at [752, 536] on span "Carregar mais produtos" at bounding box center [773, 529] width 160 height 13
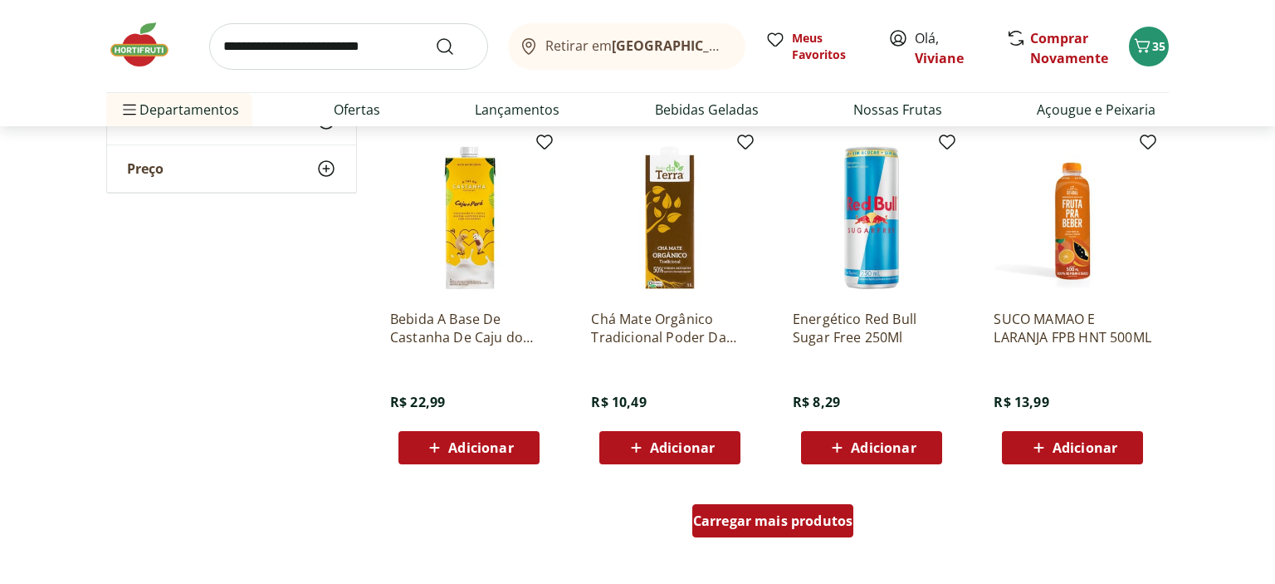
scroll to position [16046, 0]
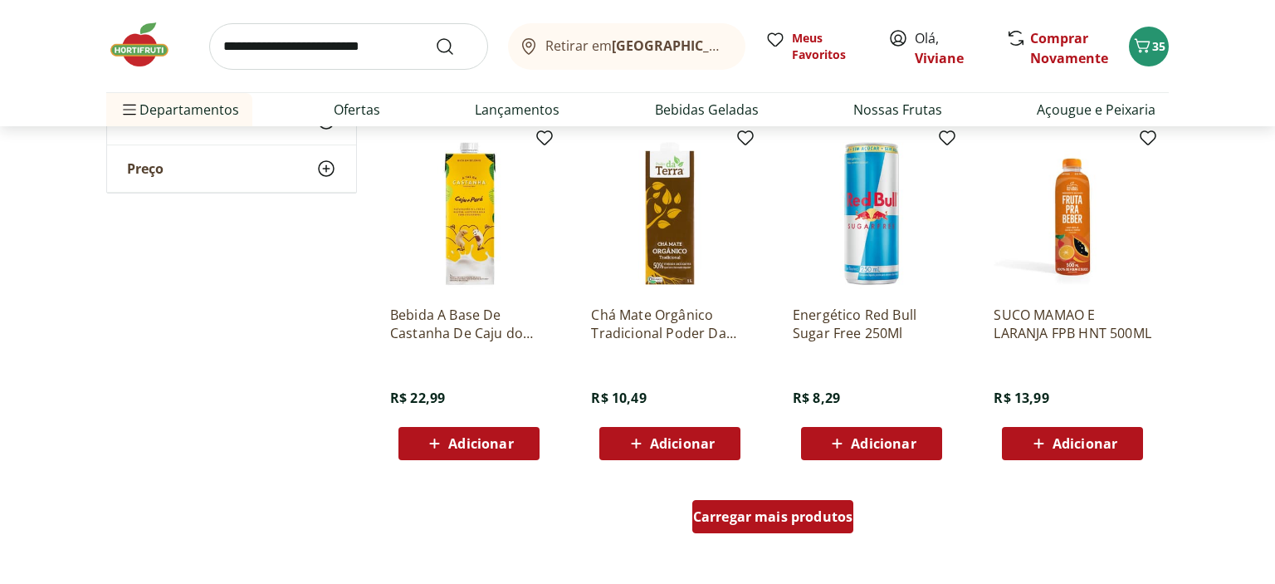
click at [765, 516] on span "Carregar mais produtos" at bounding box center [773, 516] width 160 height 13
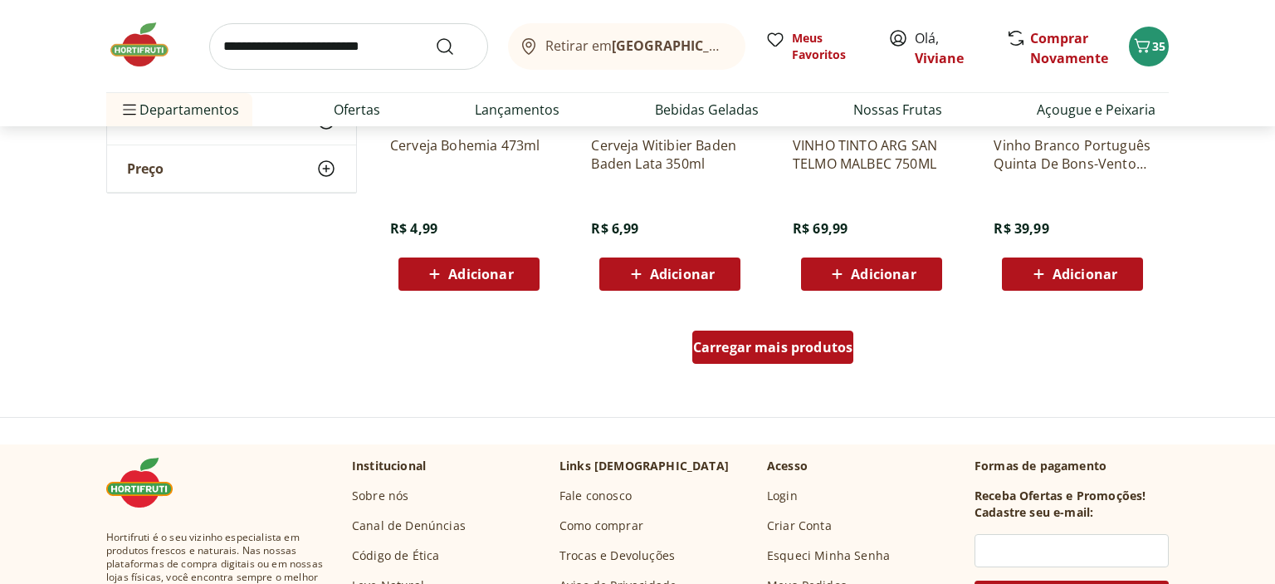
scroll to position [17361, 0]
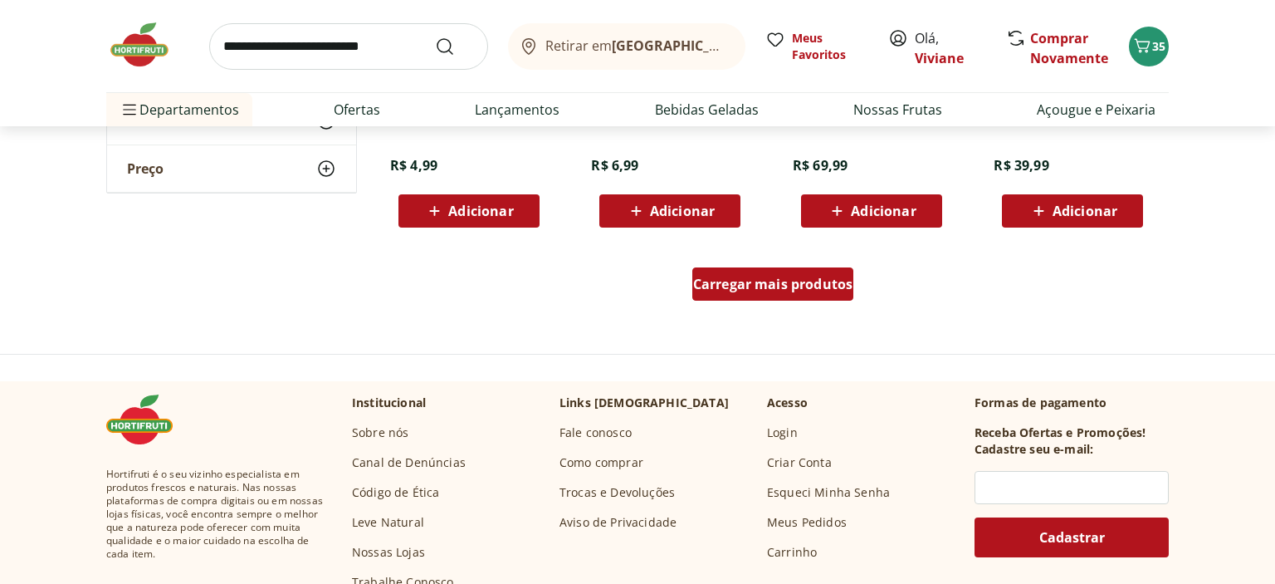
click at [739, 271] on div "Carregar mais produtos" at bounding box center [774, 283] width 162 height 33
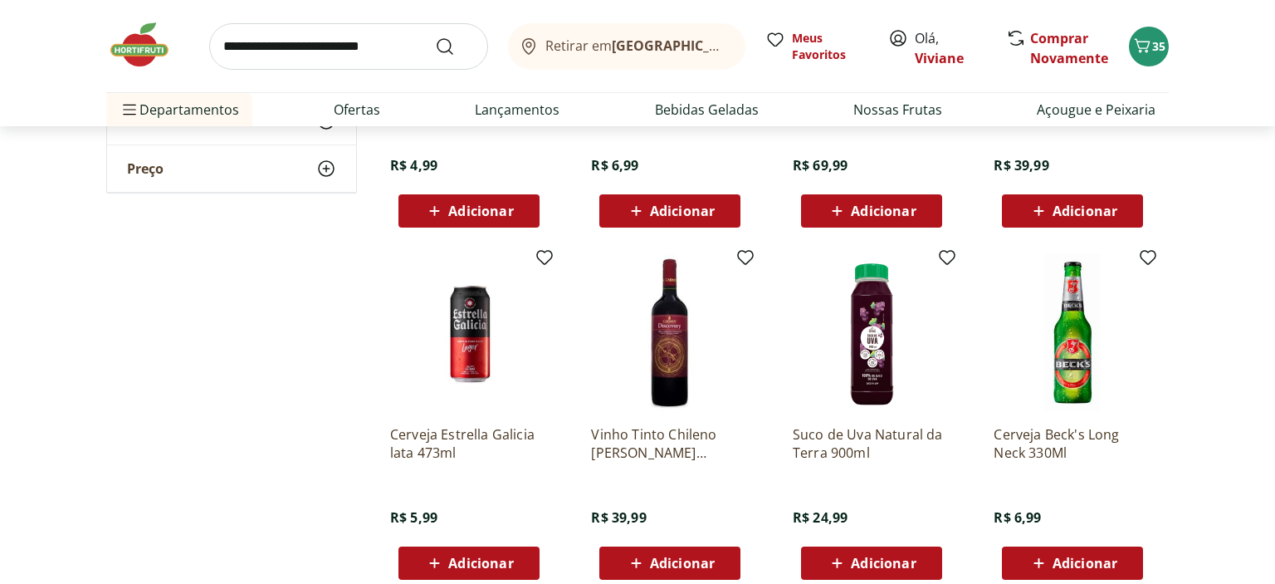
type input "*"
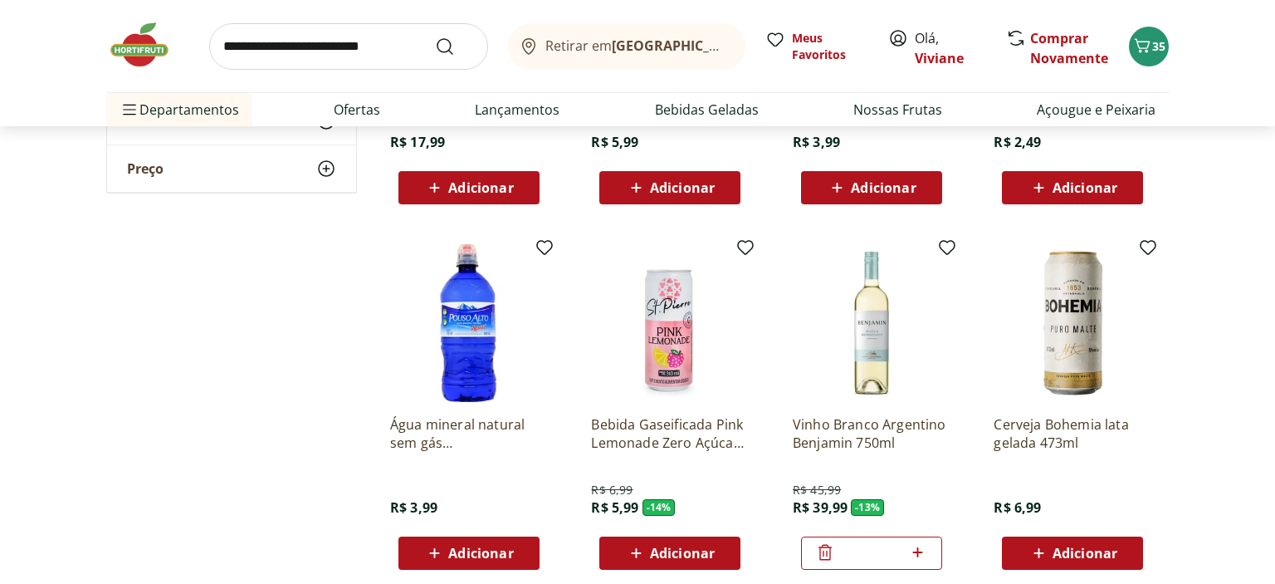
scroll to position [18195, 0]
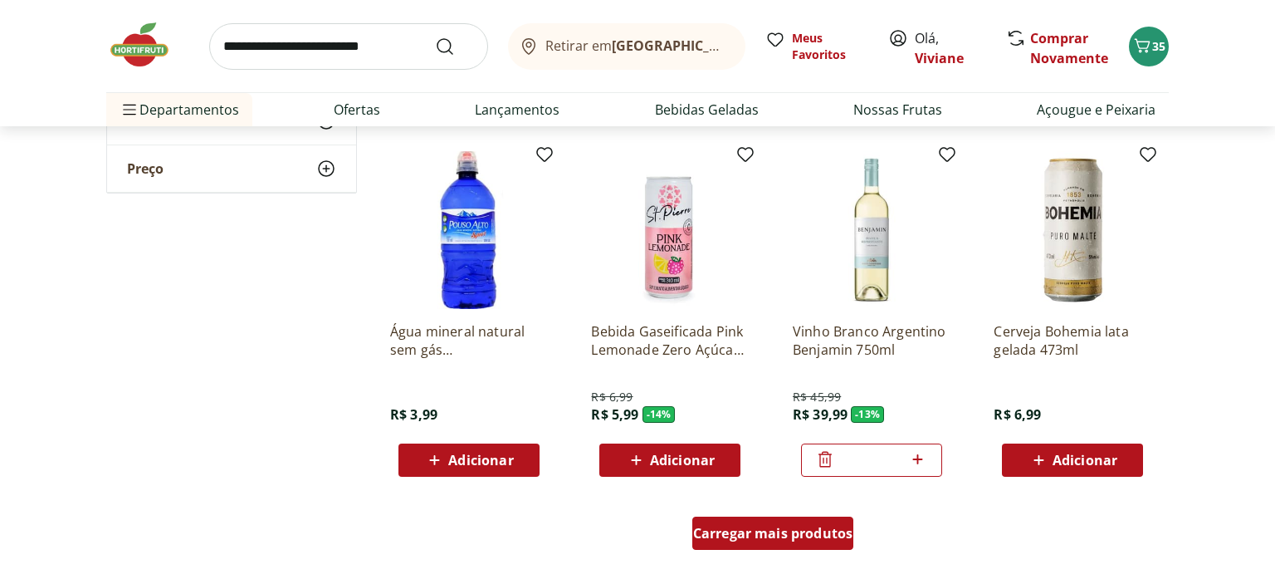
click at [754, 542] on div "Carregar mais produtos" at bounding box center [774, 532] width 162 height 33
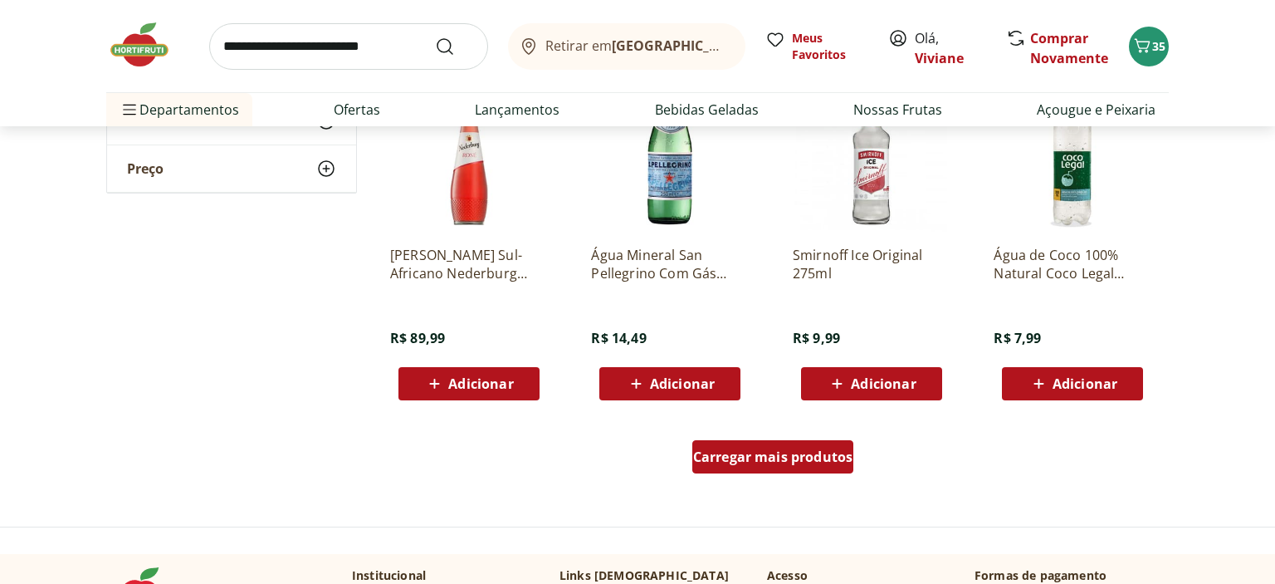
scroll to position [19422, 0]
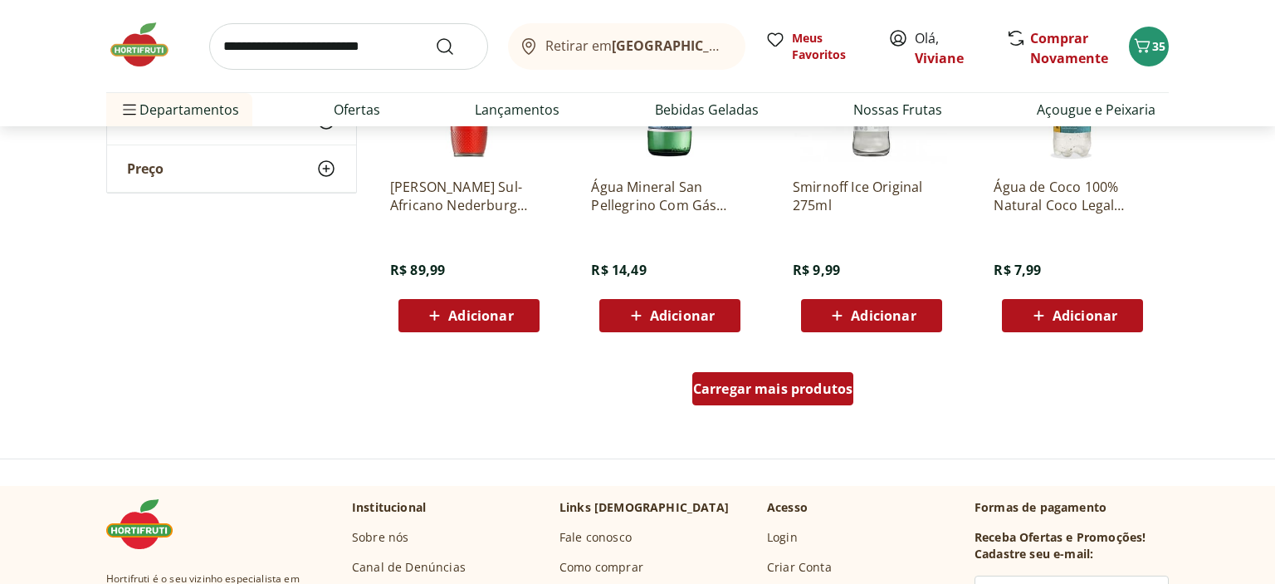
click at [764, 399] on div "Carregar mais produtos" at bounding box center [774, 388] width 162 height 33
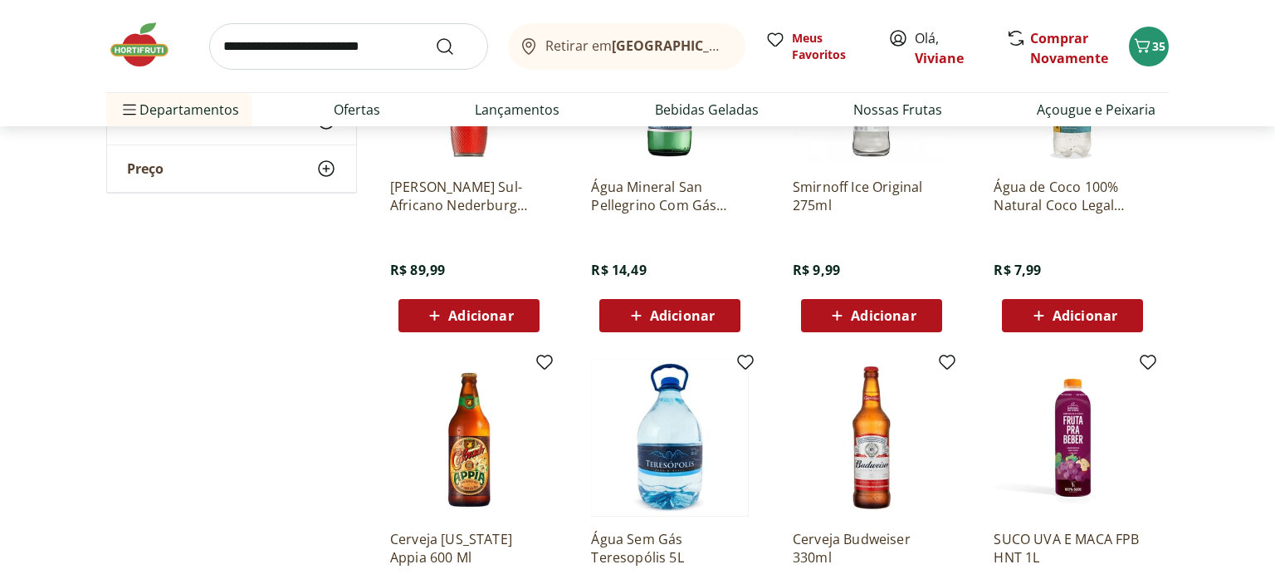
type input "*"
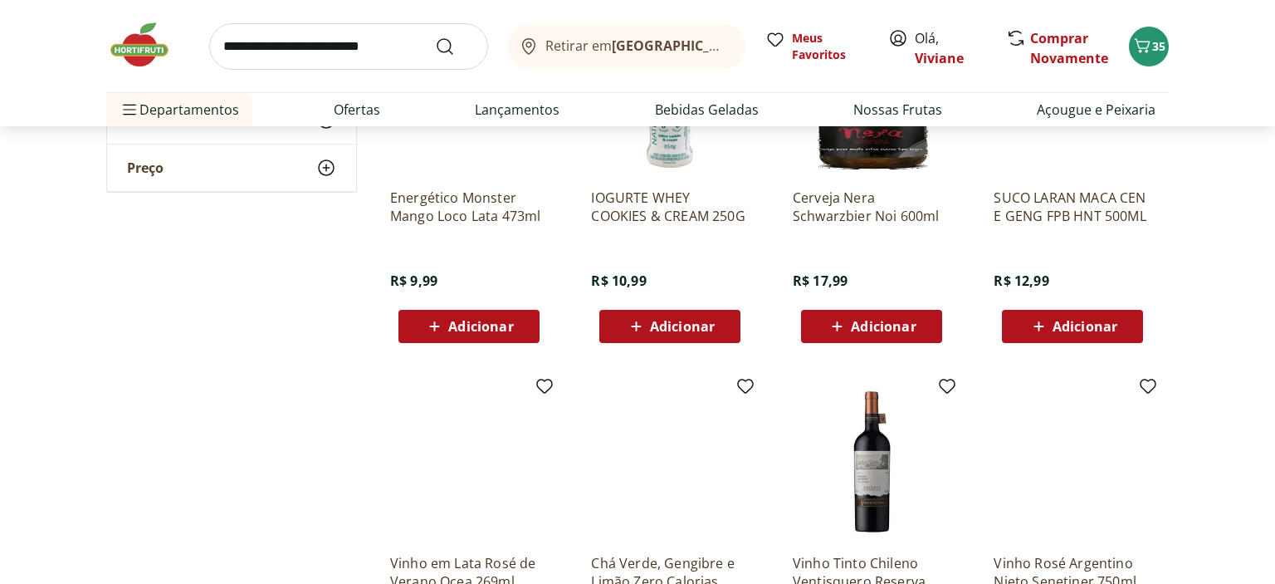
scroll to position [20343, 0]
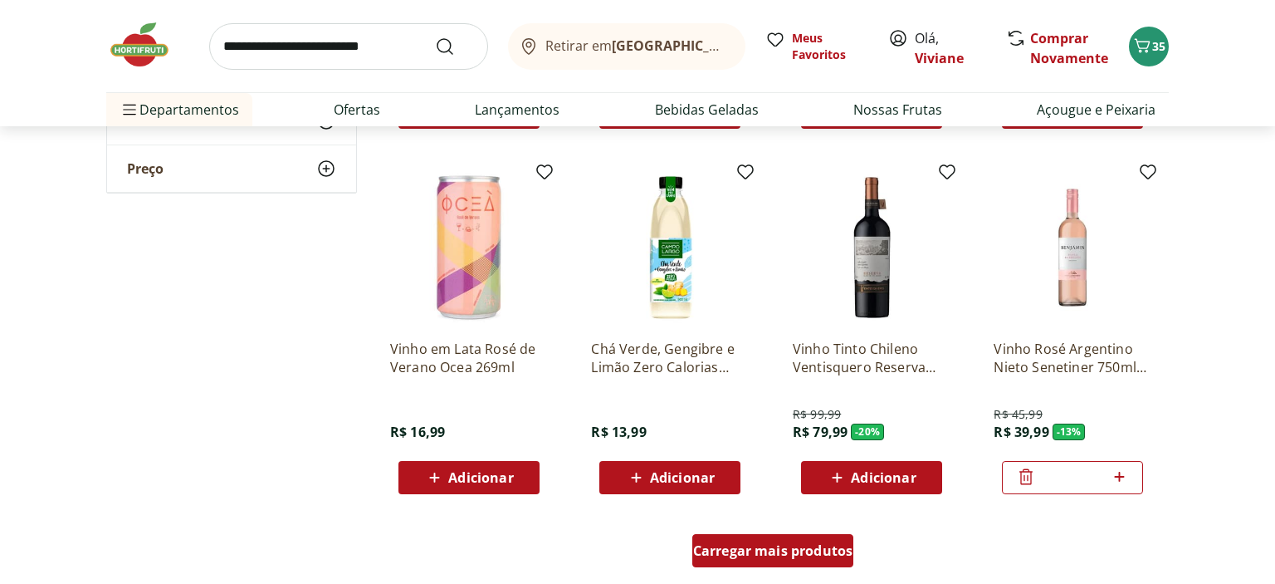
click at [756, 546] on span "Carregar mais produtos" at bounding box center [773, 550] width 160 height 13
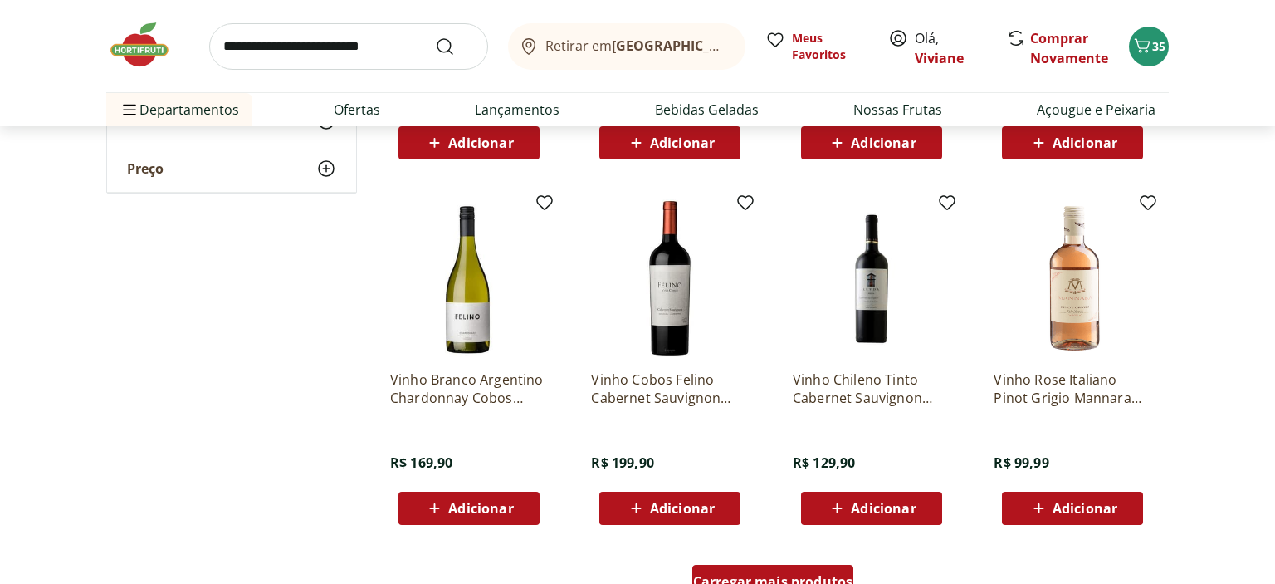
scroll to position [21439, 0]
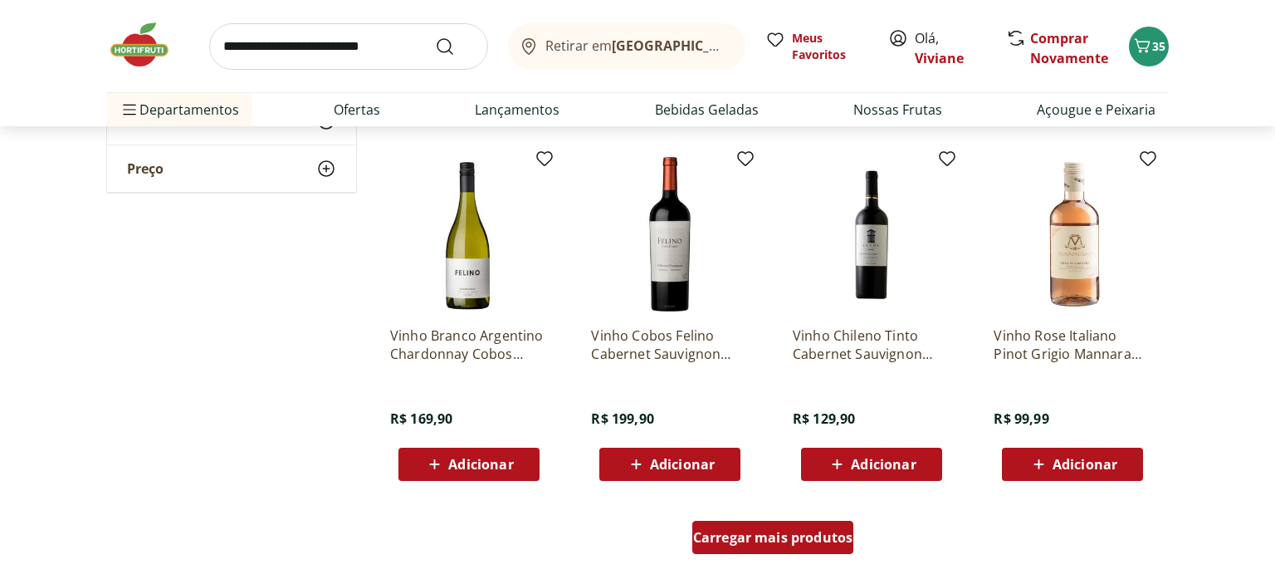
click at [756, 534] on span "Carregar mais produtos" at bounding box center [773, 537] width 160 height 13
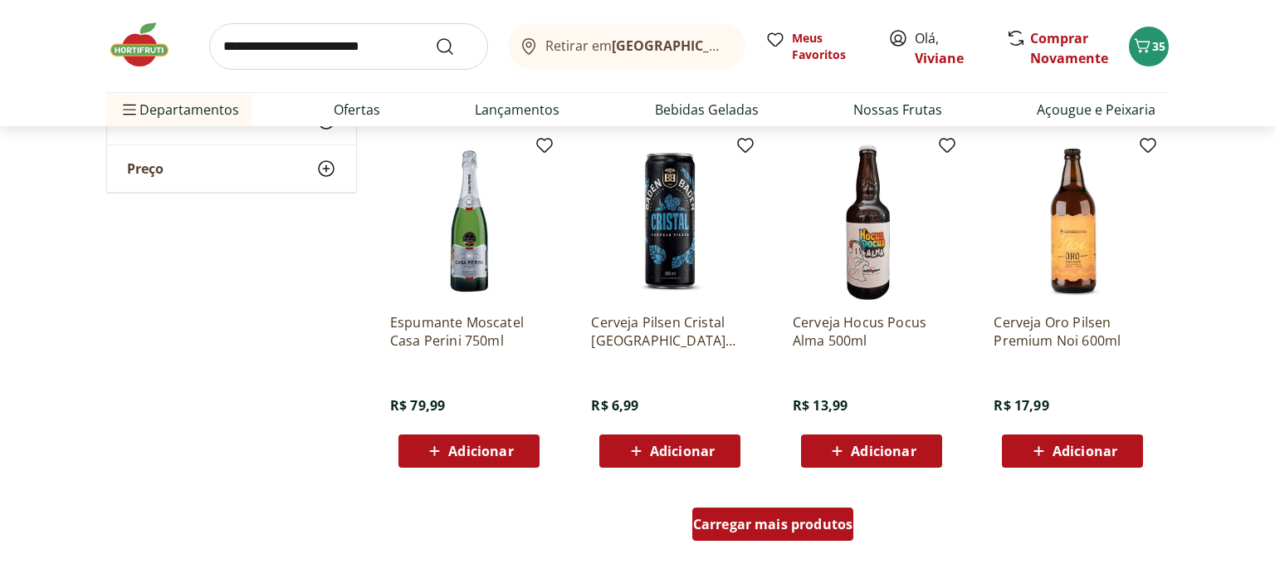
scroll to position [22622, 0]
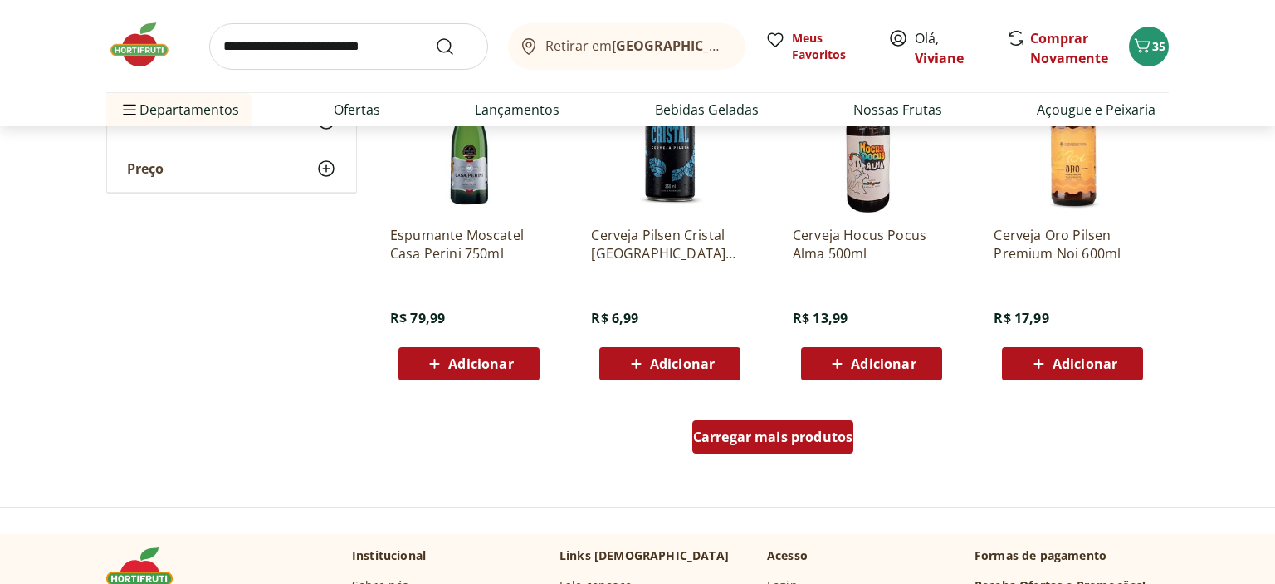
click at [772, 441] on span "Carregar mais produtos" at bounding box center [773, 436] width 160 height 13
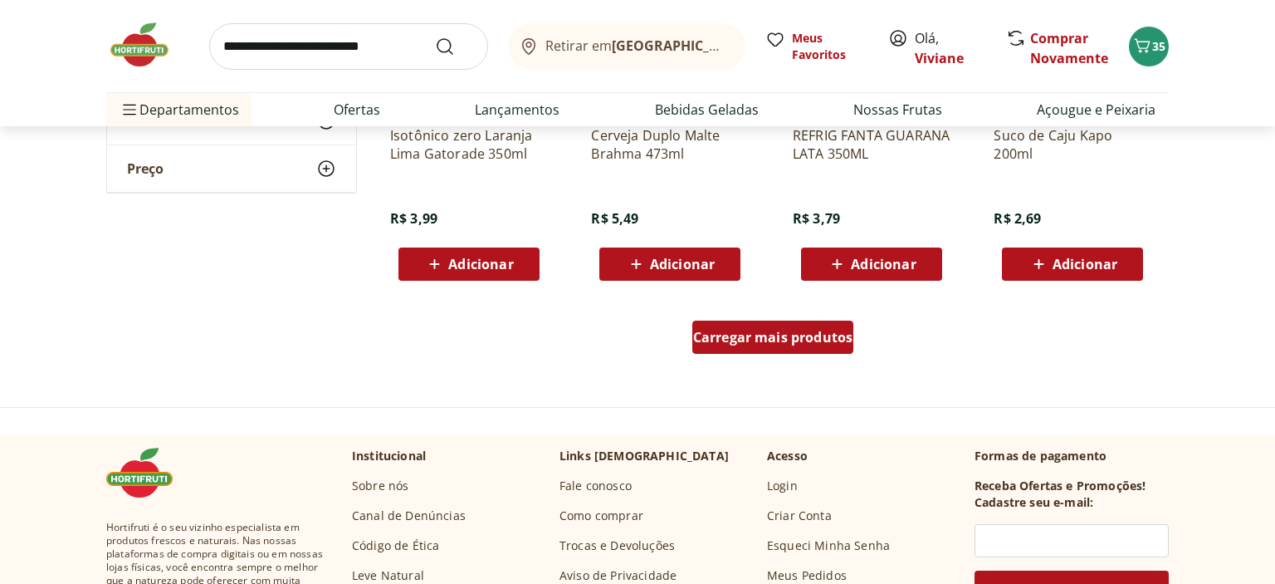
scroll to position [23850, 0]
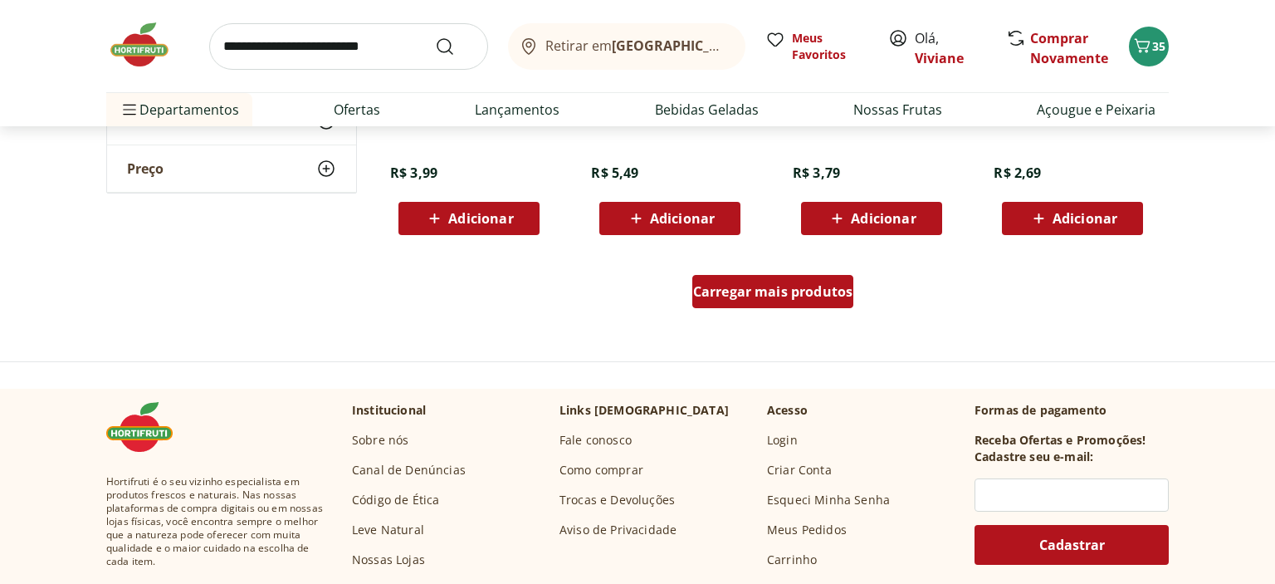
click at [775, 296] on span "Carregar mais produtos" at bounding box center [773, 291] width 160 height 13
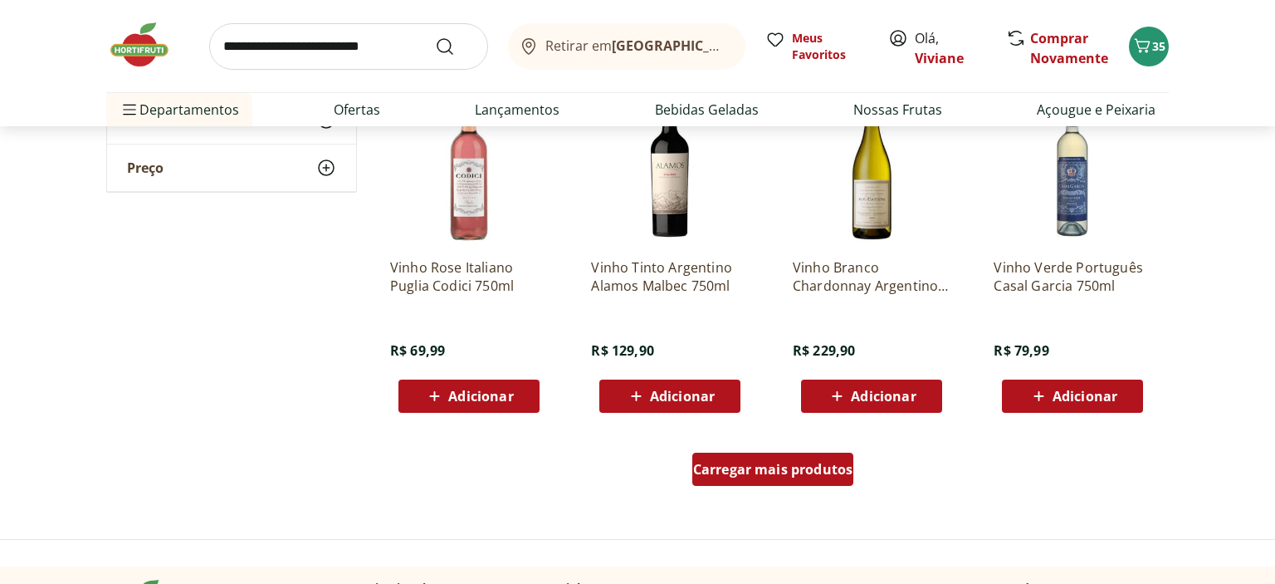
scroll to position [24771, 0]
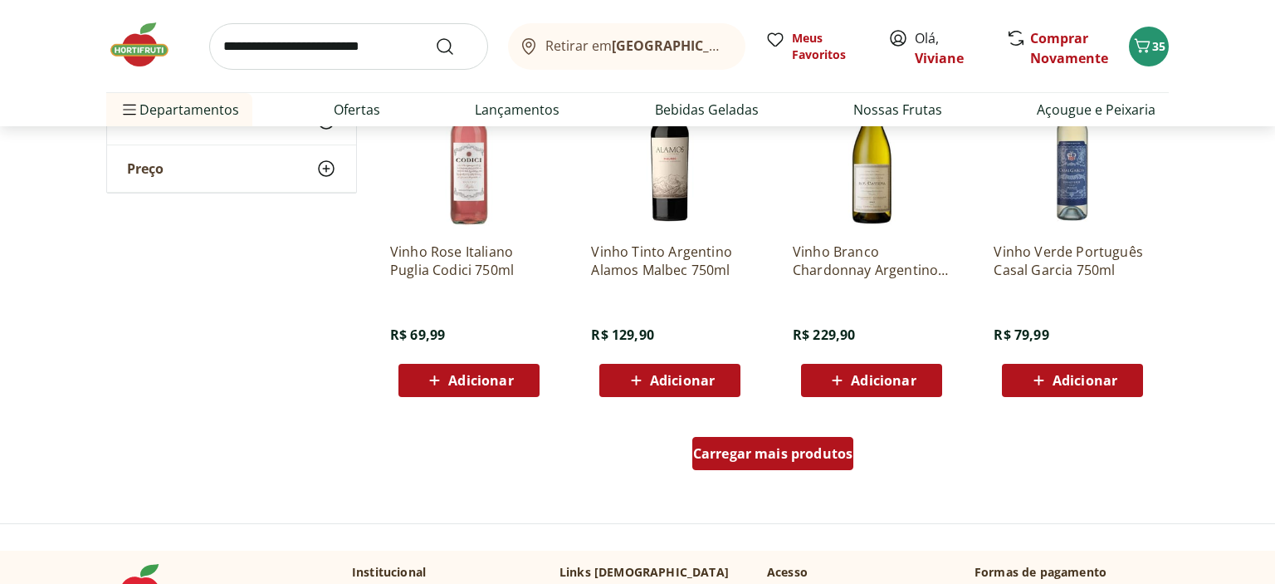
click at [757, 447] on span "Carregar mais produtos" at bounding box center [773, 453] width 160 height 13
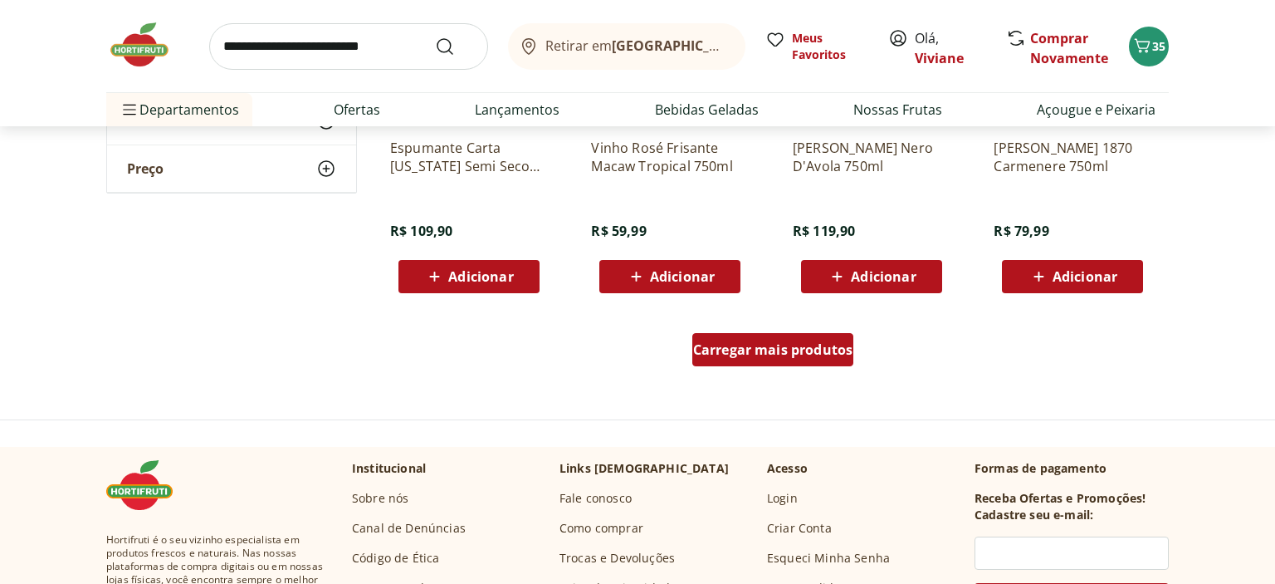
scroll to position [26042, 0]
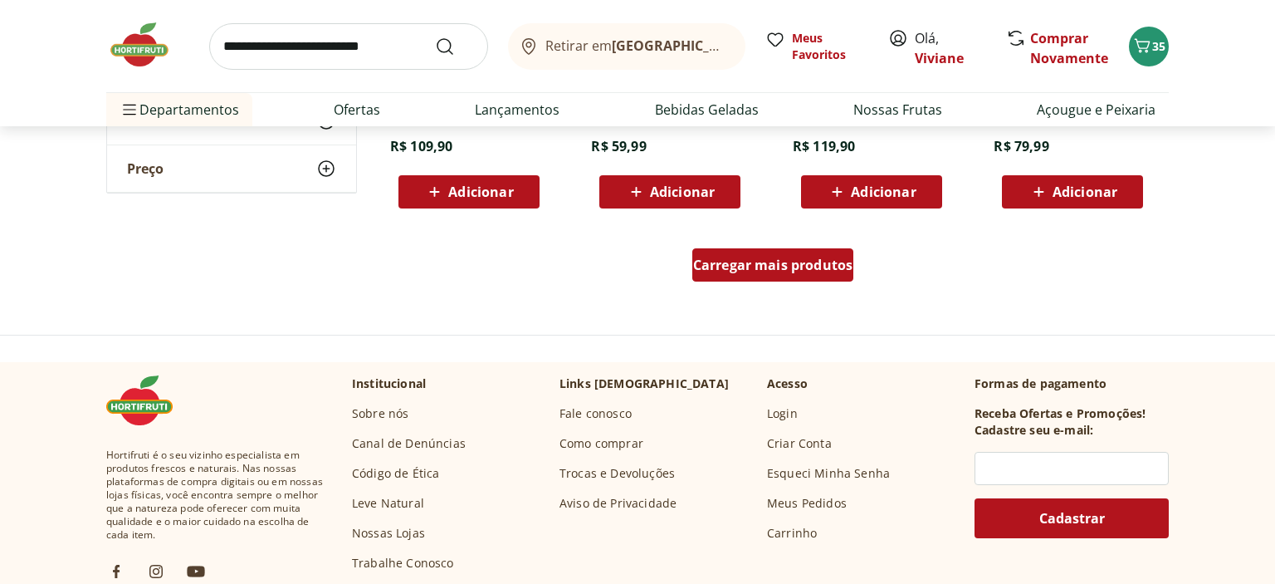
click at [751, 254] on div "Carregar mais produtos" at bounding box center [774, 264] width 162 height 33
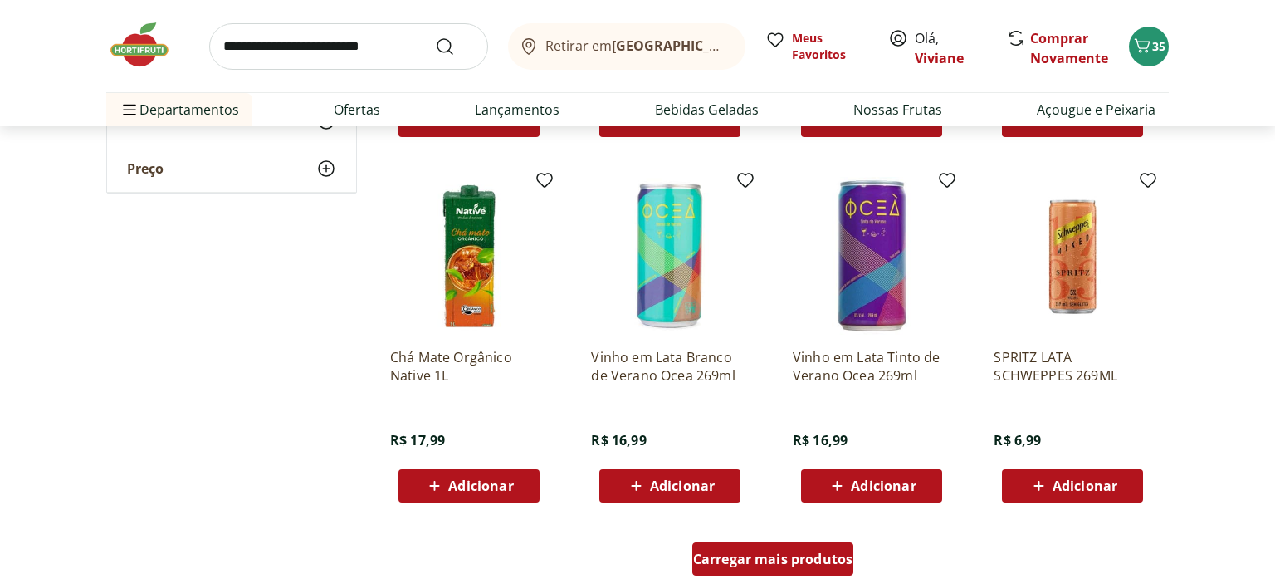
scroll to position [26875, 0]
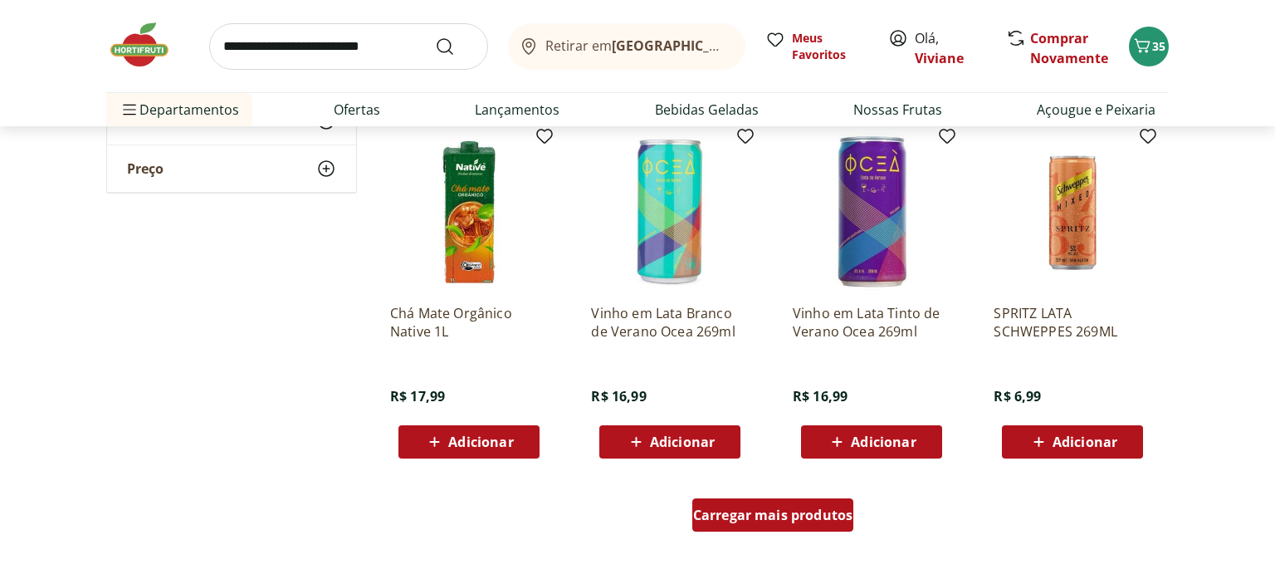
click at [748, 518] on span "Carregar mais produtos" at bounding box center [773, 514] width 160 height 13
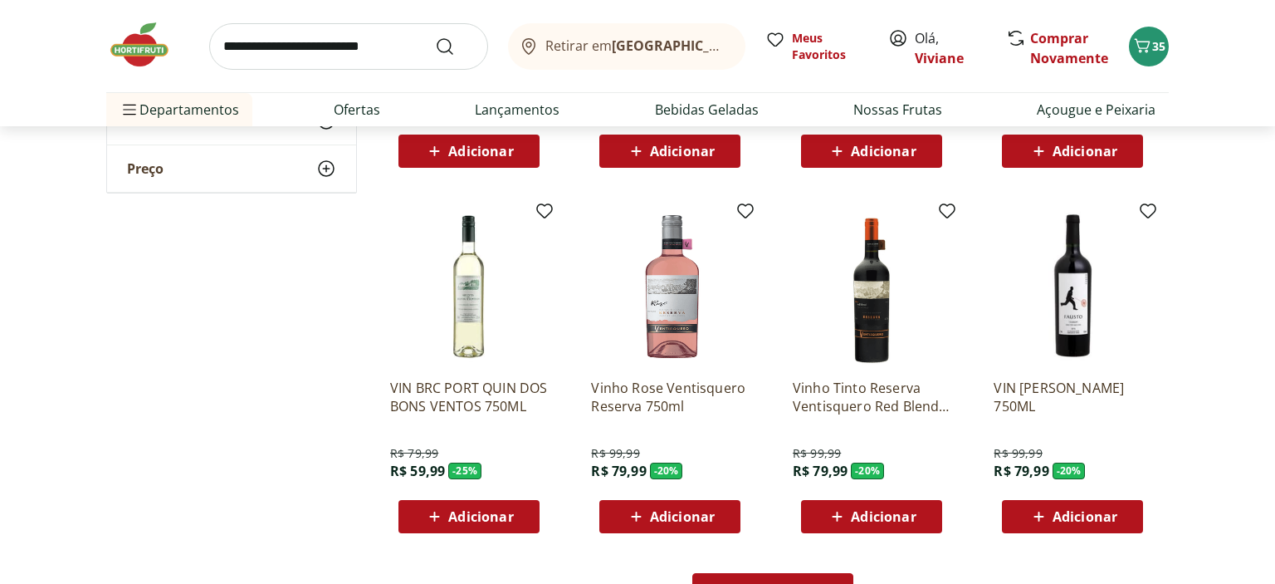
scroll to position [27927, 0]
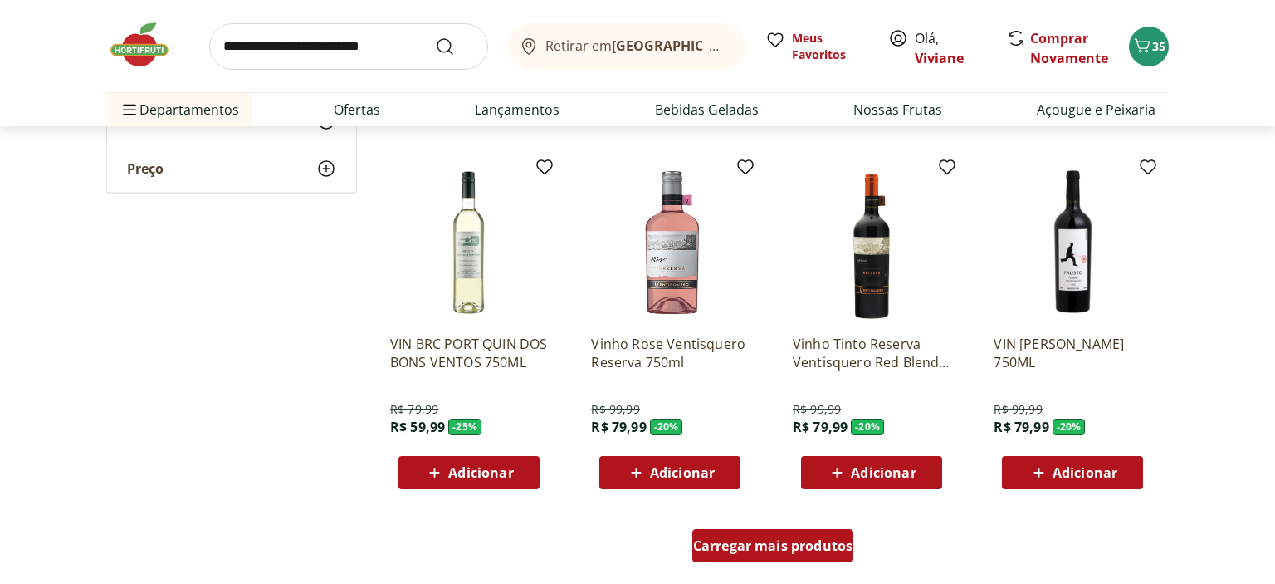
click at [760, 556] on div "Carregar mais produtos" at bounding box center [774, 545] width 162 height 33
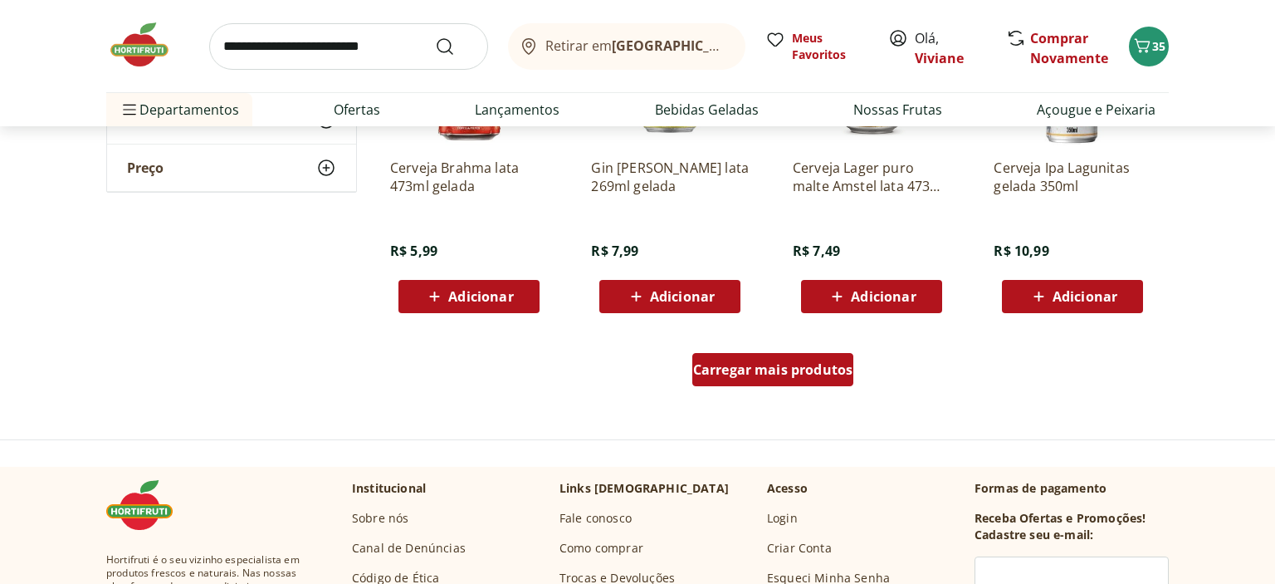
scroll to position [29243, 0]
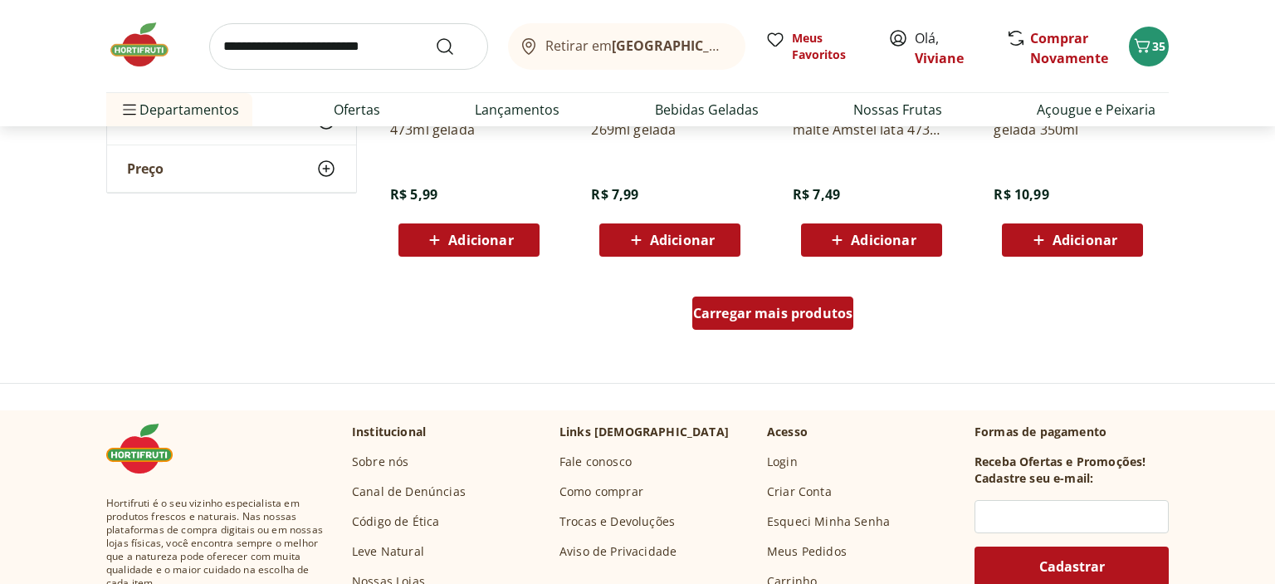
click at [764, 308] on span "Carregar mais produtos" at bounding box center [773, 312] width 160 height 13
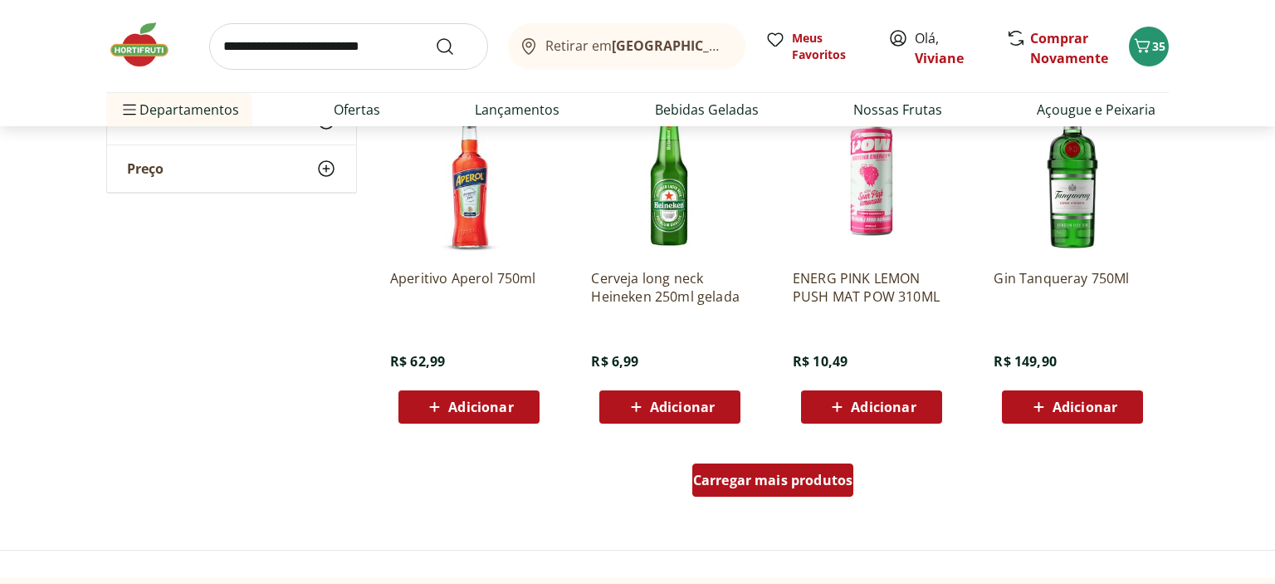
scroll to position [30163, 0]
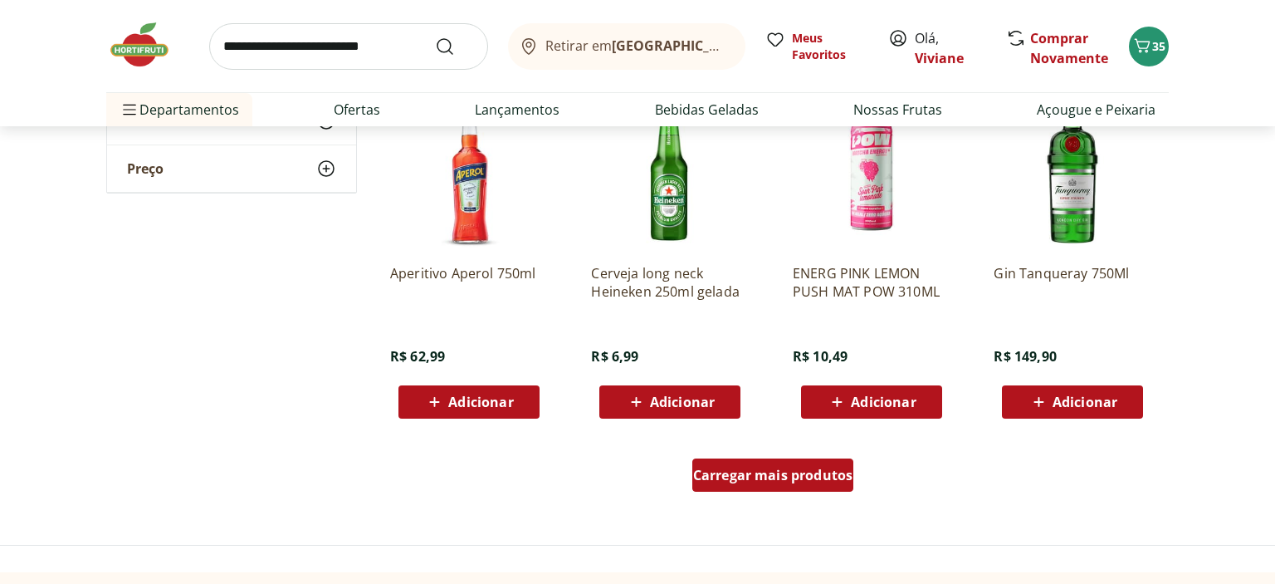
click at [766, 472] on span "Carregar mais produtos" at bounding box center [773, 474] width 160 height 13
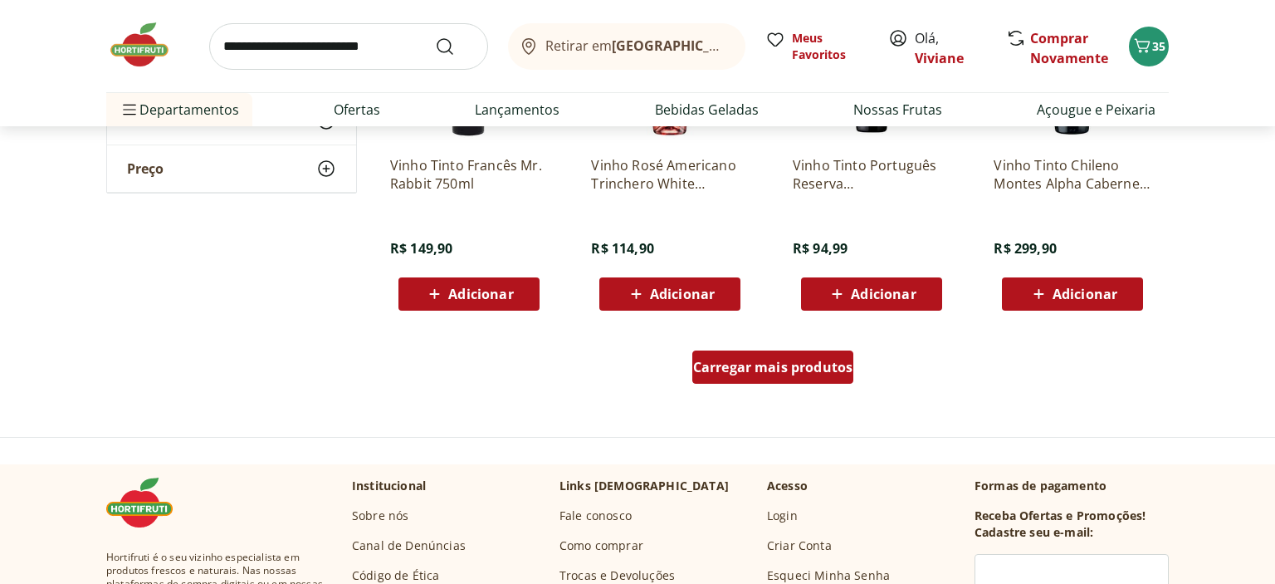
scroll to position [31391, 0]
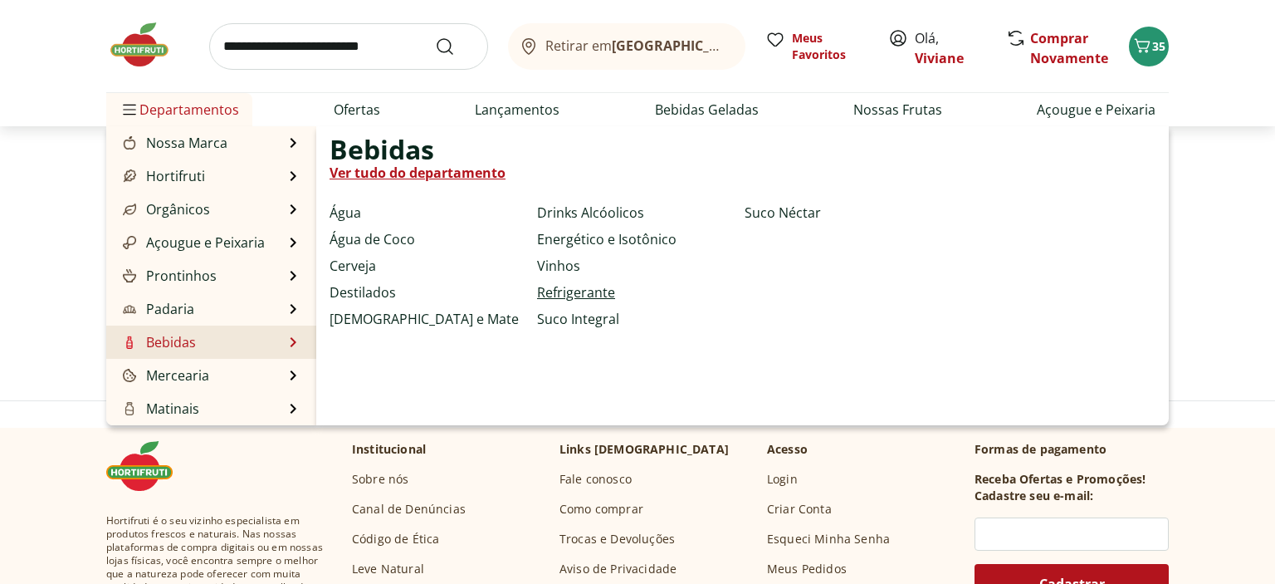
click at [540, 293] on link "Refrigerante" at bounding box center [576, 292] width 78 height 20
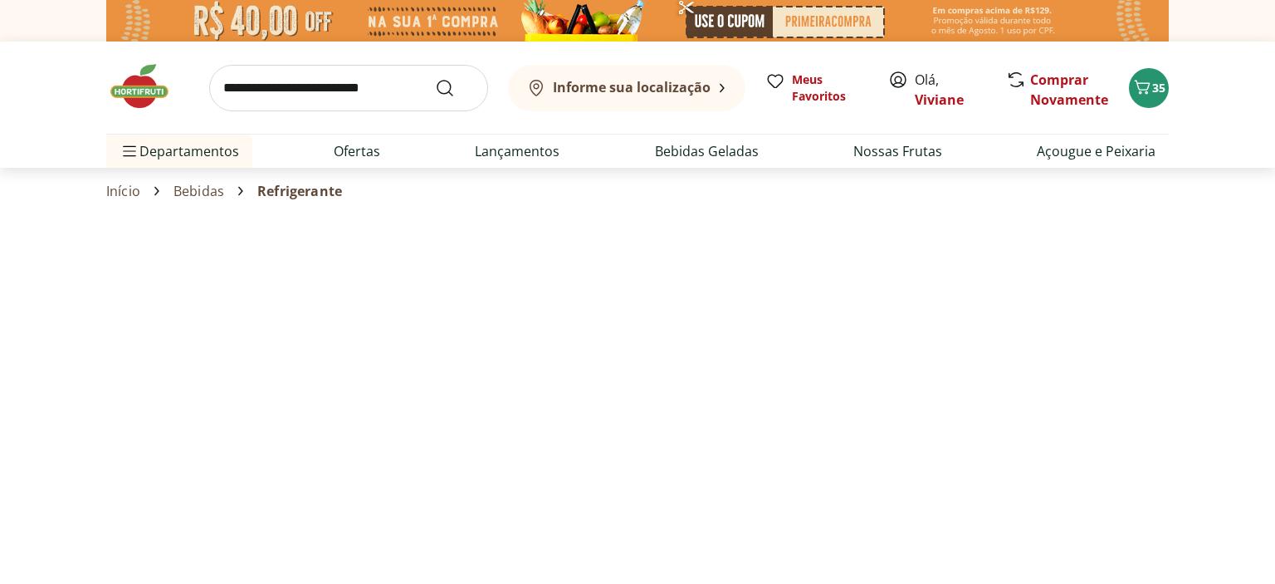
select select "**********"
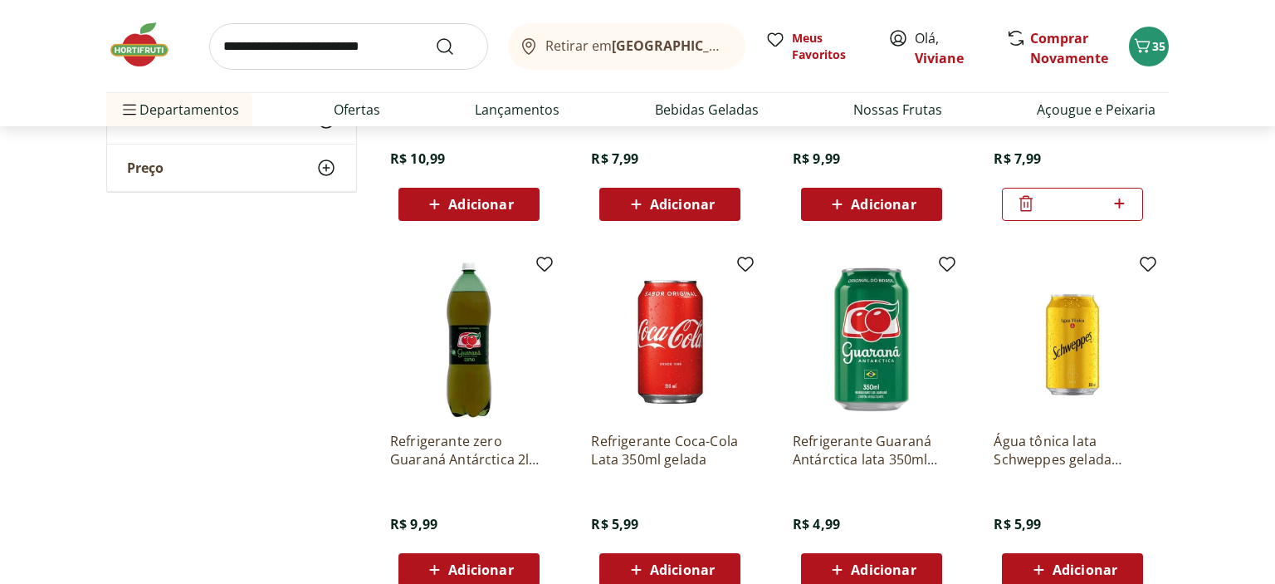
scroll to position [833, 0]
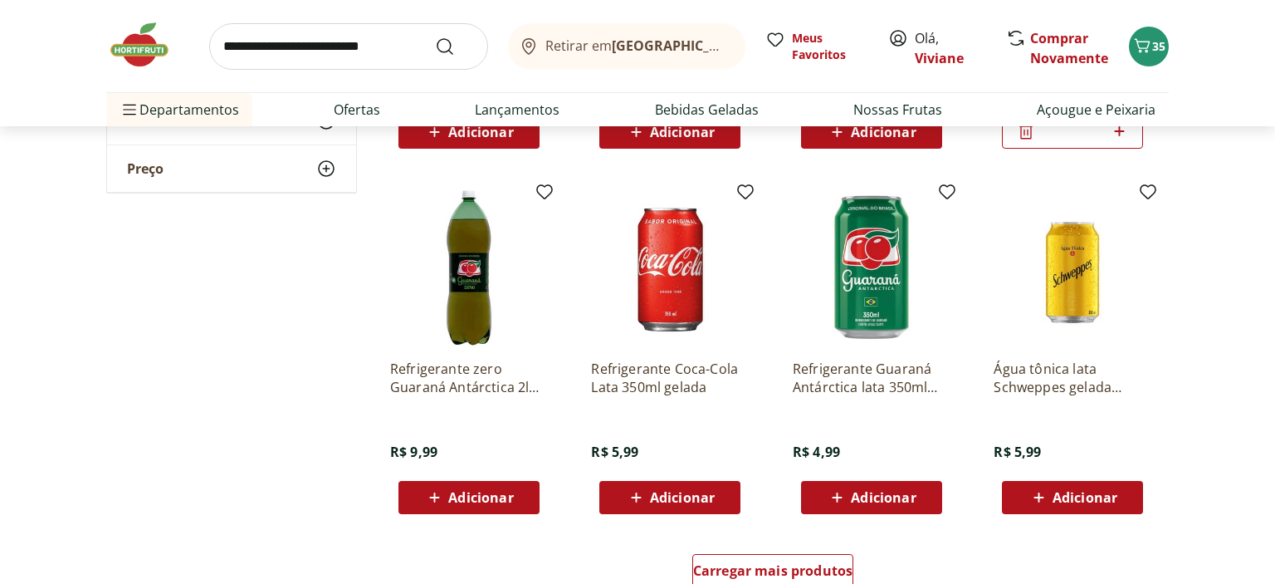
click at [465, 495] on span "Adicionar" at bounding box center [480, 497] width 65 height 13
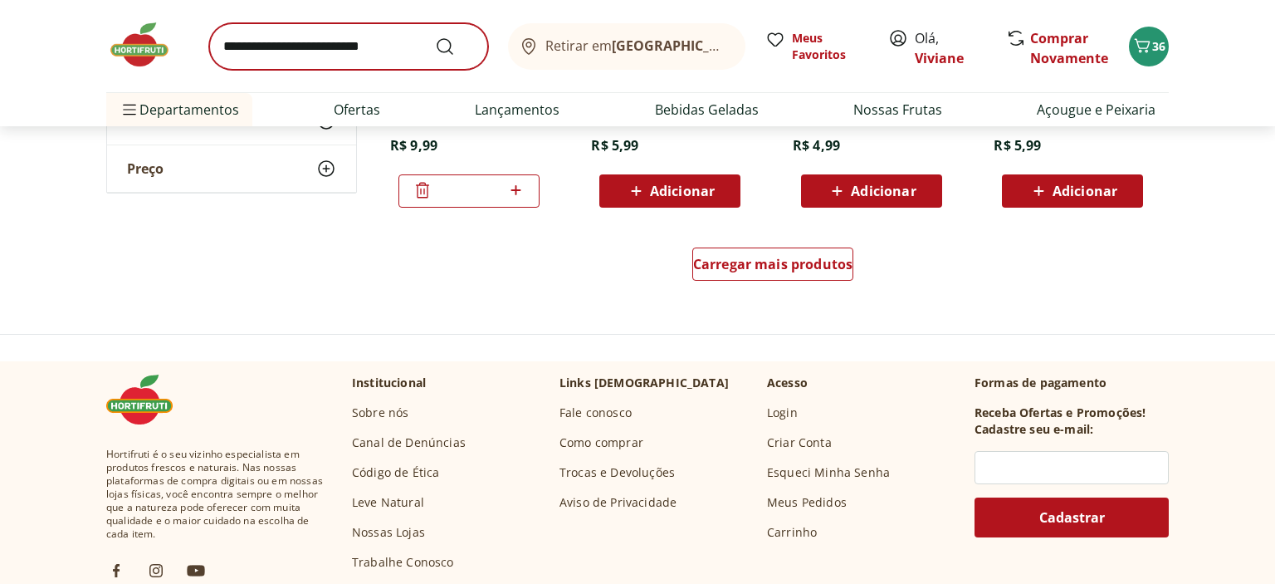
scroll to position [1183, 0]
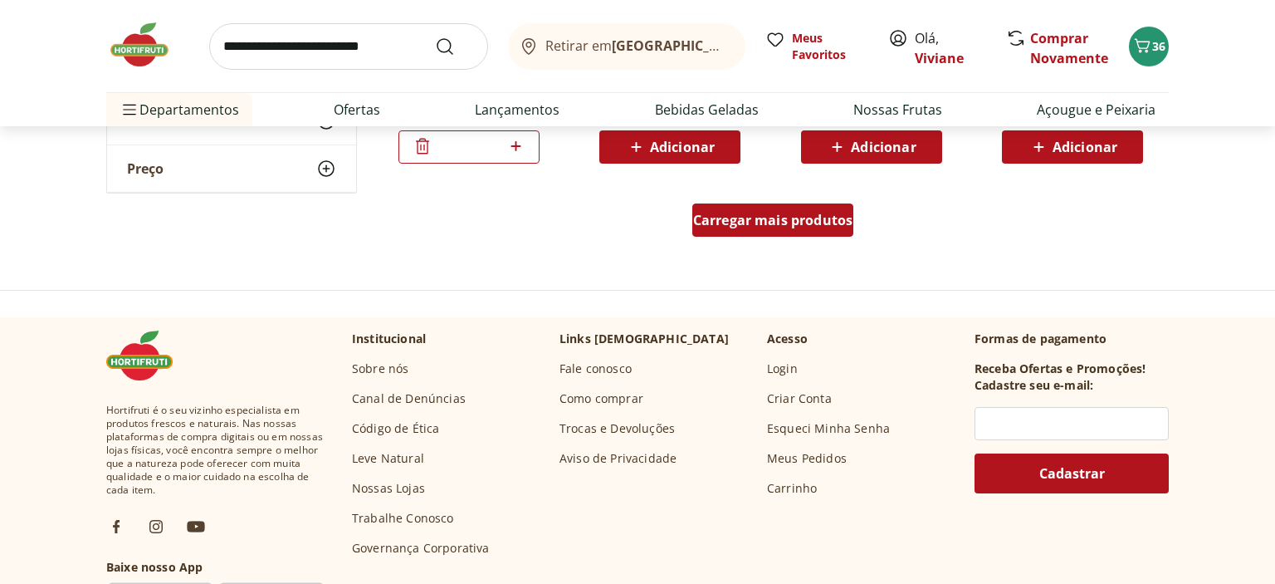
click at [752, 223] on span "Carregar mais produtos" at bounding box center [773, 219] width 160 height 13
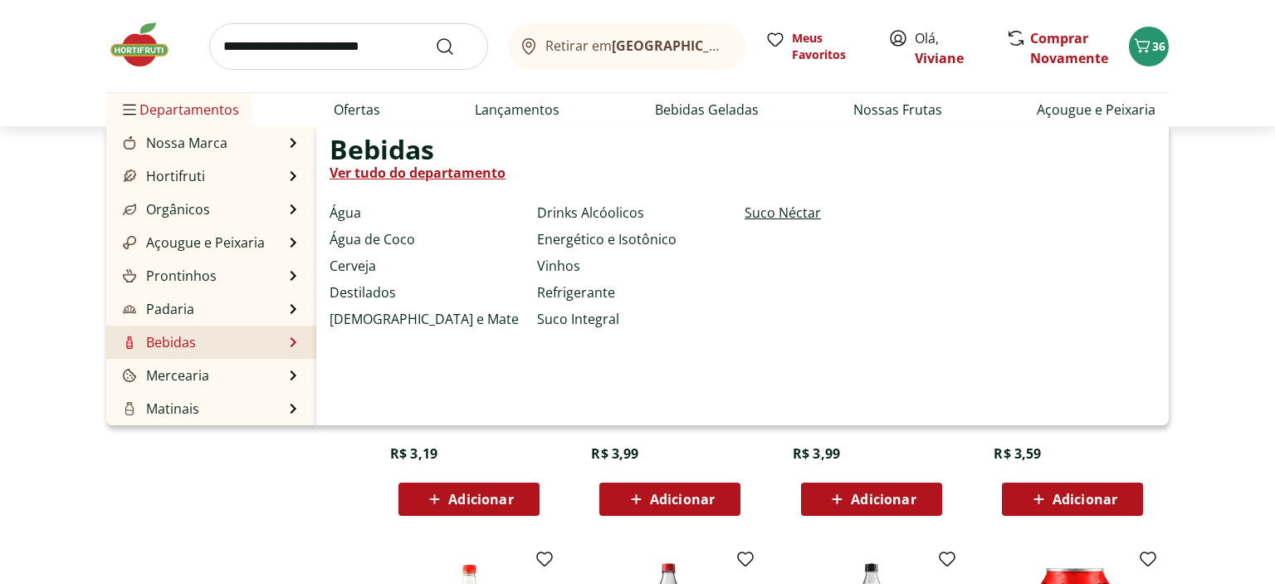
click at [745, 209] on link "Suco Néctar" at bounding box center [783, 213] width 76 height 20
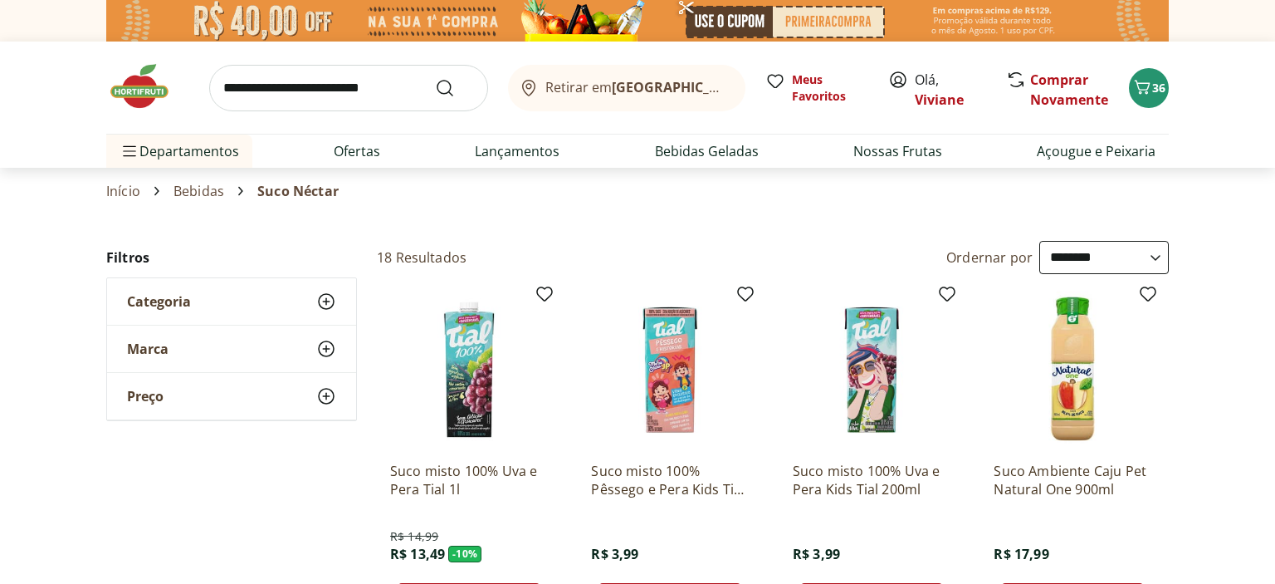
click at [1040, 241] on select "**********" at bounding box center [1105, 257] width 130 height 33
click option "**********" at bounding box center [0, 0] width 0 height 0
select select "**********"
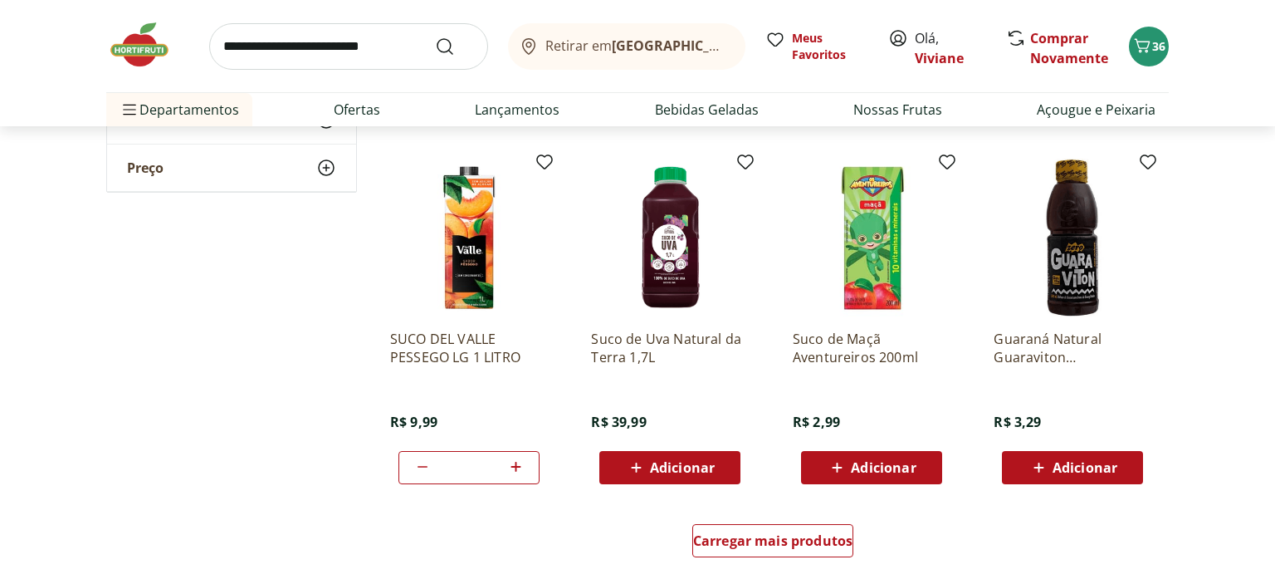
scroll to position [877, 0]
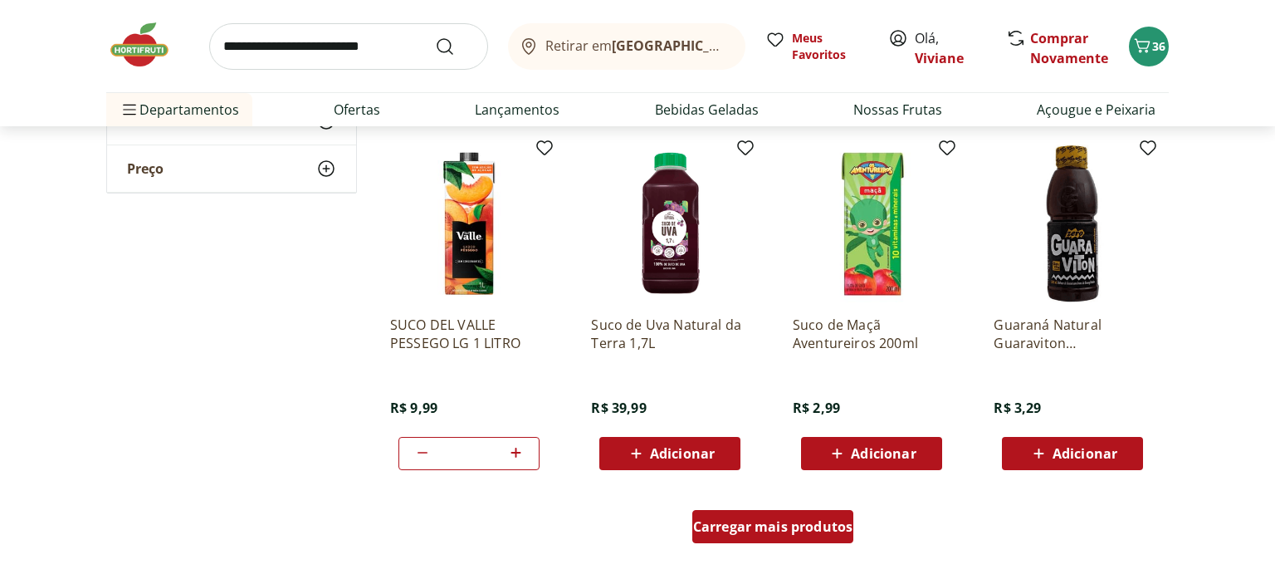
click at [790, 526] on span "Carregar mais produtos" at bounding box center [773, 526] width 160 height 13
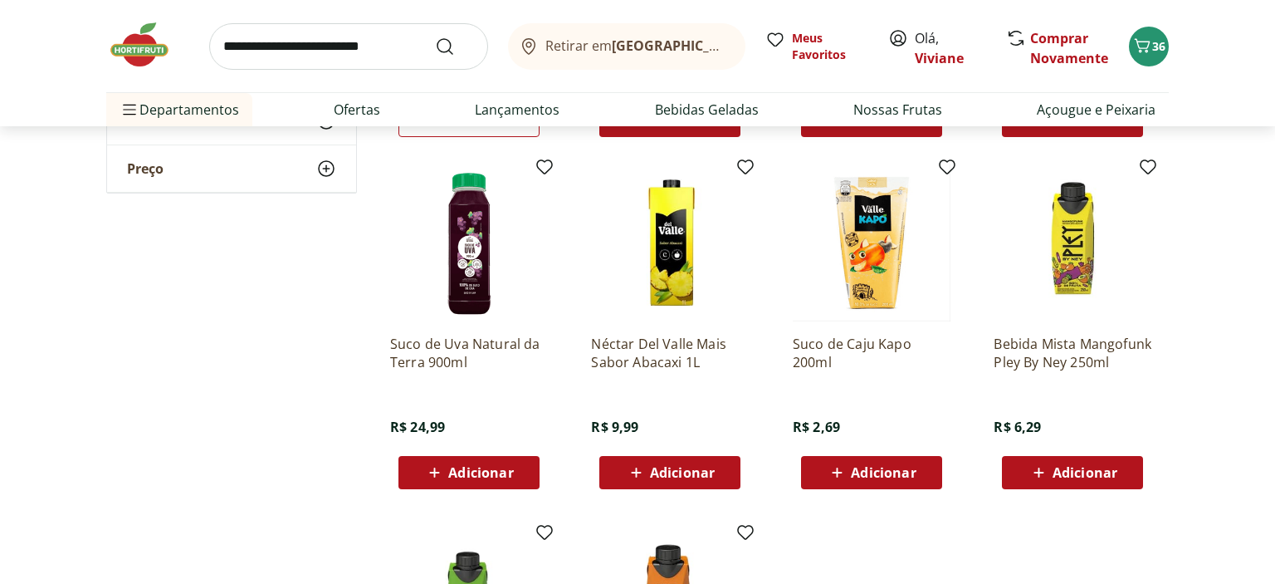
scroll to position [1227, 0]
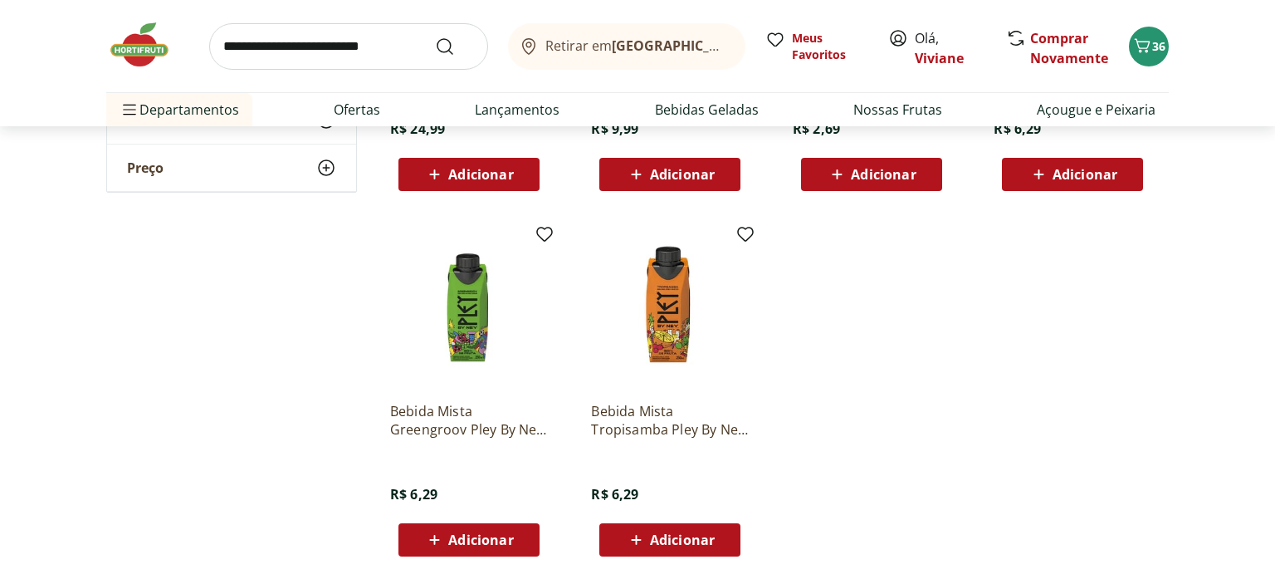
scroll to position [1534, 0]
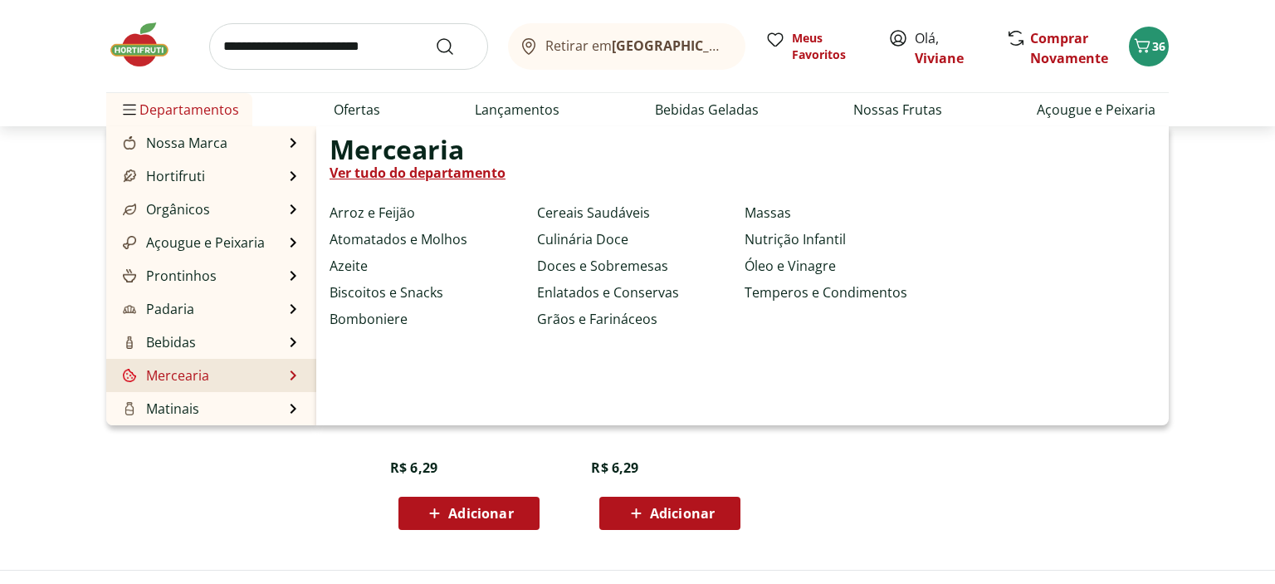
click at [388, 172] on link "Ver tudo do departamento" at bounding box center [418, 173] width 176 height 20
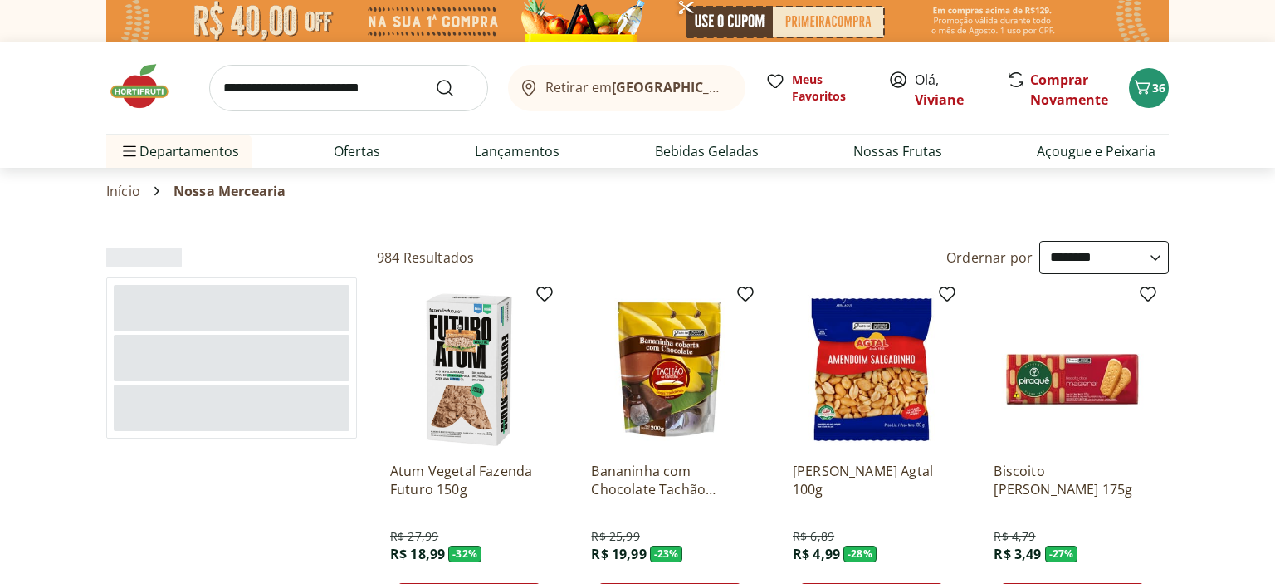
click at [1040, 241] on select "**********" at bounding box center [1105, 257] width 130 height 33
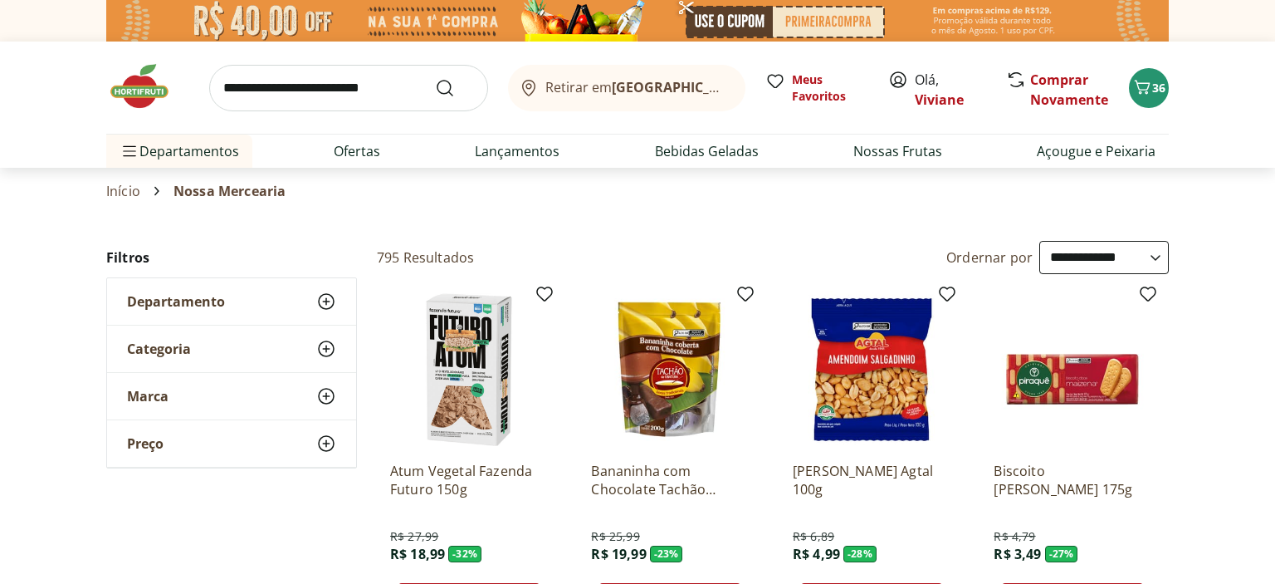
click option "**********" at bounding box center [0, 0] width 0 height 0
select select "**********"
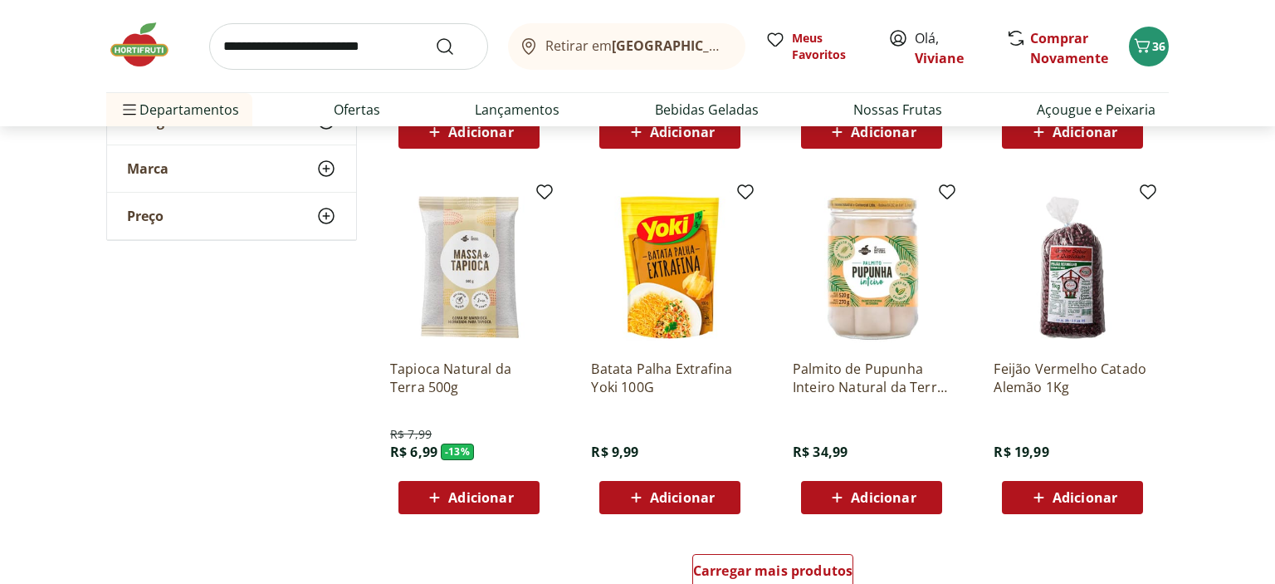
scroll to position [877, 0]
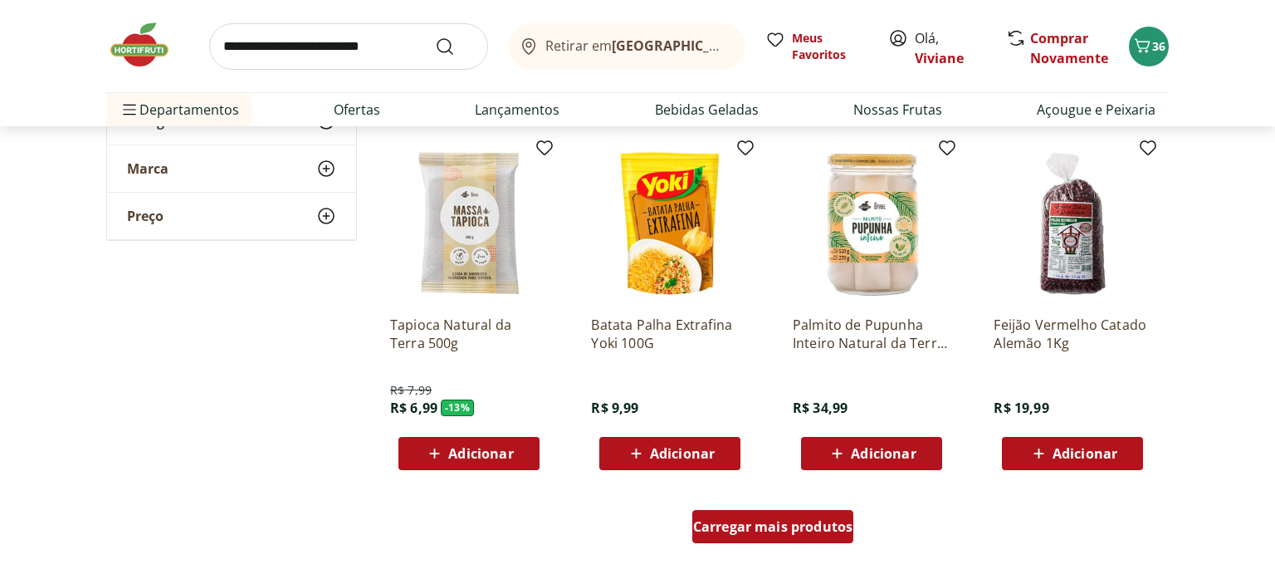
click at [771, 510] on div "Carregar mais produtos" at bounding box center [774, 526] width 162 height 33
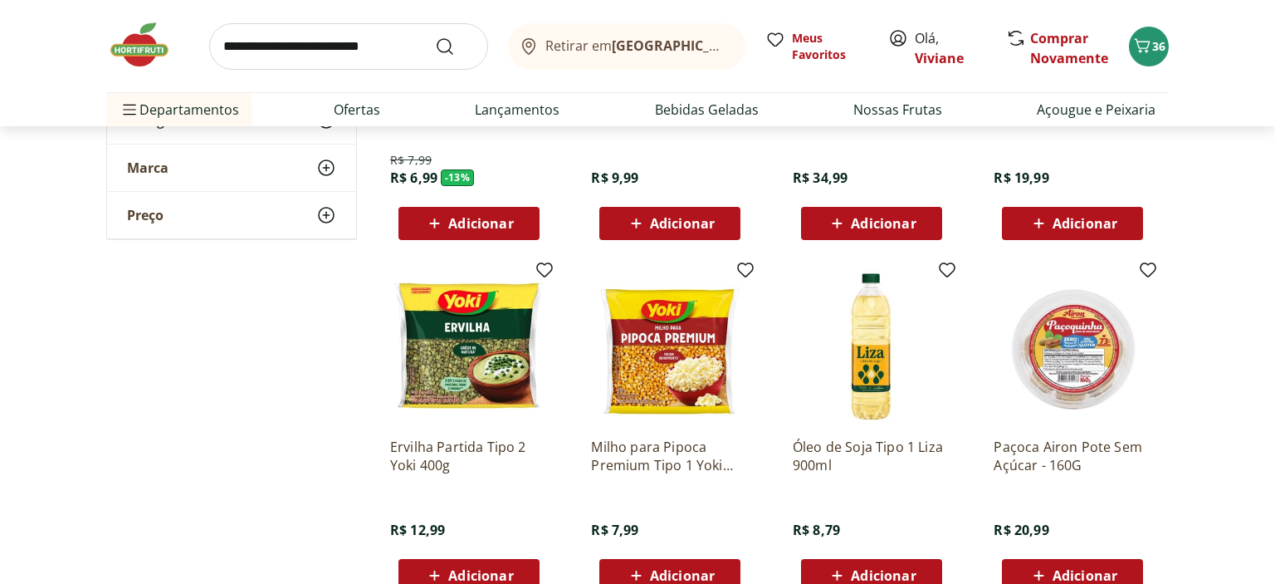
scroll to position [1183, 0]
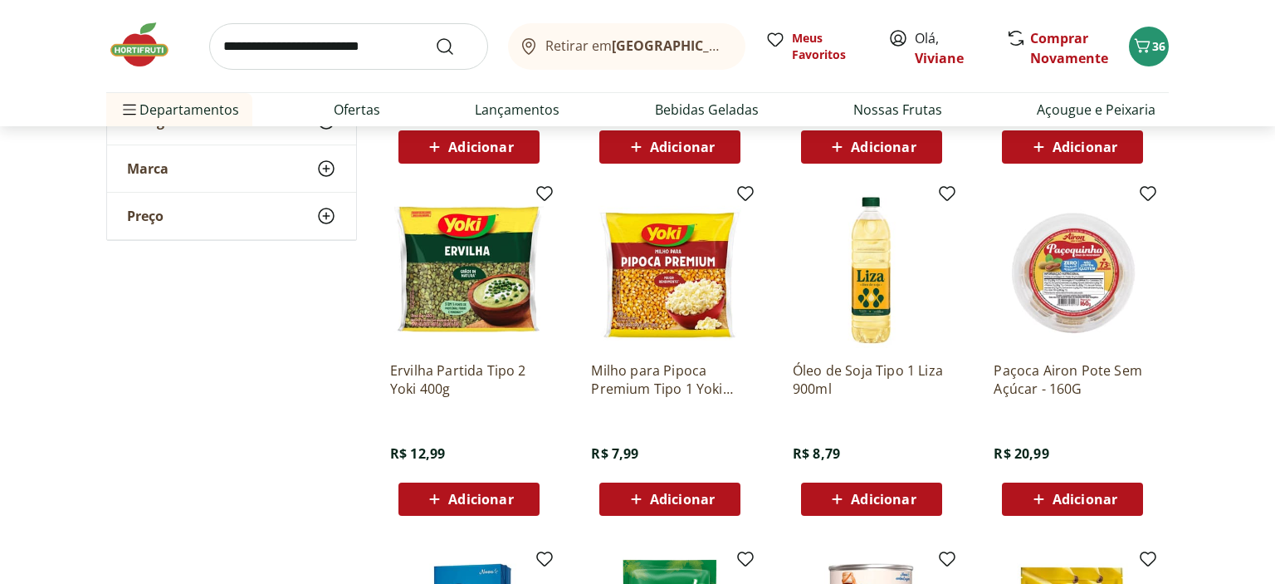
click at [462, 487] on div "Adicionar" at bounding box center [469, 499] width 115 height 30
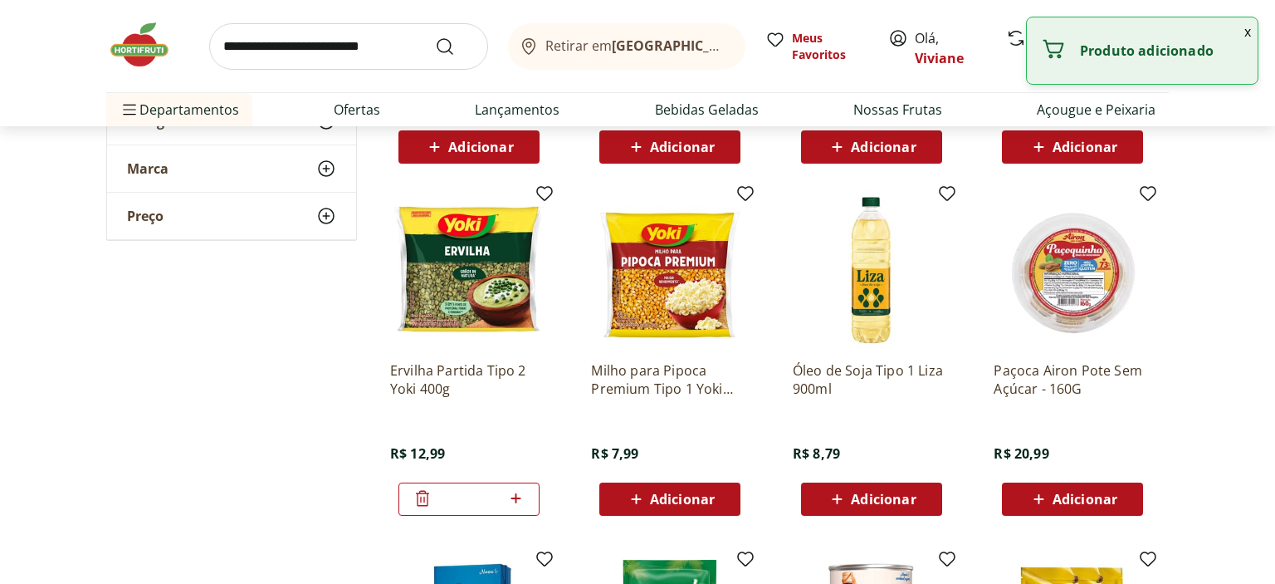
click at [241, 381] on div "**********" at bounding box center [637, 202] width 1063 height 2288
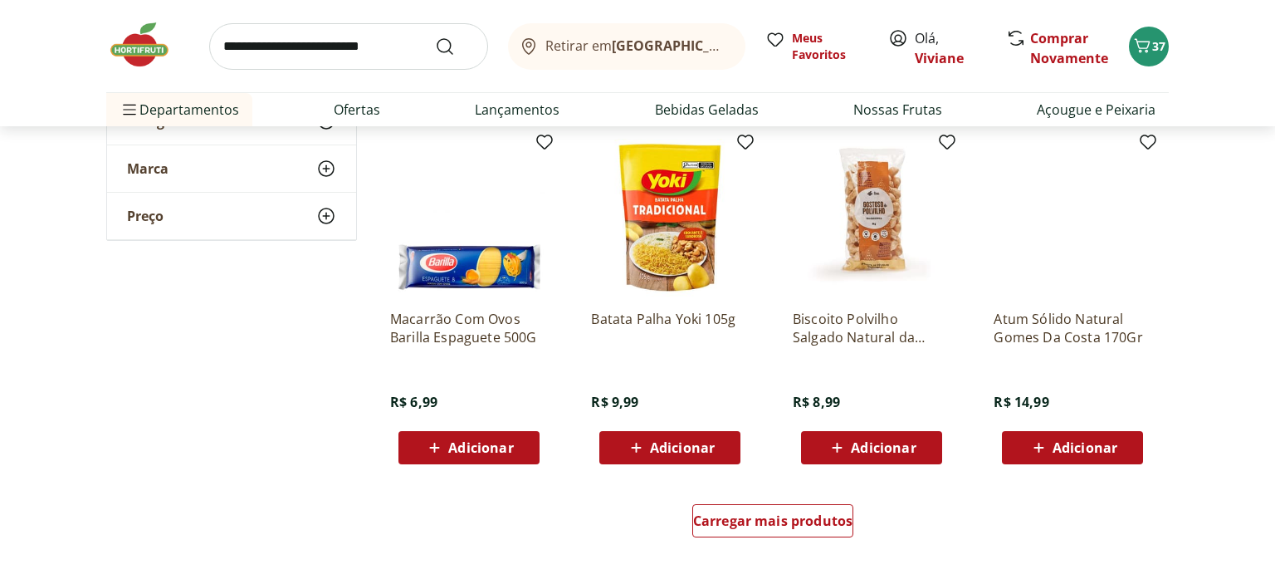
scroll to position [1973, 0]
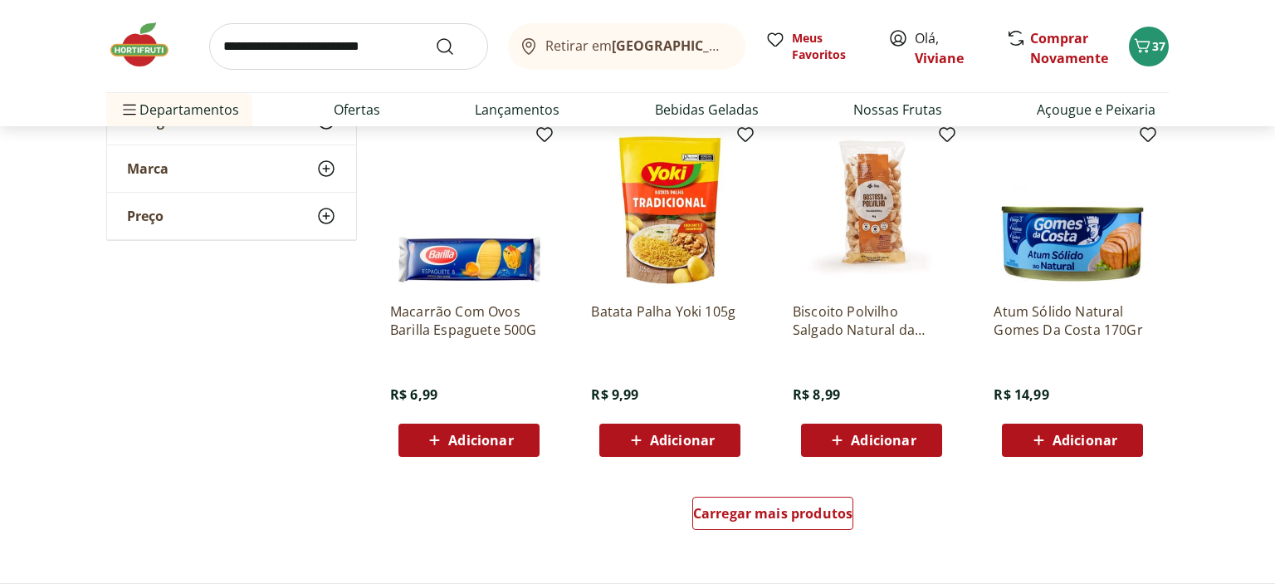
click at [669, 443] on span "Adicionar" at bounding box center [682, 439] width 65 height 13
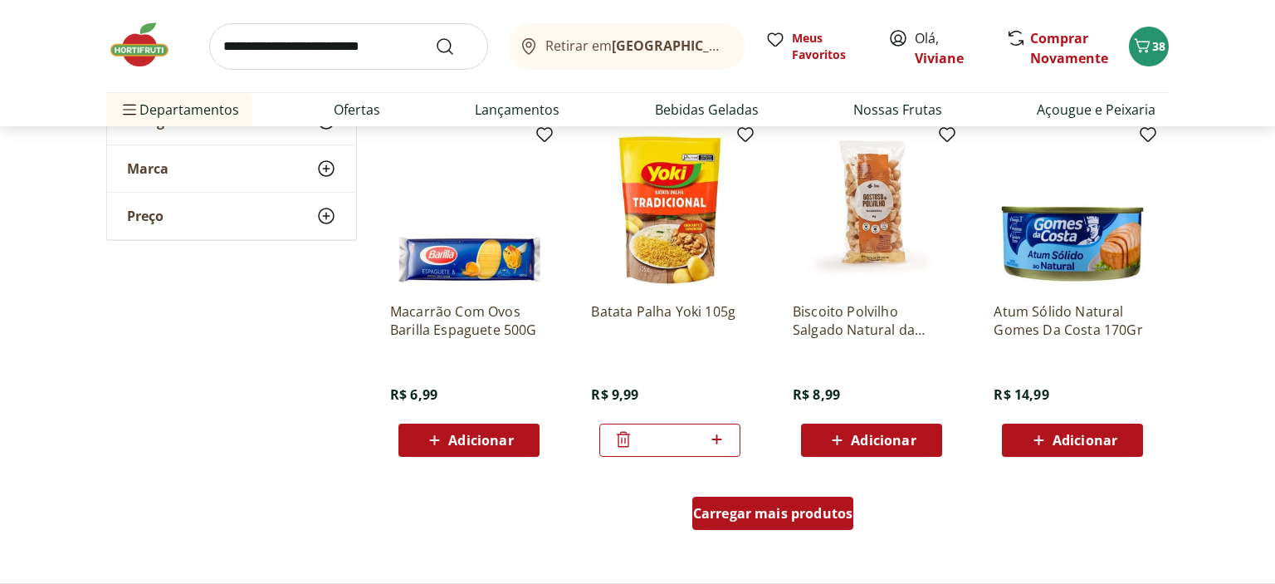
click at [822, 518] on span "Carregar mais produtos" at bounding box center [773, 513] width 160 height 13
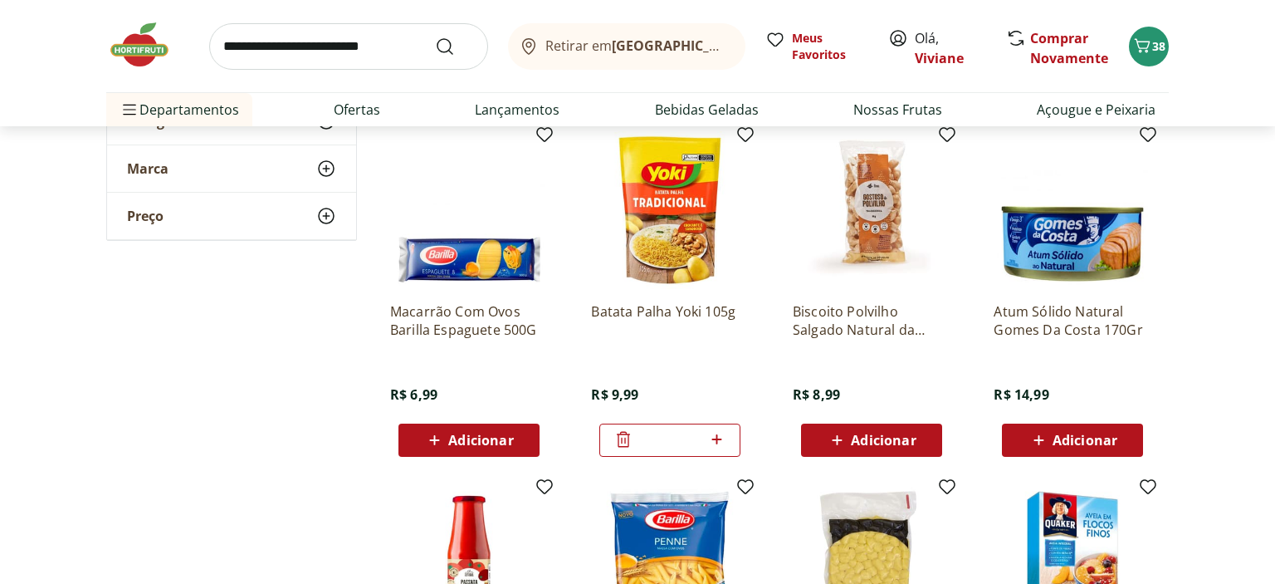
type input "*"
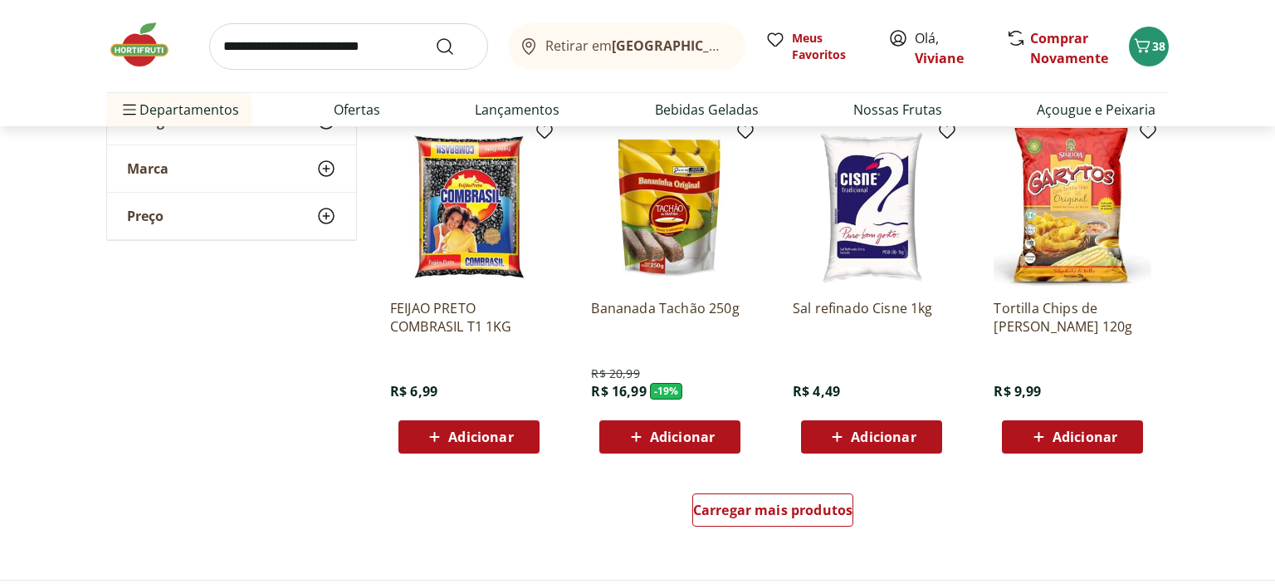
scroll to position [3069, 0]
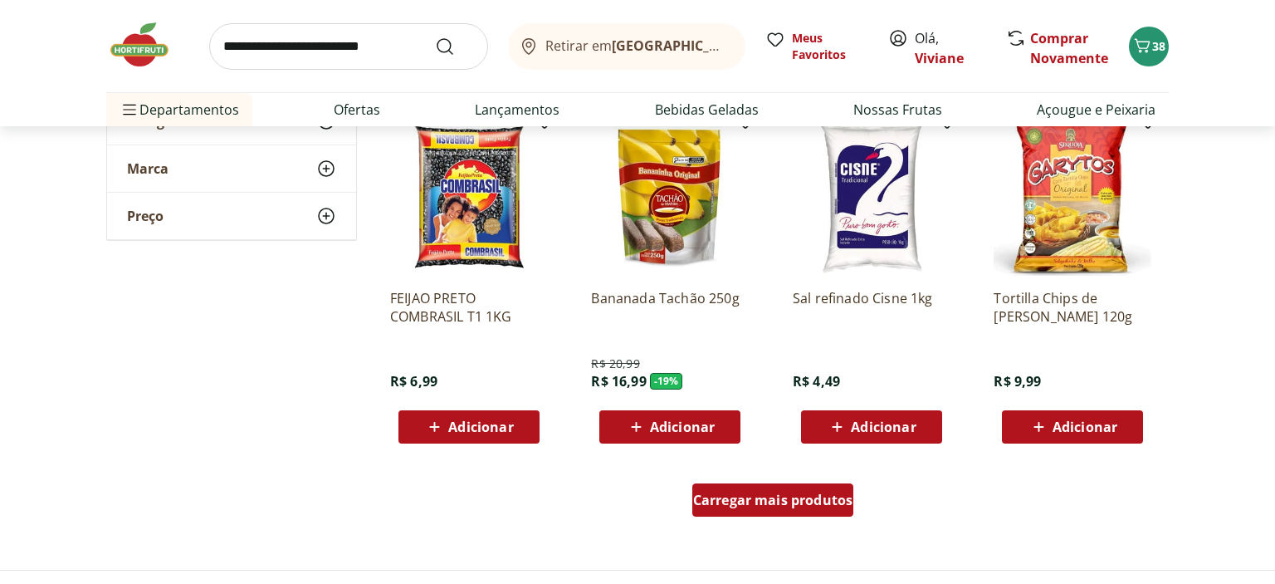
click at [815, 496] on span "Carregar mais produtos" at bounding box center [773, 499] width 160 height 13
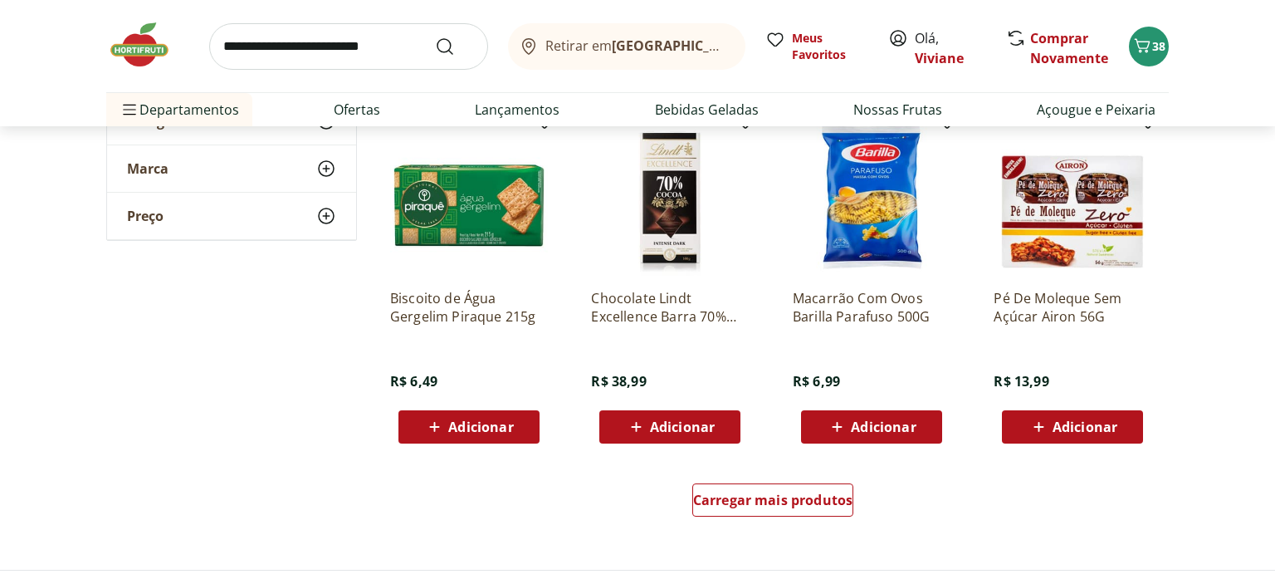
scroll to position [4165, 0]
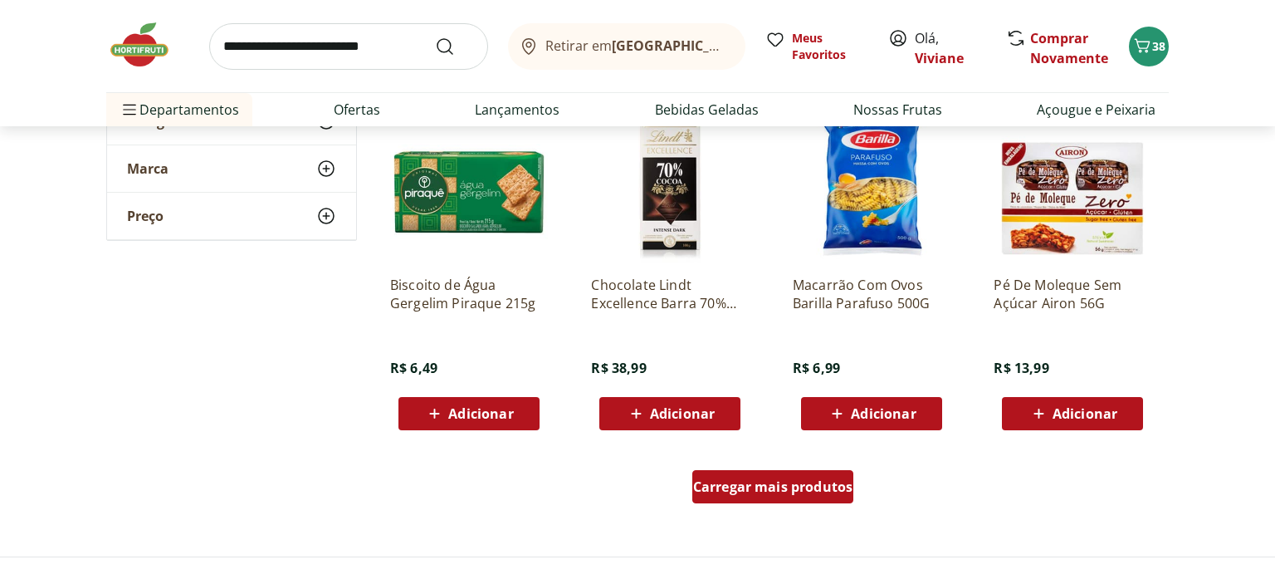
click at [789, 482] on span "Carregar mais produtos" at bounding box center [773, 486] width 160 height 13
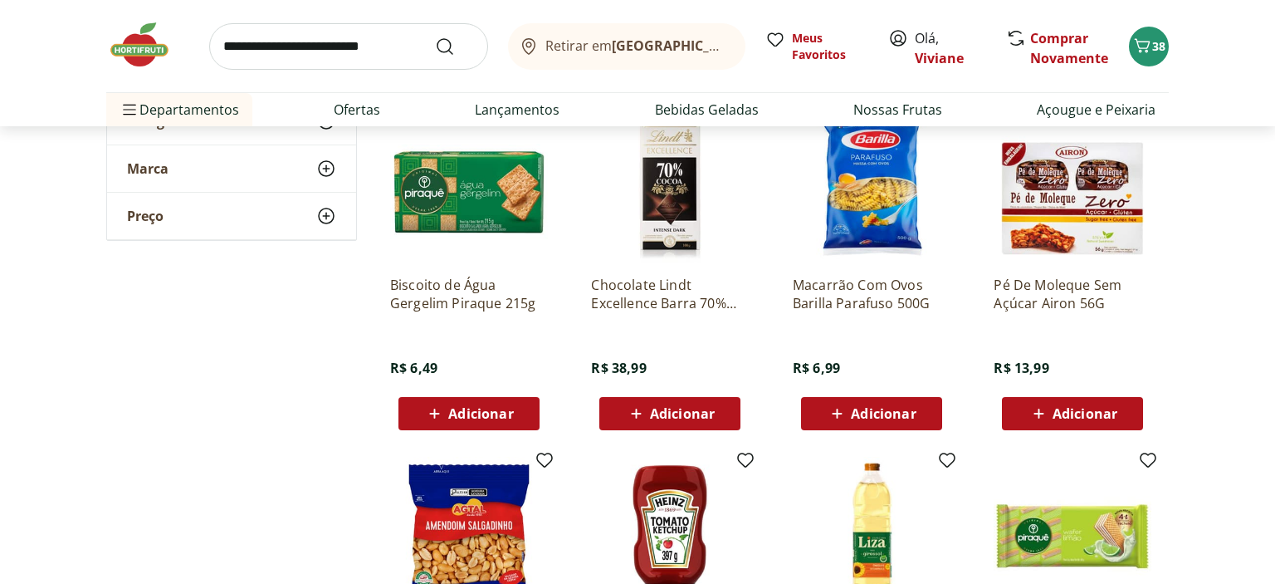
click at [875, 409] on span "Adicionar" at bounding box center [883, 413] width 65 height 13
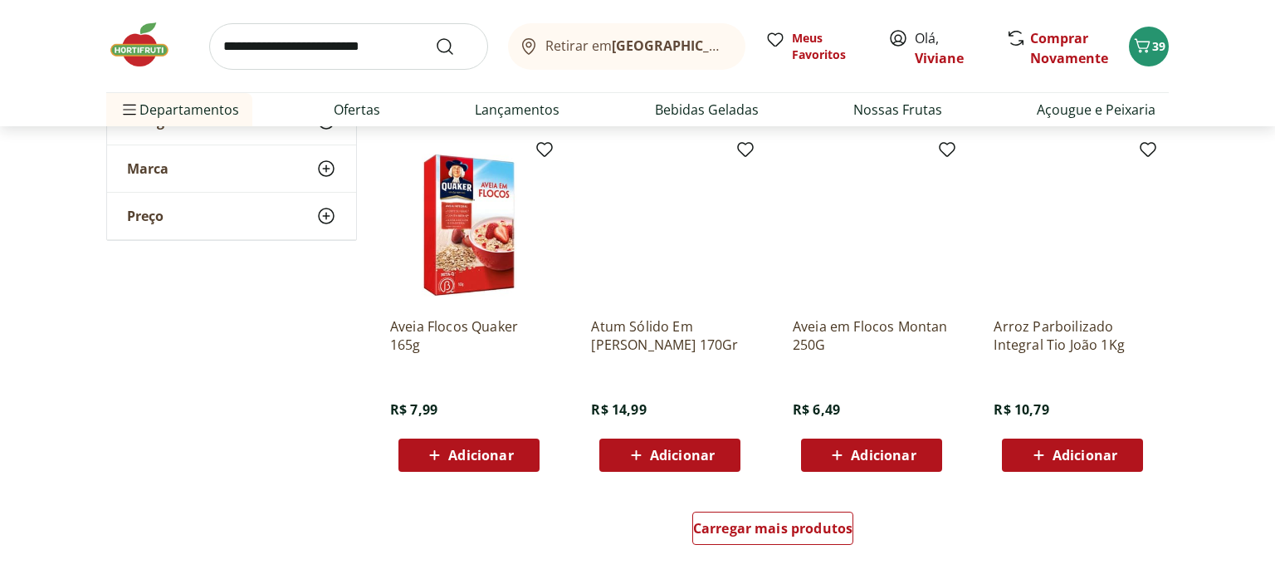
scroll to position [5217, 0]
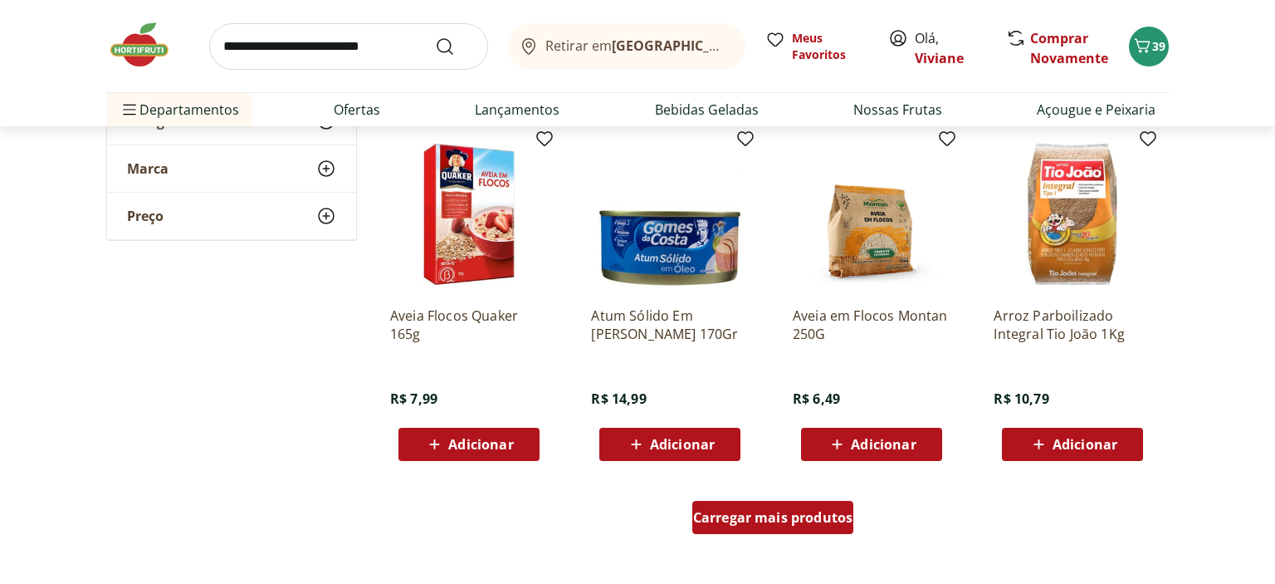
click at [774, 526] on div "Carregar mais produtos" at bounding box center [774, 517] width 162 height 33
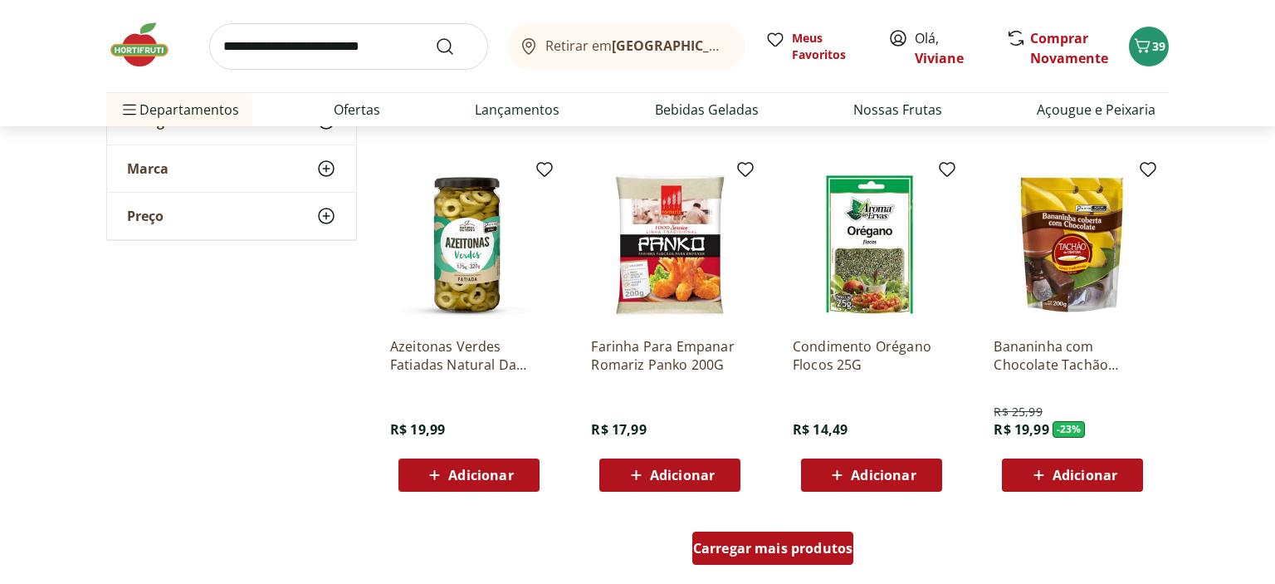
scroll to position [6313, 0]
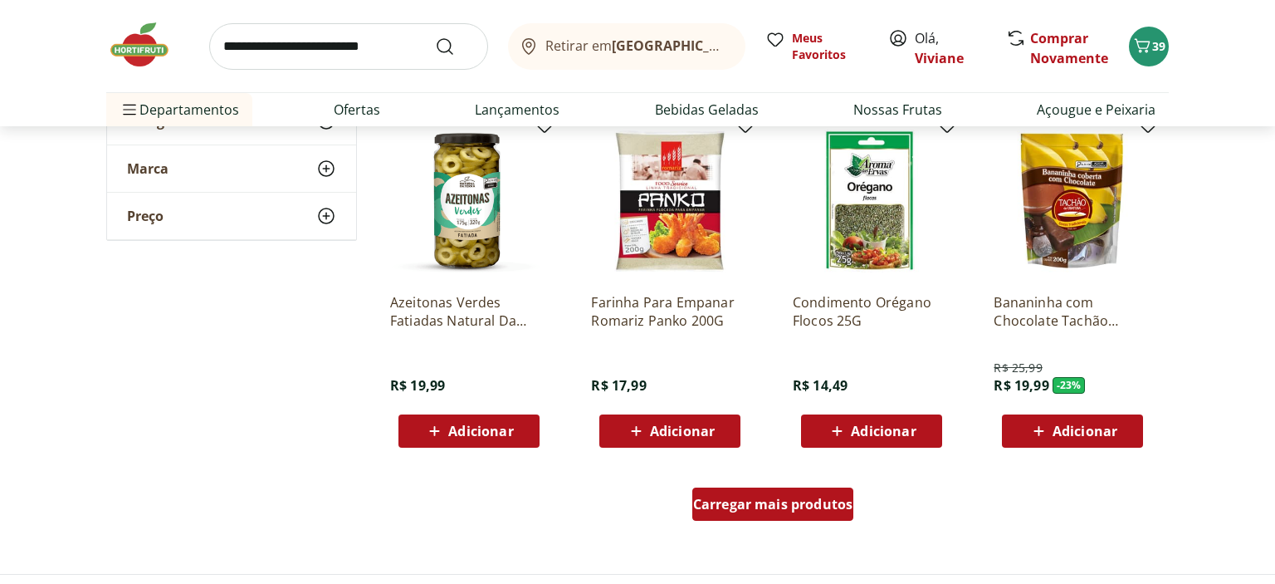
click at [768, 500] on span "Carregar mais produtos" at bounding box center [773, 503] width 160 height 13
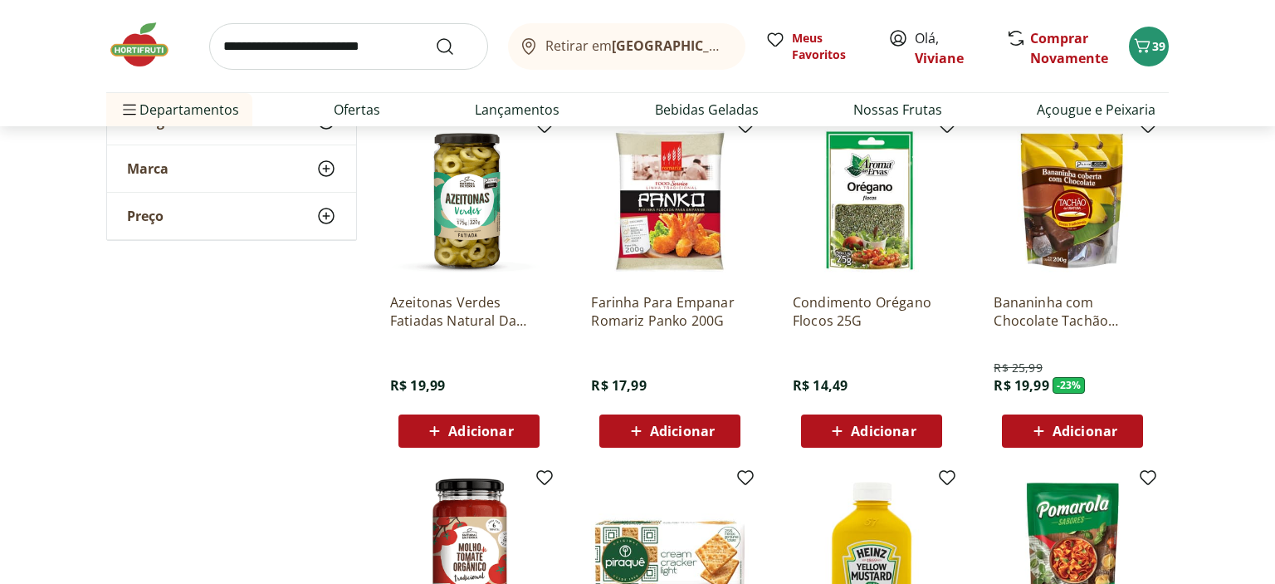
type input "*"
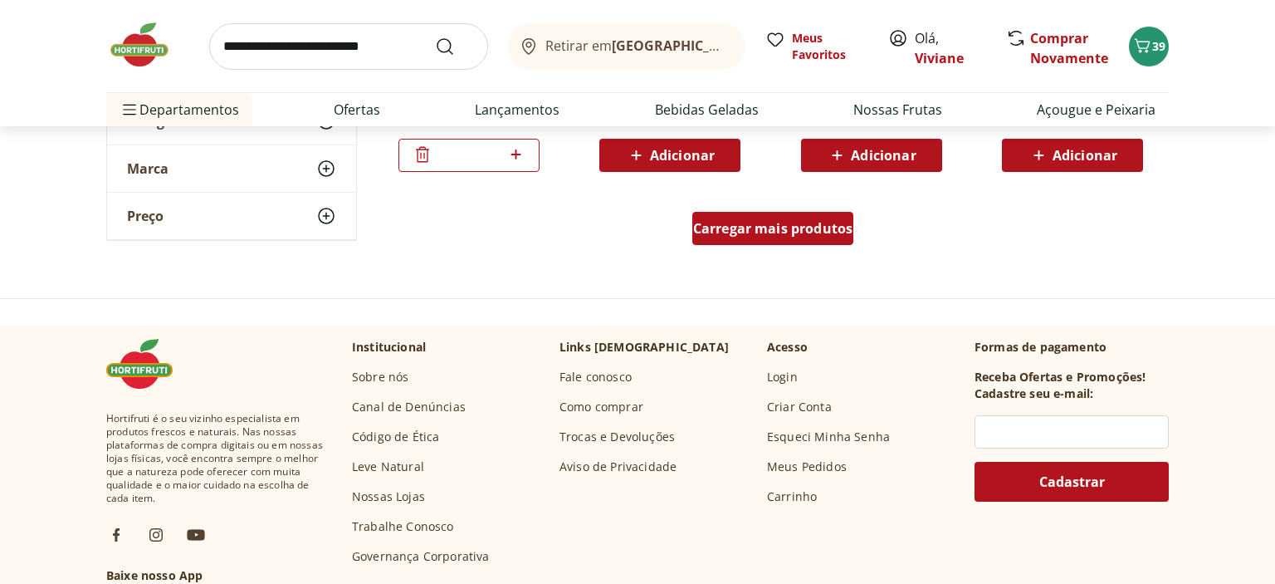
scroll to position [7672, 0]
click at [732, 223] on span "Carregar mais produtos" at bounding box center [773, 227] width 160 height 13
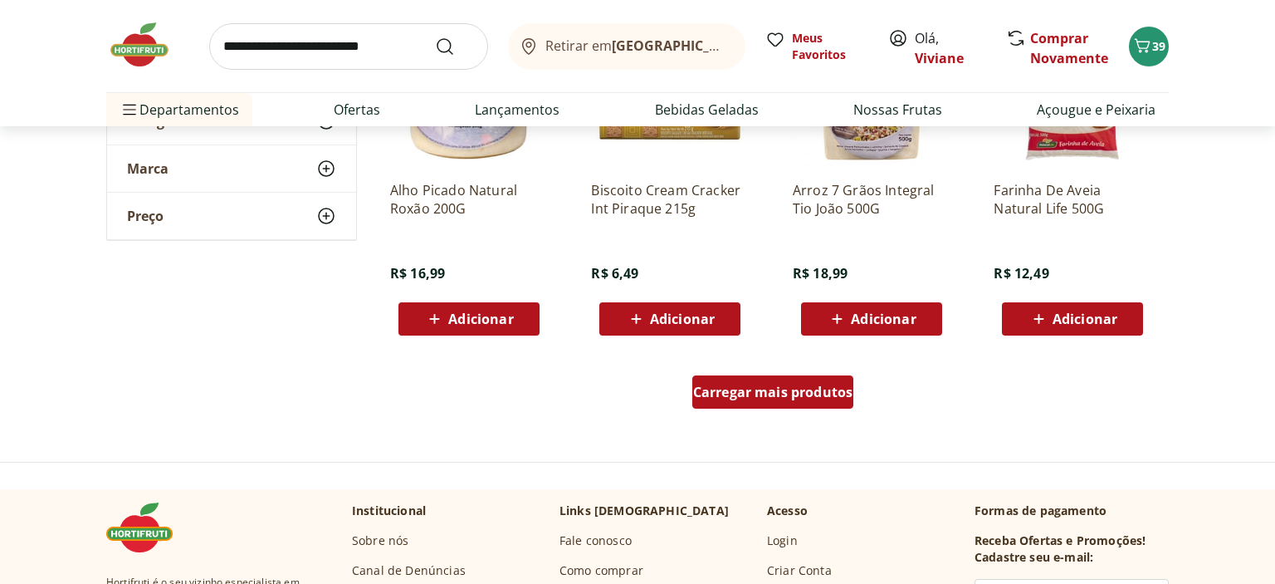
scroll to position [8592, 0]
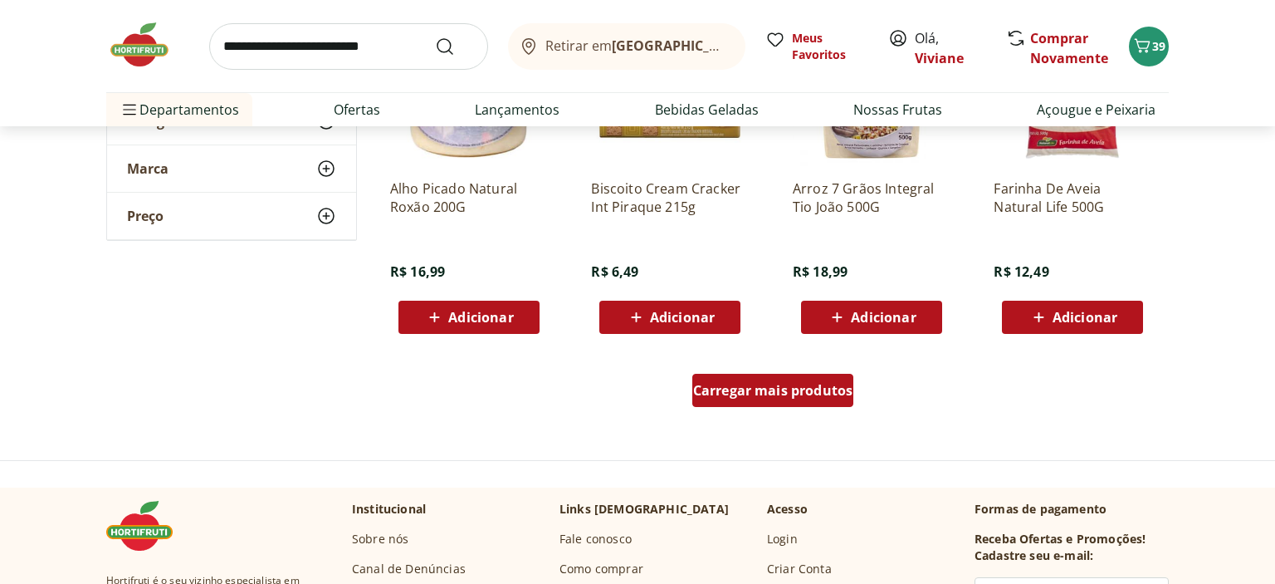
click at [803, 385] on span "Carregar mais produtos" at bounding box center [773, 390] width 160 height 13
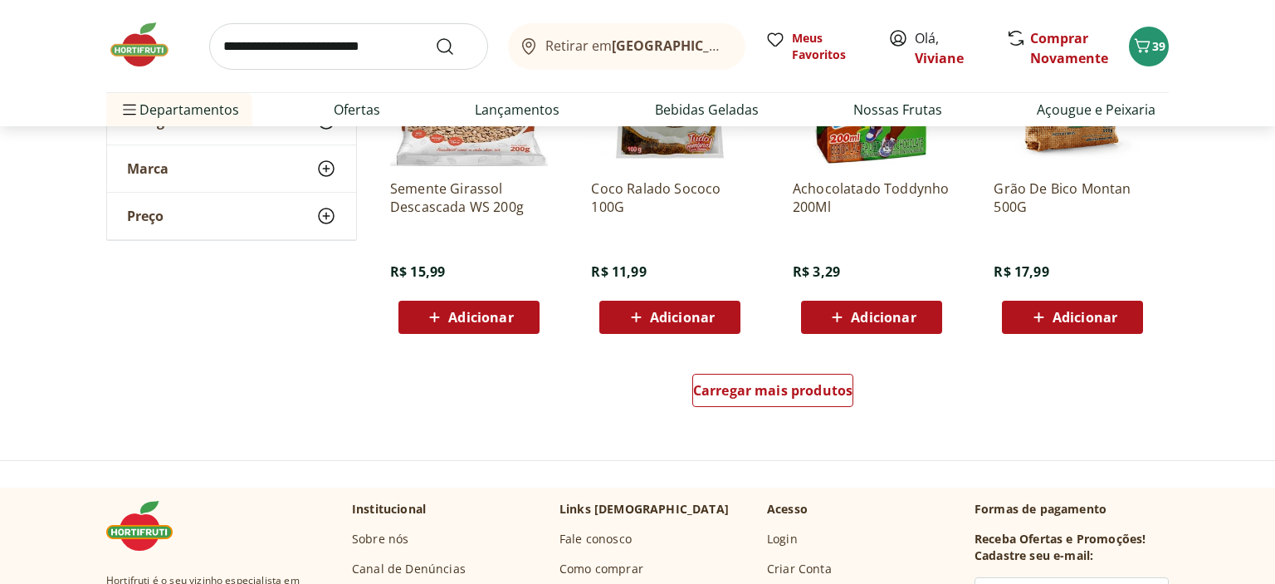
scroll to position [9689, 0]
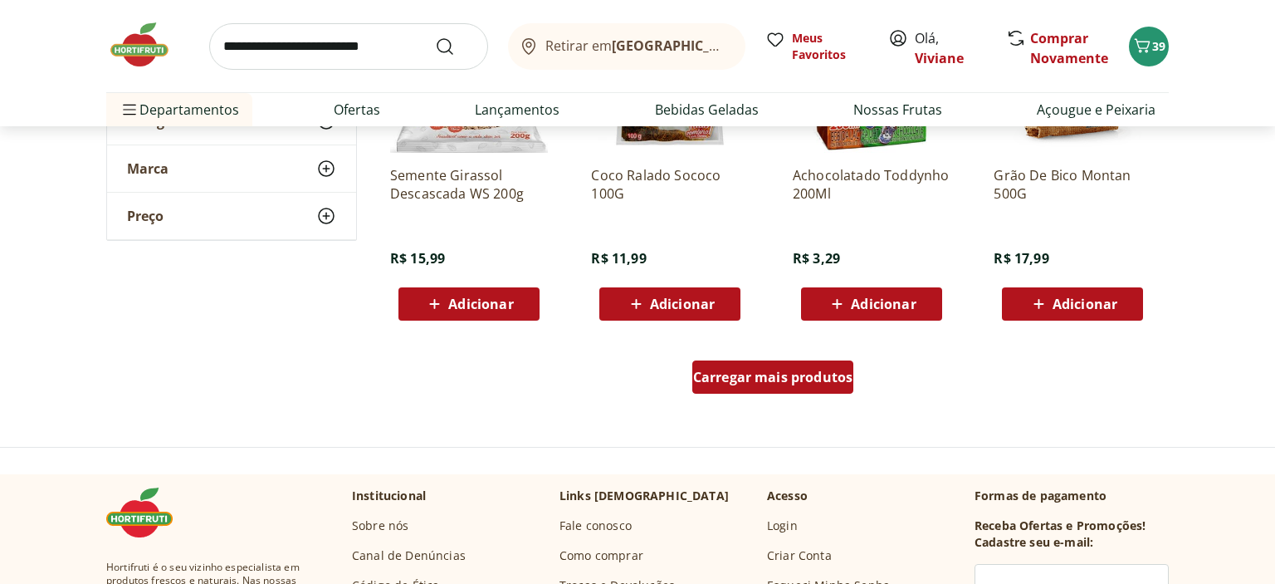
click at [782, 390] on div "Carregar mais produtos" at bounding box center [774, 376] width 162 height 33
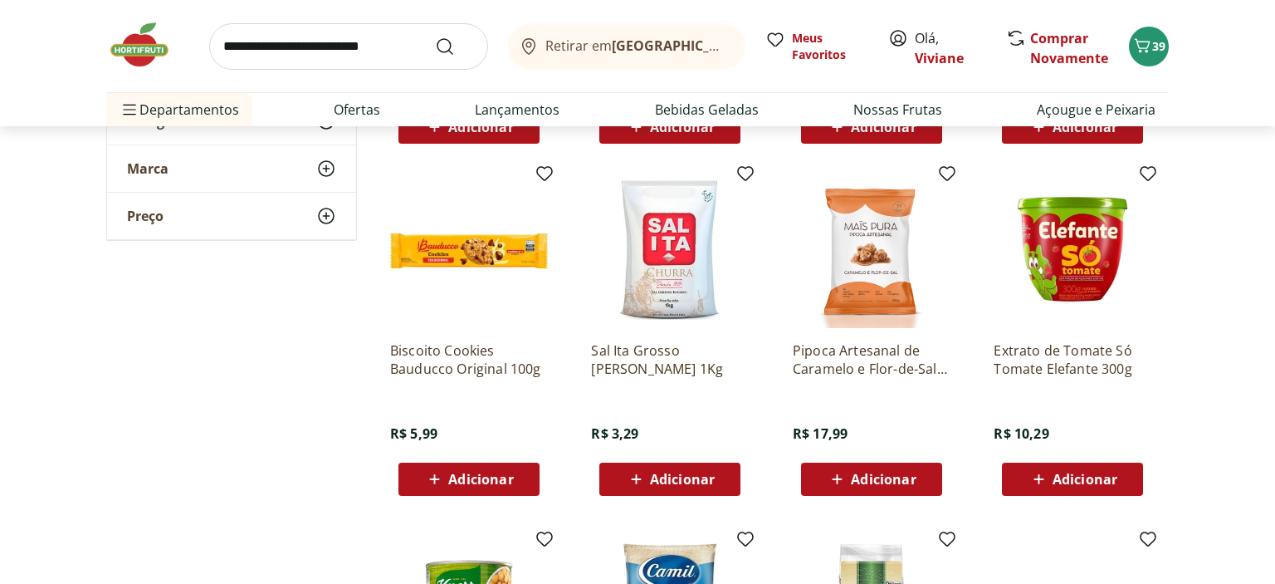
scroll to position [9865, 0]
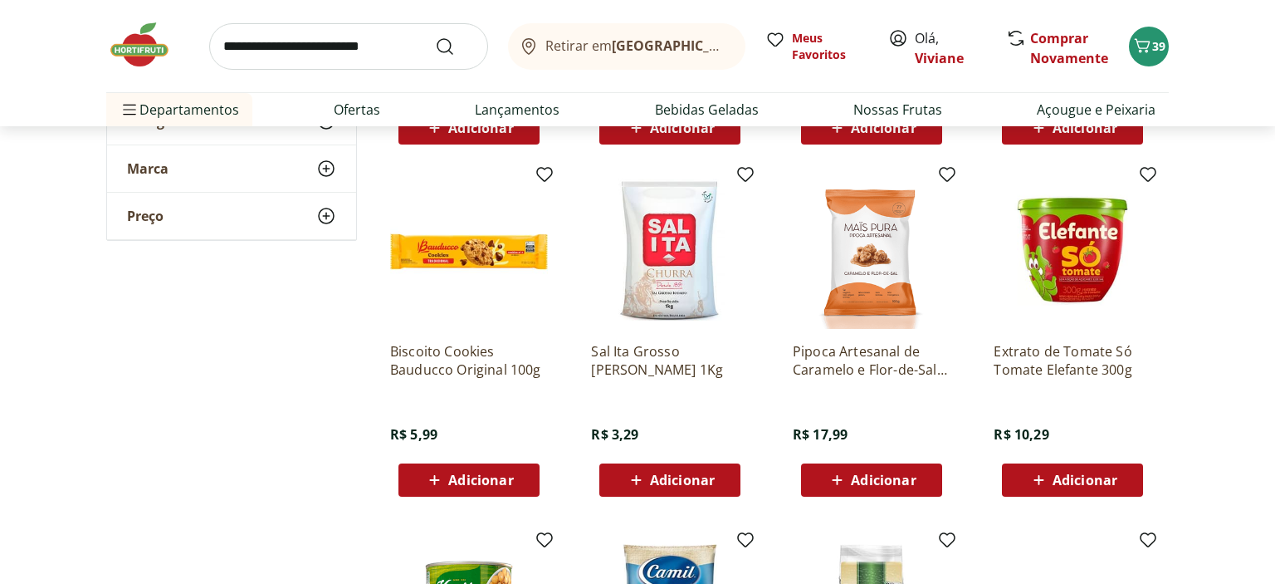
click at [1074, 467] on div "Adicionar" at bounding box center [1073, 480] width 115 height 30
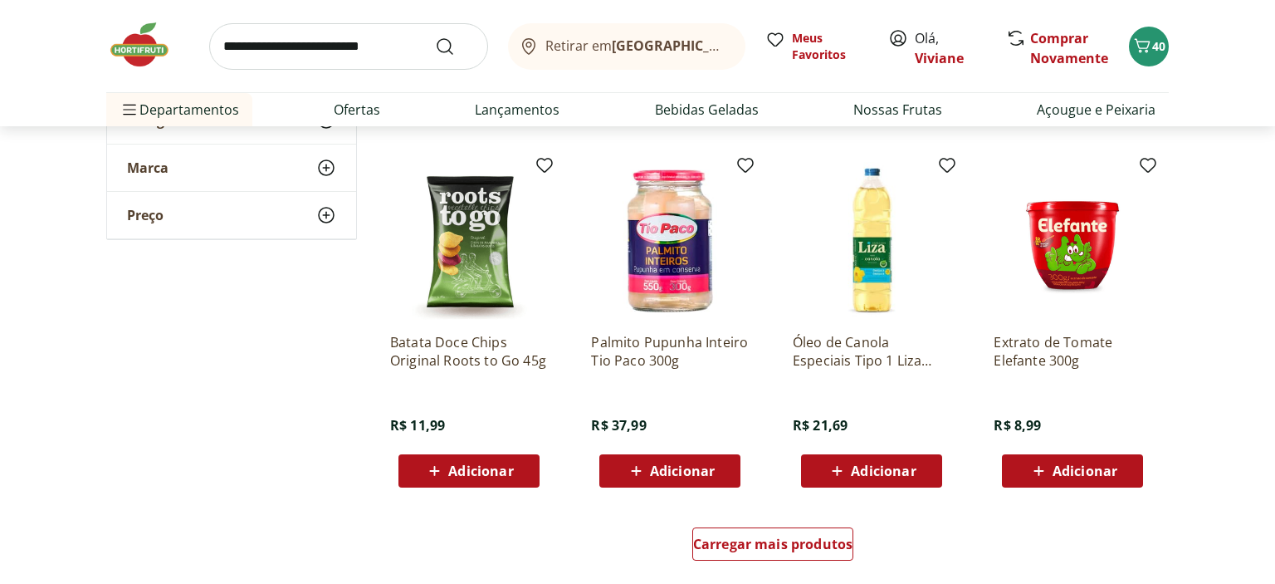
scroll to position [10609, 0]
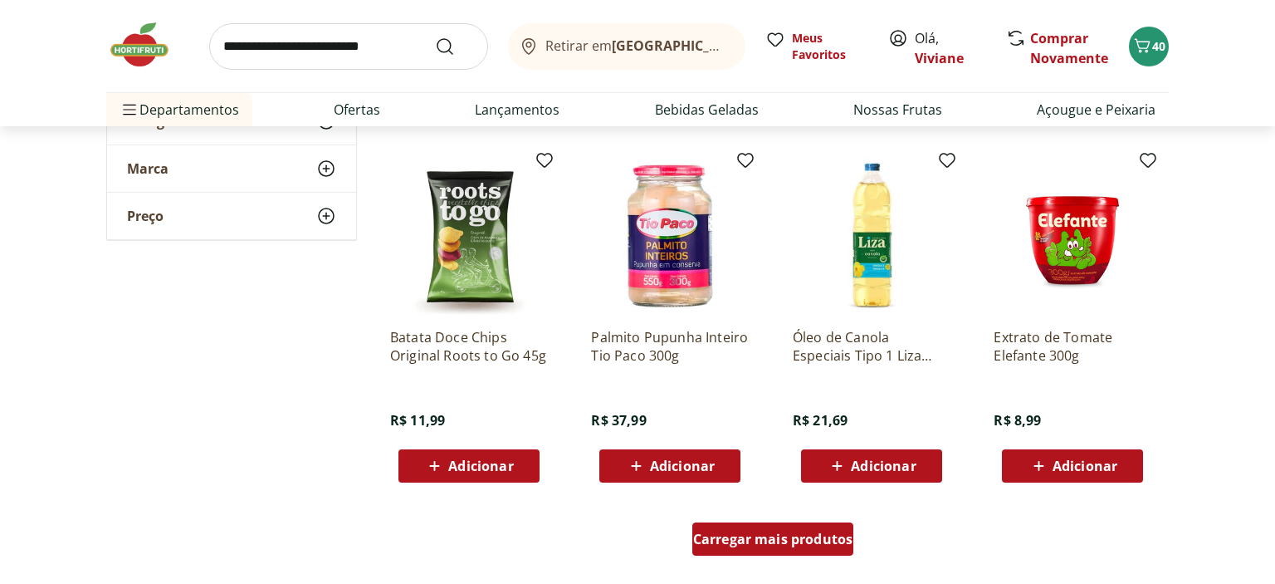
click at [778, 536] on span "Carregar mais produtos" at bounding box center [773, 538] width 160 height 13
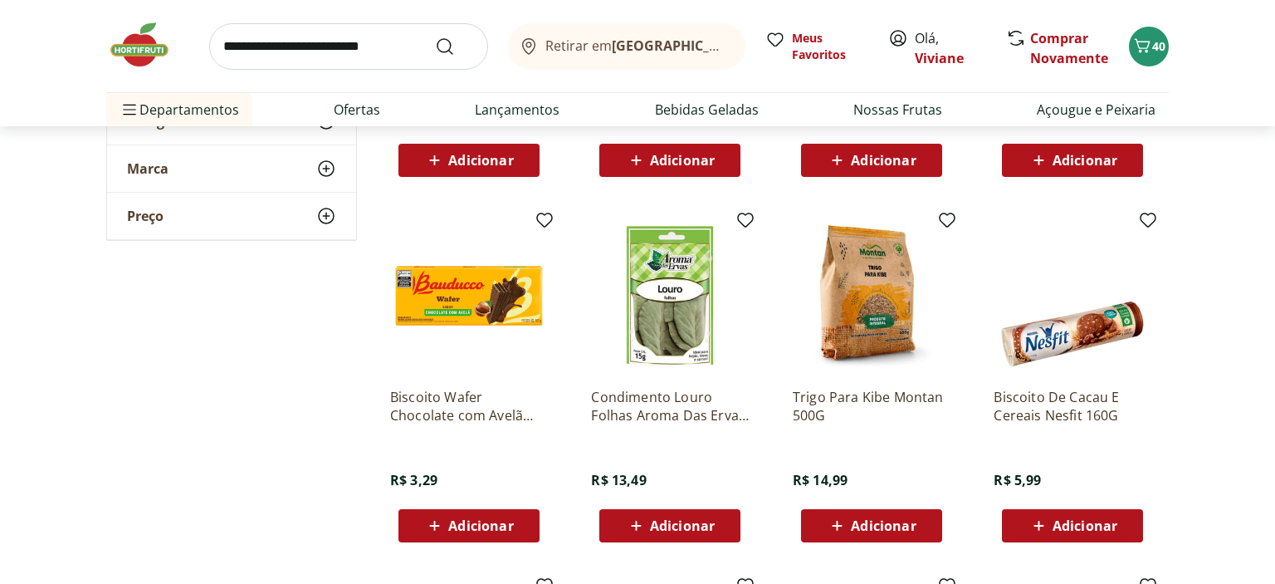
scroll to position [11311, 0]
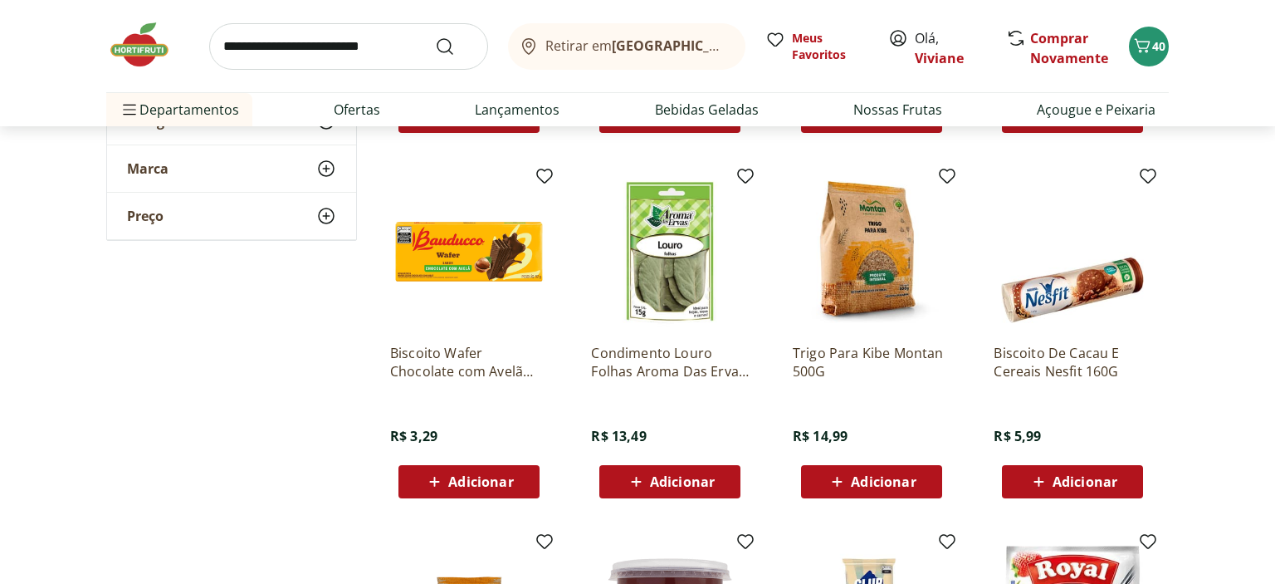
click at [486, 488] on span "Adicionar" at bounding box center [480, 481] width 65 height 13
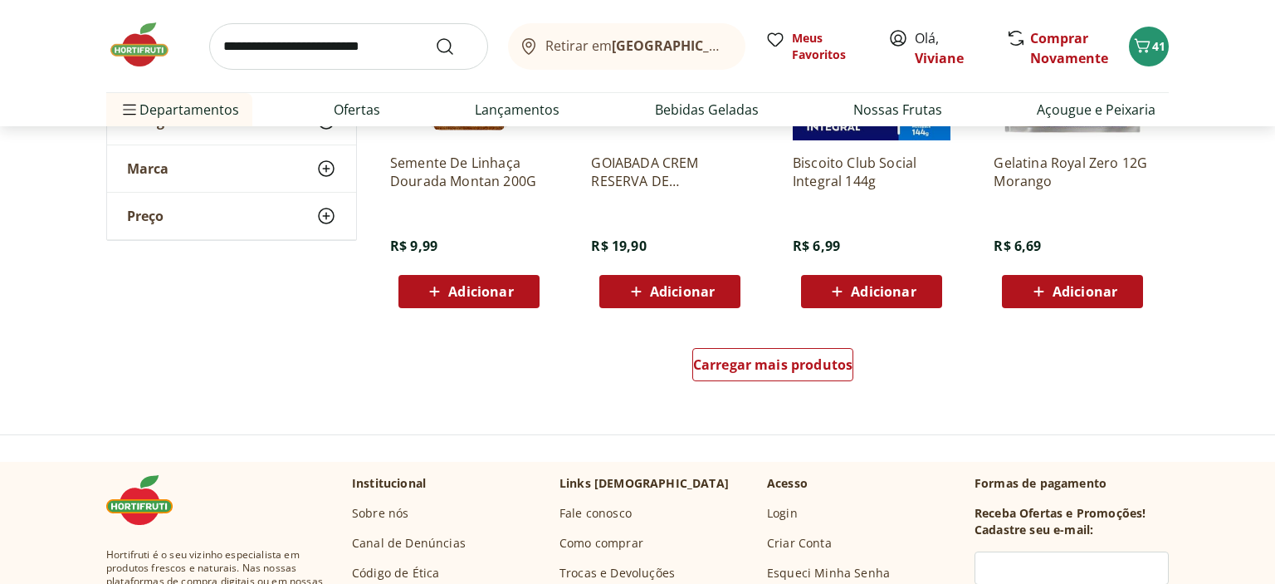
scroll to position [11881, 0]
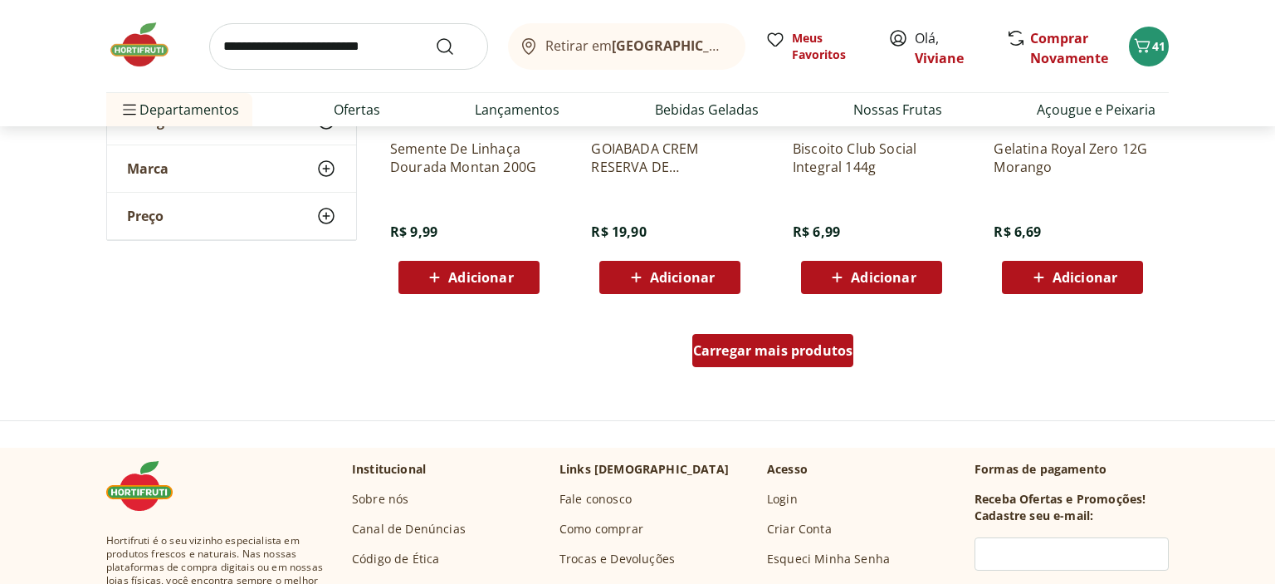
click at [743, 350] on span "Carregar mais produtos" at bounding box center [773, 350] width 160 height 13
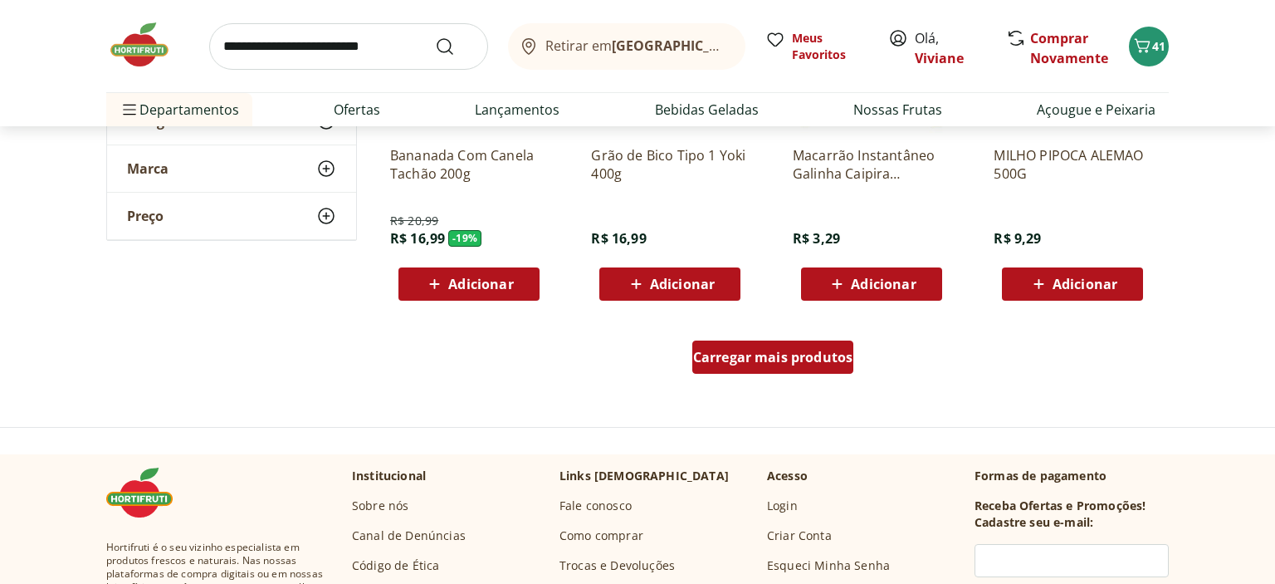
scroll to position [12977, 0]
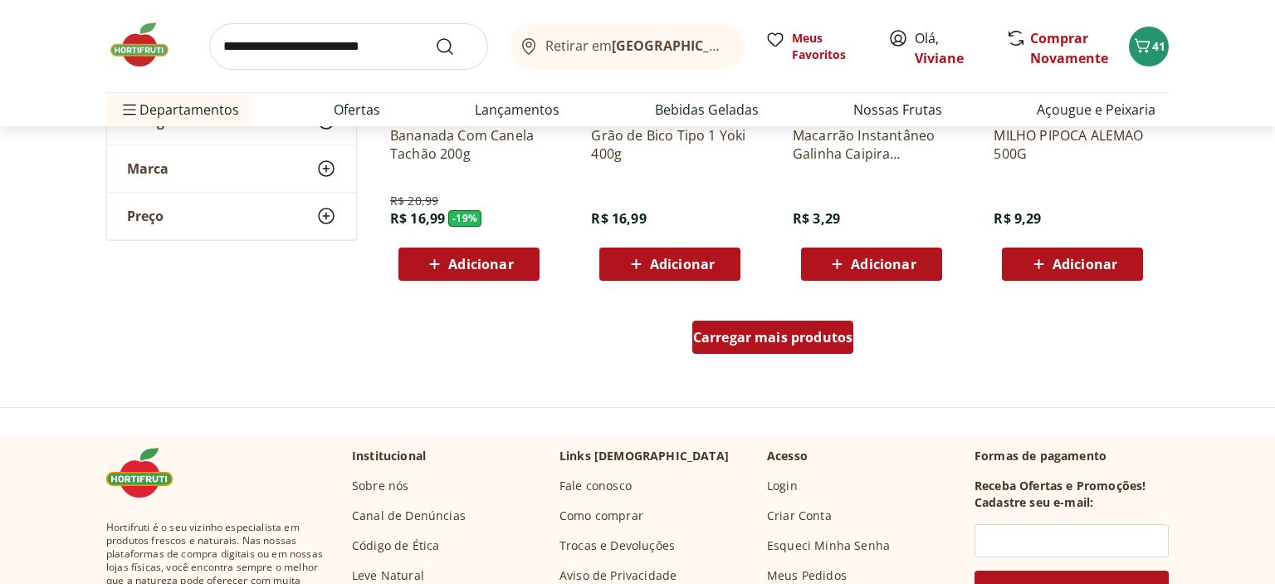
click at [766, 323] on div "Carregar mais produtos" at bounding box center [774, 337] width 162 height 33
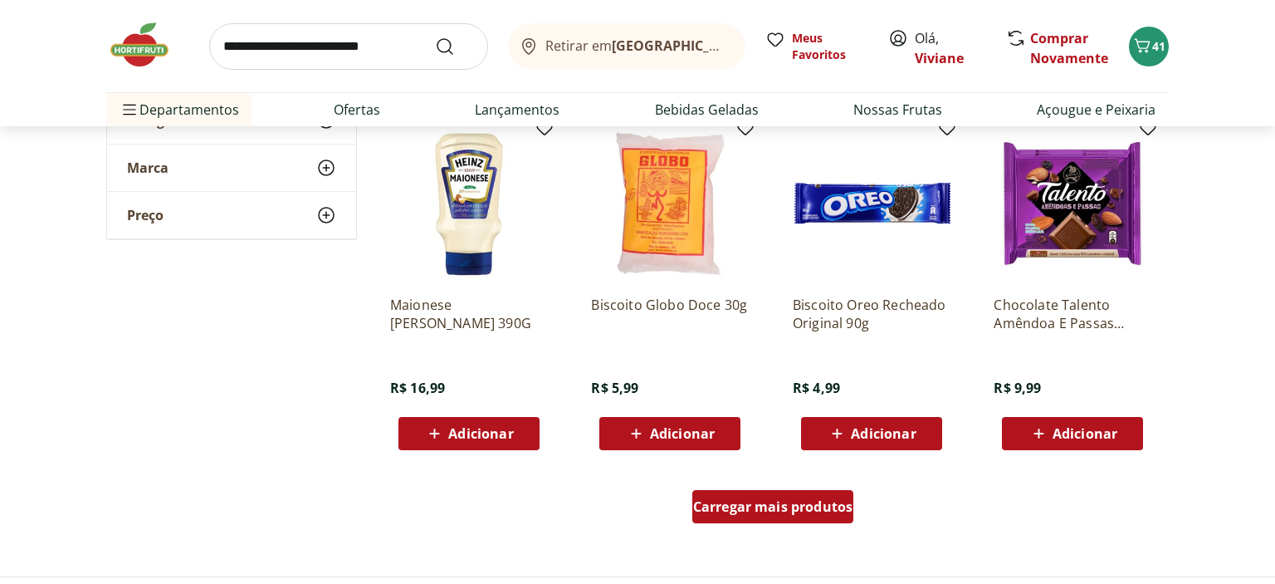
scroll to position [13898, 0]
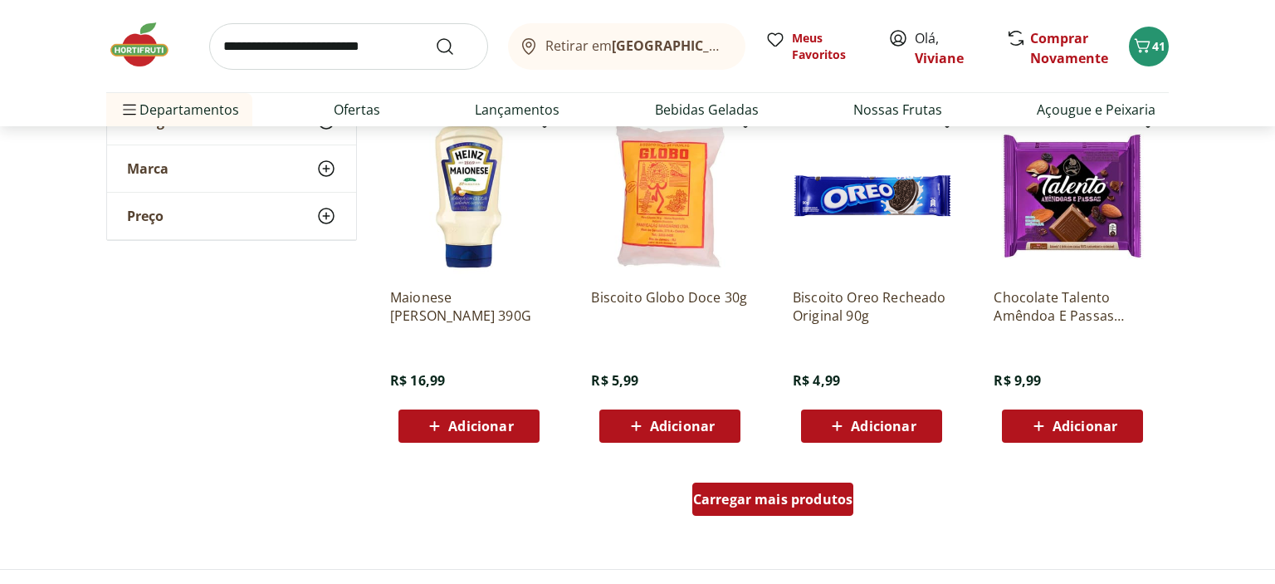
click at [761, 499] on span "Carregar mais produtos" at bounding box center [773, 498] width 160 height 13
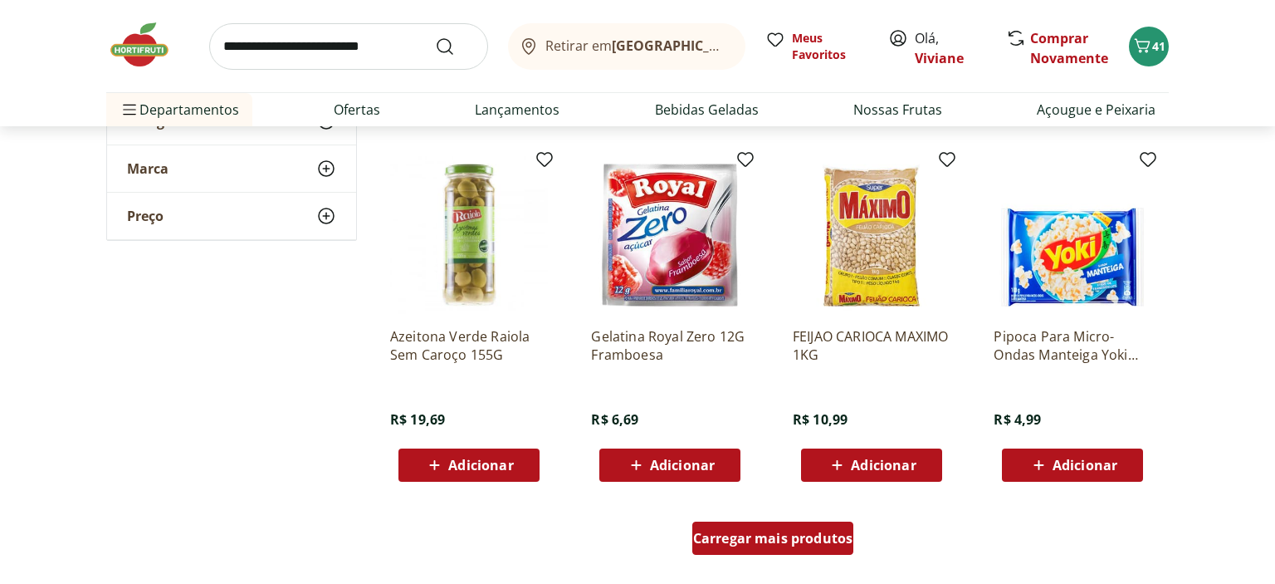
scroll to position [14950, 0]
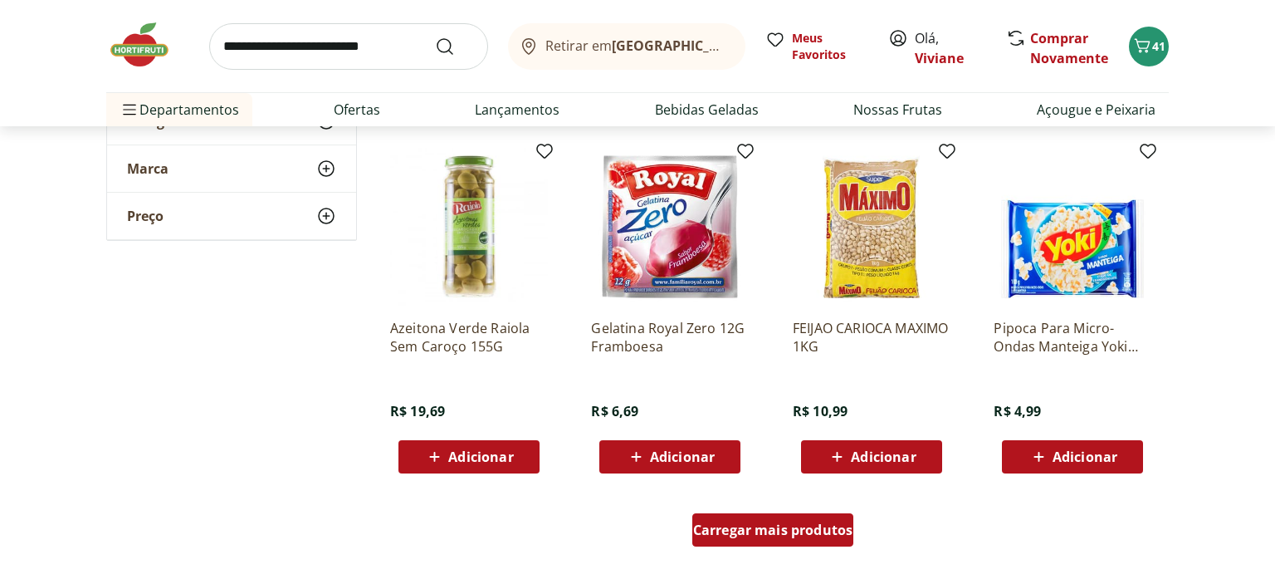
click at [762, 532] on span "Carregar mais produtos" at bounding box center [773, 529] width 160 height 13
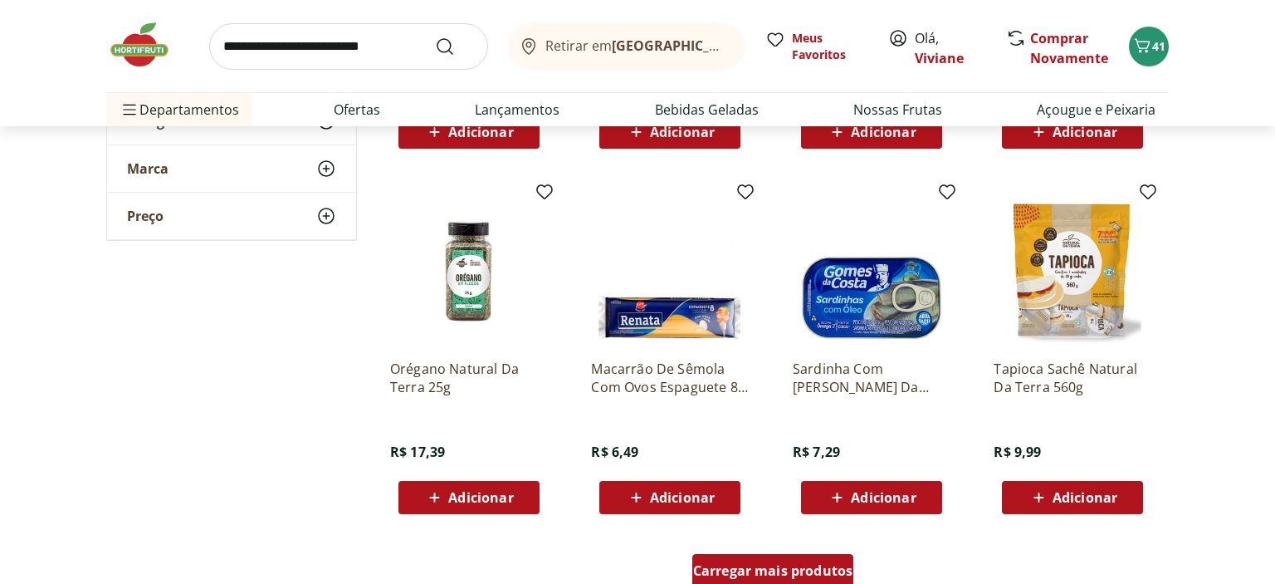
scroll to position [16003, 0]
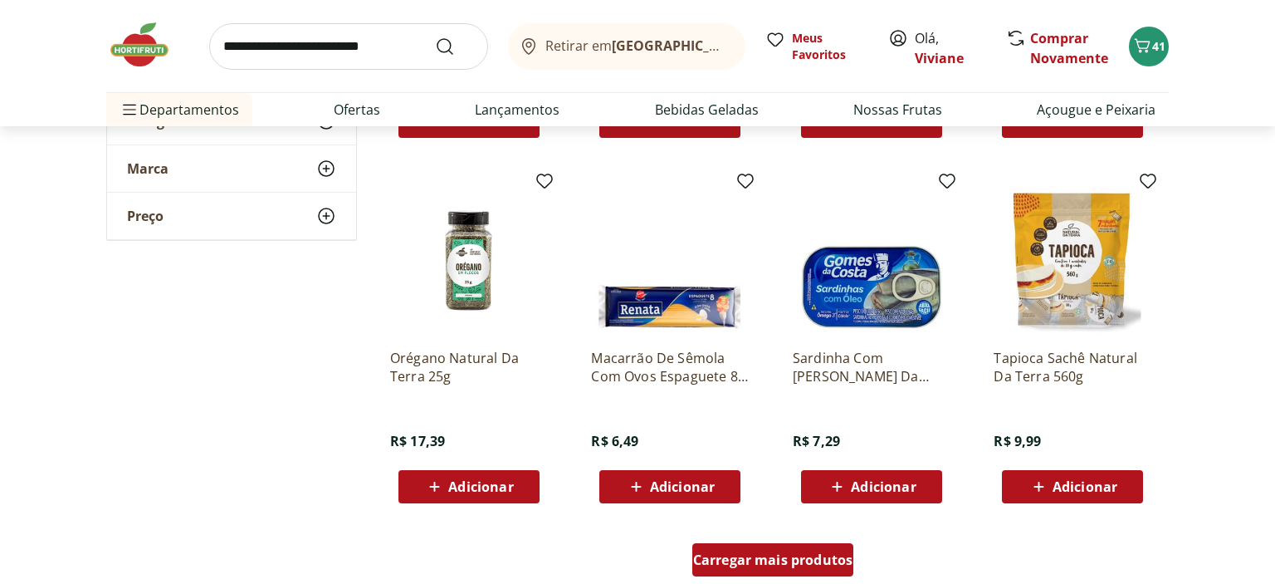
click at [756, 556] on span "Carregar mais produtos" at bounding box center [773, 559] width 160 height 13
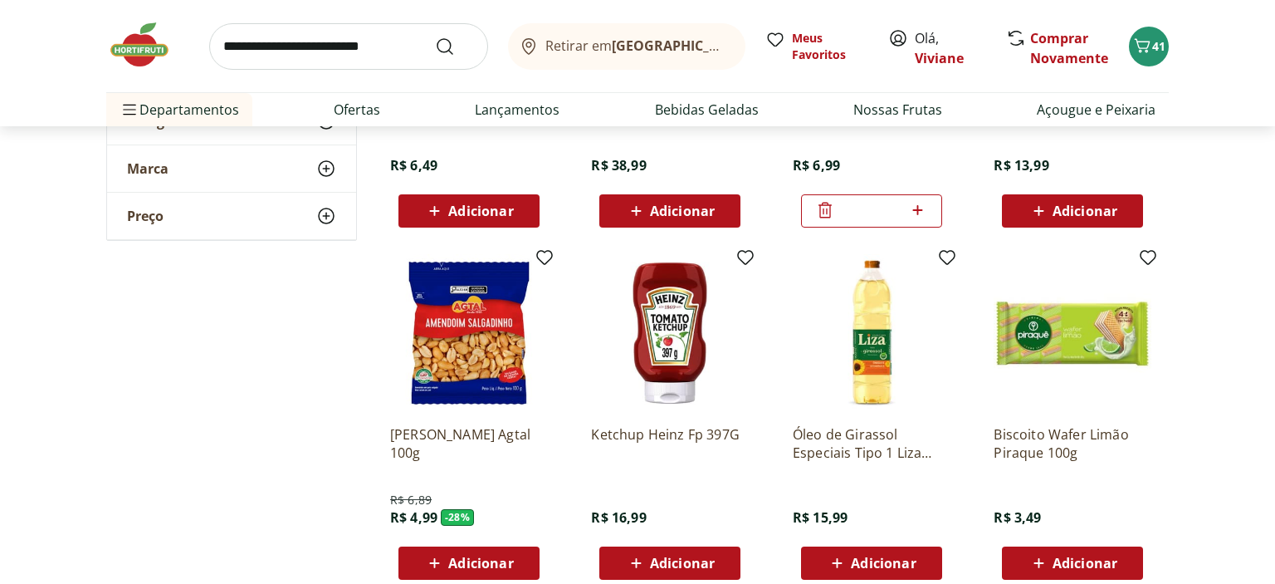
scroll to position [4435, 0]
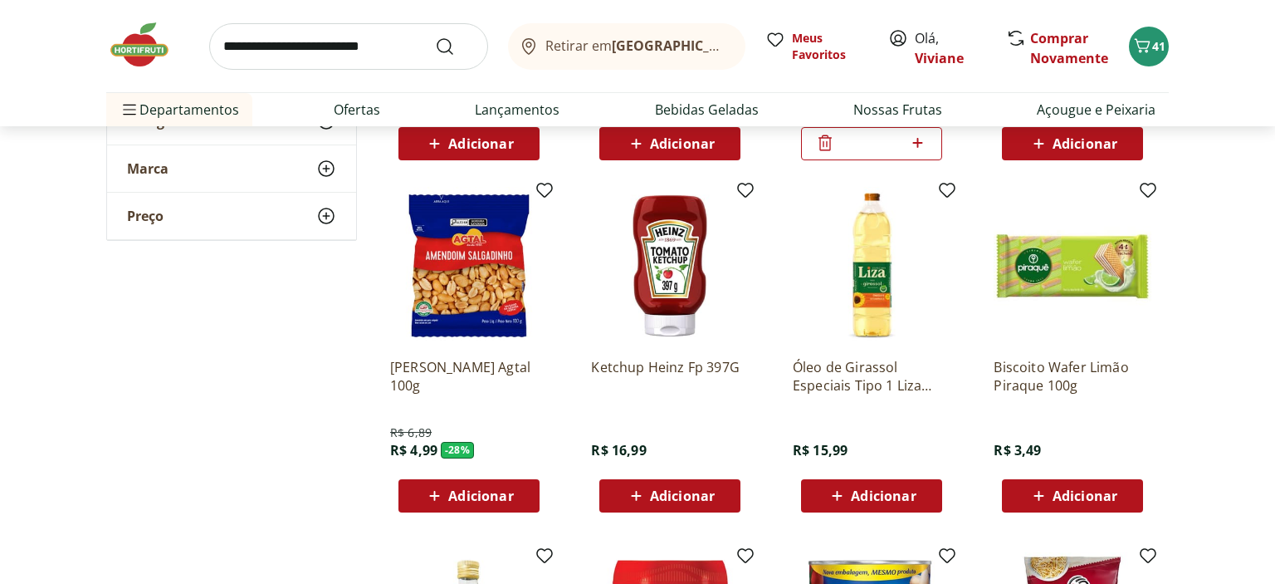
click at [1057, 492] on span "Adicionar" at bounding box center [1085, 495] width 65 height 13
click at [1156, 34] on button "42" at bounding box center [1149, 47] width 40 height 40
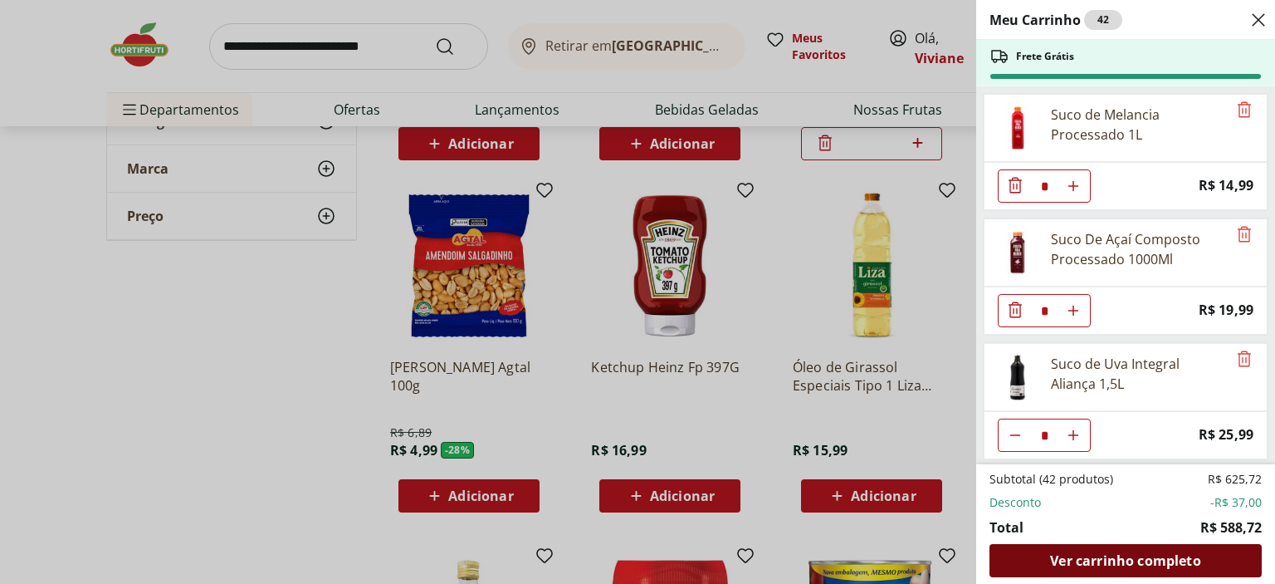
click at [1095, 550] on div "Ver carrinho completo" at bounding box center [1126, 560] width 272 height 33
click at [1098, 556] on span "Ver carrinho completo" at bounding box center [1125, 560] width 150 height 13
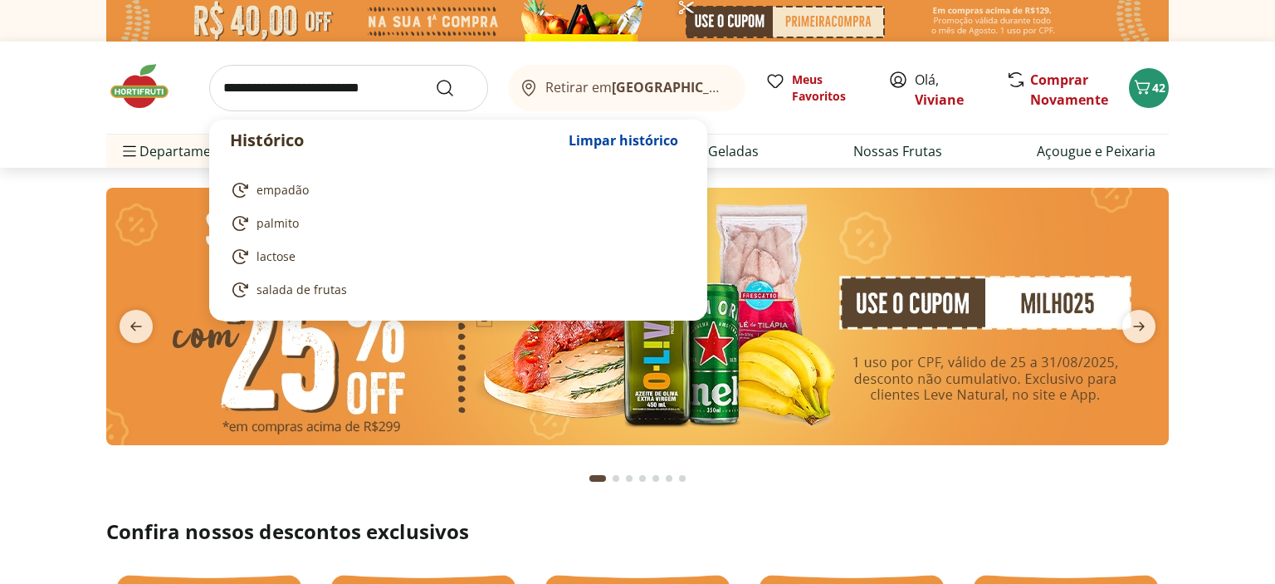
click at [286, 84] on input "search" at bounding box center [348, 88] width 279 height 46
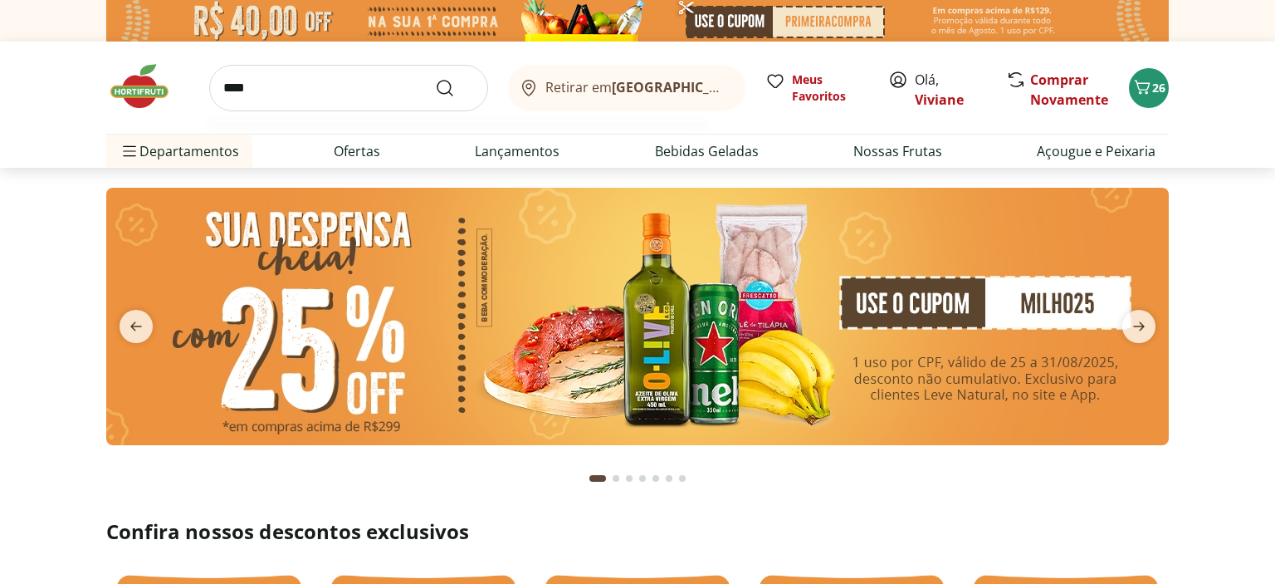
type input "*****"
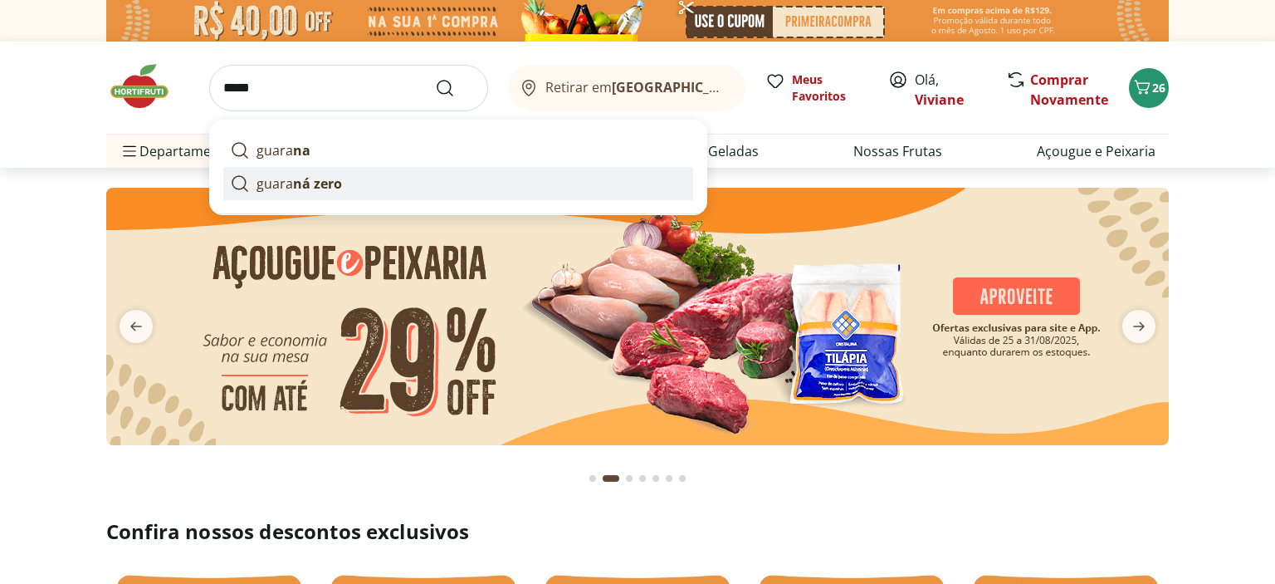
type input "*"
click at [291, 189] on p "guara ná zero" at bounding box center [300, 184] width 86 height 20
type input "**********"
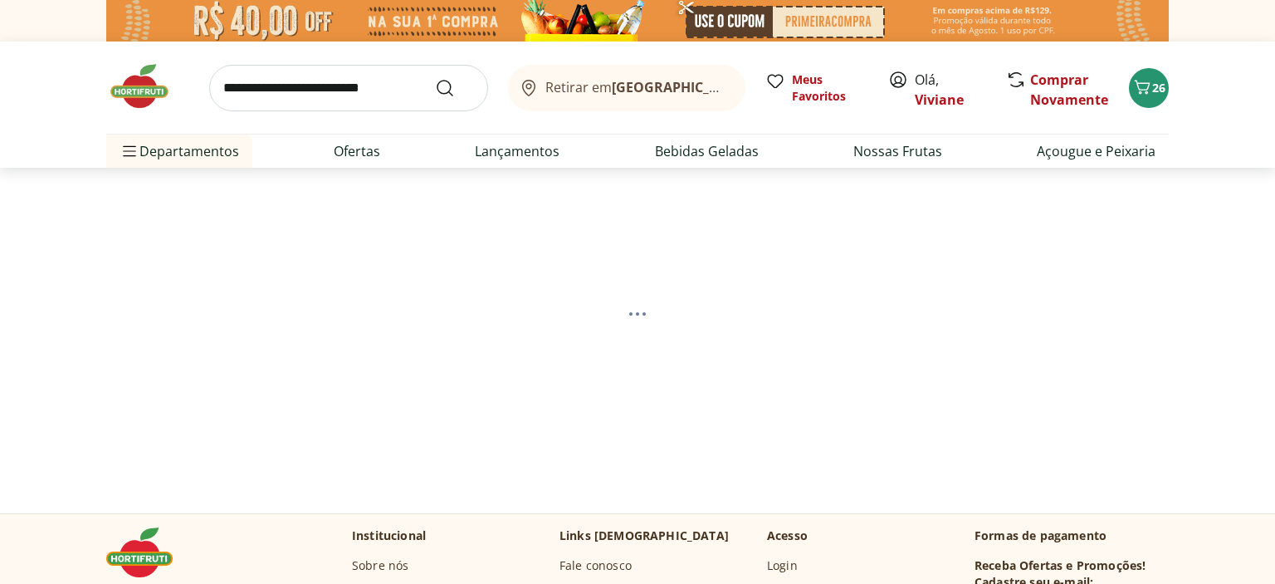
select select "**********"
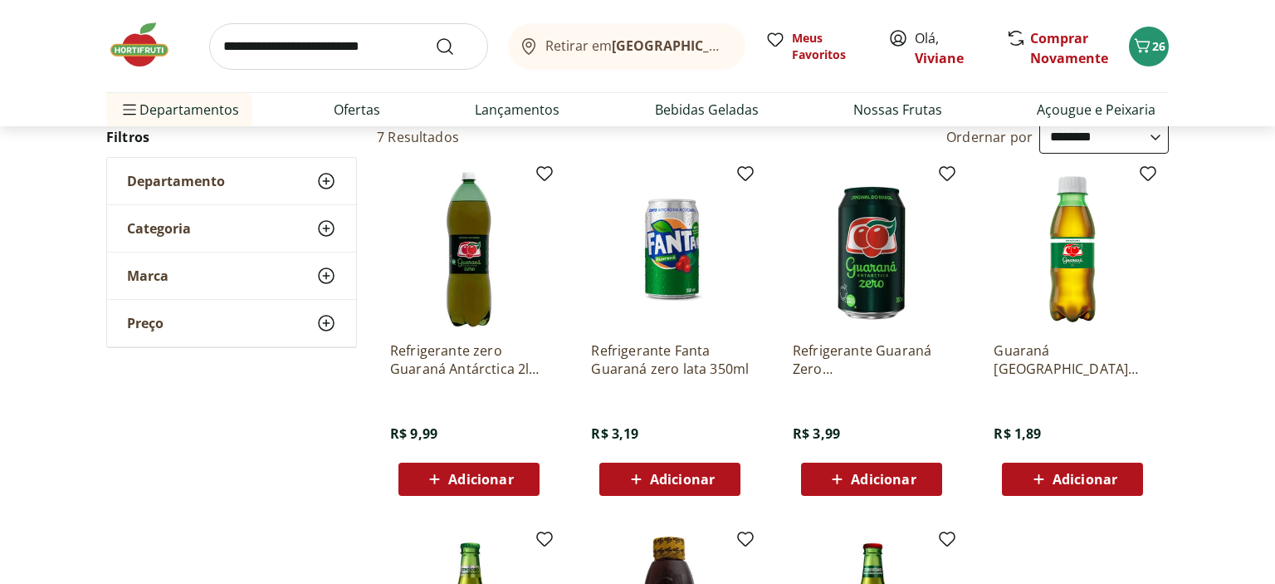
scroll to position [186, 0]
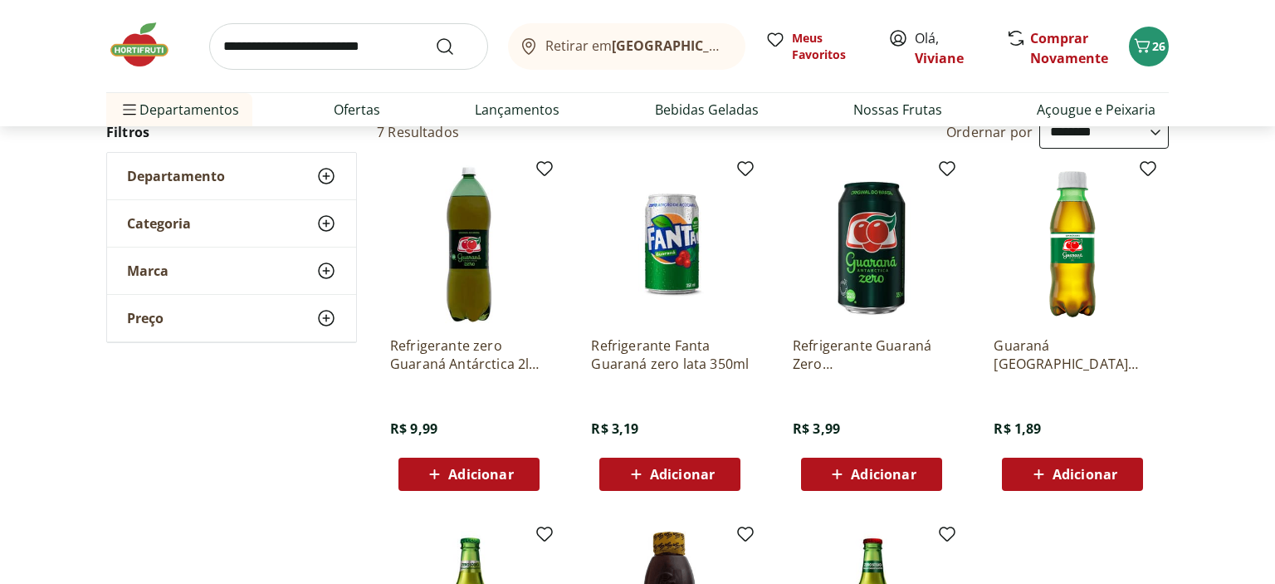
click at [483, 485] on div "Adicionar" at bounding box center [469, 474] width 115 height 30
click at [339, 40] on input "search" at bounding box center [348, 46] width 279 height 46
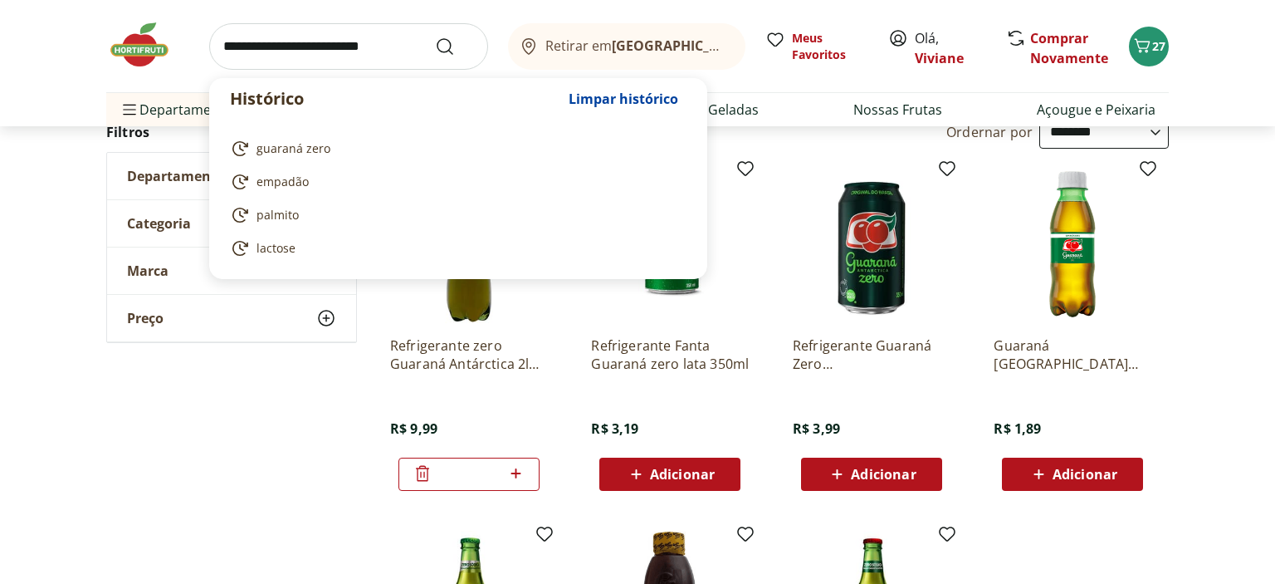
click at [339, 40] on input "search" at bounding box center [348, 46] width 279 height 46
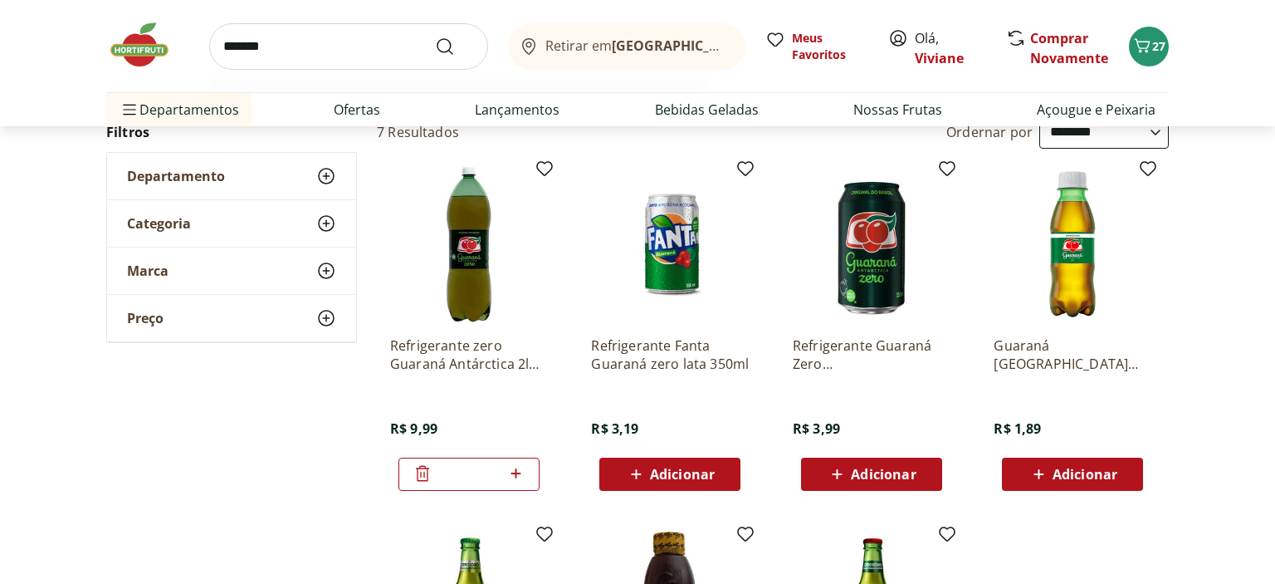
type input "*******"
click at [435, 37] on button "Submit Search" at bounding box center [455, 47] width 40 height 20
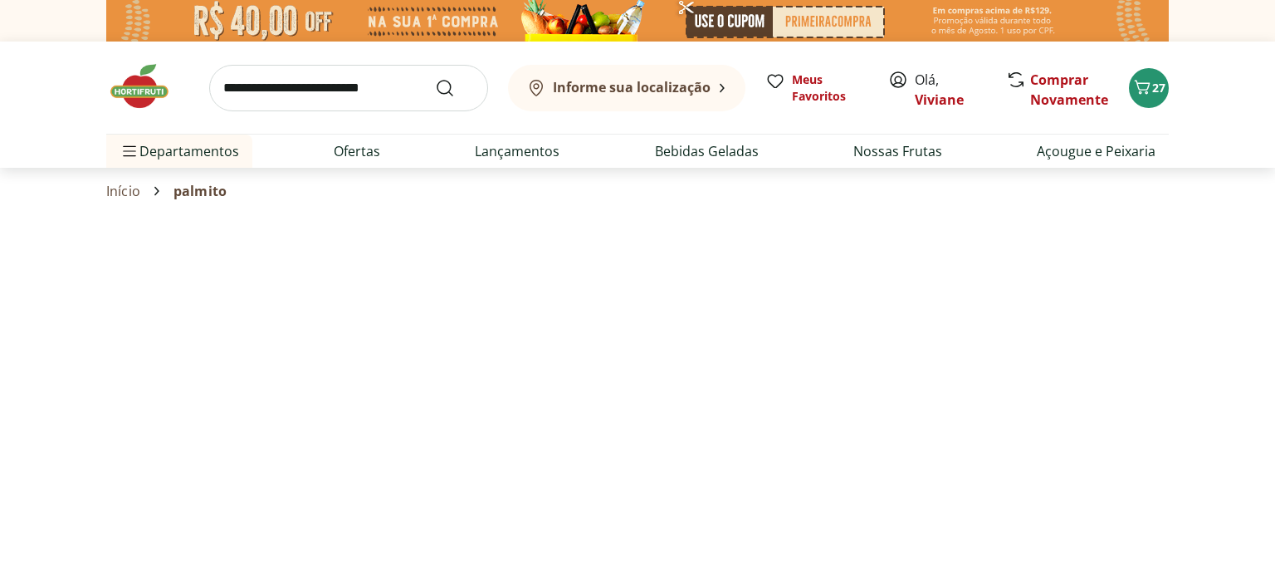
select select "**********"
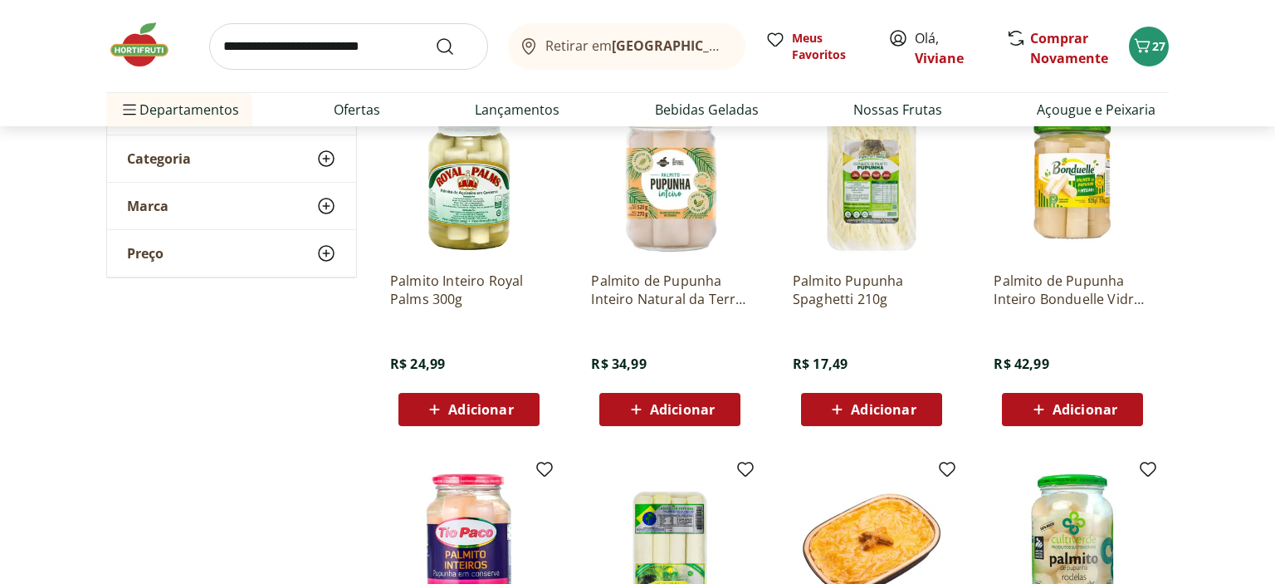
scroll to position [262, 0]
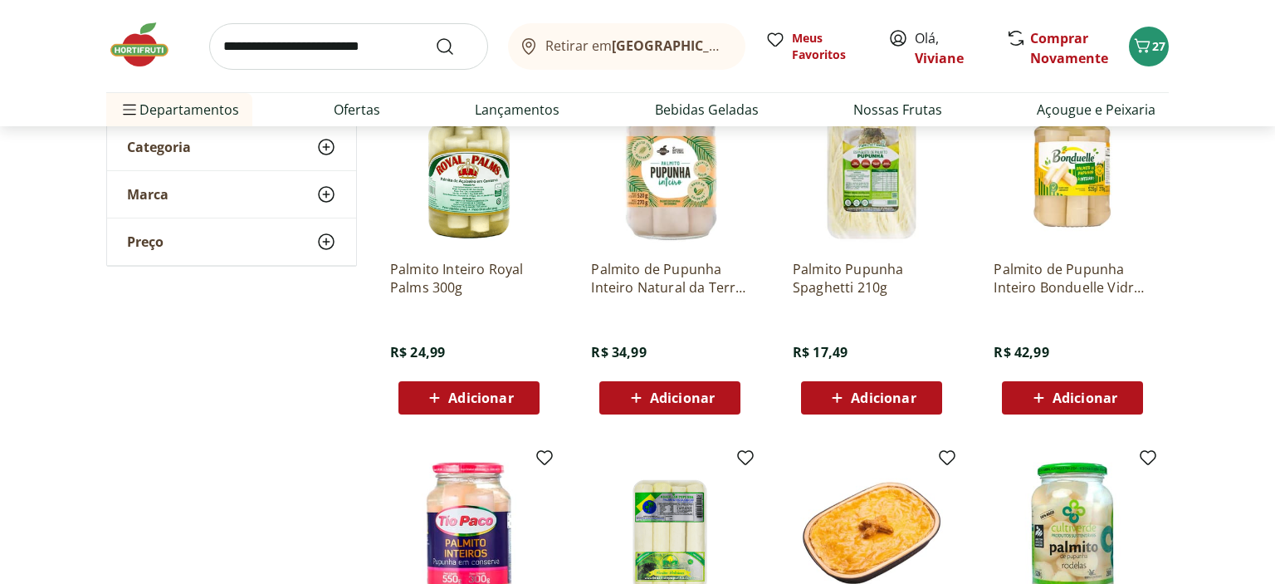
click at [483, 392] on span "Adicionar" at bounding box center [480, 397] width 65 height 13
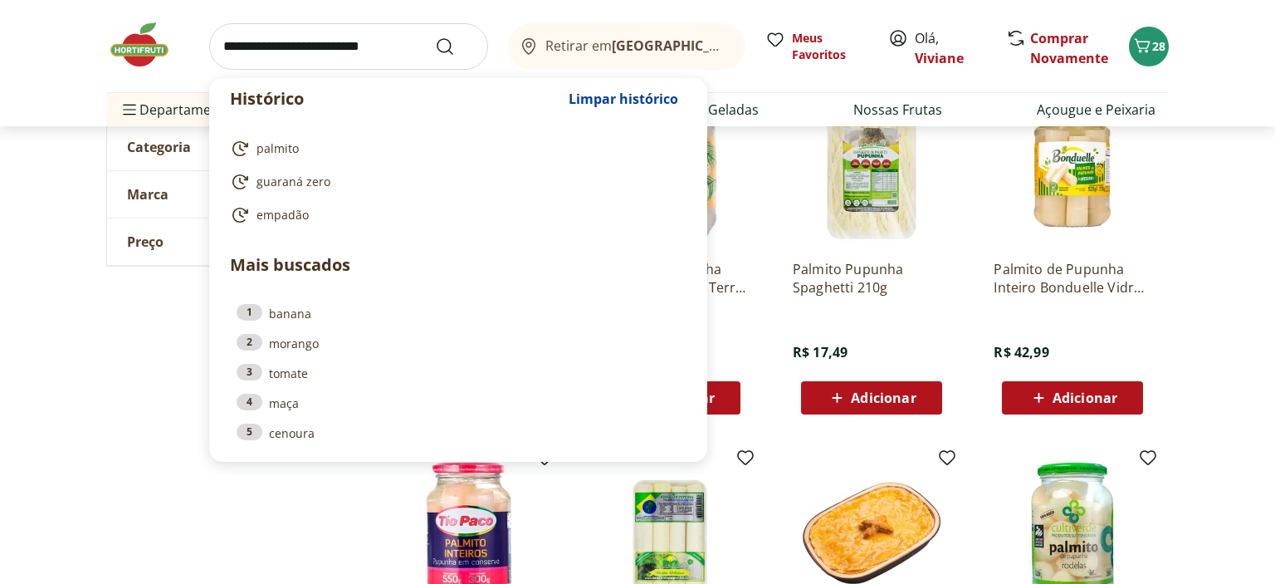
click at [382, 62] on input "search" at bounding box center [348, 46] width 279 height 46
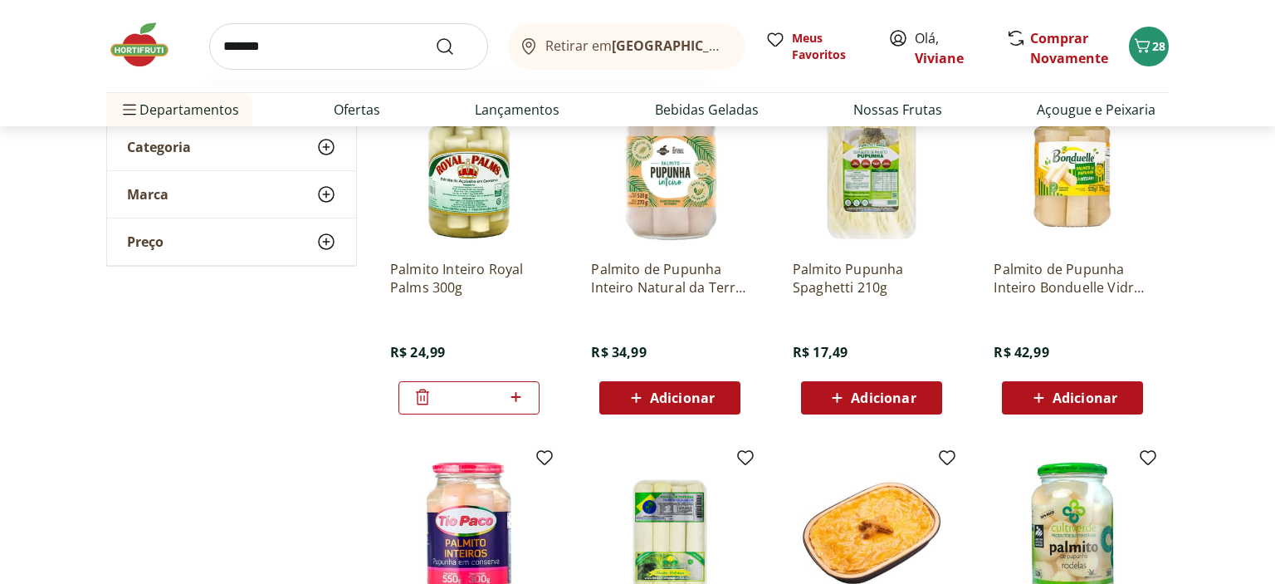
type input "*******"
click at [435, 37] on button "Submit Search" at bounding box center [455, 47] width 40 height 20
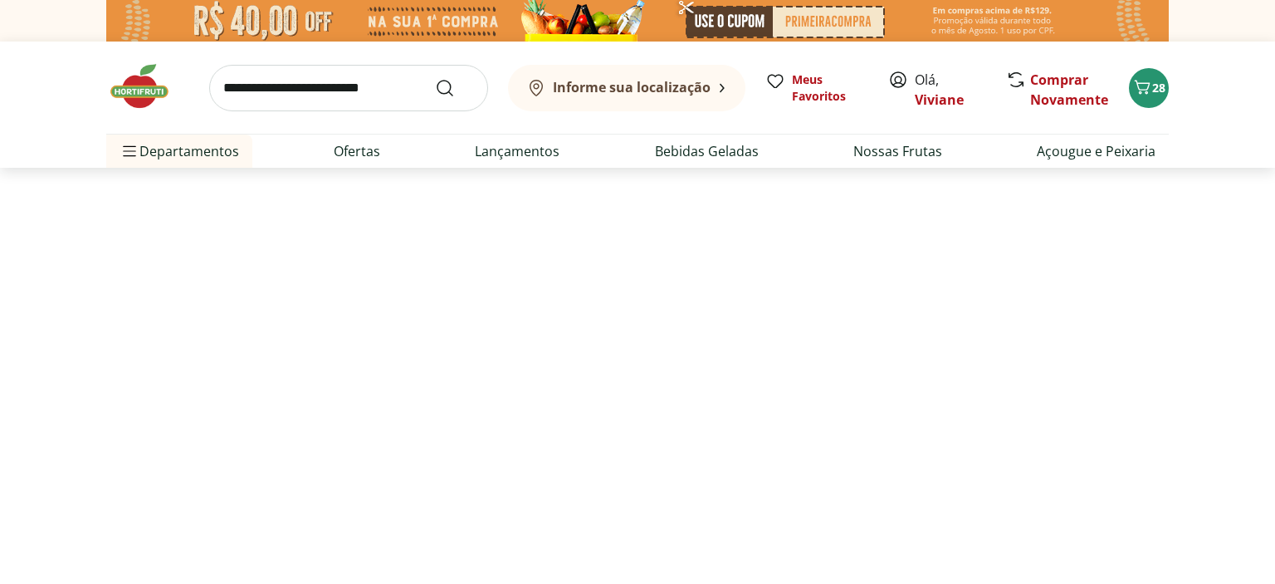
select select "**********"
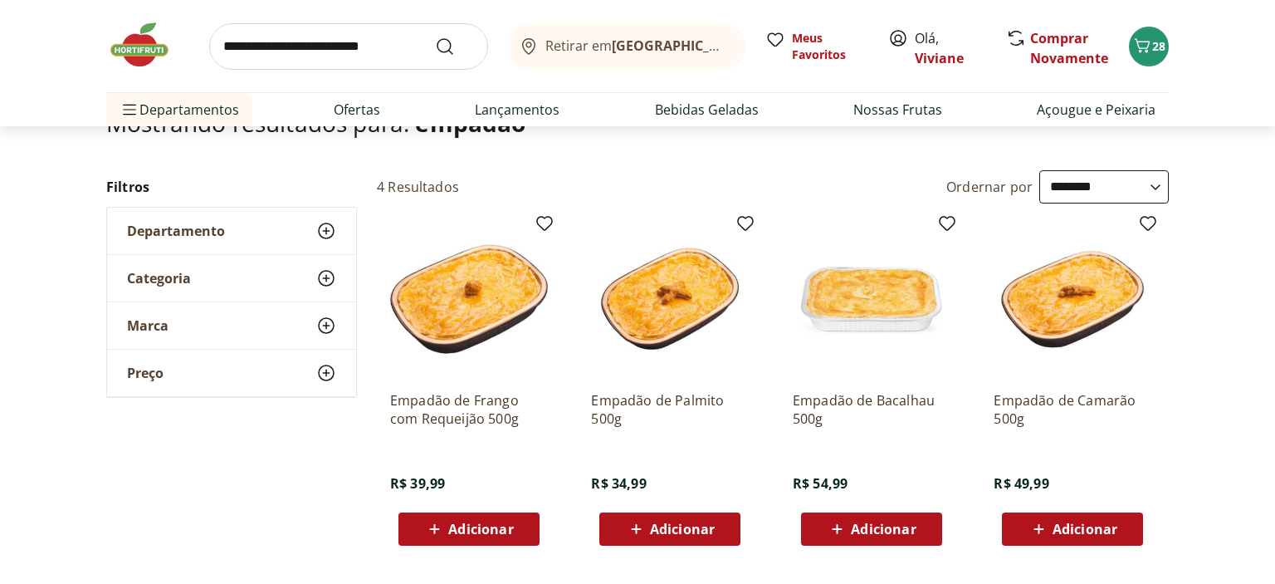
scroll to position [175, 0]
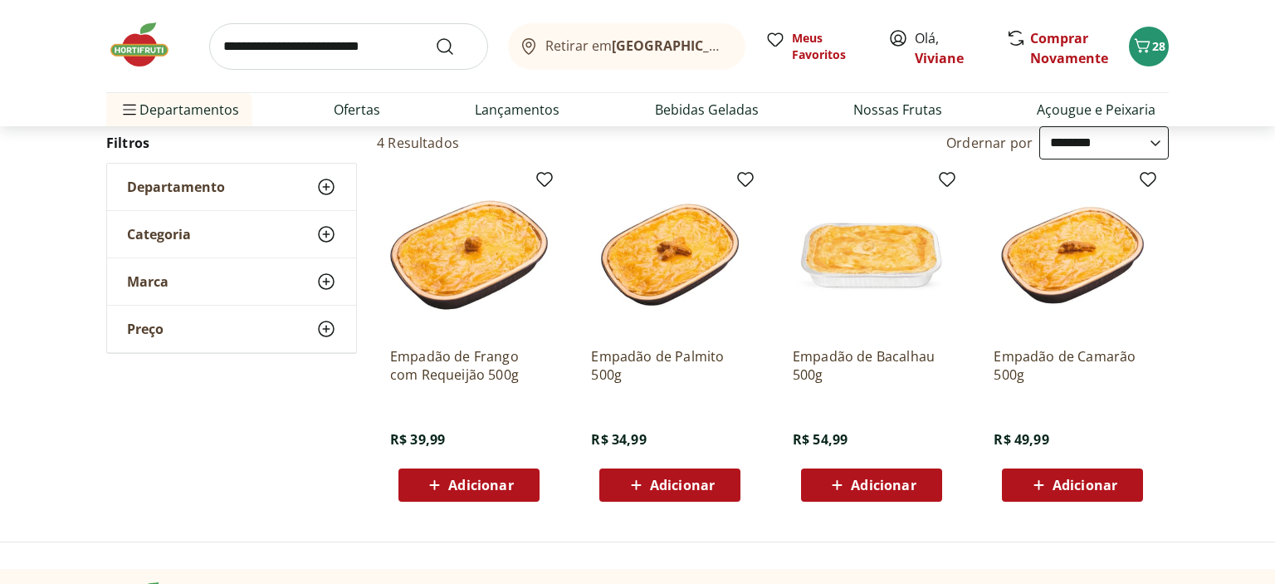
click at [462, 478] on span "Adicionar" at bounding box center [480, 484] width 65 height 13
click at [1142, 53] on icon "Carrinho" at bounding box center [1143, 46] width 20 height 20
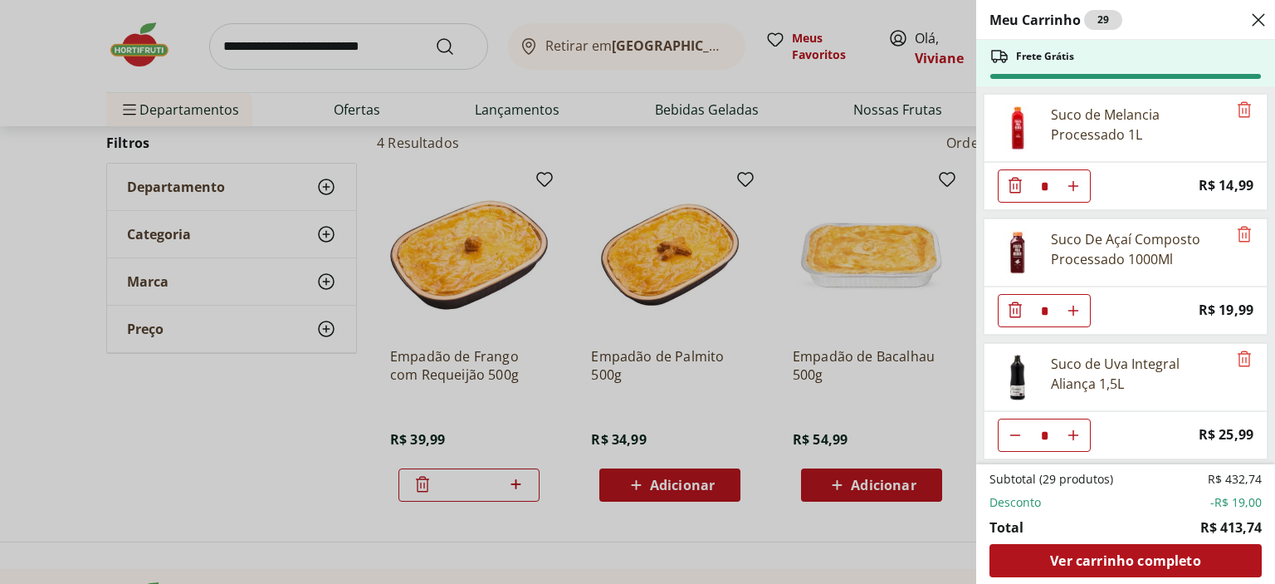
click at [165, 66] on div "Meu Carrinho 29 Frete Grátis Suco de Melancia Processado 1L * Price: R$ 14,99 S…" at bounding box center [637, 292] width 1275 height 584
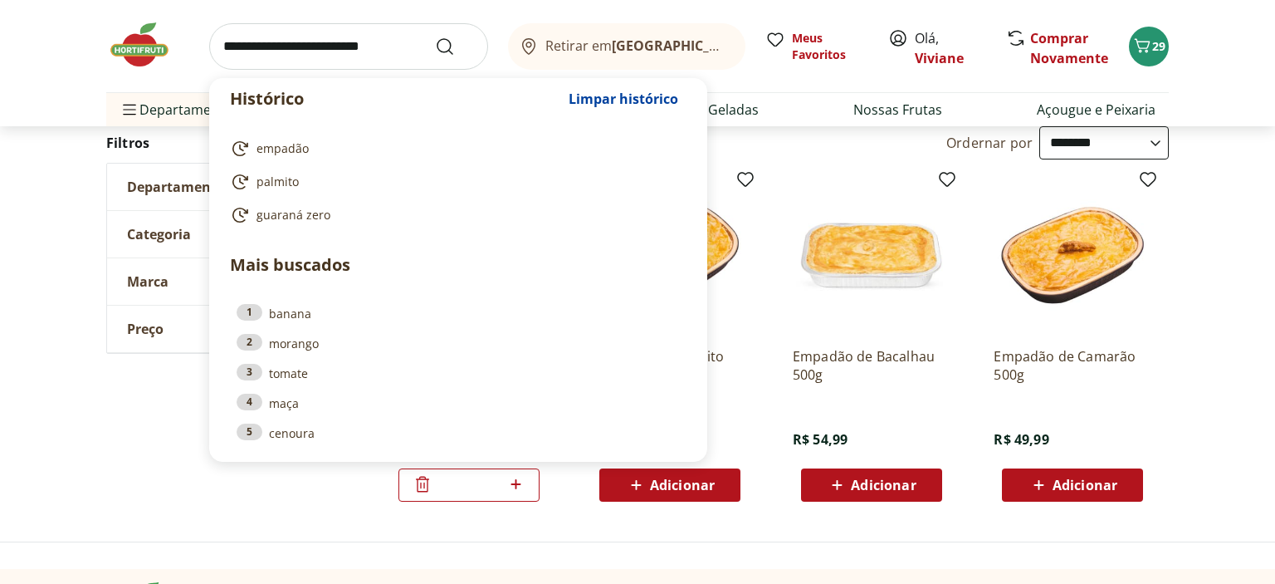
click at [370, 41] on input "search" at bounding box center [348, 46] width 279 height 46
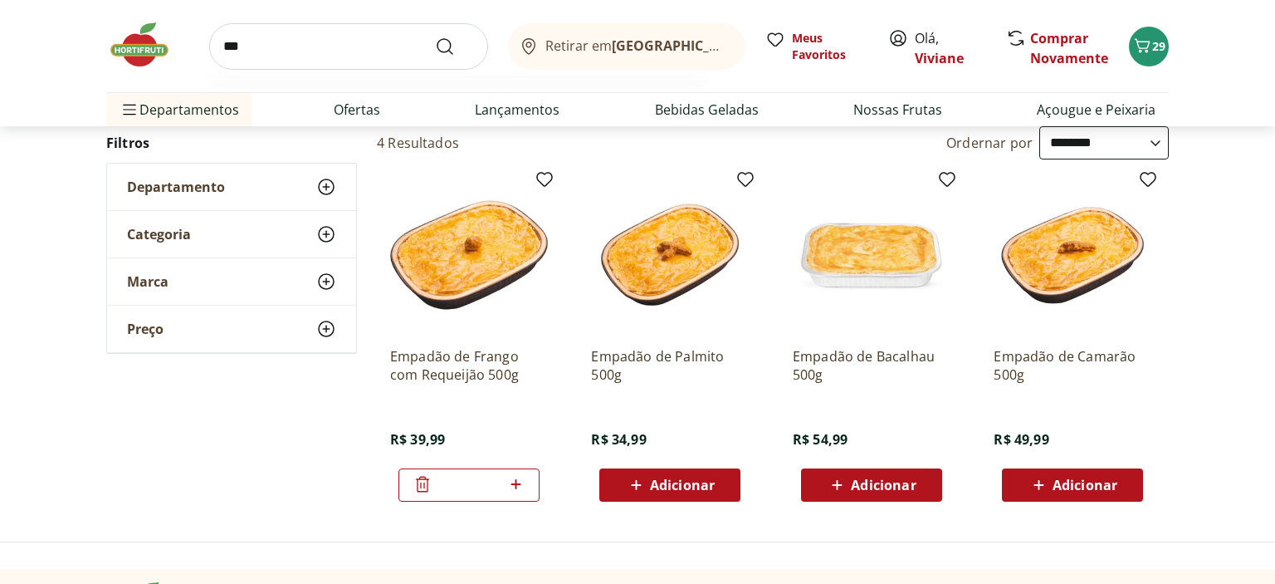
type input "****"
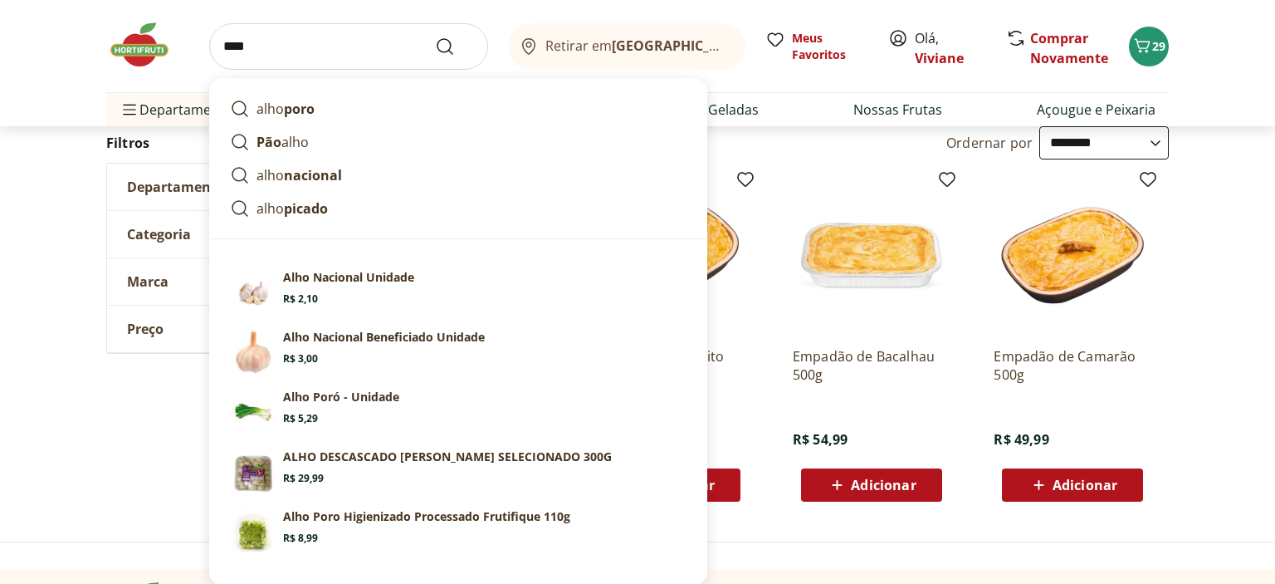
click button "Submit Search" at bounding box center [455, 47] width 40 height 20
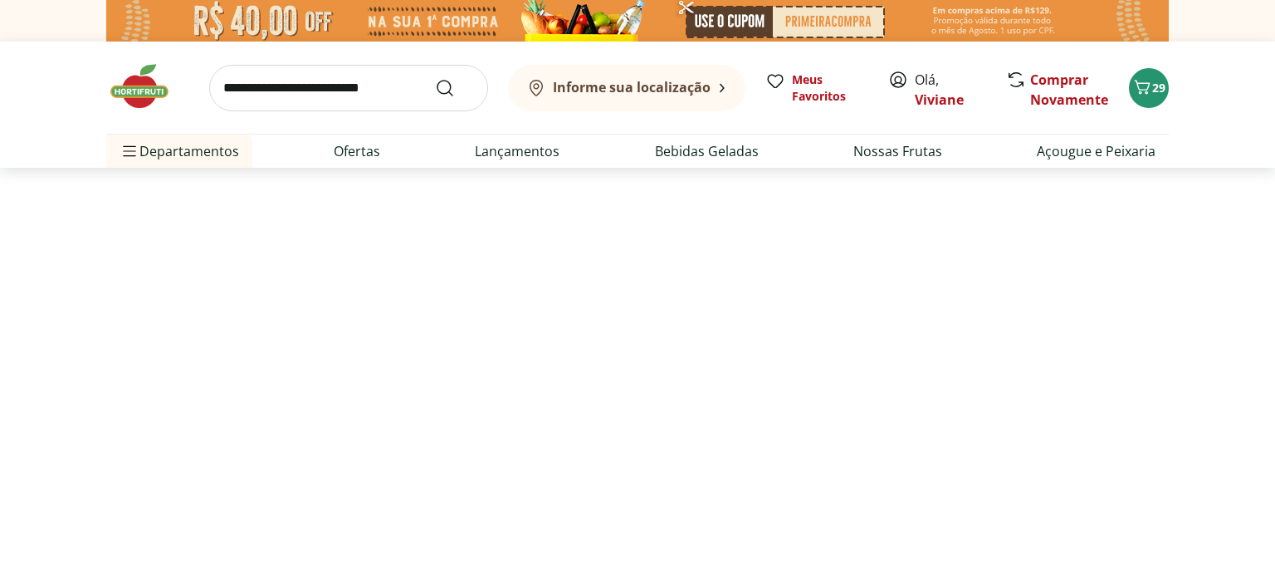
select select "**********"
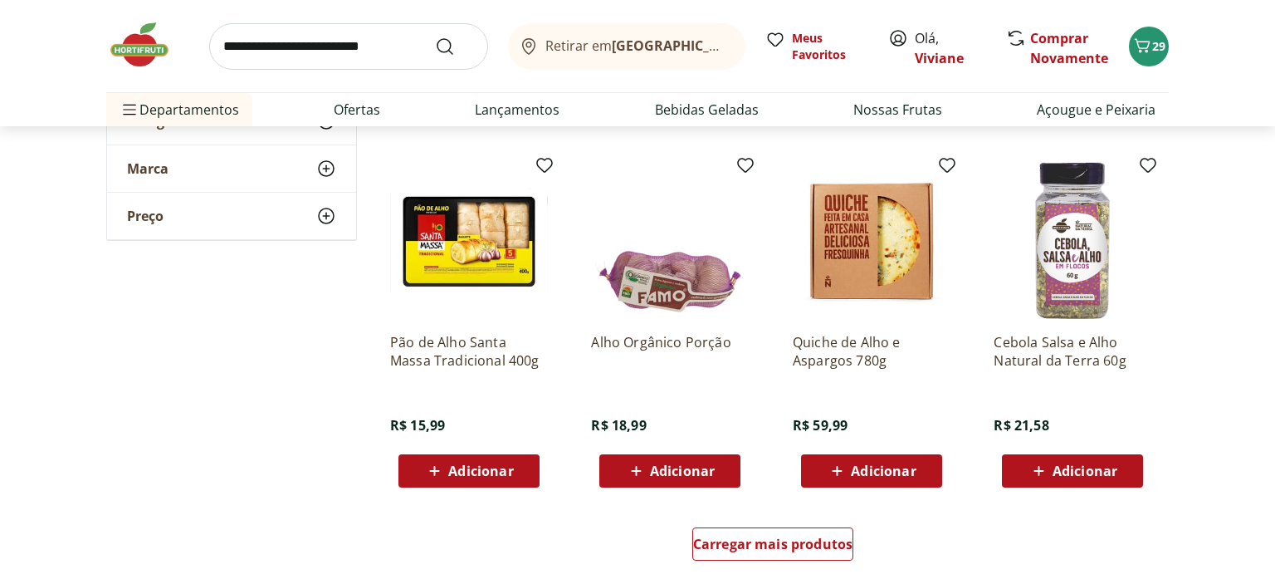
scroll to position [964, 0]
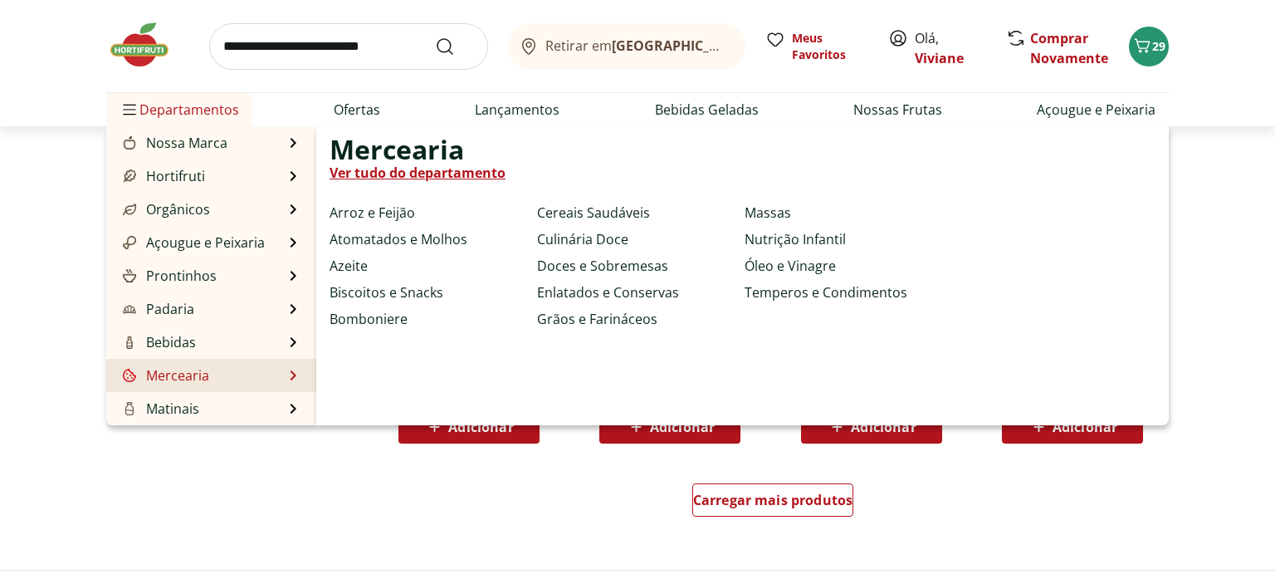
click at [364, 180] on link "Ver tudo do departamento" at bounding box center [418, 173] width 176 height 20
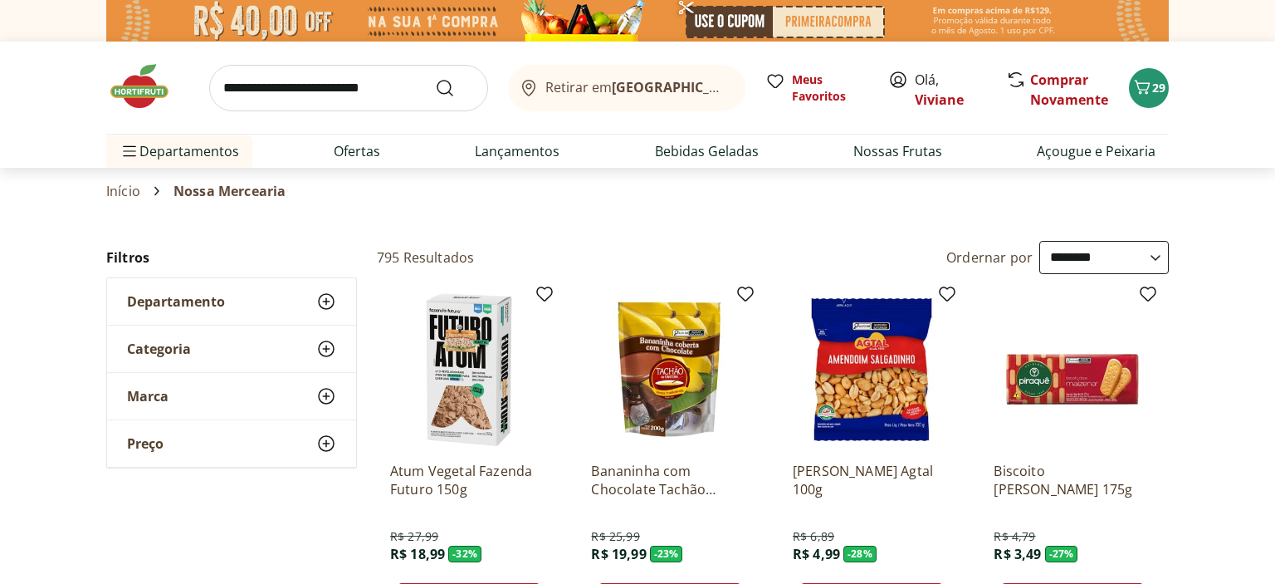
click at [1040, 241] on select "**********" at bounding box center [1105, 257] width 130 height 33
click option "**********" at bounding box center [0, 0] width 0 height 0
select select "**********"
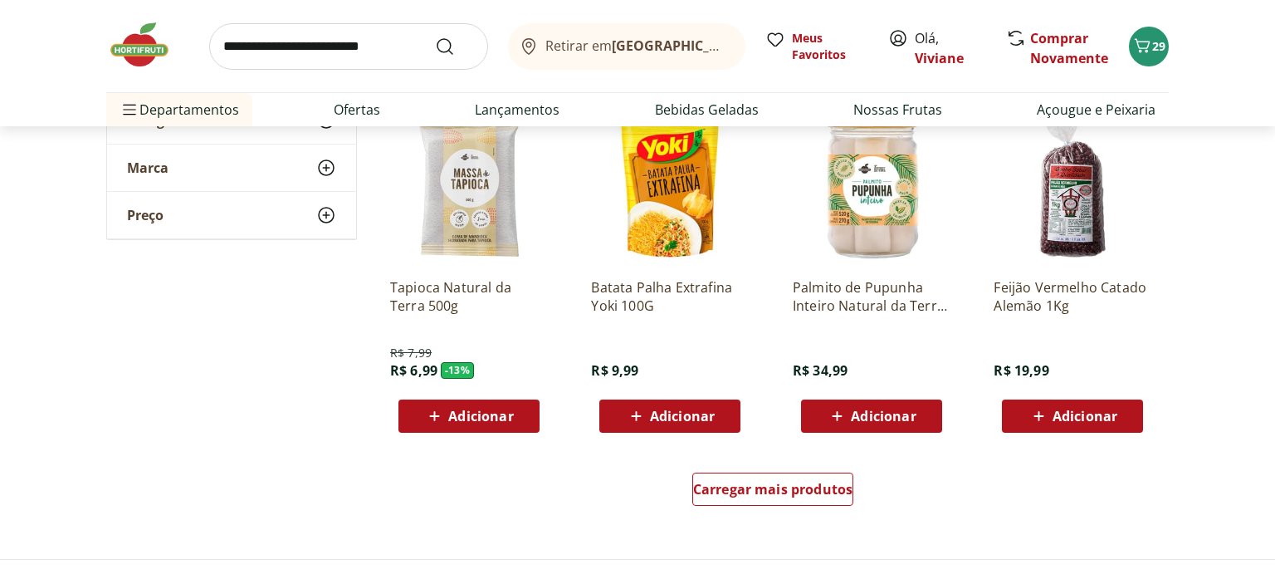
scroll to position [920, 0]
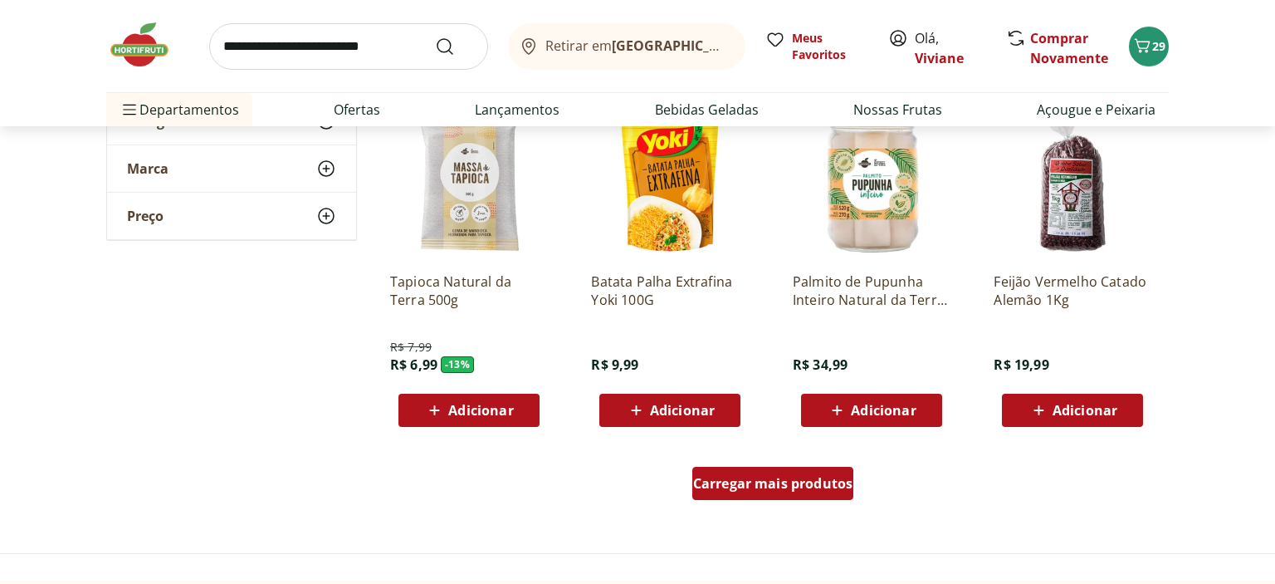
click at [792, 477] on span "Carregar mais produtos" at bounding box center [773, 483] width 160 height 13
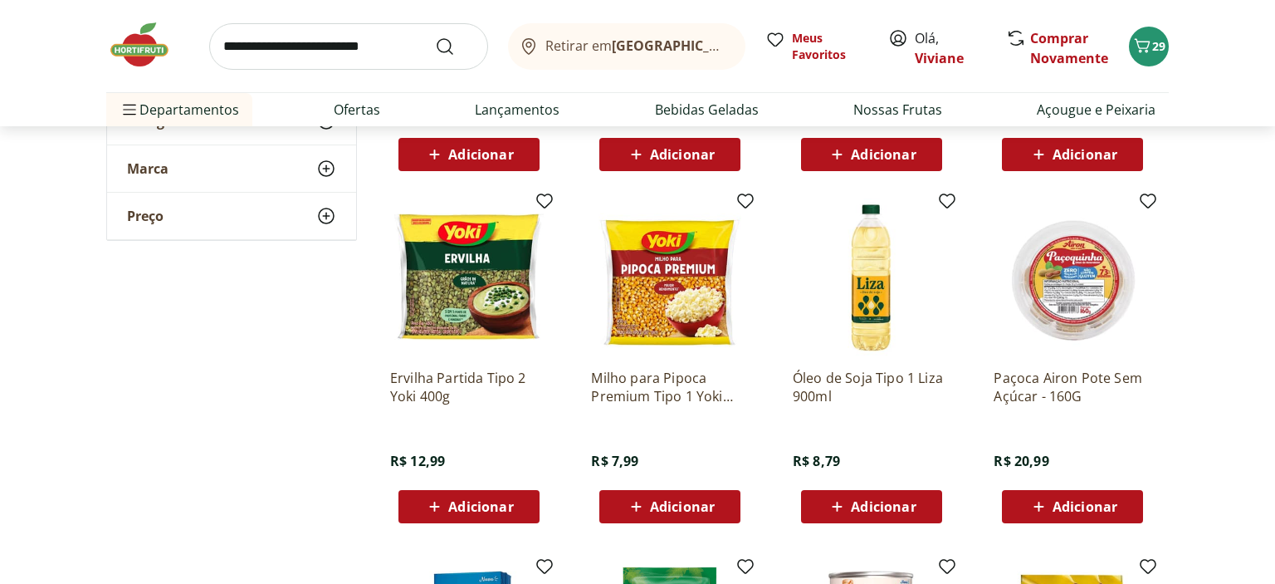
scroll to position [1183, 0]
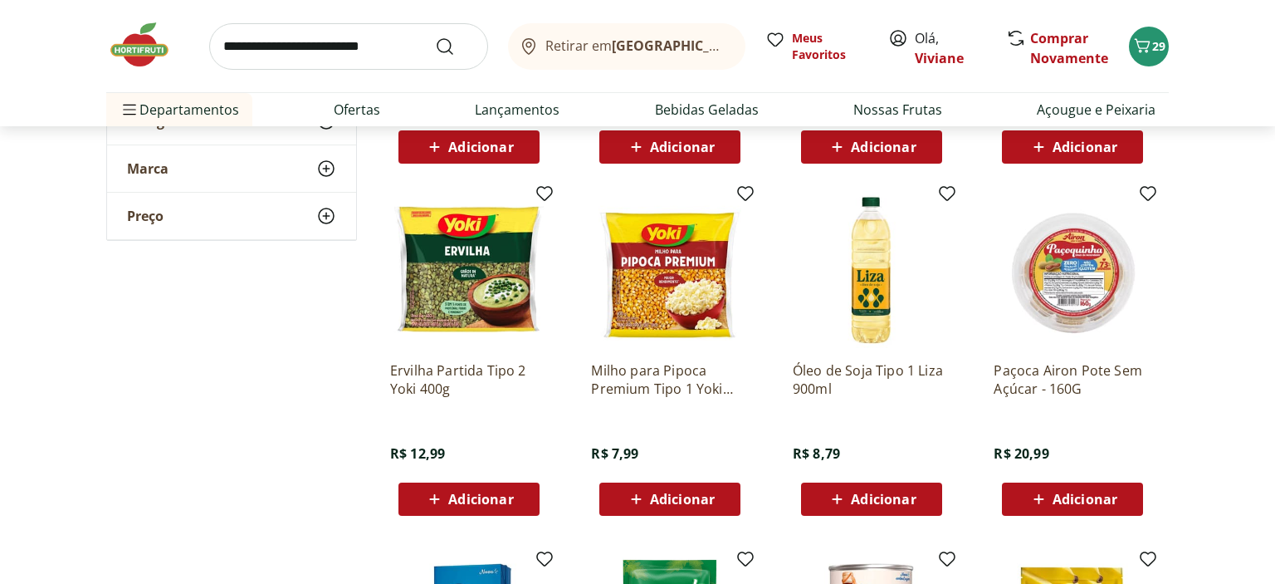
click at [493, 509] on div "Adicionar" at bounding box center [469, 499] width 115 height 30
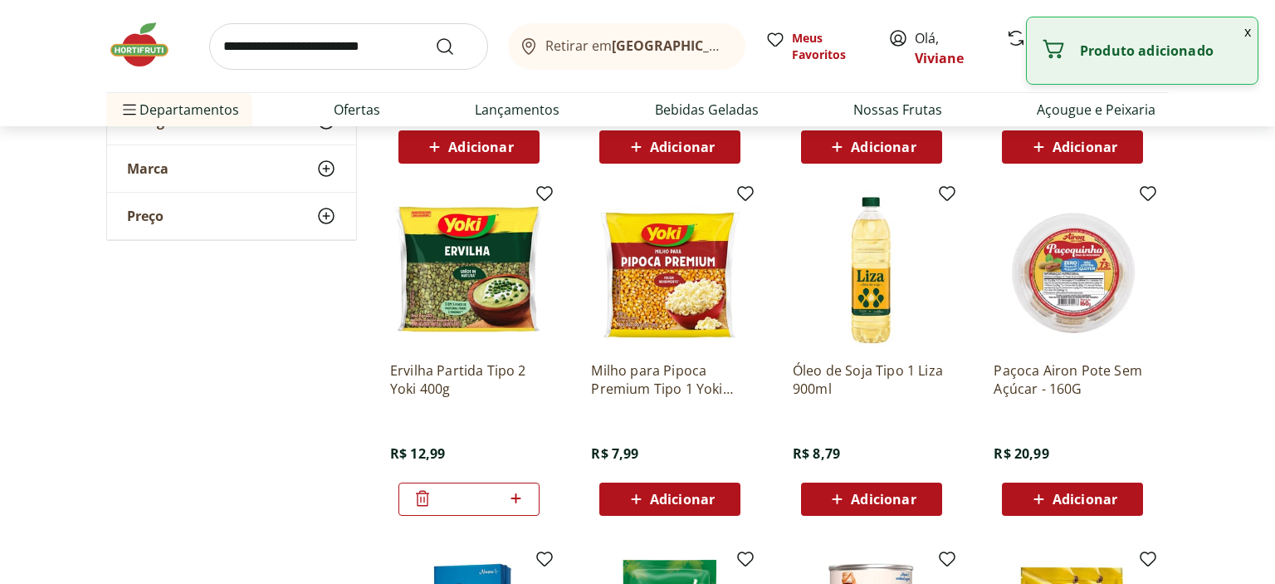
click at [280, 387] on div "**********" at bounding box center [637, 202] width 1063 height 2288
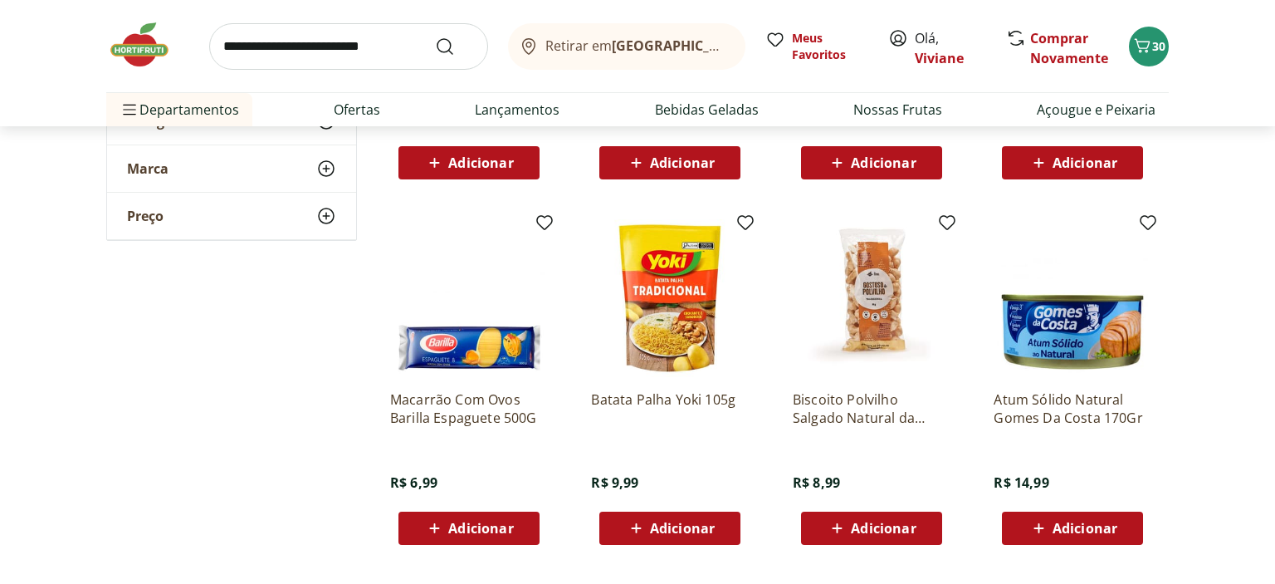
scroll to position [1929, 0]
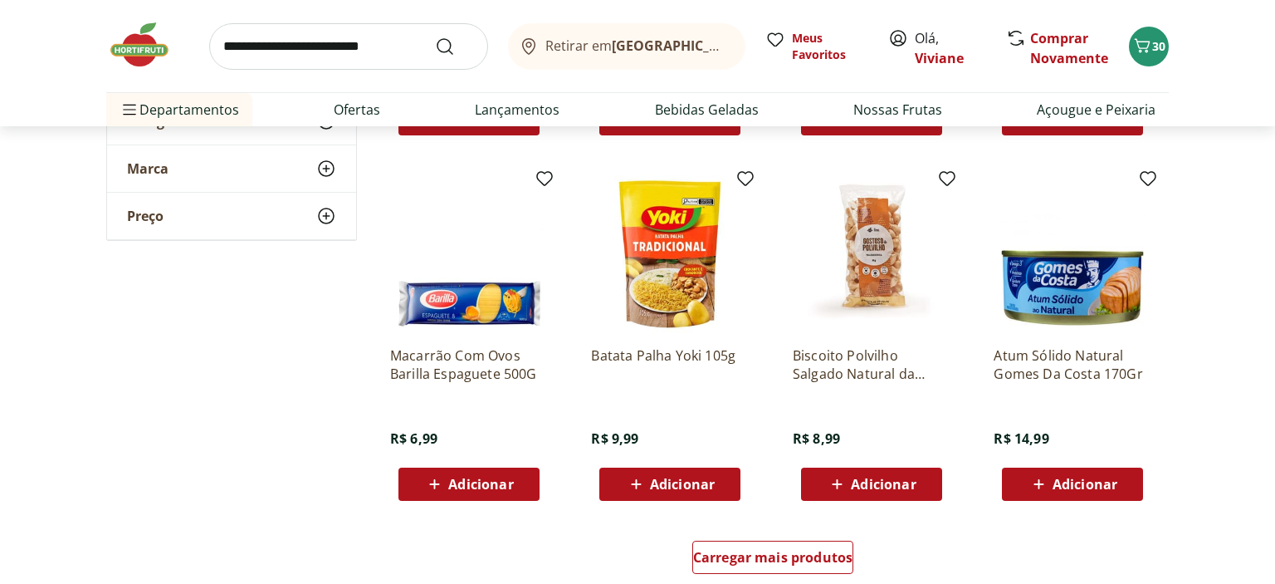
click at [679, 477] on span "Adicionar" at bounding box center [682, 483] width 65 height 13
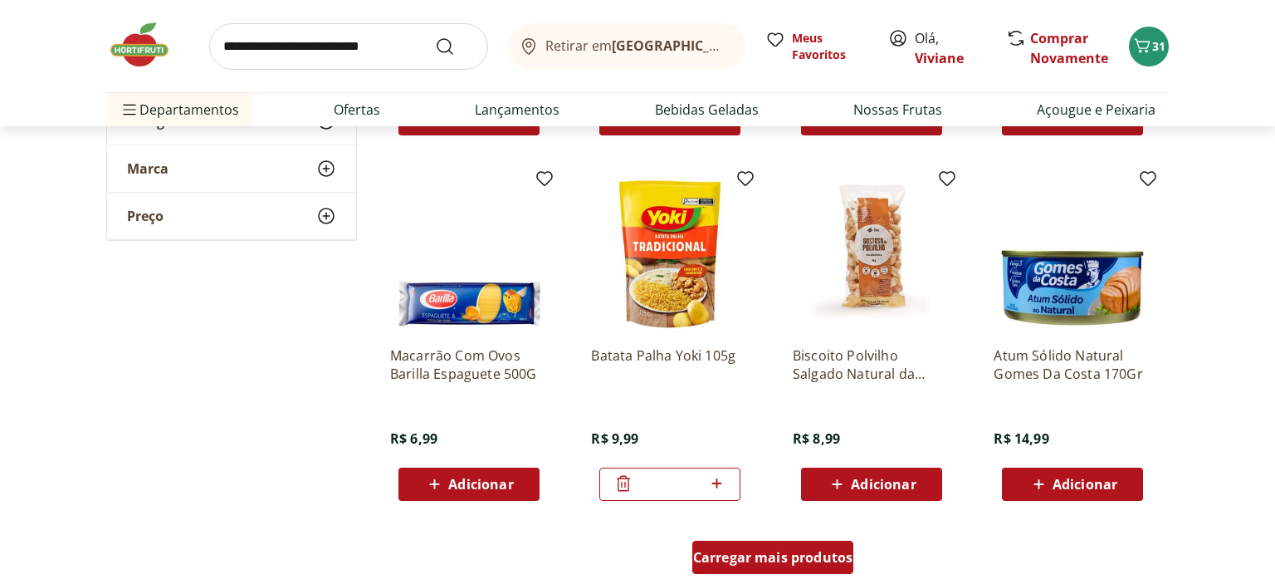
click at [809, 553] on span "Carregar mais produtos" at bounding box center [773, 557] width 160 height 13
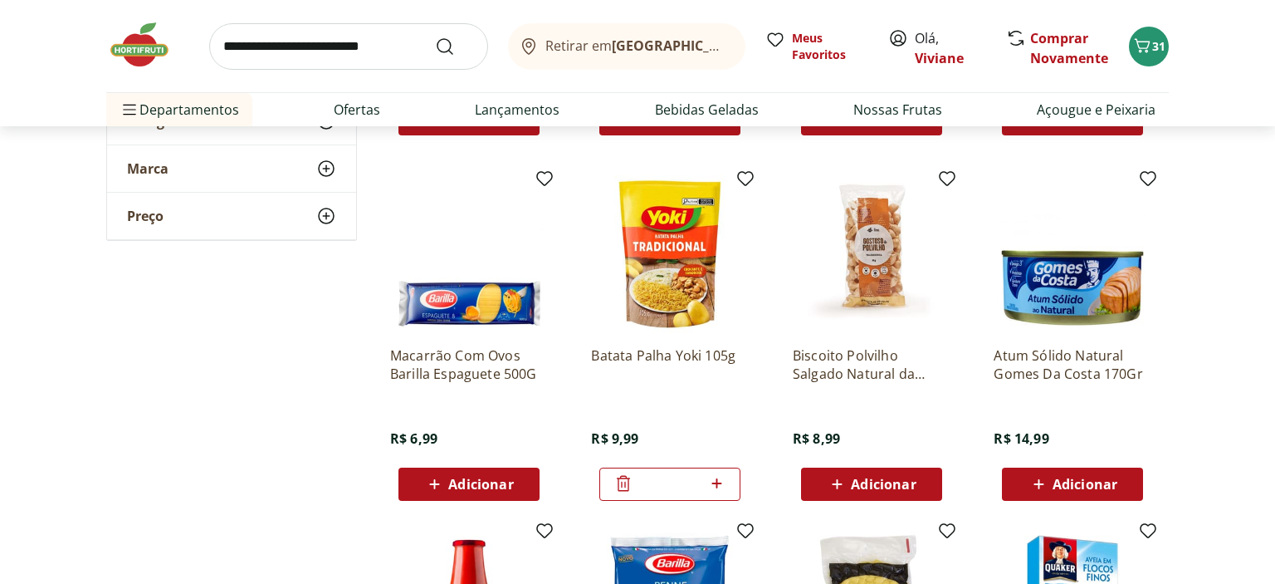
type input "*"
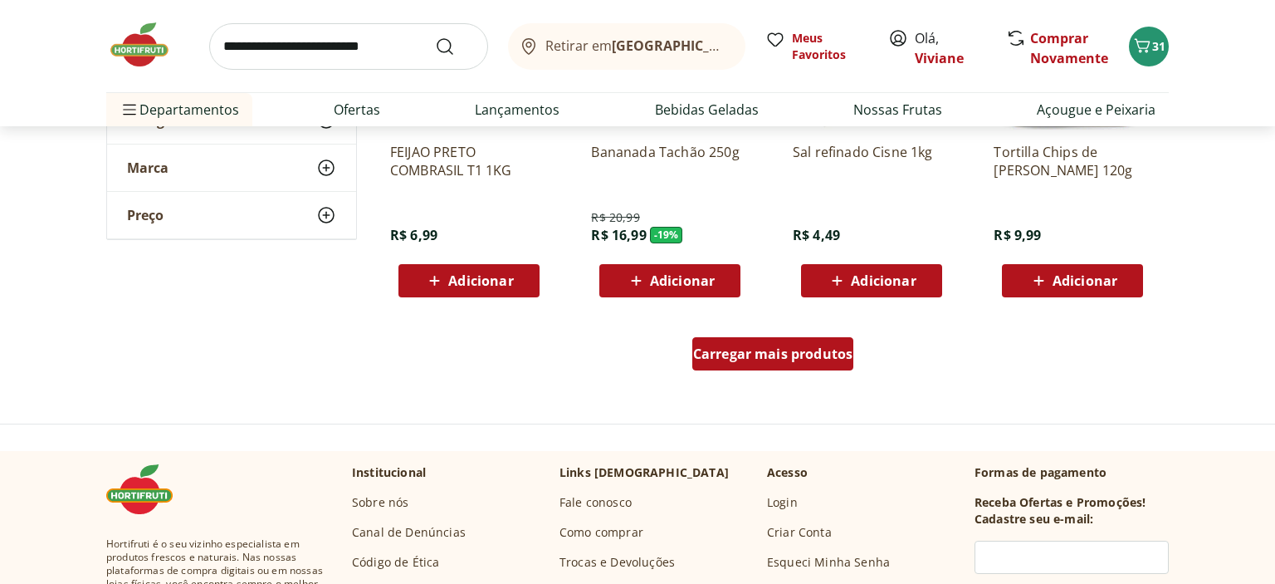
scroll to position [3331, 0]
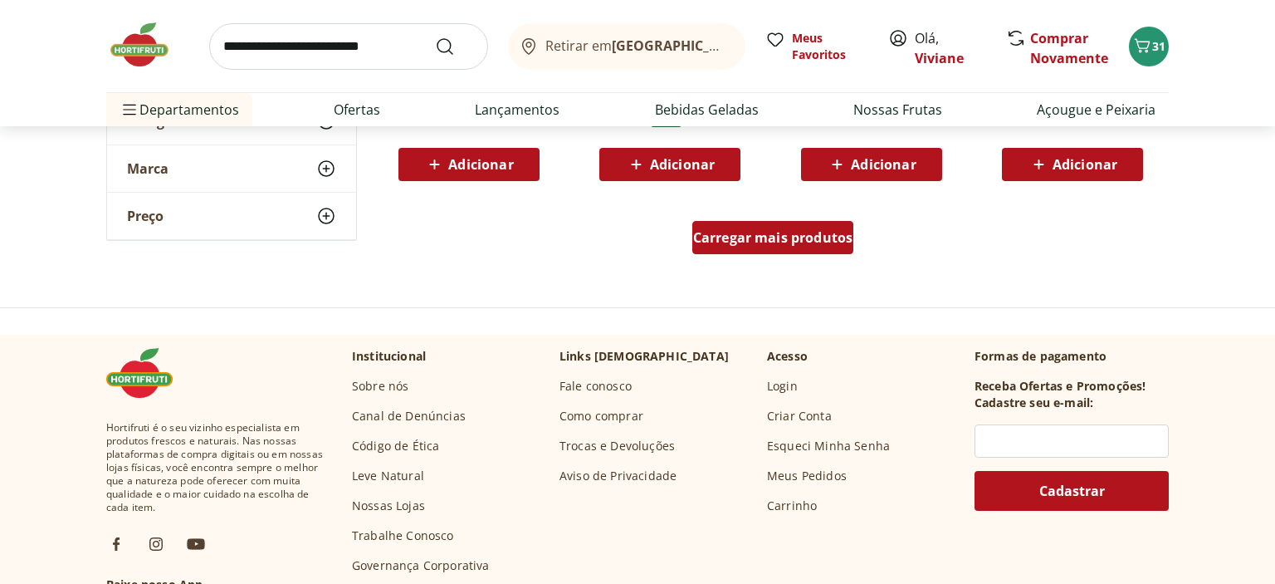
click at [783, 231] on span "Carregar mais produtos" at bounding box center [773, 237] width 160 height 13
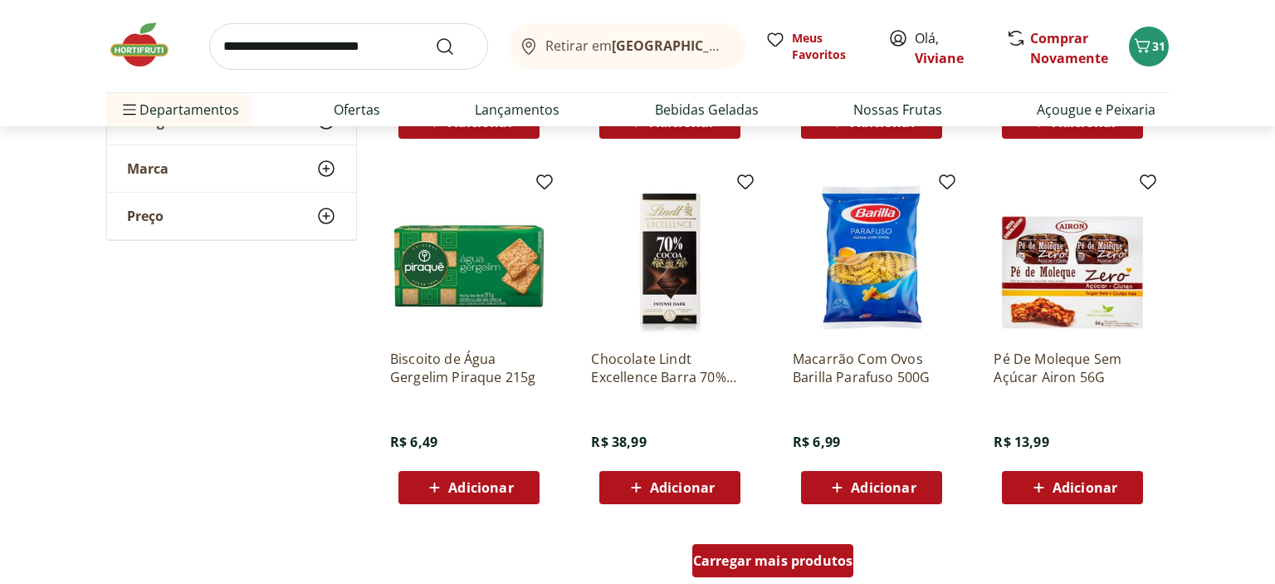
scroll to position [4121, 0]
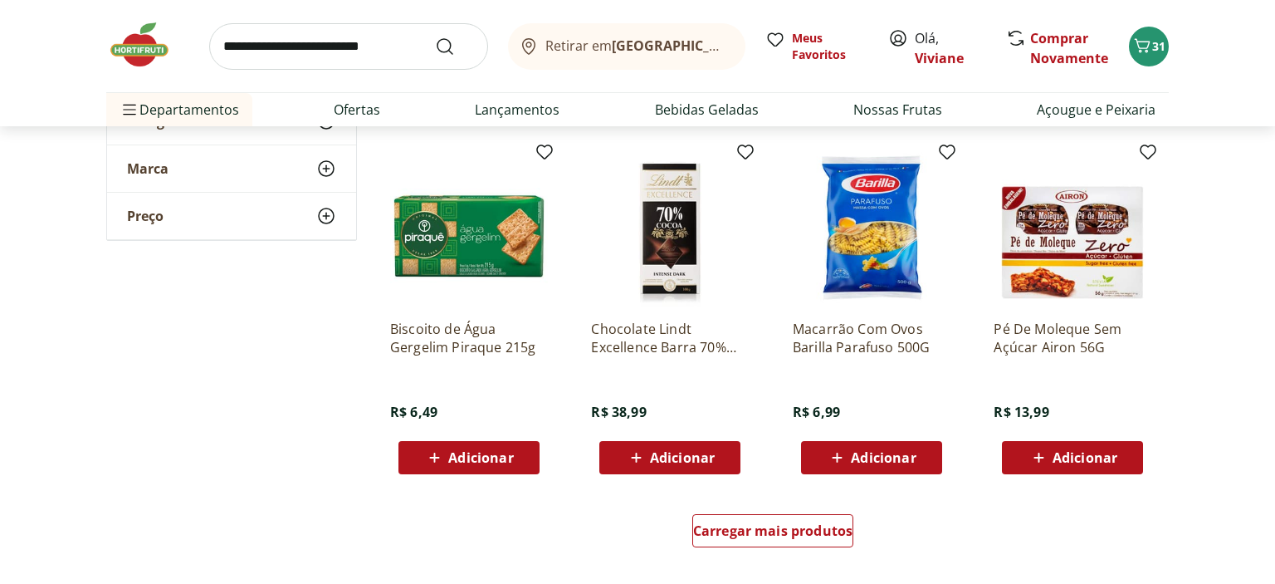
click at [891, 456] on span "Adicionar" at bounding box center [883, 457] width 65 height 13
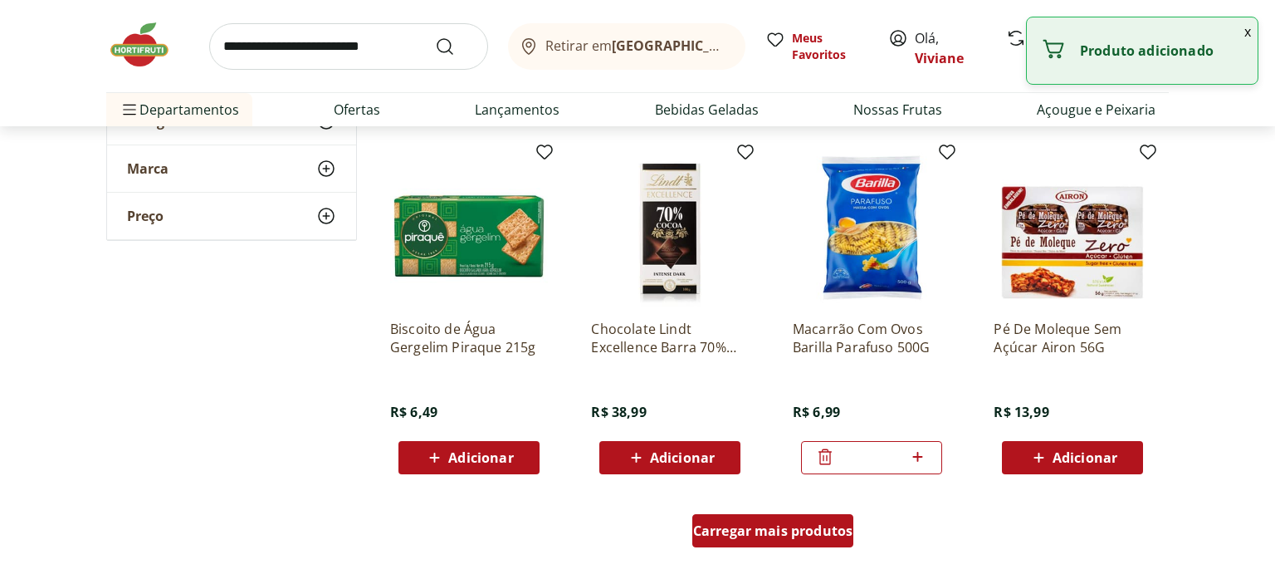
click at [785, 544] on div "Carregar mais produtos" at bounding box center [774, 530] width 162 height 33
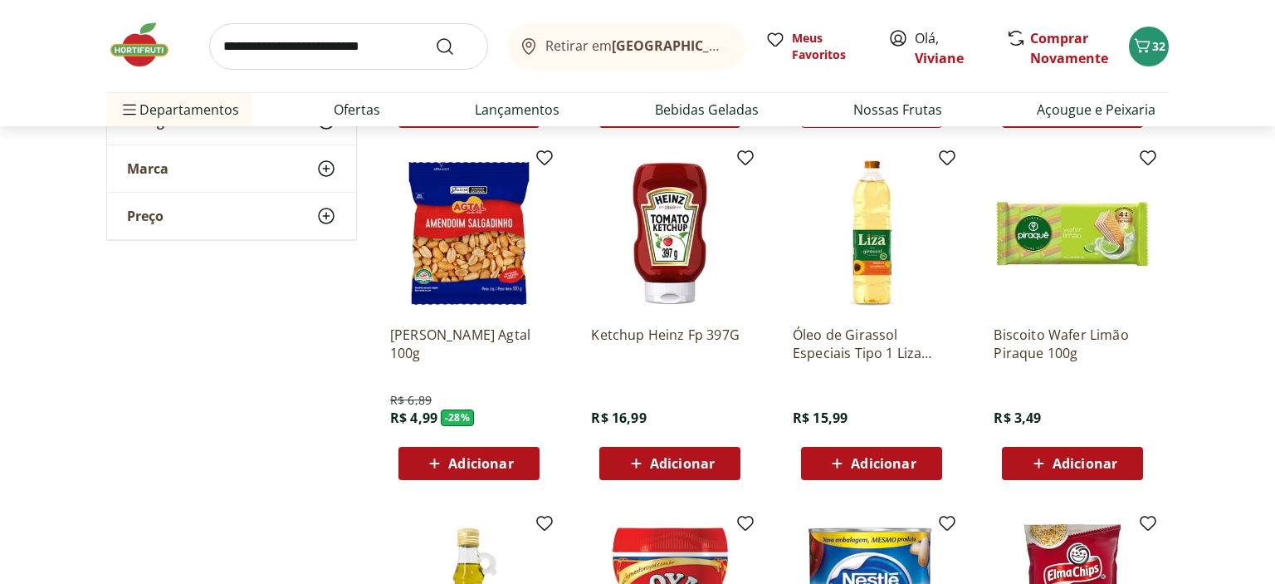
scroll to position [4471, 0]
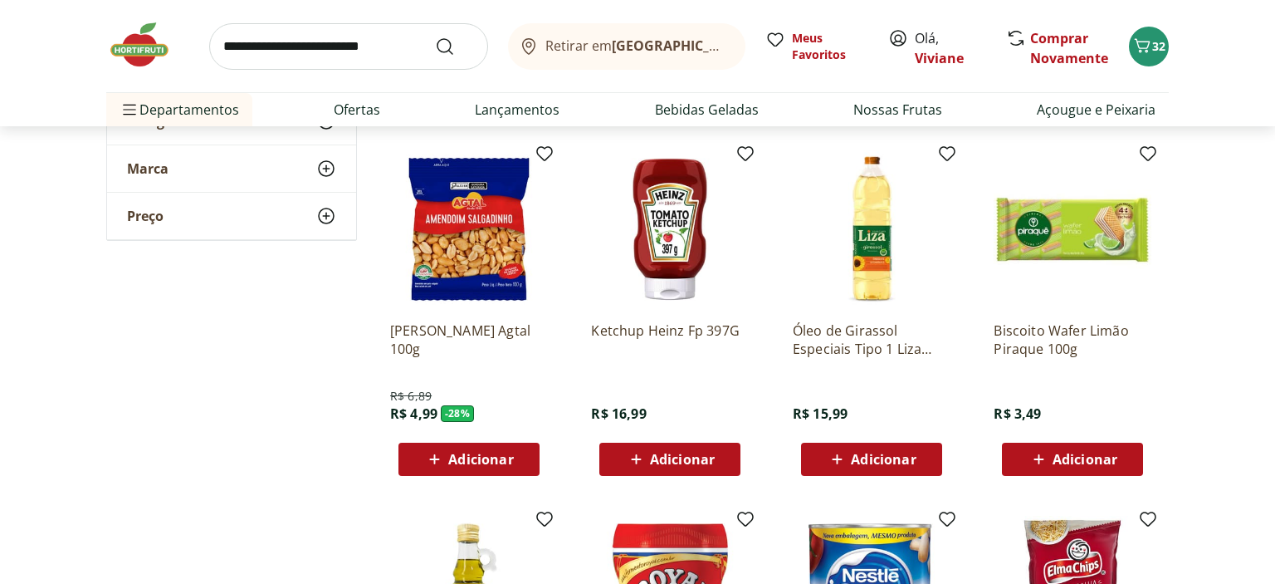
click at [1074, 461] on span "Adicionar" at bounding box center [1085, 459] width 65 height 13
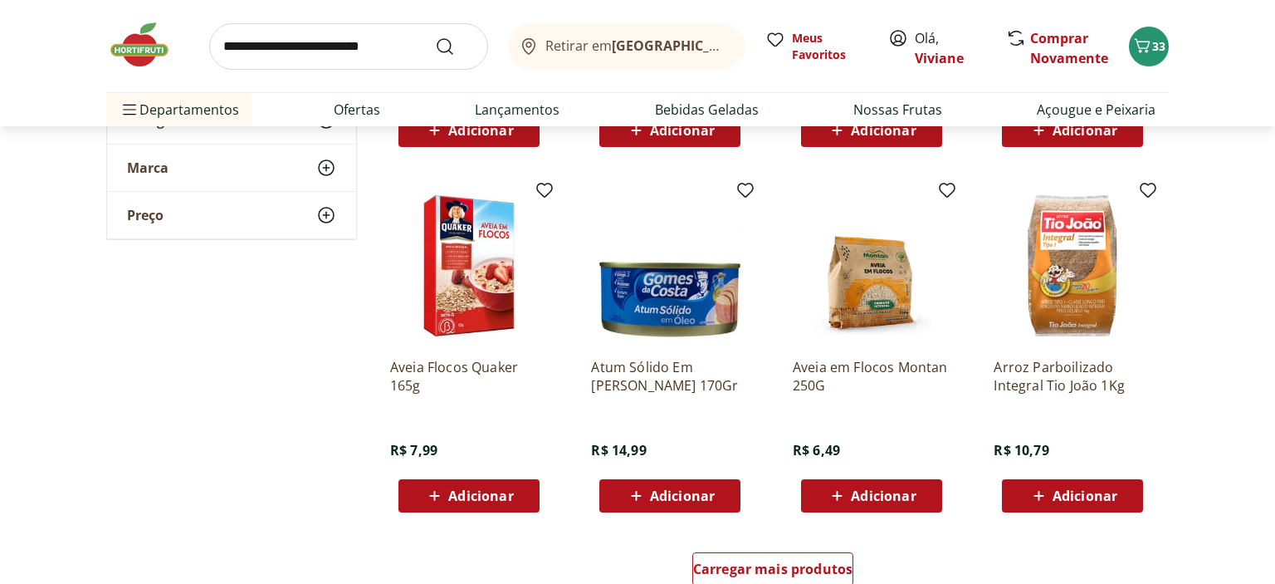
scroll to position [5173, 0]
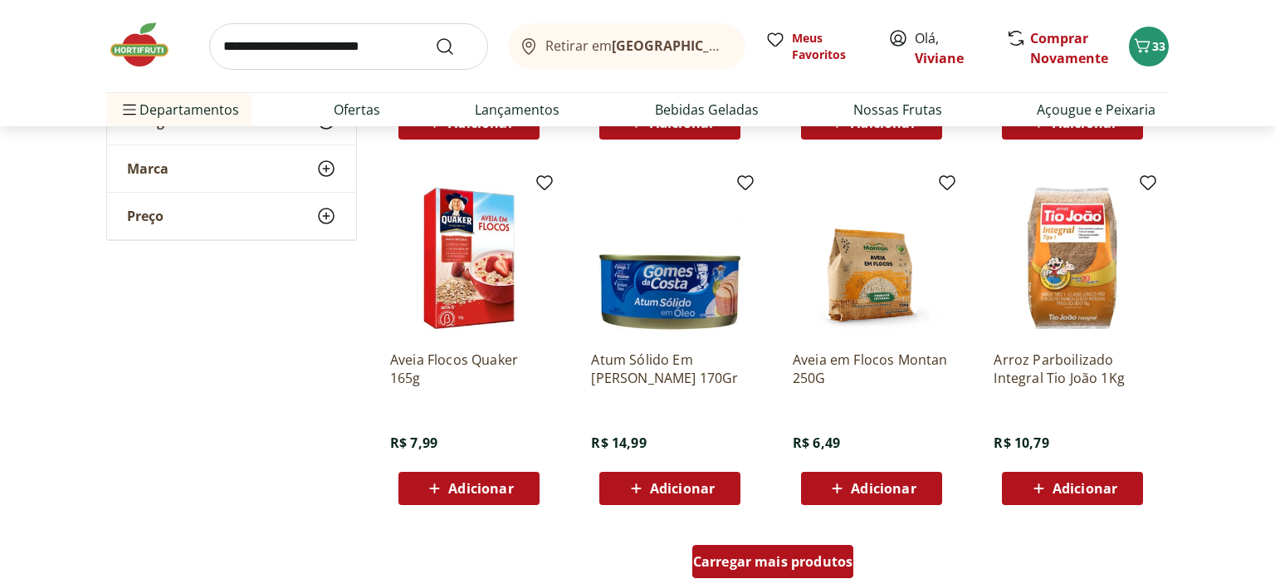
click at [811, 561] on span "Carregar mais produtos" at bounding box center [773, 561] width 160 height 13
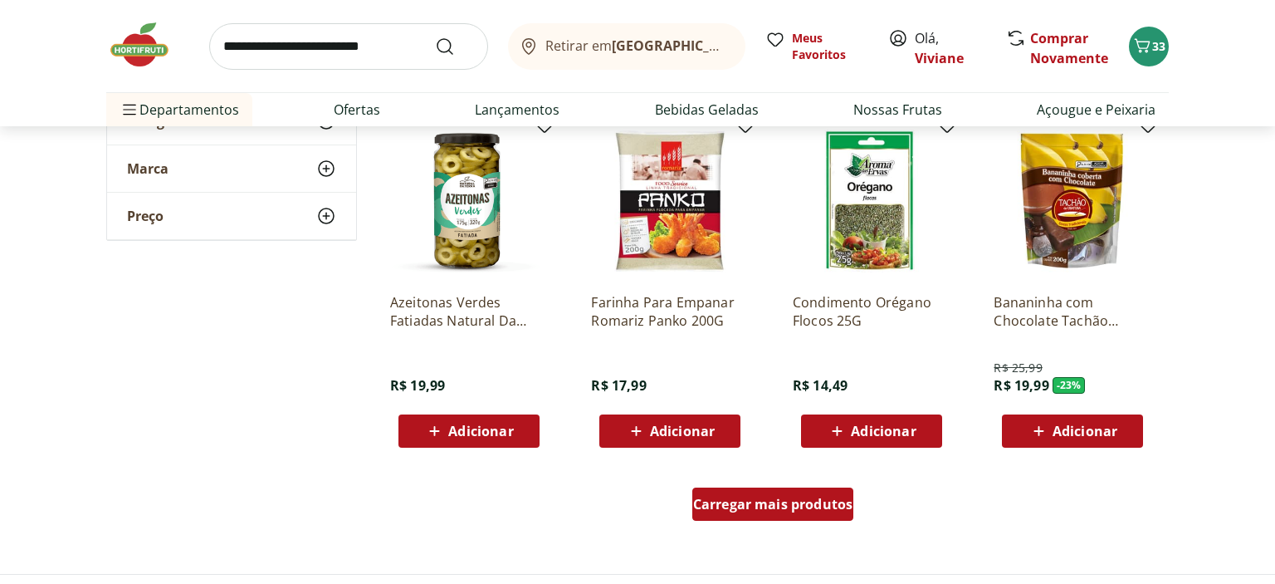
scroll to position [6400, 0]
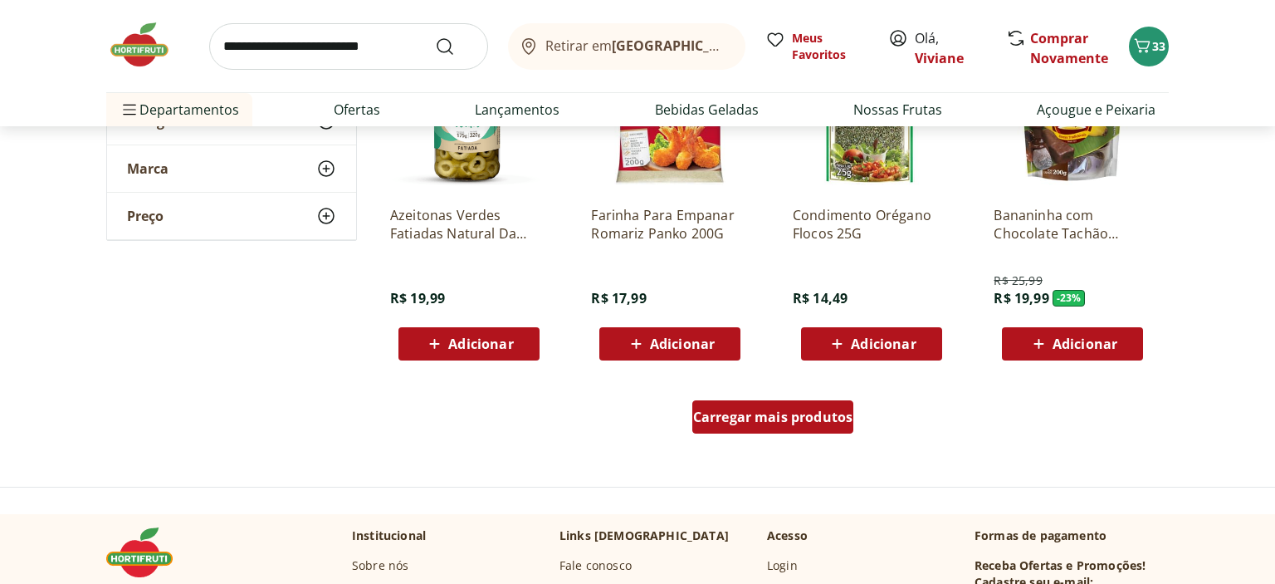
click at [750, 419] on span "Carregar mais produtos" at bounding box center [773, 416] width 160 height 13
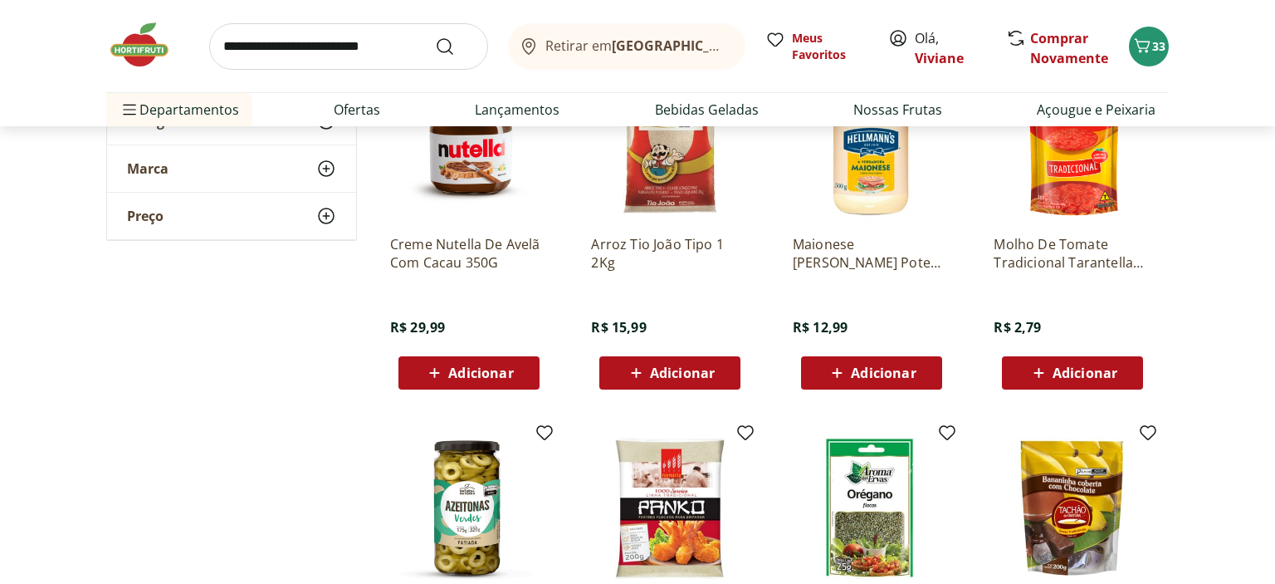
scroll to position [5962, 0]
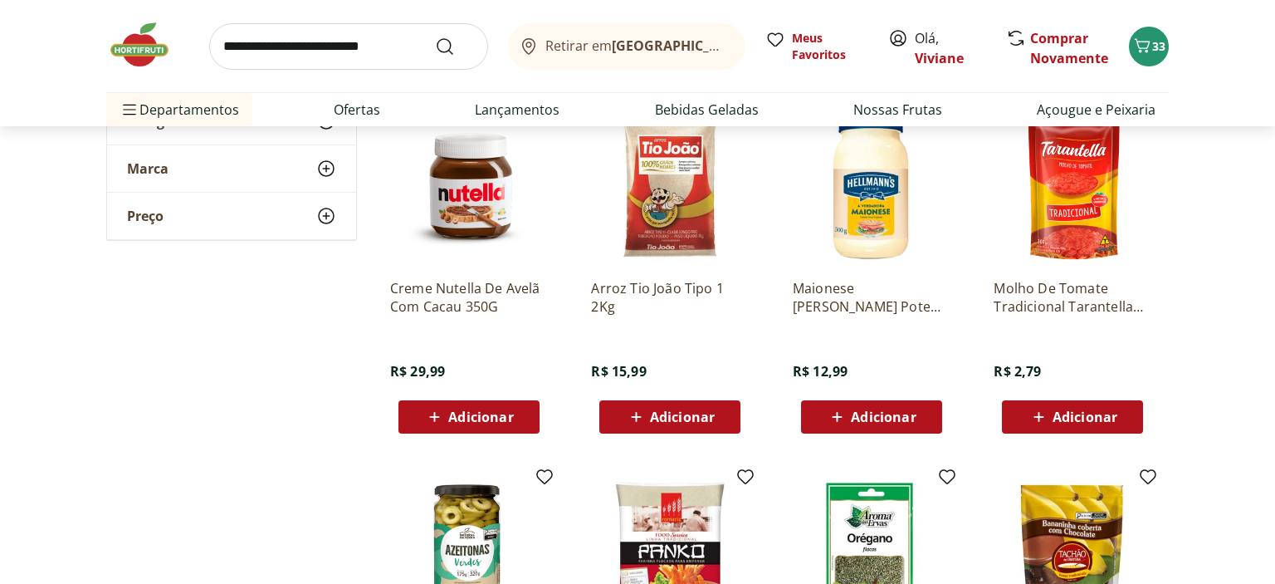
click at [896, 414] on span "Adicionar" at bounding box center [883, 416] width 65 height 13
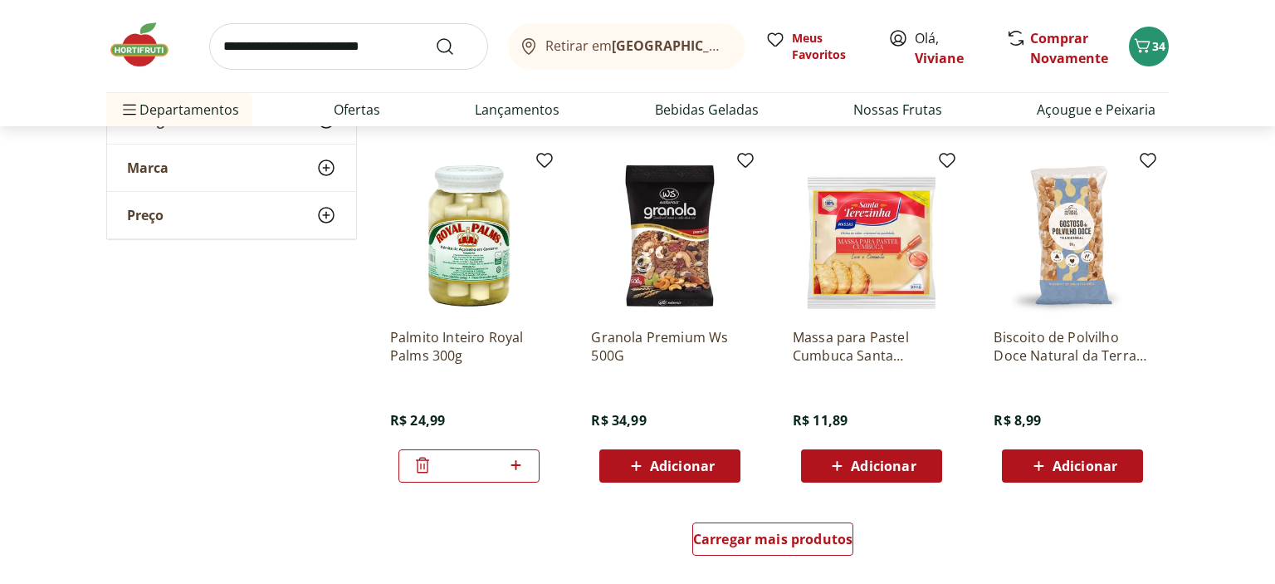
scroll to position [7365, 0]
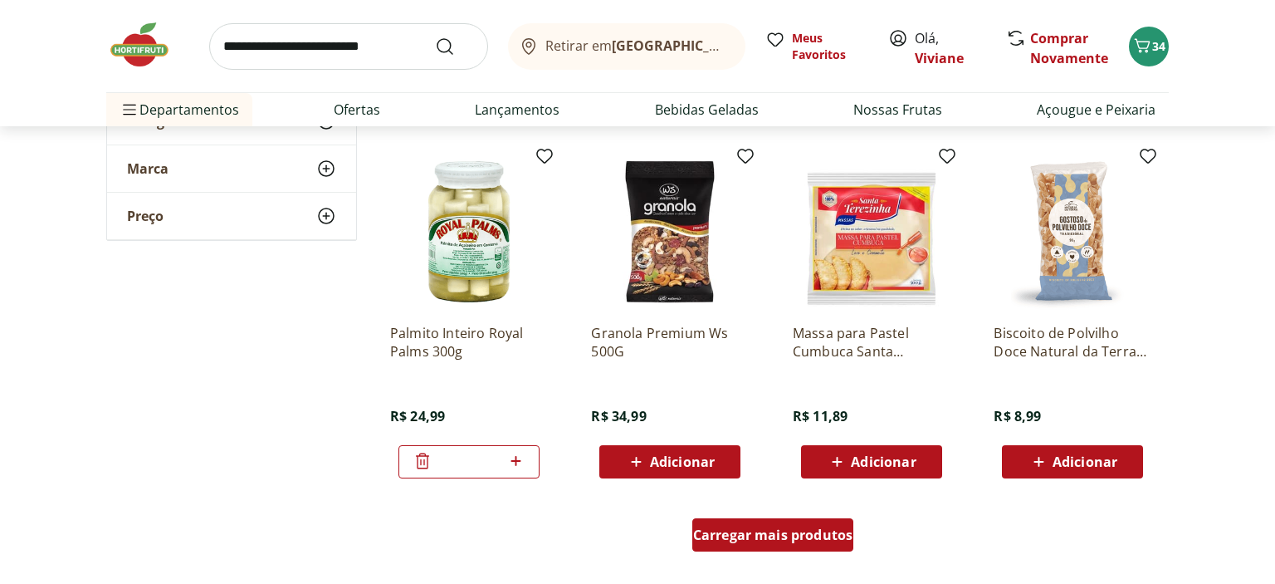
click at [723, 528] on span "Carregar mais produtos" at bounding box center [773, 534] width 160 height 13
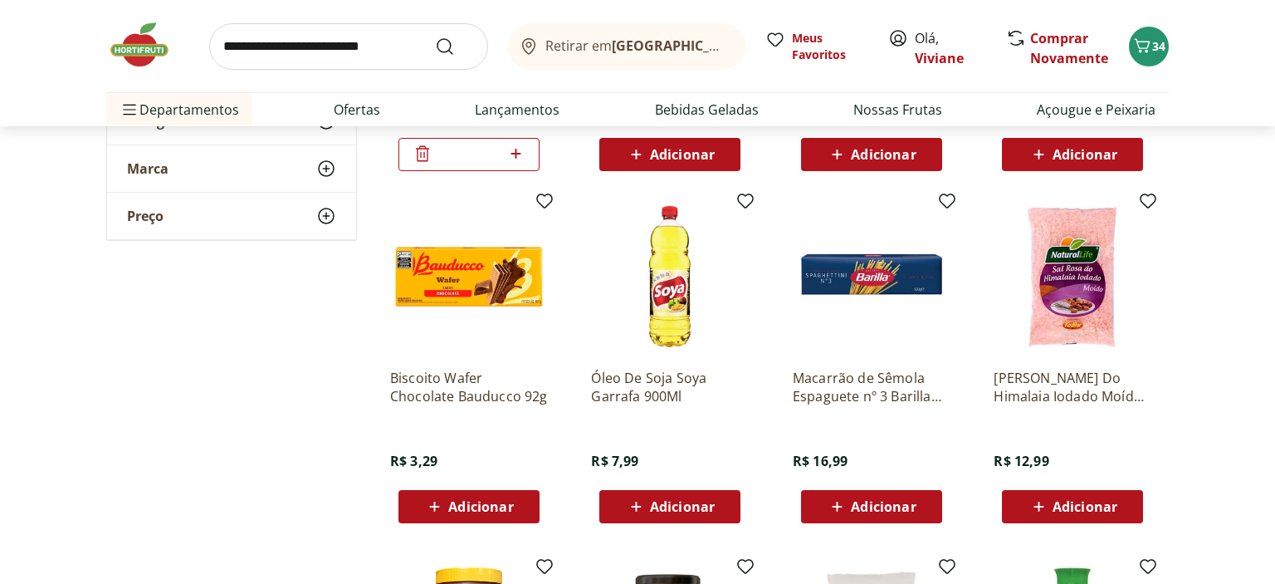
scroll to position [7716, 0]
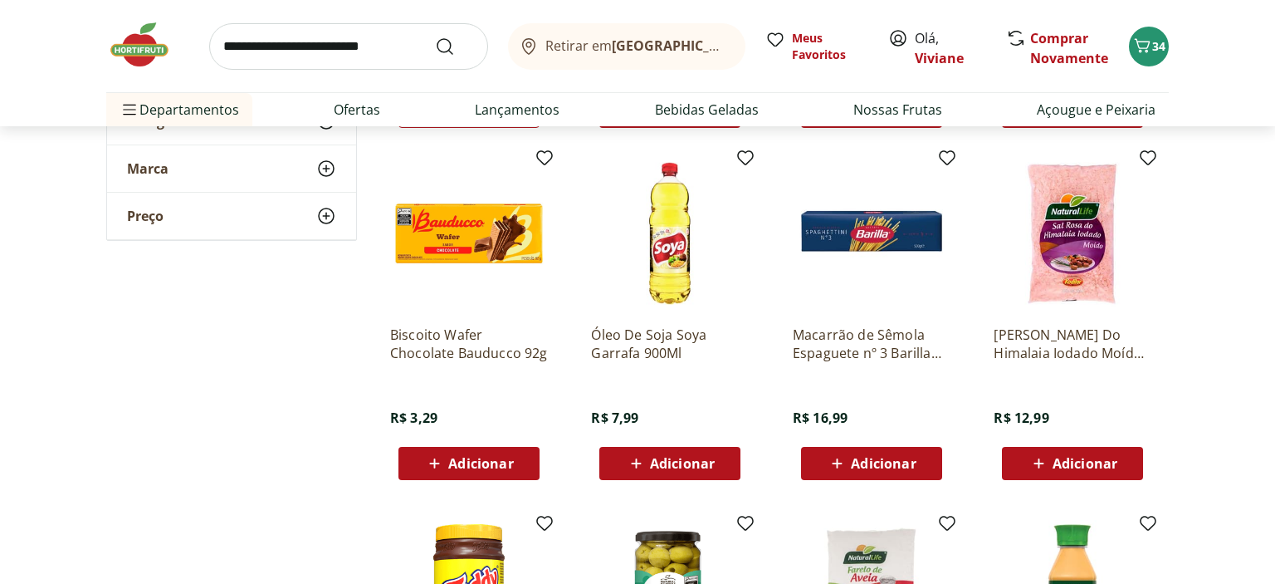
click at [470, 463] on span "Adicionar" at bounding box center [480, 463] width 65 height 13
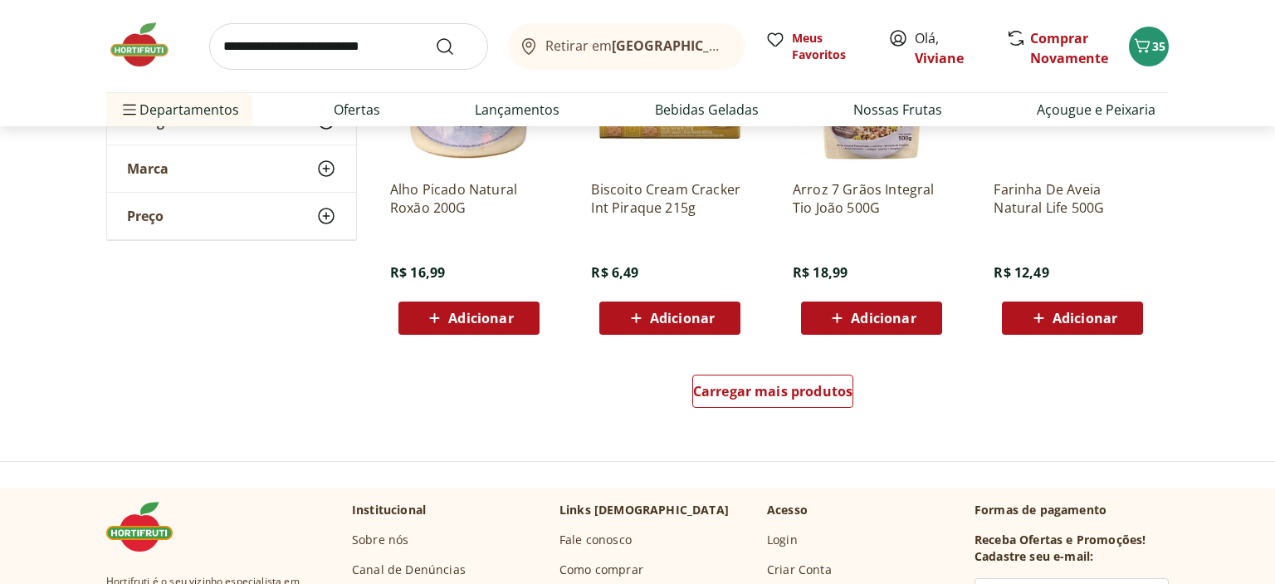
scroll to position [8680, 0]
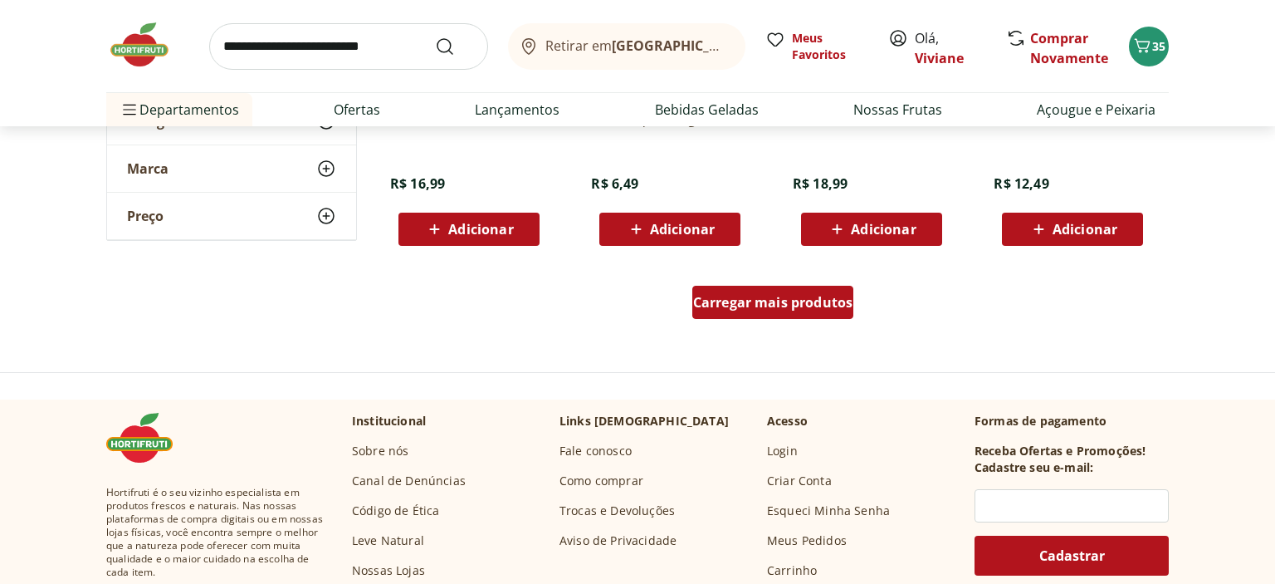
click at [746, 296] on span "Carregar mais produtos" at bounding box center [773, 302] width 160 height 13
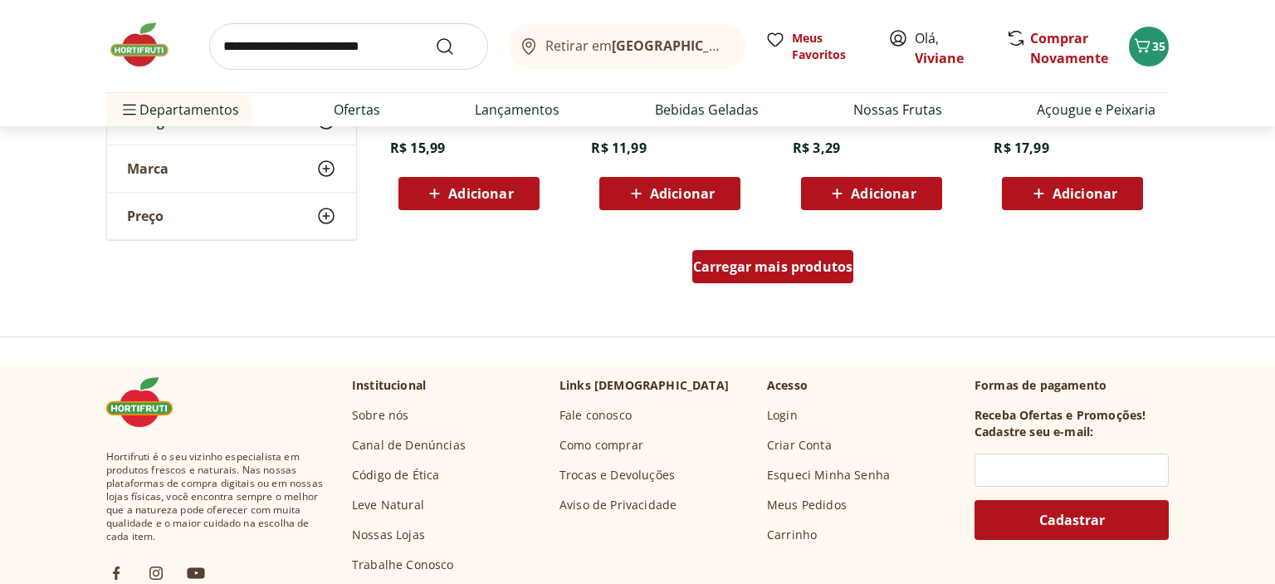
scroll to position [9821, 0]
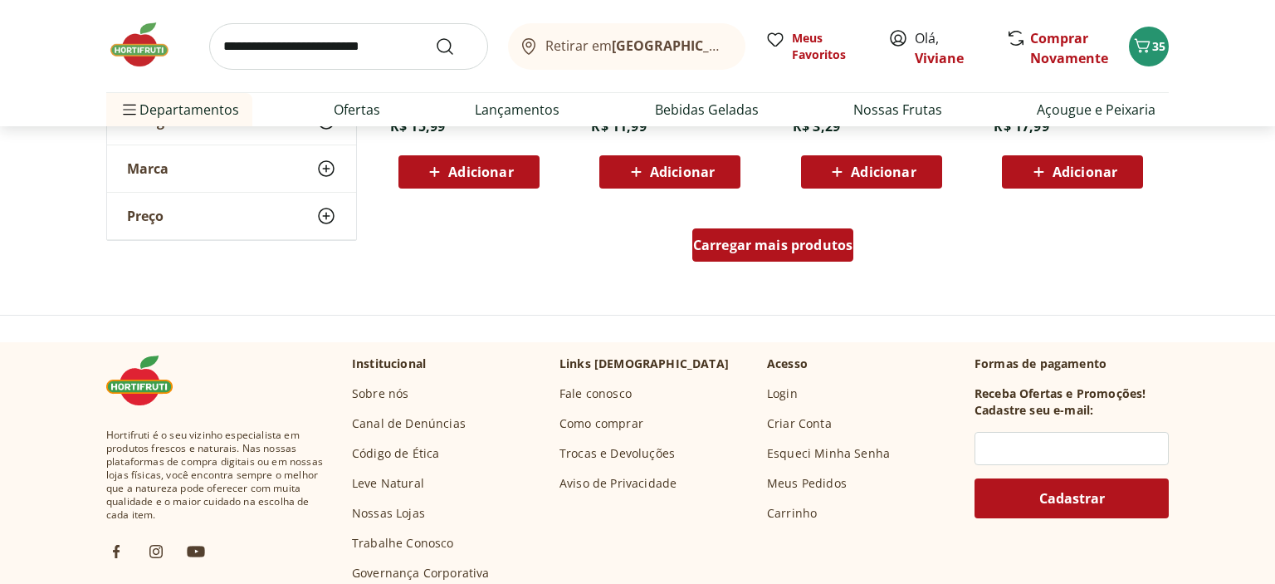
click at [745, 260] on div "Carregar mais produtos" at bounding box center [774, 244] width 162 height 33
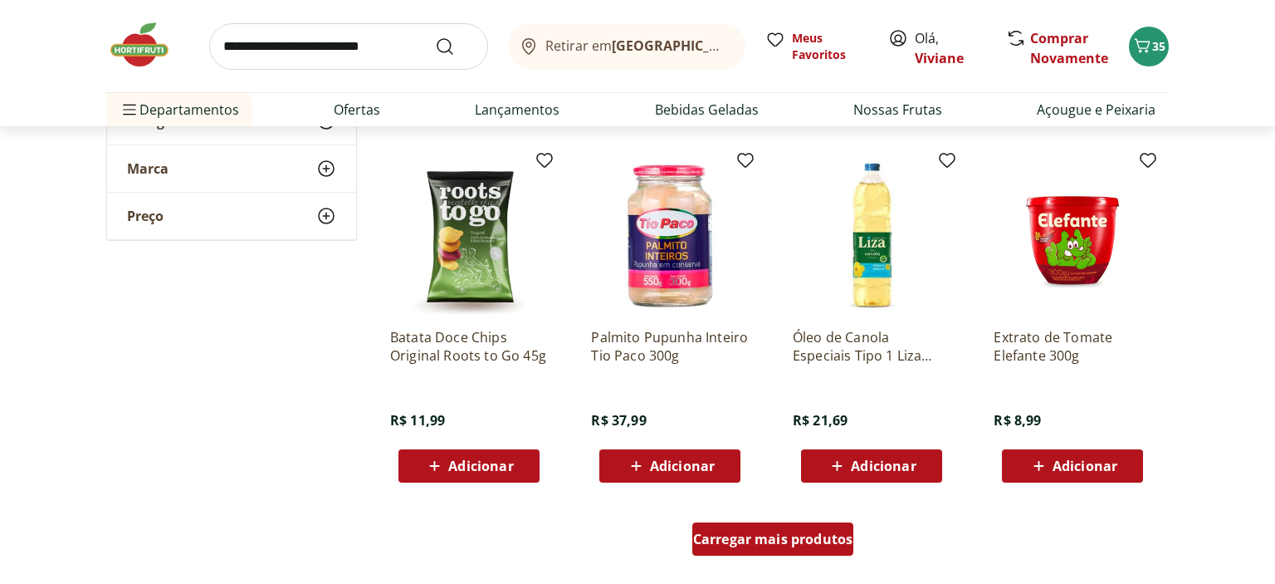
scroll to position [10697, 0]
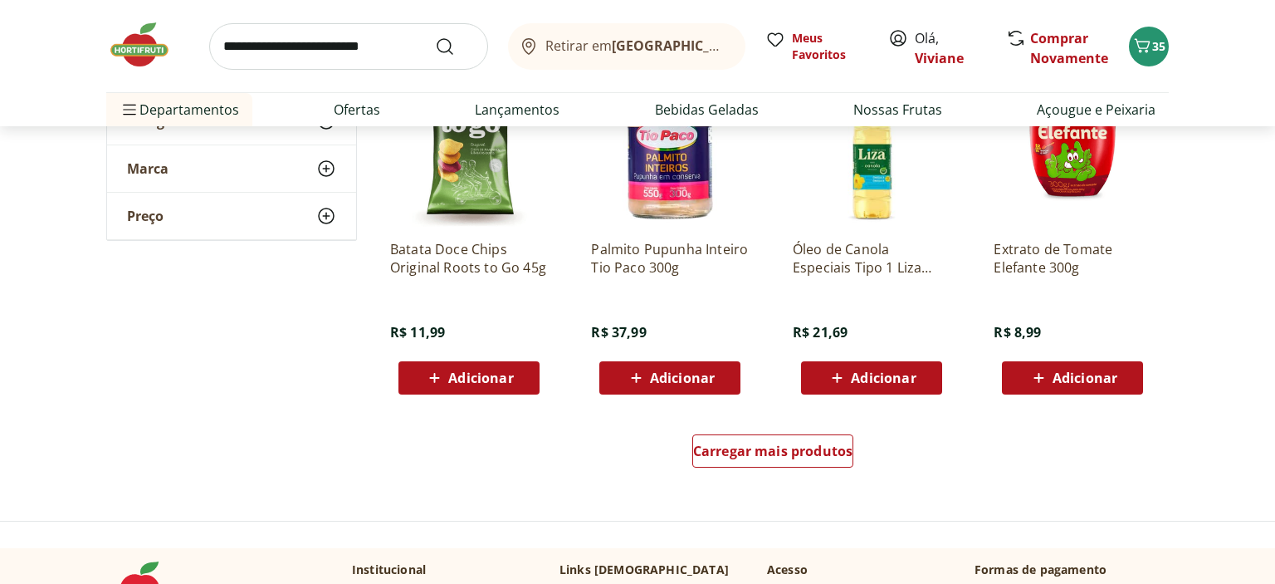
click at [1068, 379] on span "Adicionar" at bounding box center [1085, 377] width 65 height 13
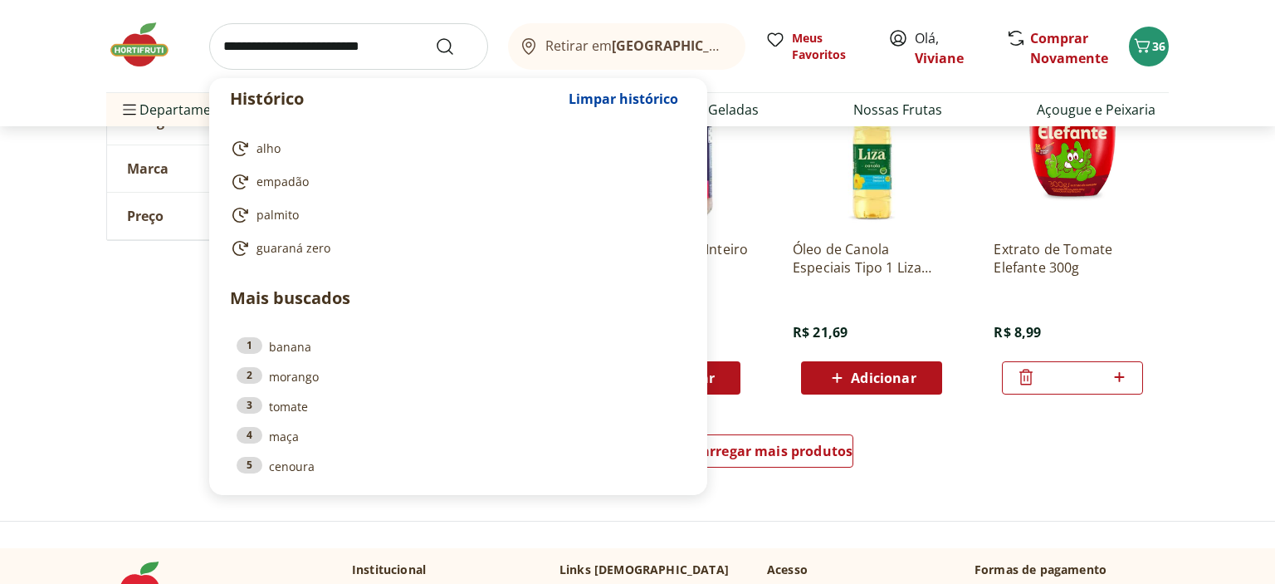
click at [271, 64] on input "search" at bounding box center [348, 46] width 279 height 46
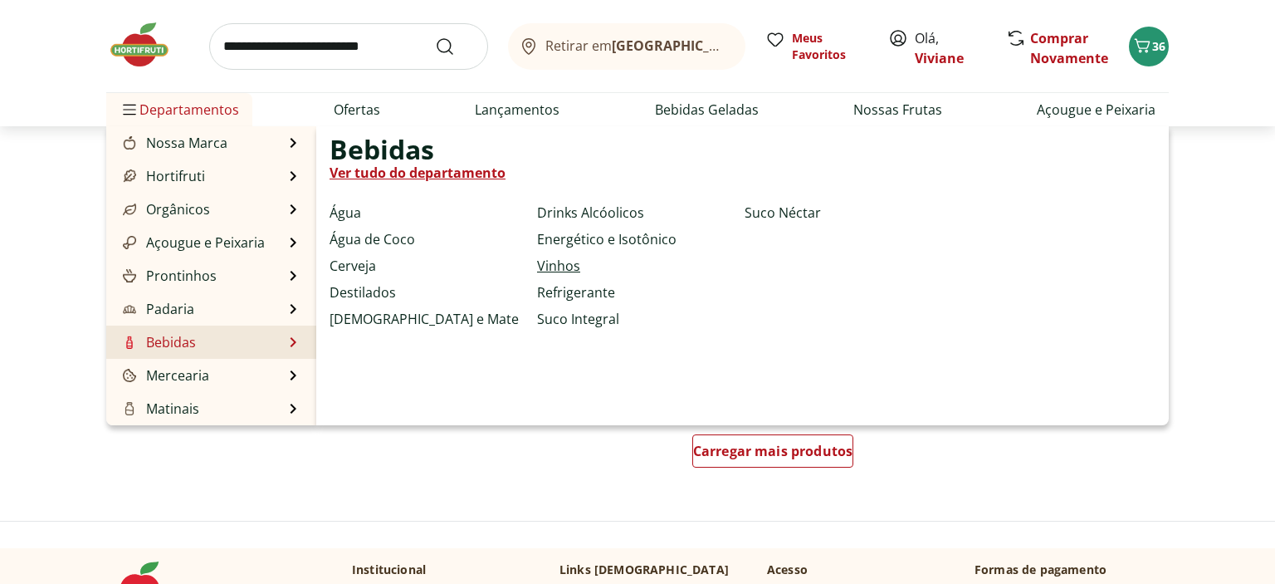
click at [546, 267] on link "Vinhos" at bounding box center [558, 266] width 43 height 20
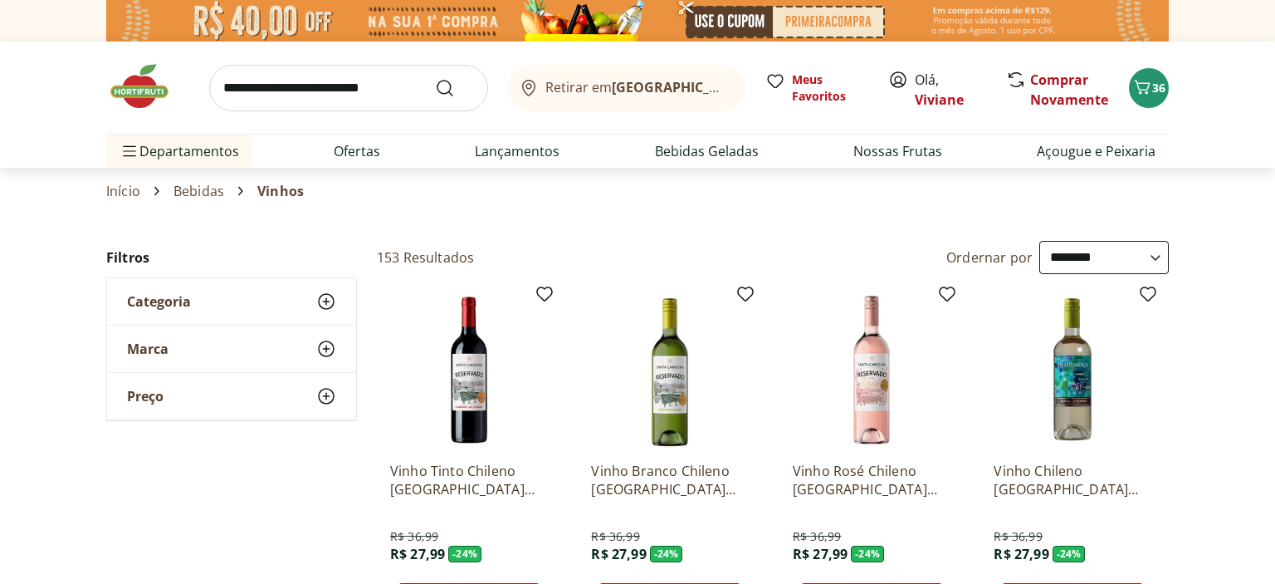
click at [1040, 241] on select "**********" at bounding box center [1105, 257] width 130 height 33
click option "**********" at bounding box center [0, 0] width 0 height 0
select select "**********"
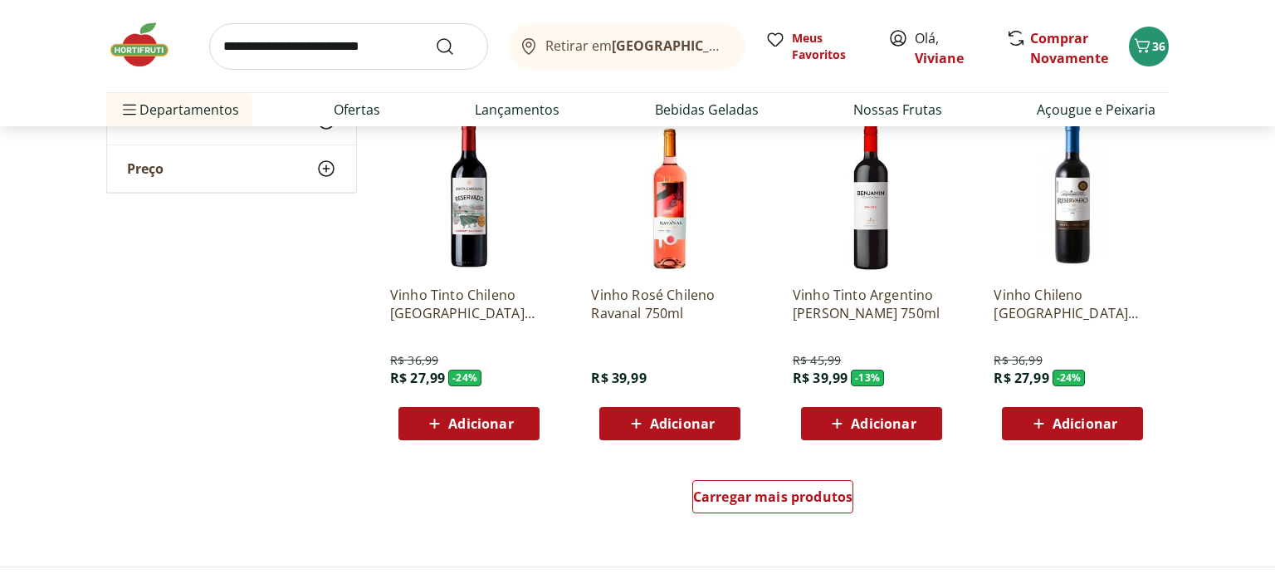
scroll to position [920, 0]
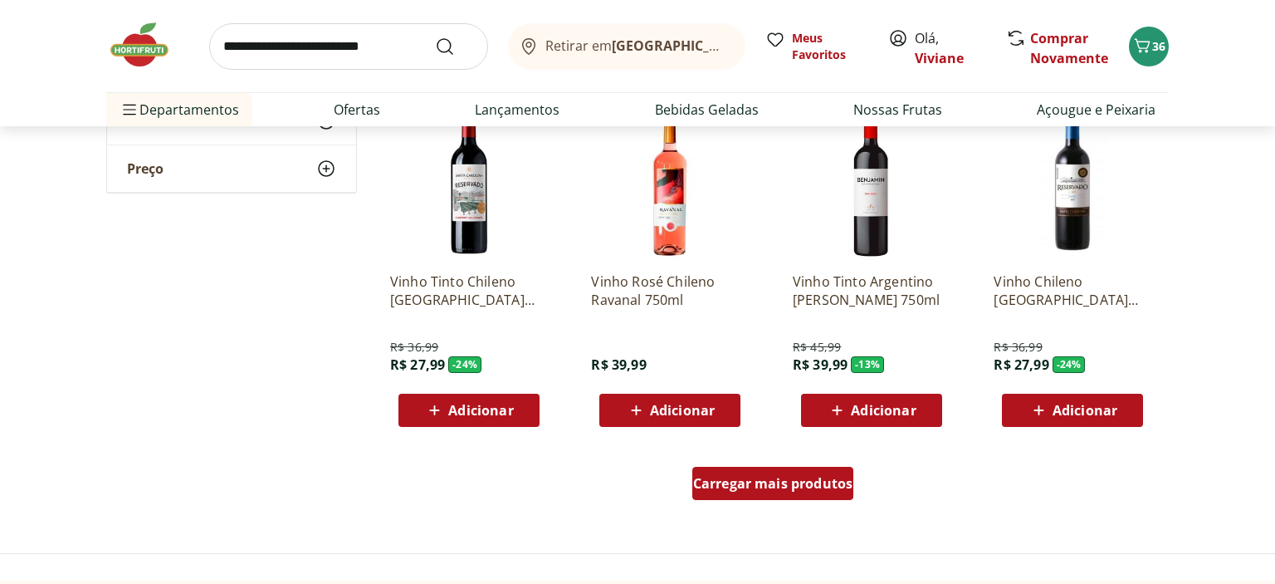
click at [766, 478] on span "Carregar mais produtos" at bounding box center [773, 483] width 160 height 13
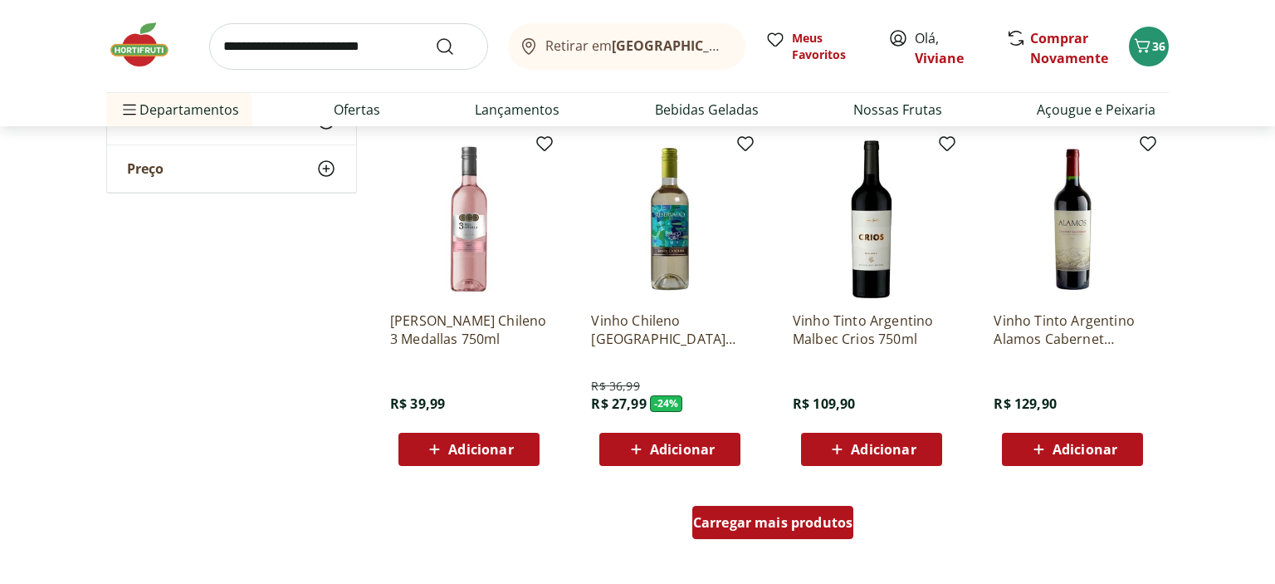
scroll to position [1973, 0]
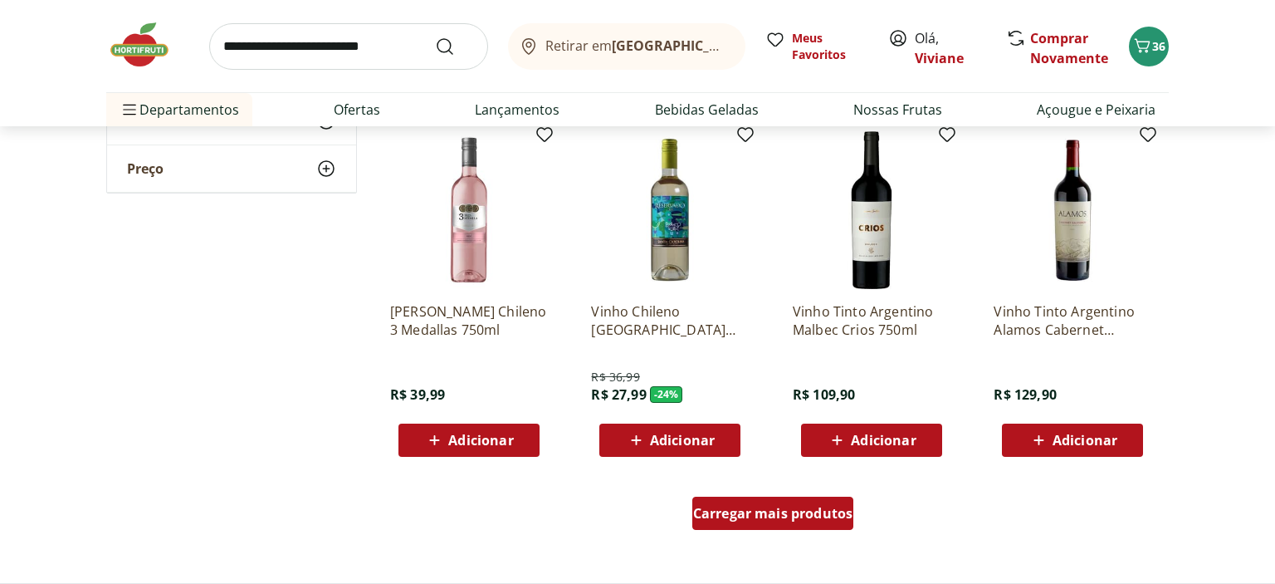
click at [785, 530] on link "Carregar mais produtos" at bounding box center [774, 517] width 162 height 40
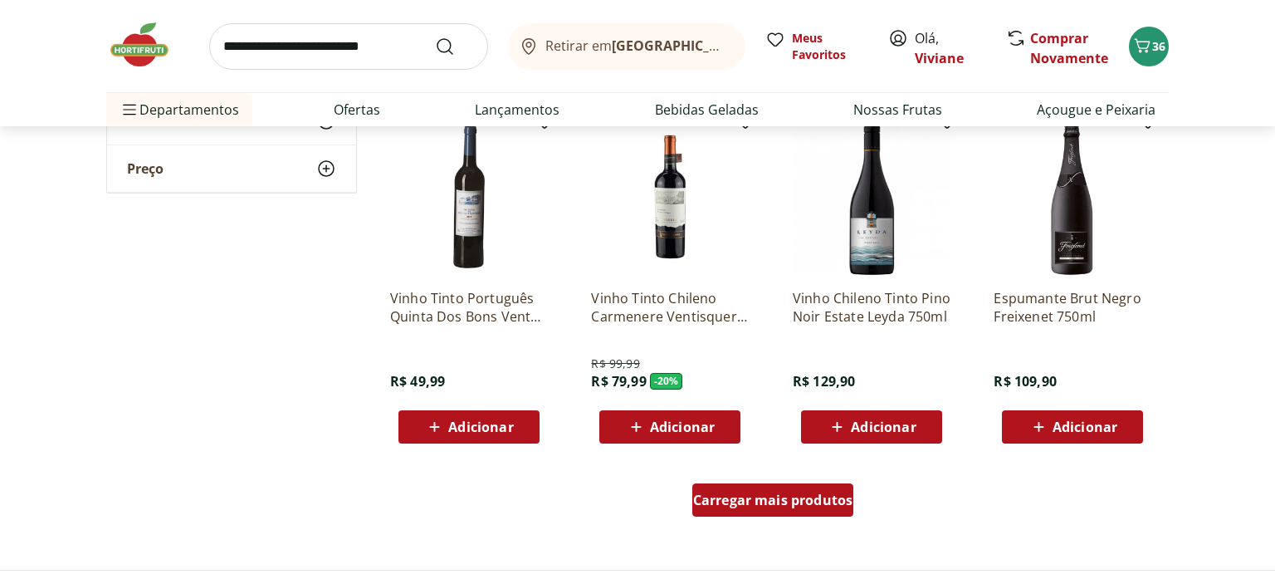
scroll to position [3112, 0]
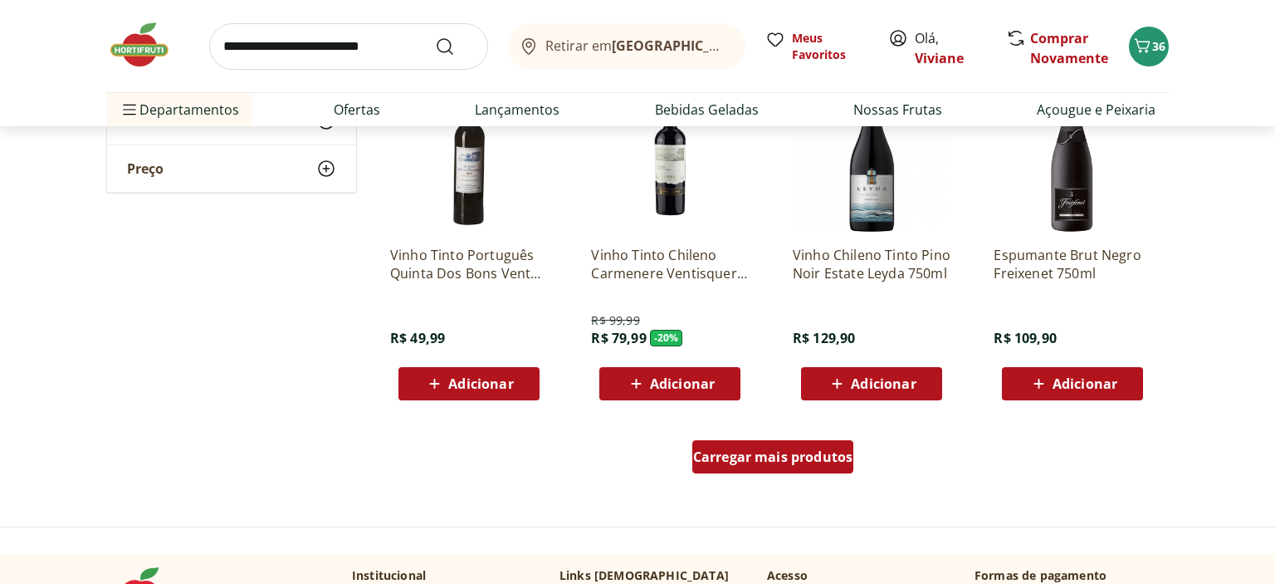
click at [759, 458] on span "Carregar mais produtos" at bounding box center [773, 456] width 160 height 13
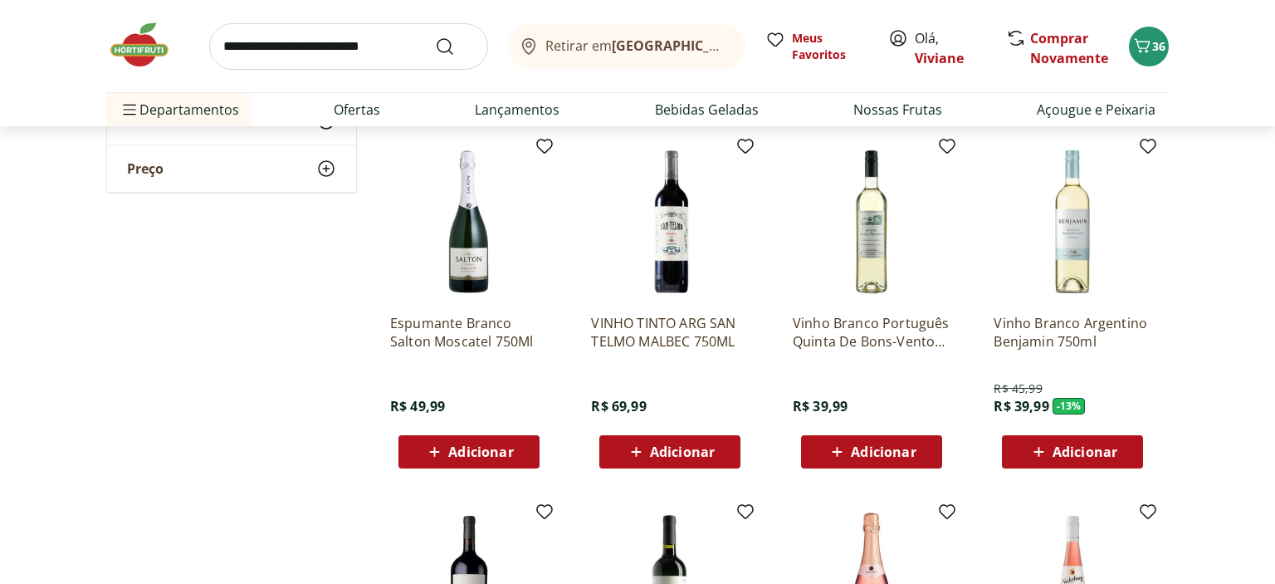
scroll to position [3419, 0]
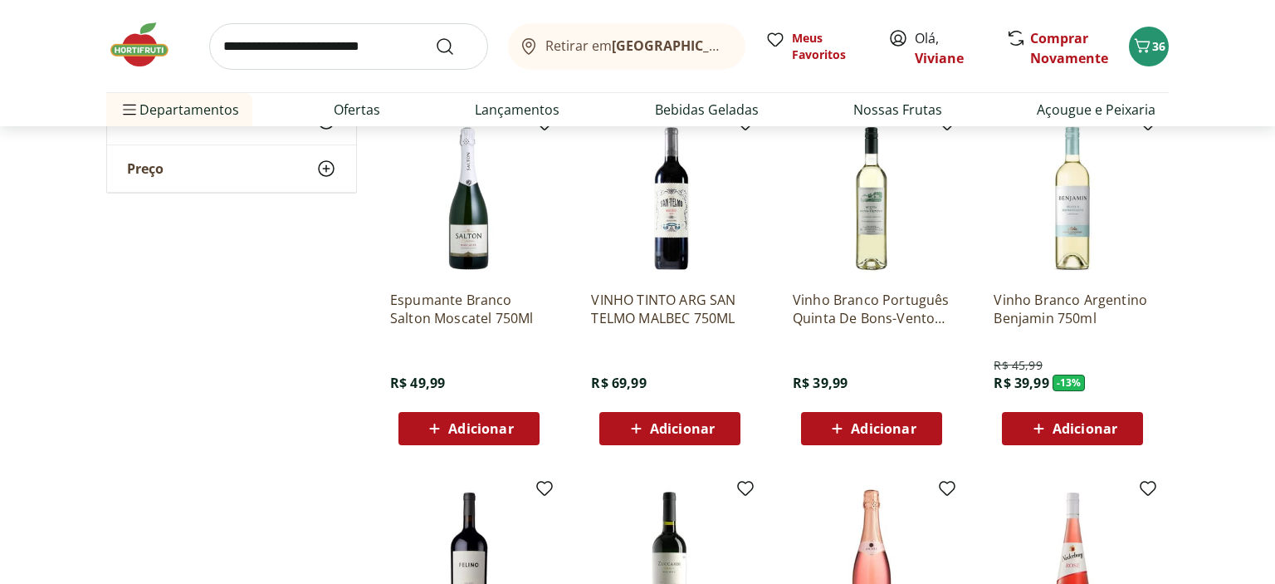
click at [1049, 426] on icon at bounding box center [1039, 428] width 21 height 20
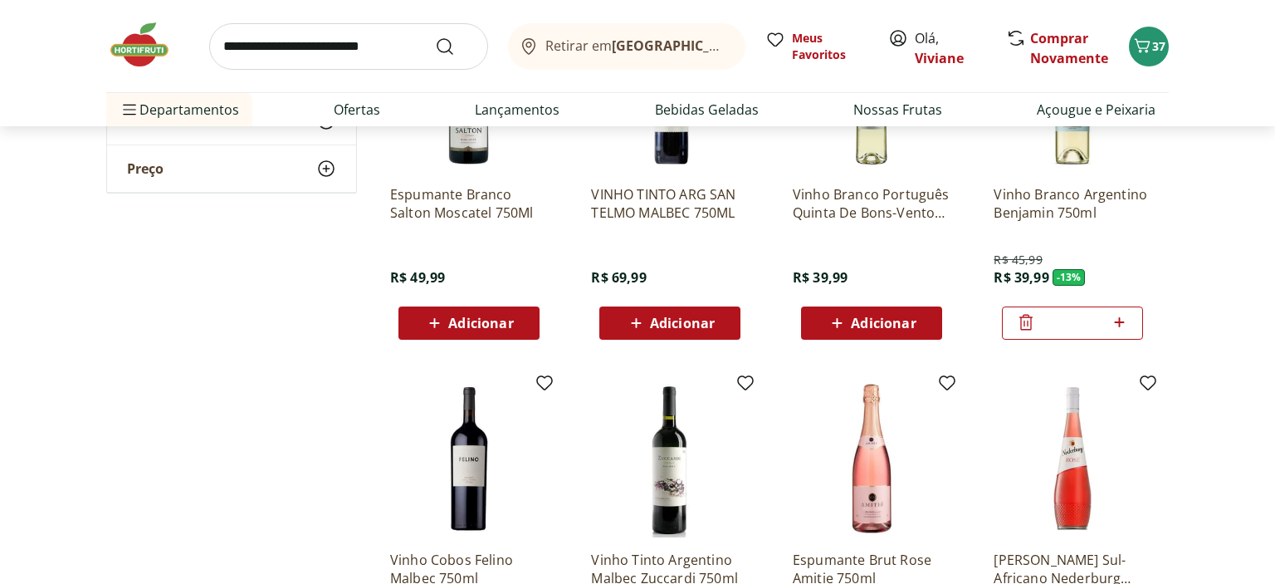
scroll to position [3507, 0]
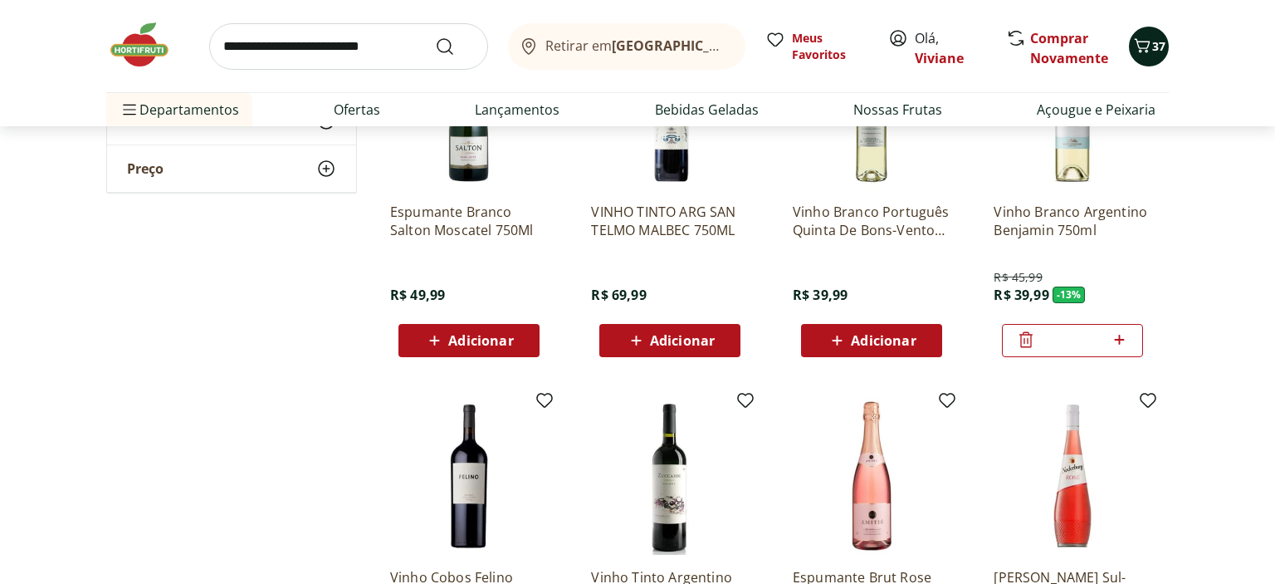
click at [1148, 56] on span "Carrinho" at bounding box center [1143, 47] width 20 height 22
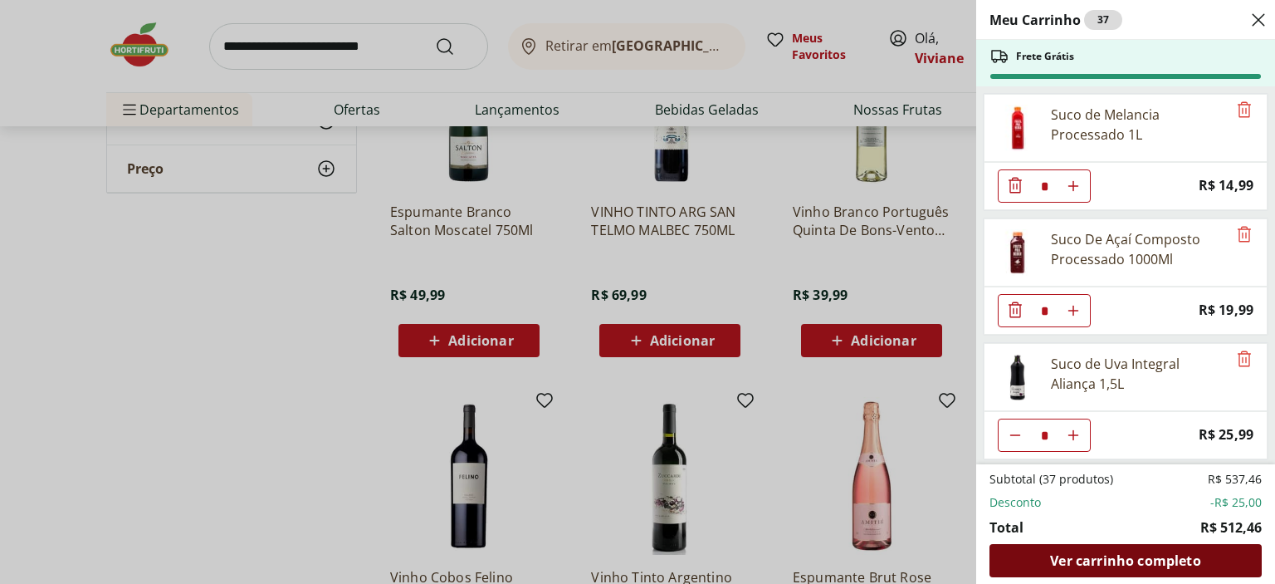
click at [1179, 556] on span "Ver carrinho completo" at bounding box center [1125, 560] width 150 height 13
